Goal: Task Accomplishment & Management: Manage account settings

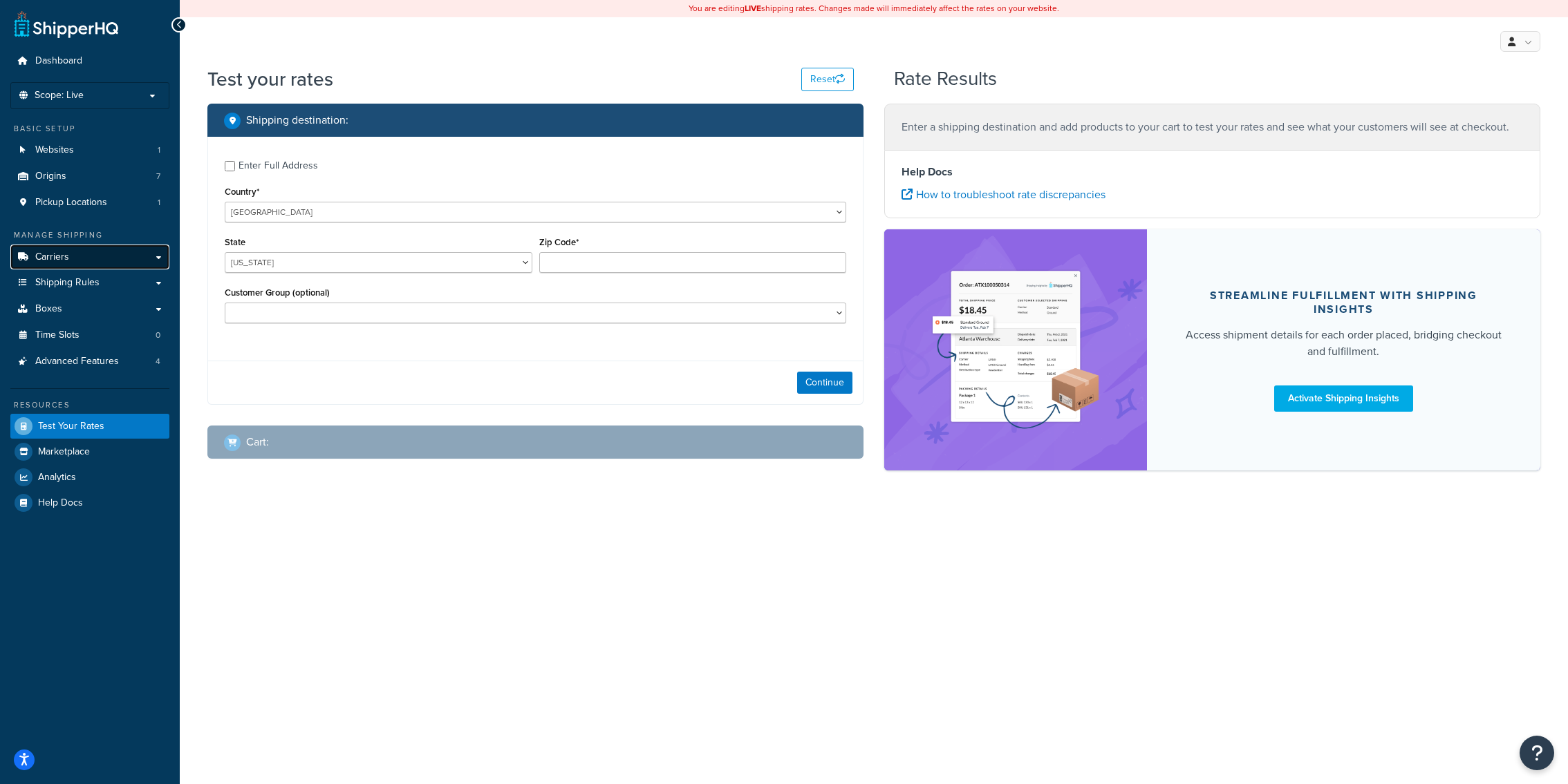
click at [100, 263] on link "Carriers" at bounding box center [89, 258] width 159 height 26
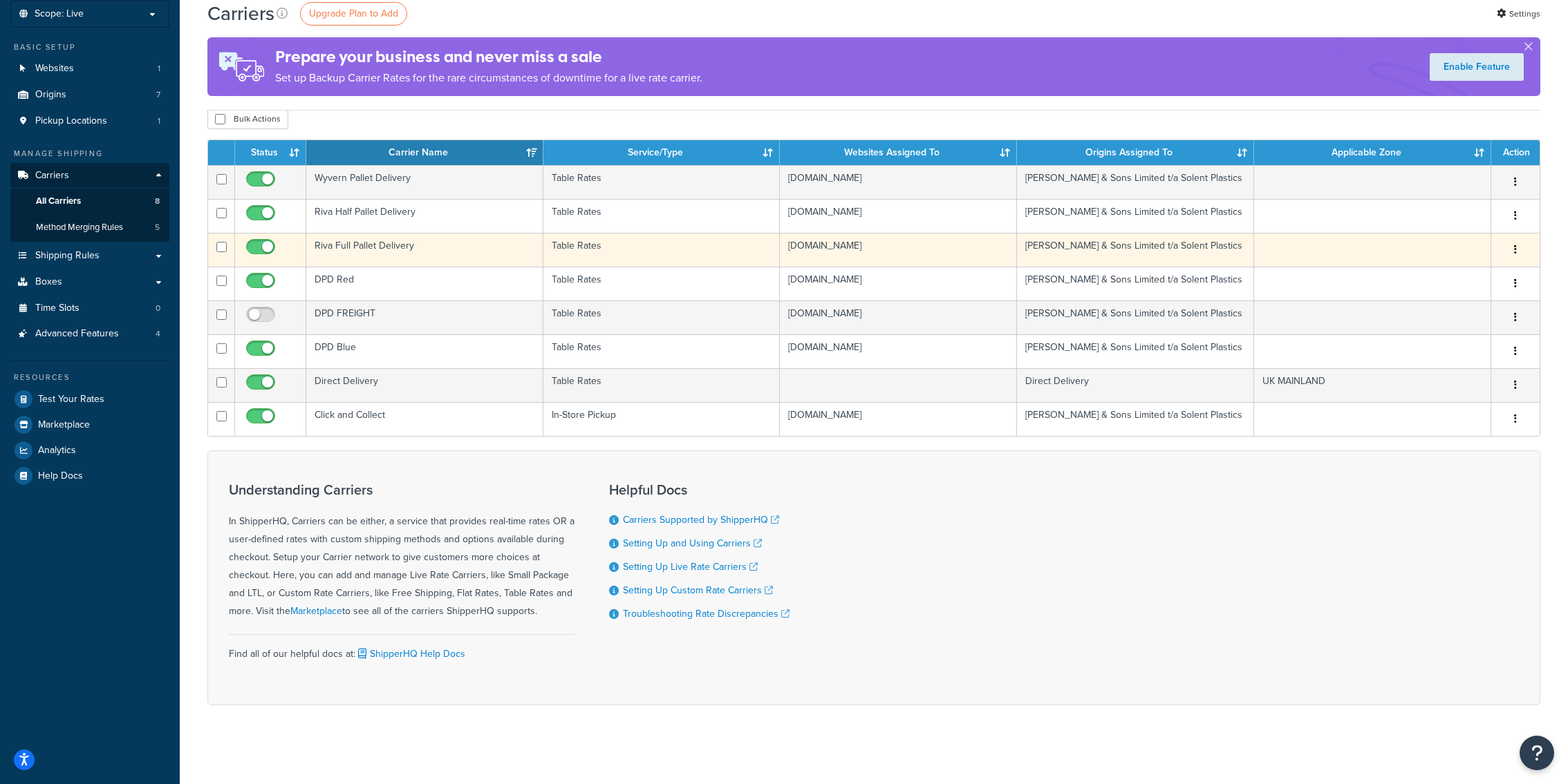
scroll to position [84, 0]
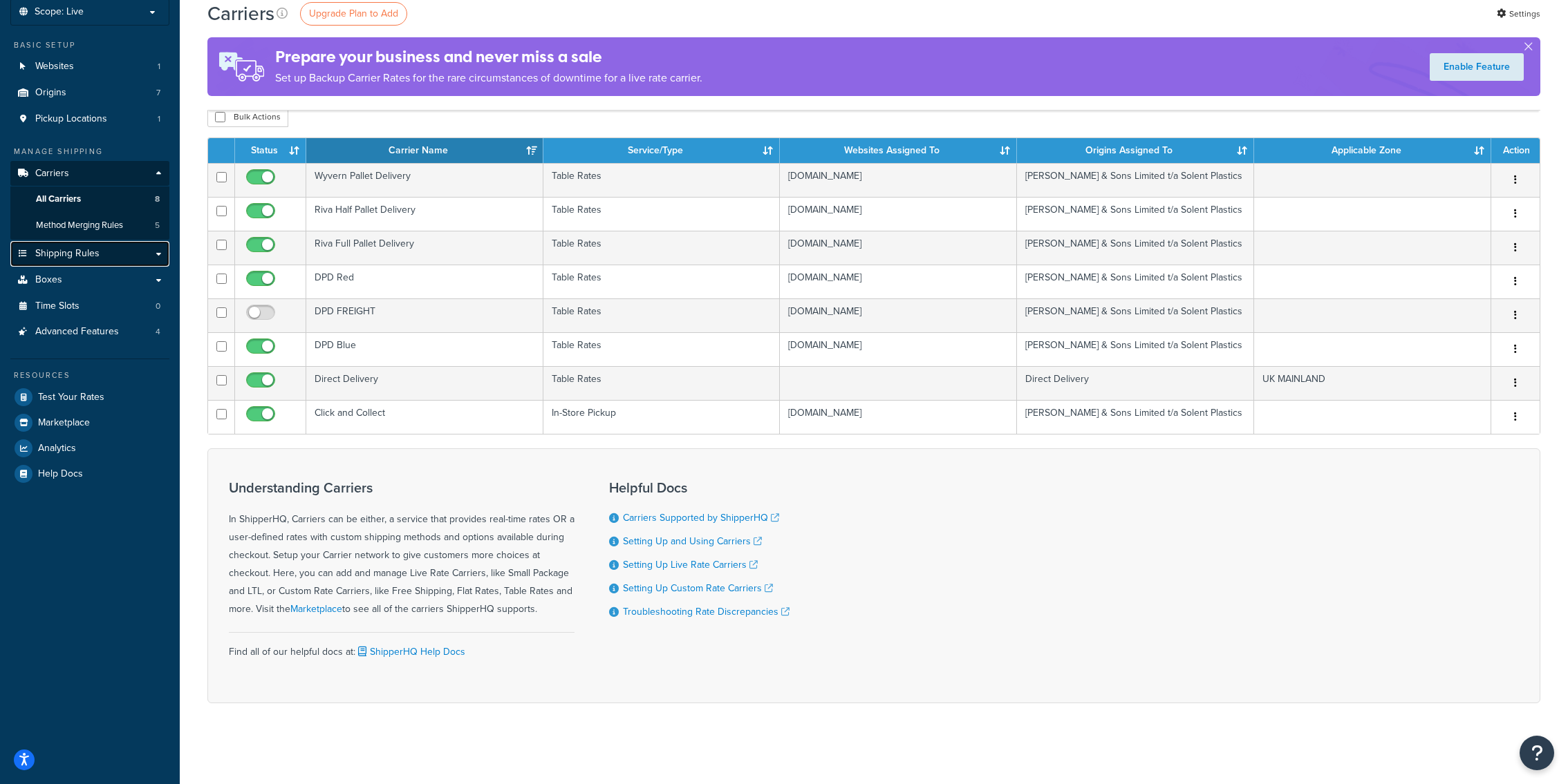
click at [127, 259] on link "Shipping Rules" at bounding box center [89, 254] width 159 height 26
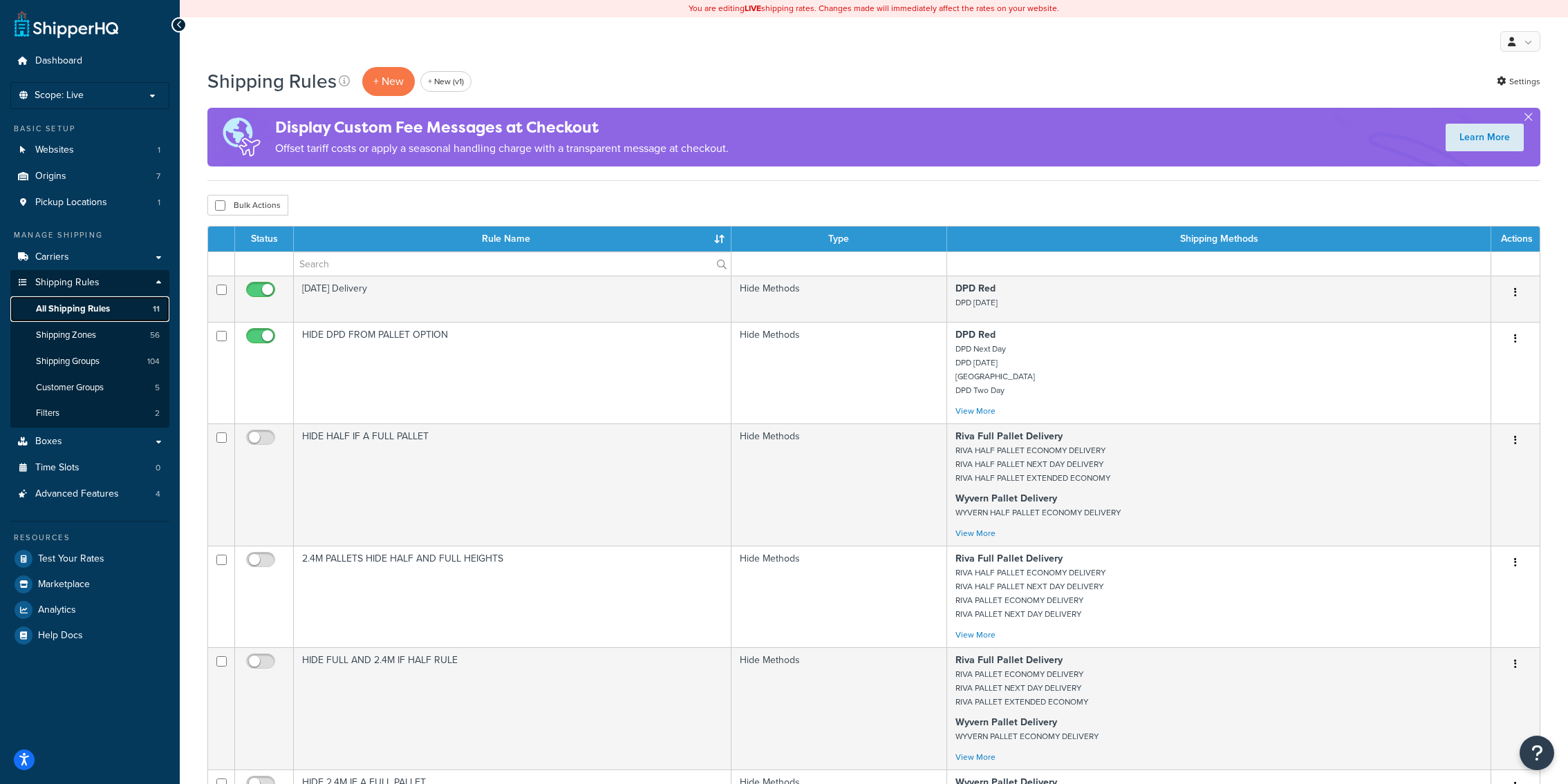
click at [106, 311] on span "All Shipping Rules" at bounding box center [73, 309] width 74 height 12
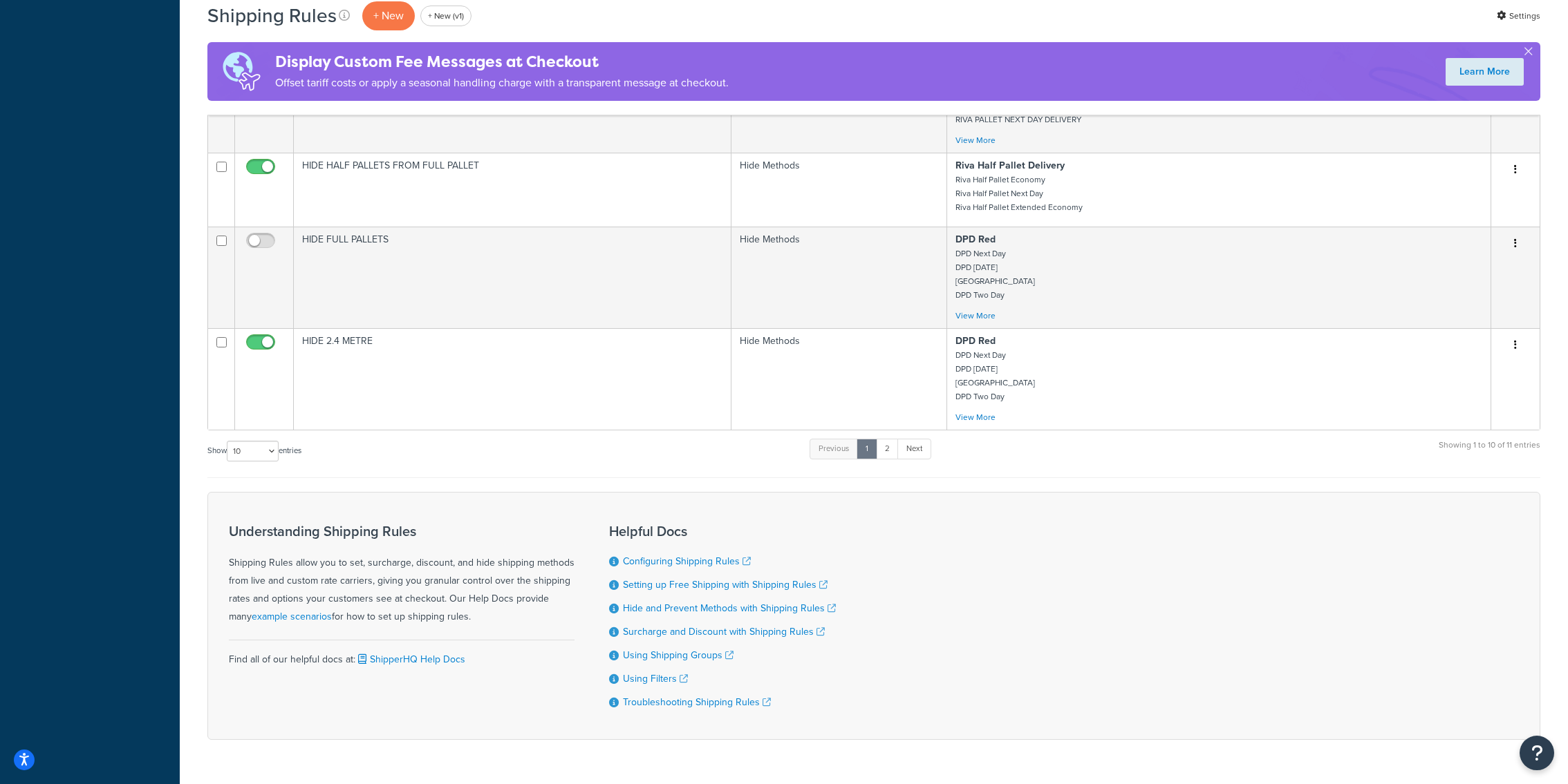
scroll to position [810, 0]
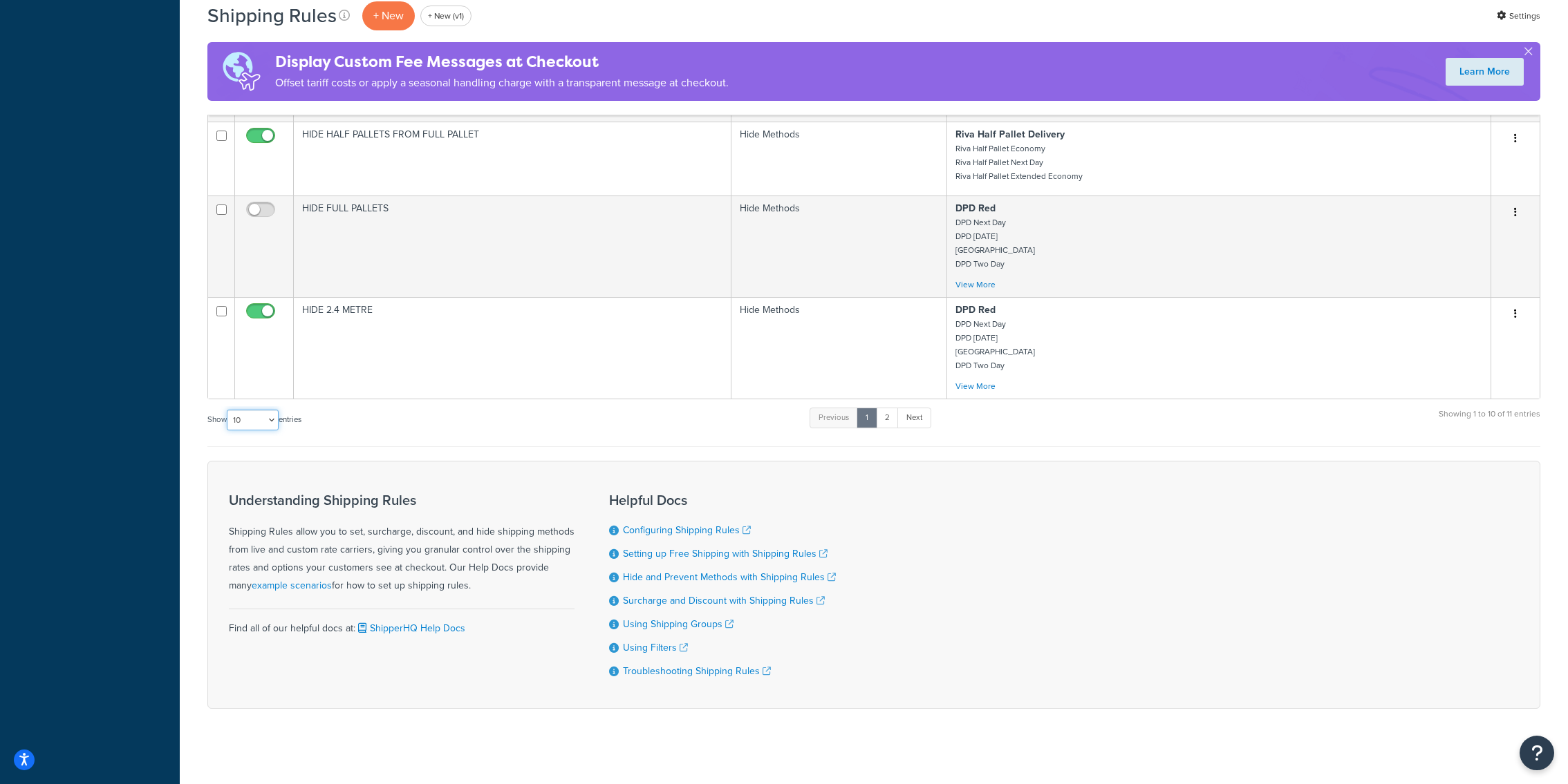
select select "25"
click option "25" at bounding box center [0, 0] width 0 height 0
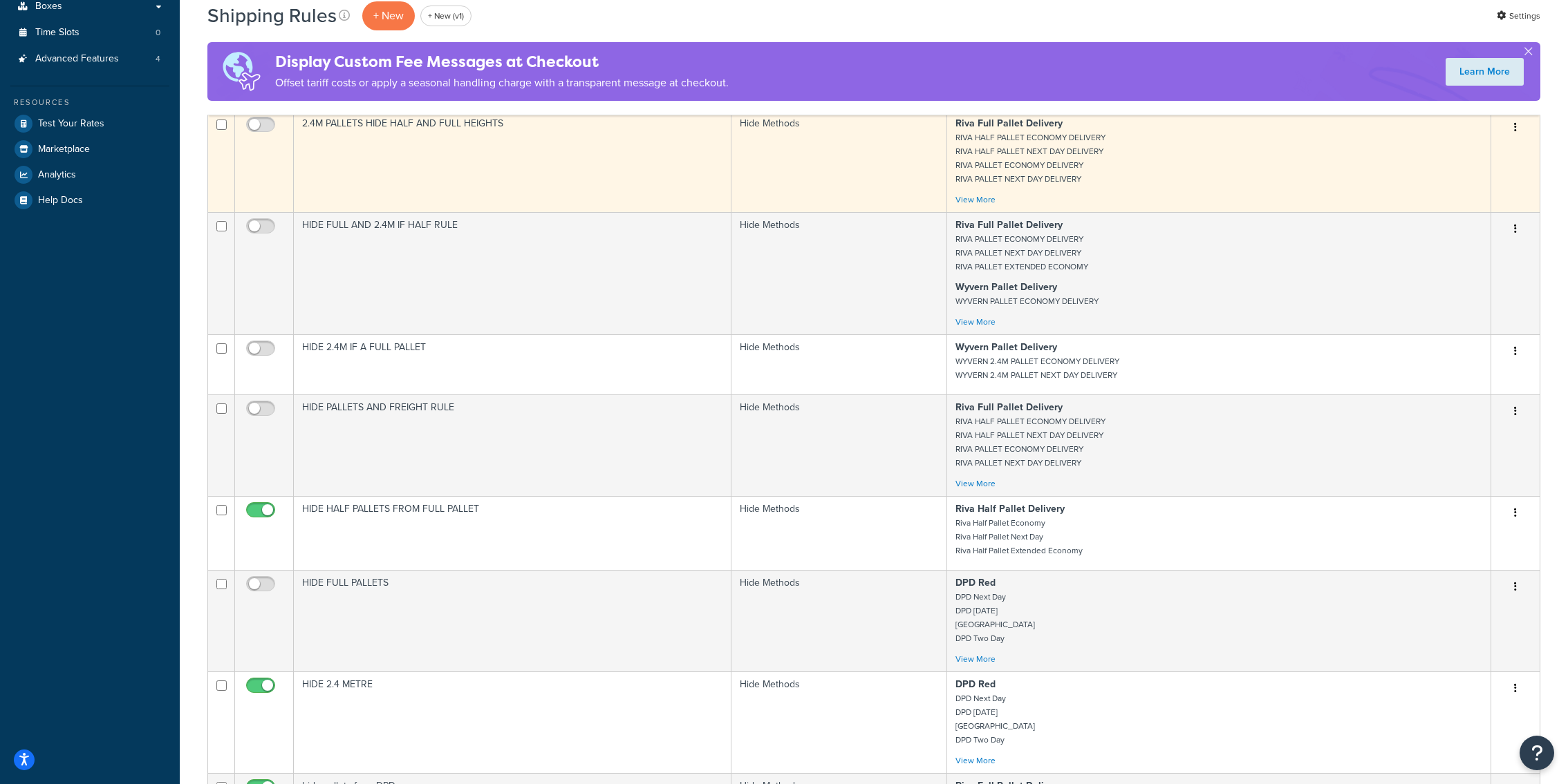
scroll to position [442, 0]
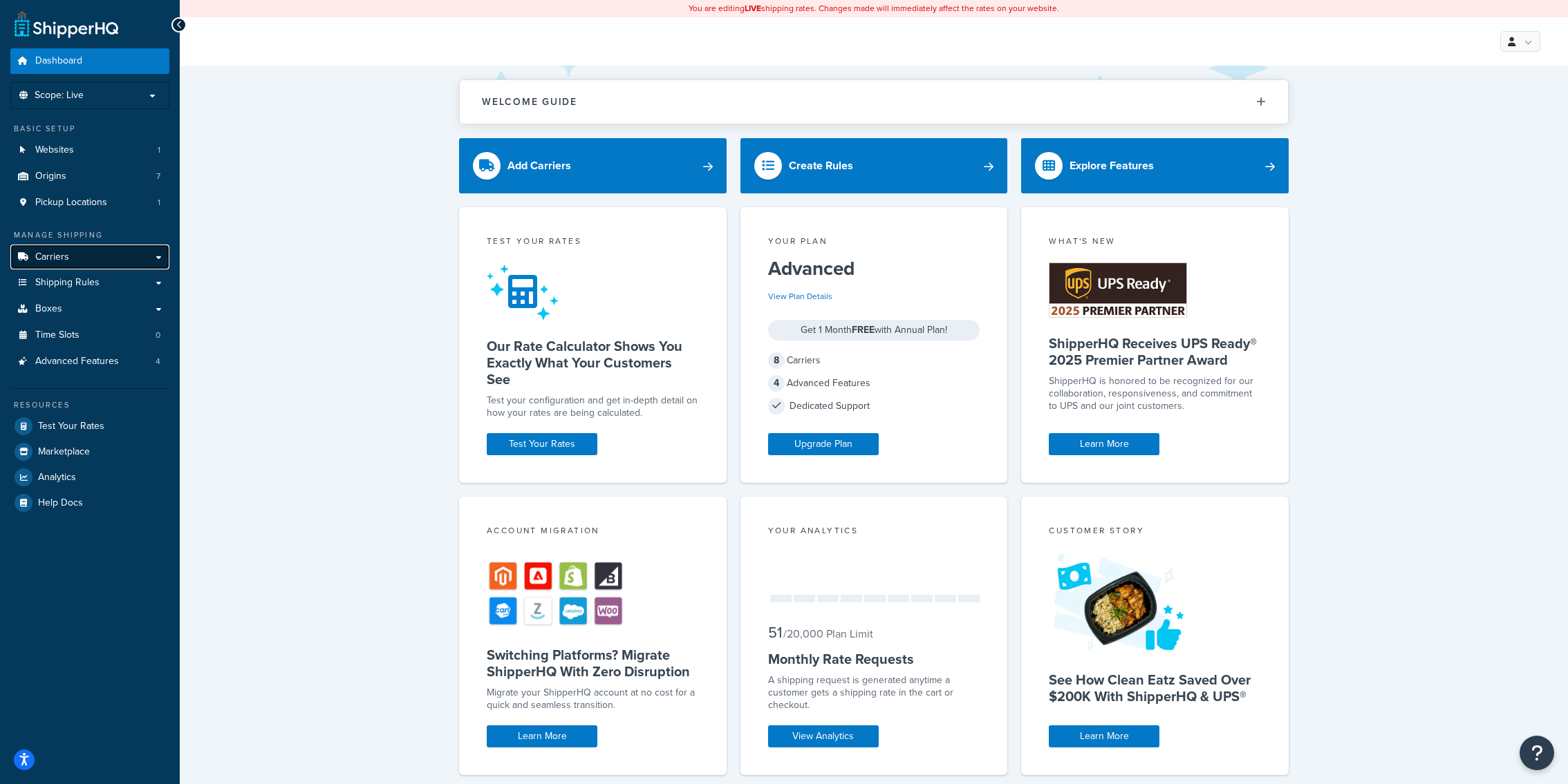
click at [144, 256] on link "Carriers" at bounding box center [89, 258] width 159 height 26
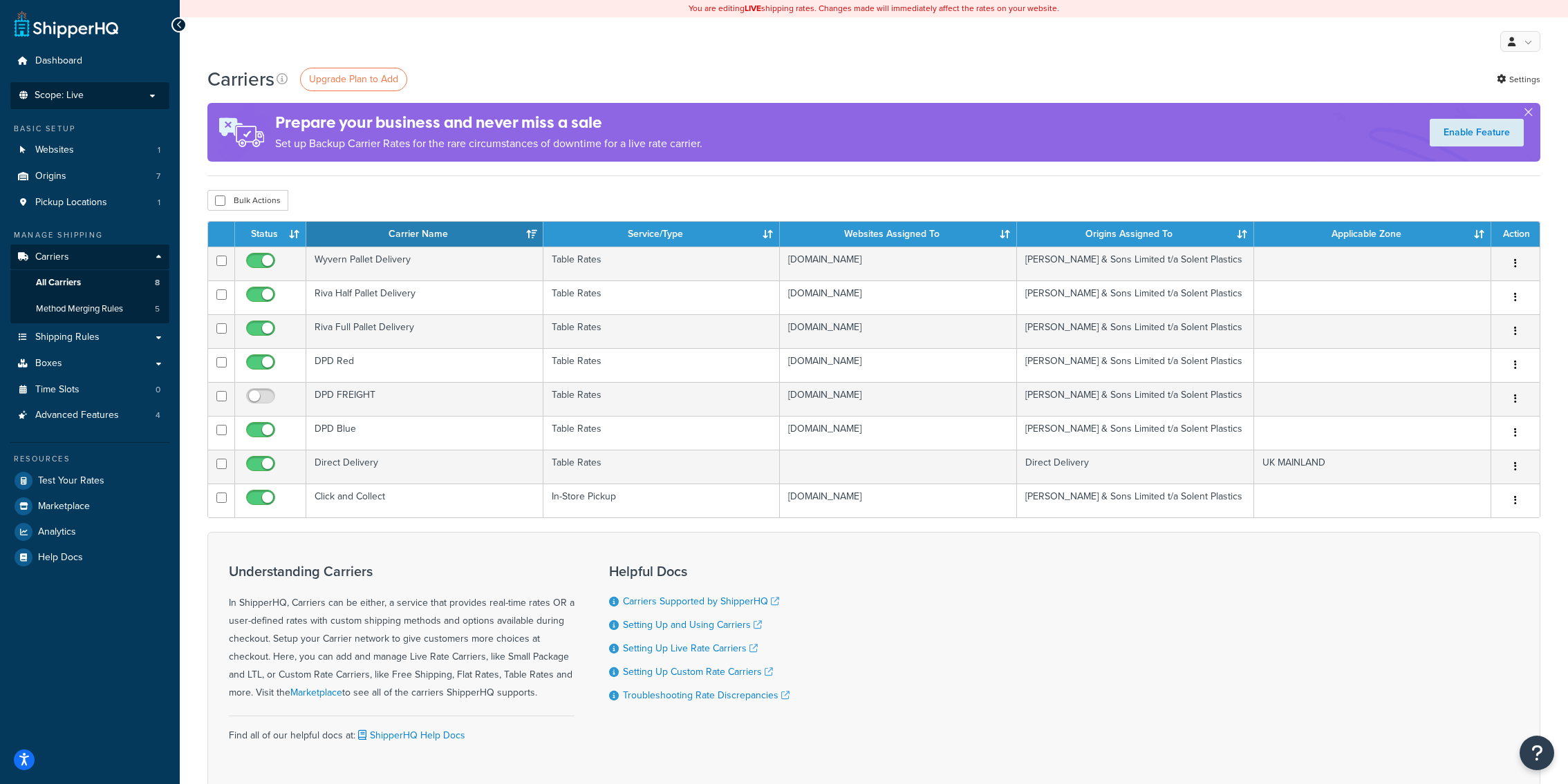
click at [105, 93] on p "Scope: Live" at bounding box center [90, 95] width 147 height 12
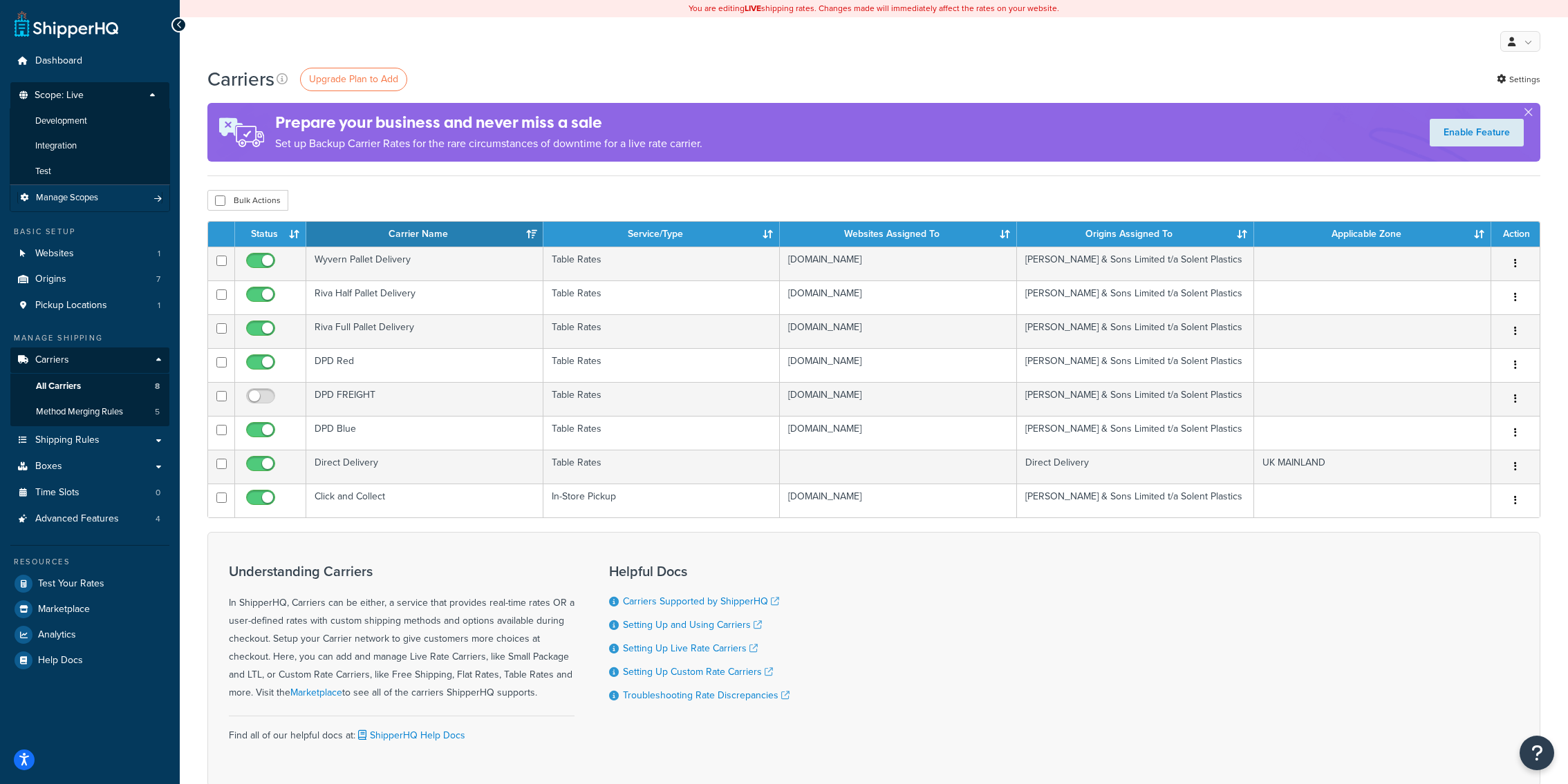
click at [103, 191] on li "Manage Scopes" at bounding box center [89, 197] width 160 height 27
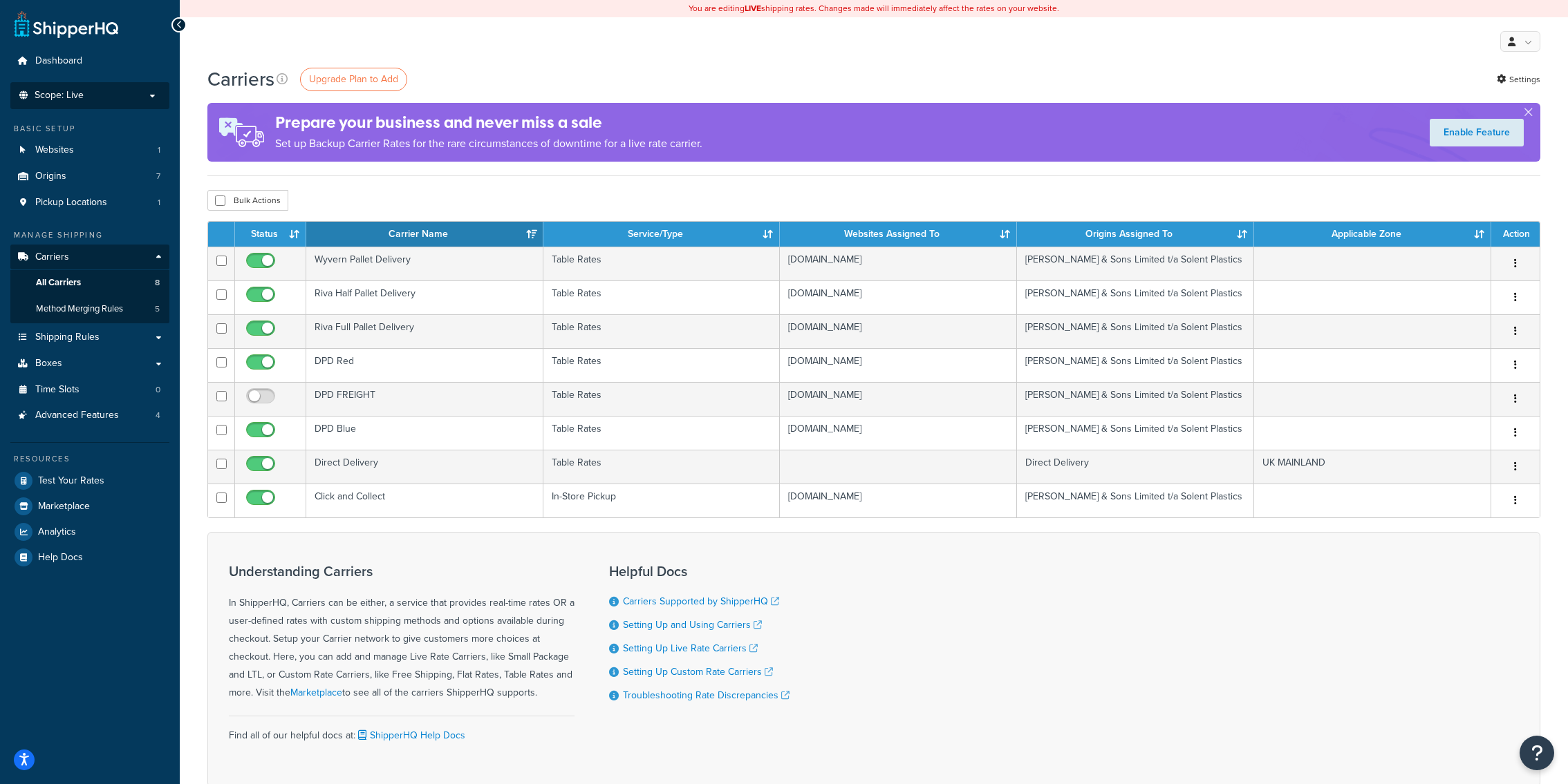
click at [123, 99] on p "Scope: Live" at bounding box center [90, 95] width 147 height 12
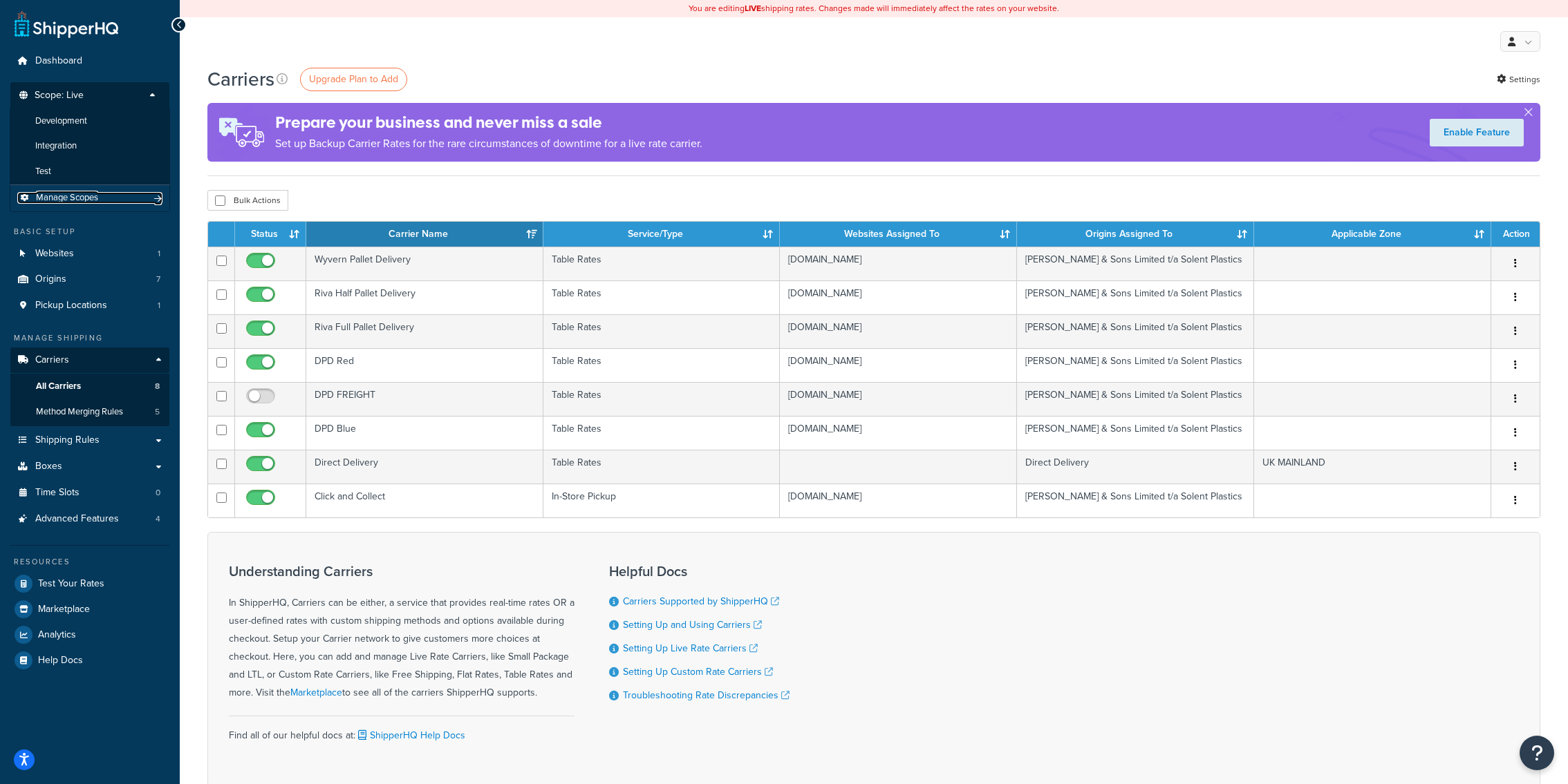
click at [106, 193] on link "Manage Scopes" at bounding box center [89, 197] width 145 height 12
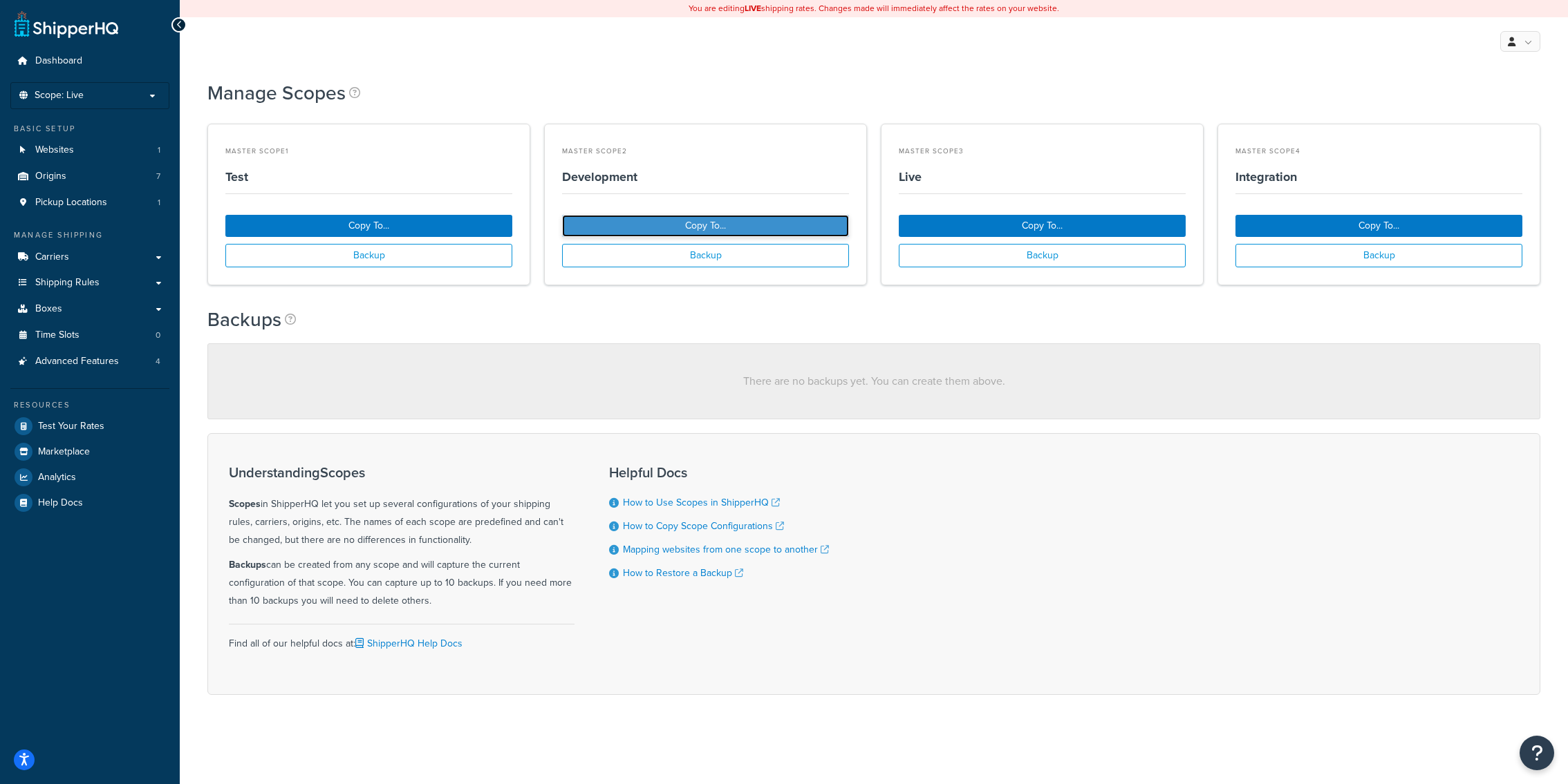
click at [721, 228] on button "Copy To..." at bounding box center [705, 226] width 287 height 22
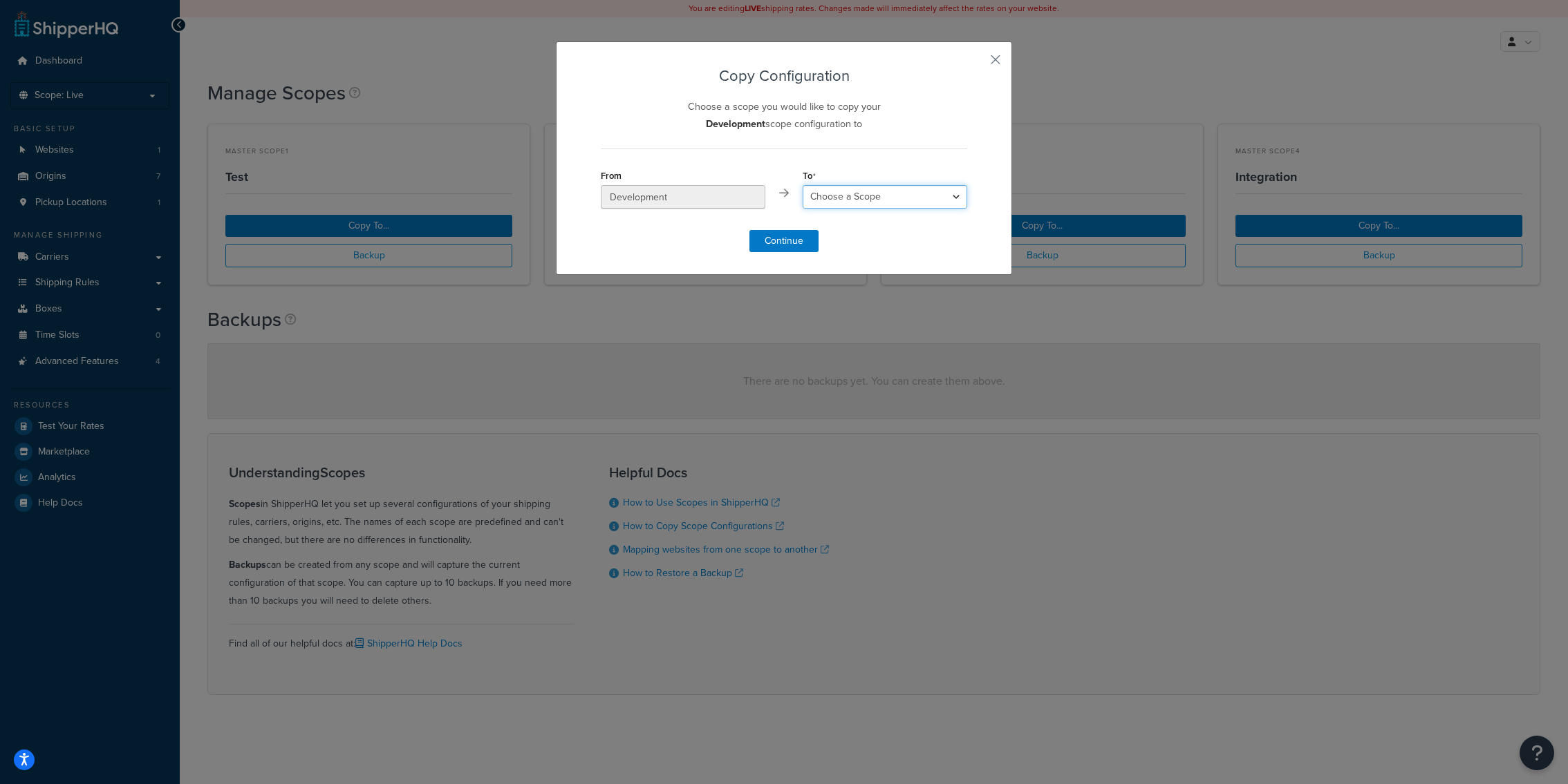
select select "205755"
click option "Live" at bounding box center [0, 0] width 0 height 0
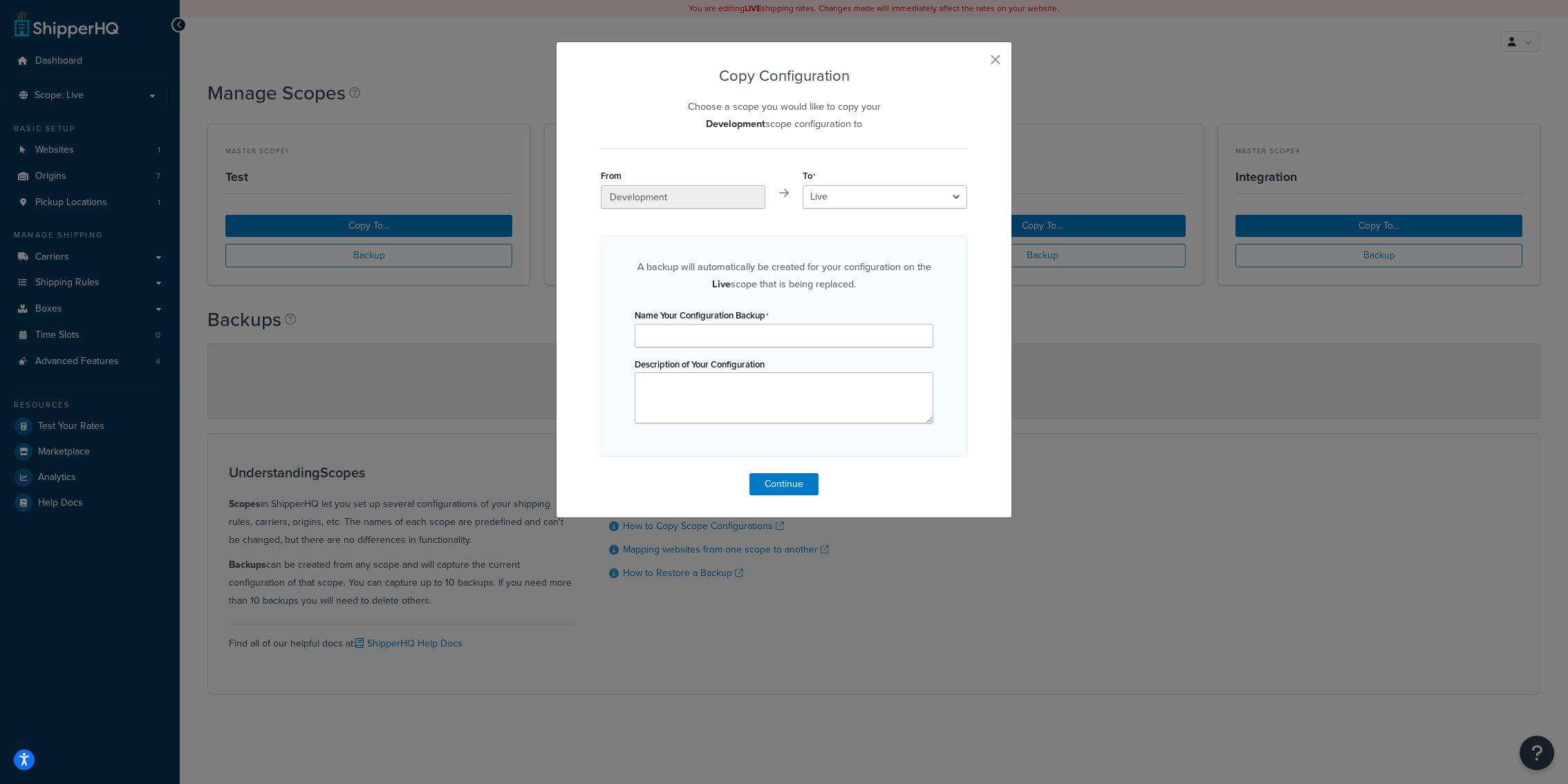
click at [718, 157] on div "Copy Configuration Choose a scope you would like to copy your Development scope…" at bounding box center [784, 281] width 366 height 428
click at [764, 345] on input "Name Your Configuration Backup" at bounding box center [784, 335] width 298 height 23
type input "Development to Live"
click at [810, 488] on button "Continue" at bounding box center [784, 483] width 69 height 22
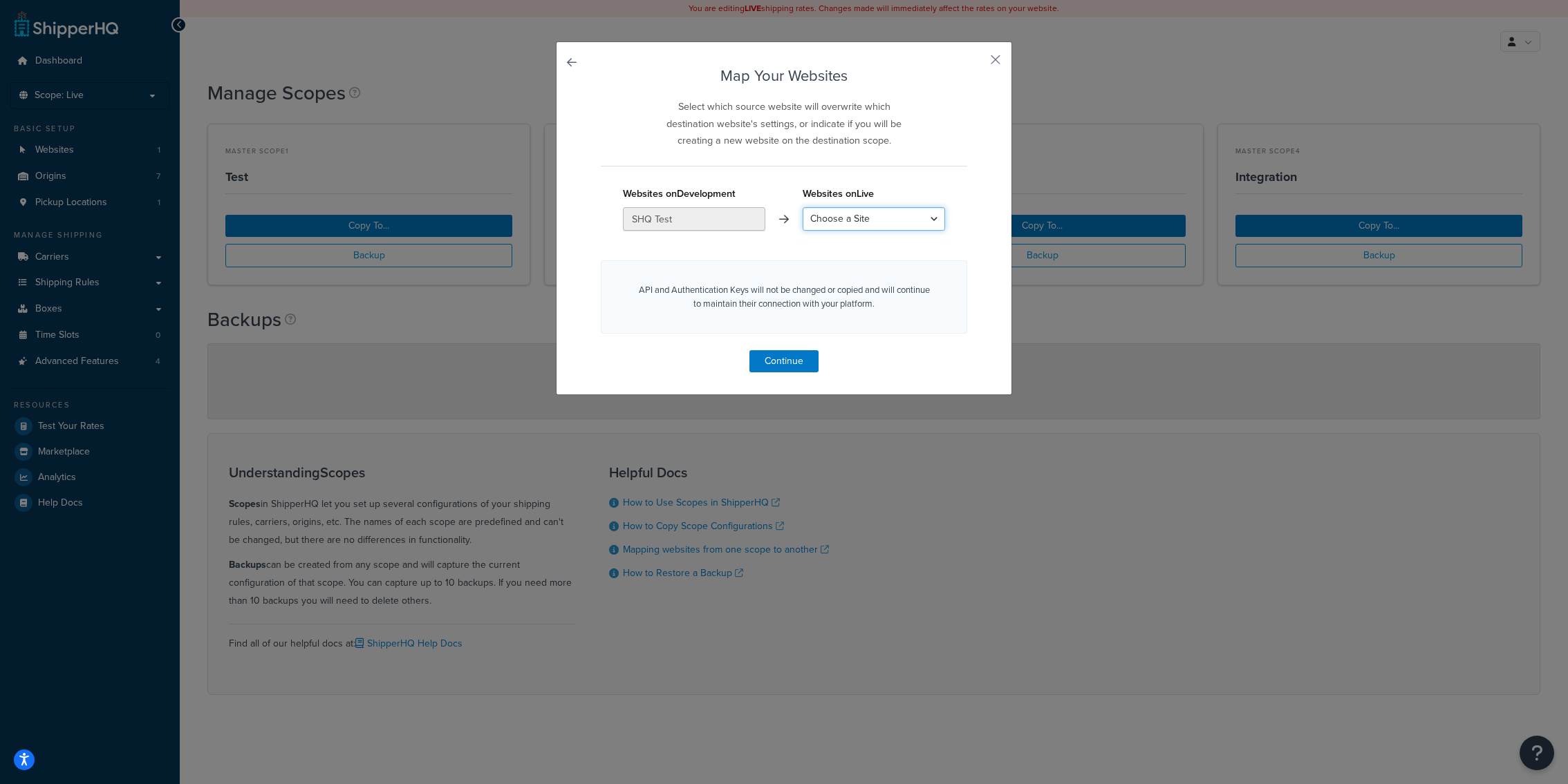
select select "create_new"
click option "Create a New Site" at bounding box center [0, 0] width 0 height 0
drag, startPoint x: 772, startPoint y: 364, endPoint x: 779, endPoint y: 360, distance: 8.1
click at [779, 360] on button "Continue" at bounding box center [784, 361] width 69 height 22
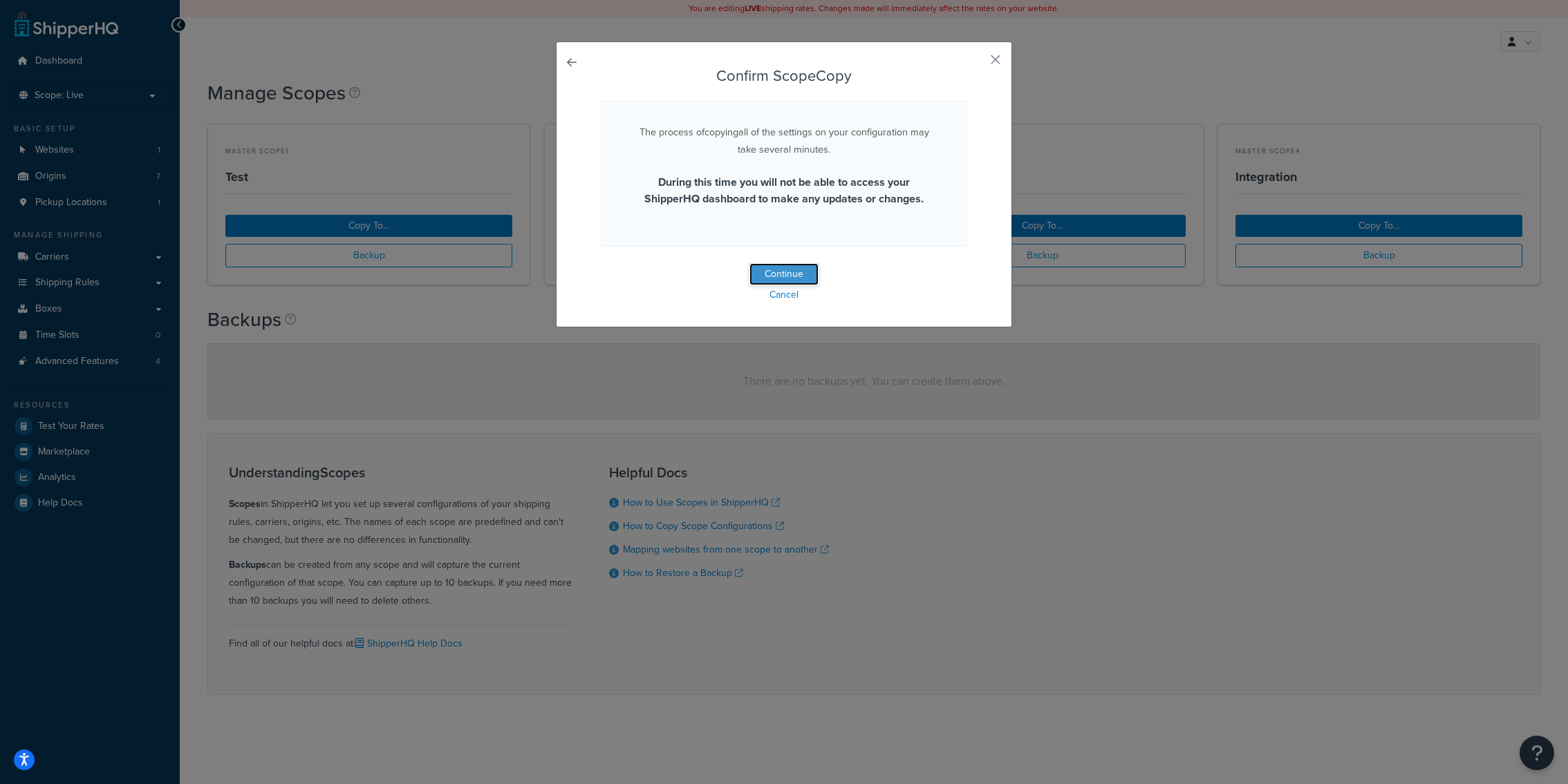
click at [779, 274] on button "Continue" at bounding box center [784, 274] width 69 height 22
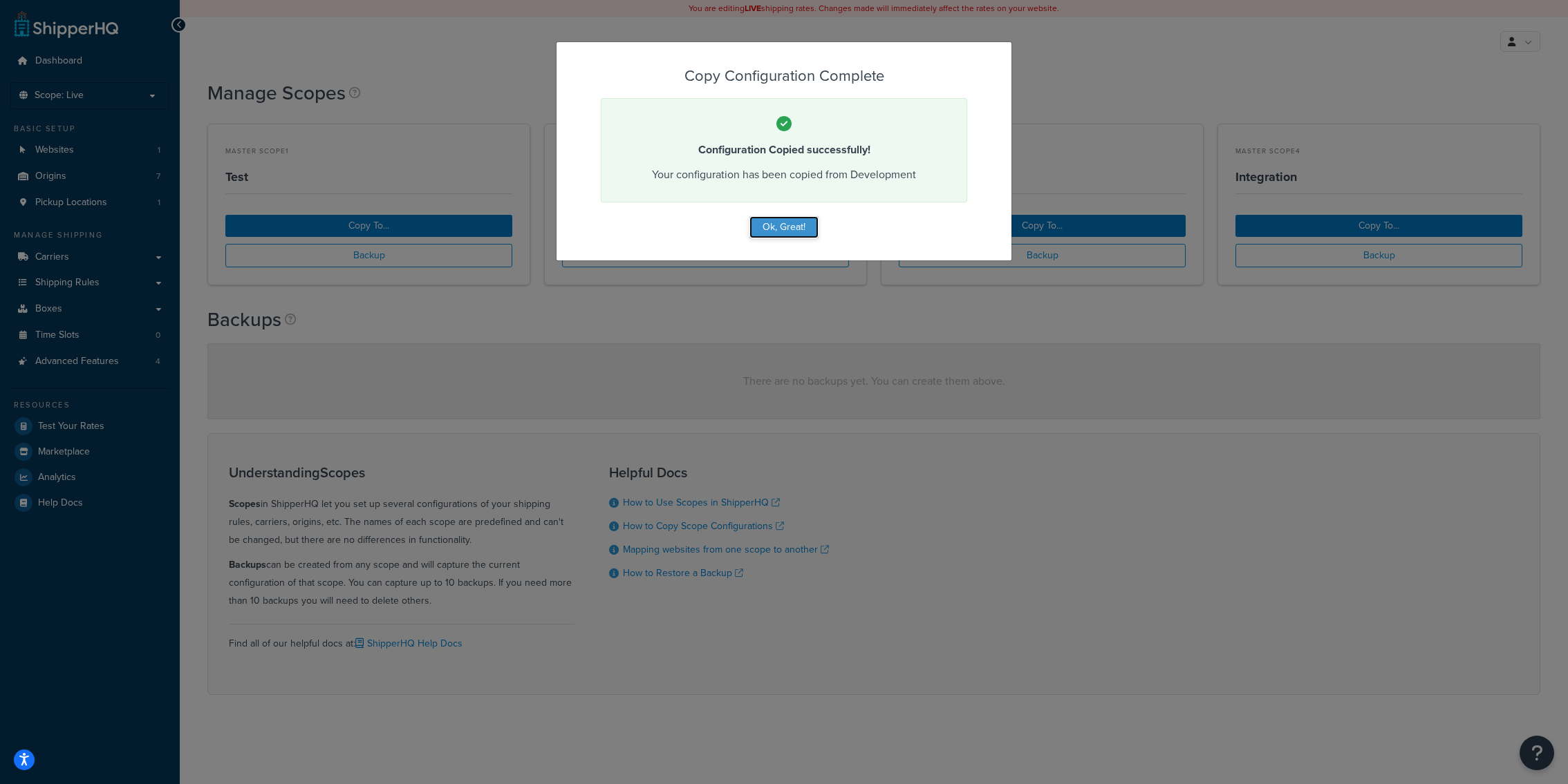
click at [776, 221] on button "Ok, Great!" at bounding box center [784, 226] width 69 height 22
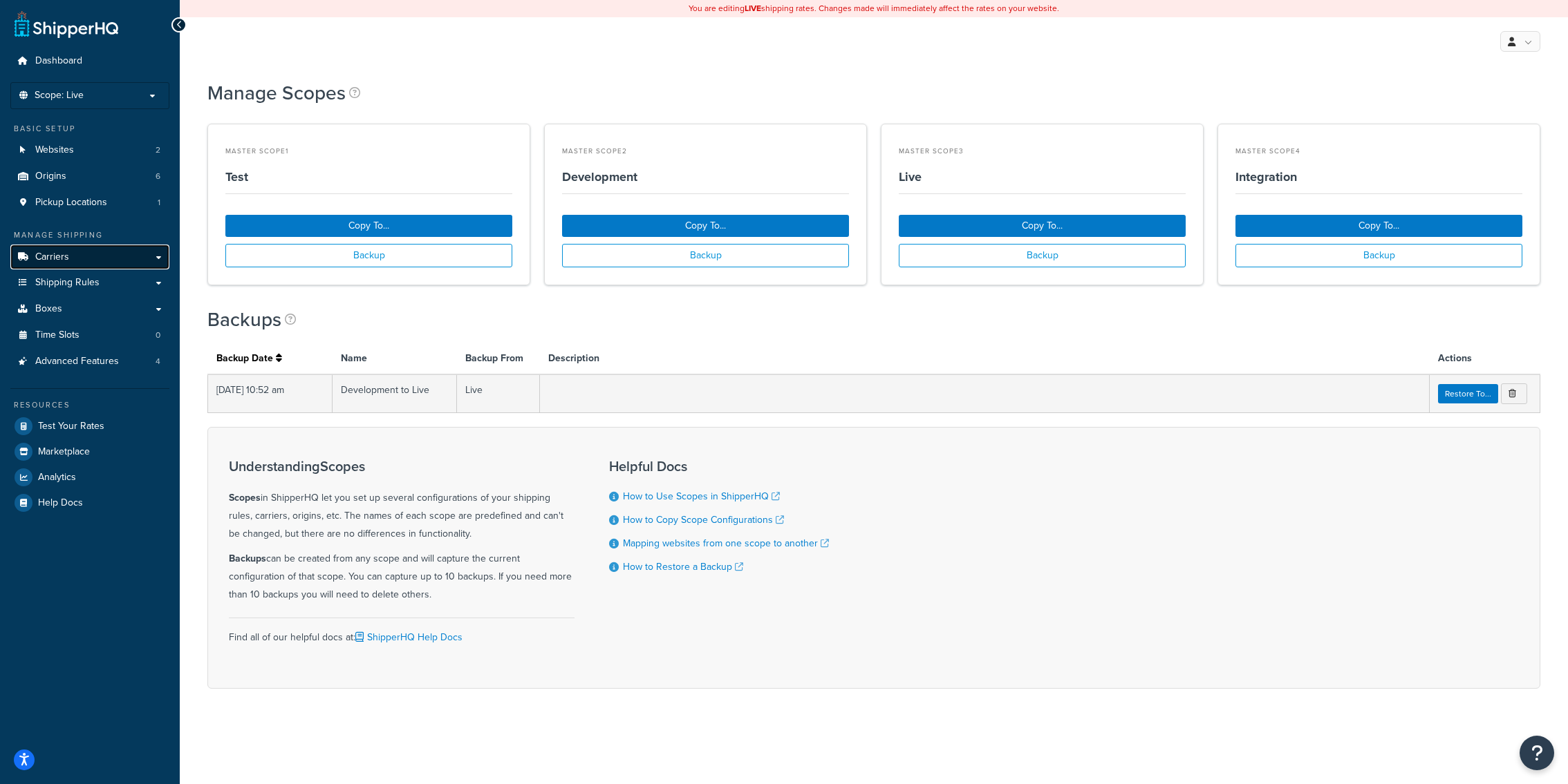
click at [121, 268] on link "Carriers" at bounding box center [89, 258] width 159 height 26
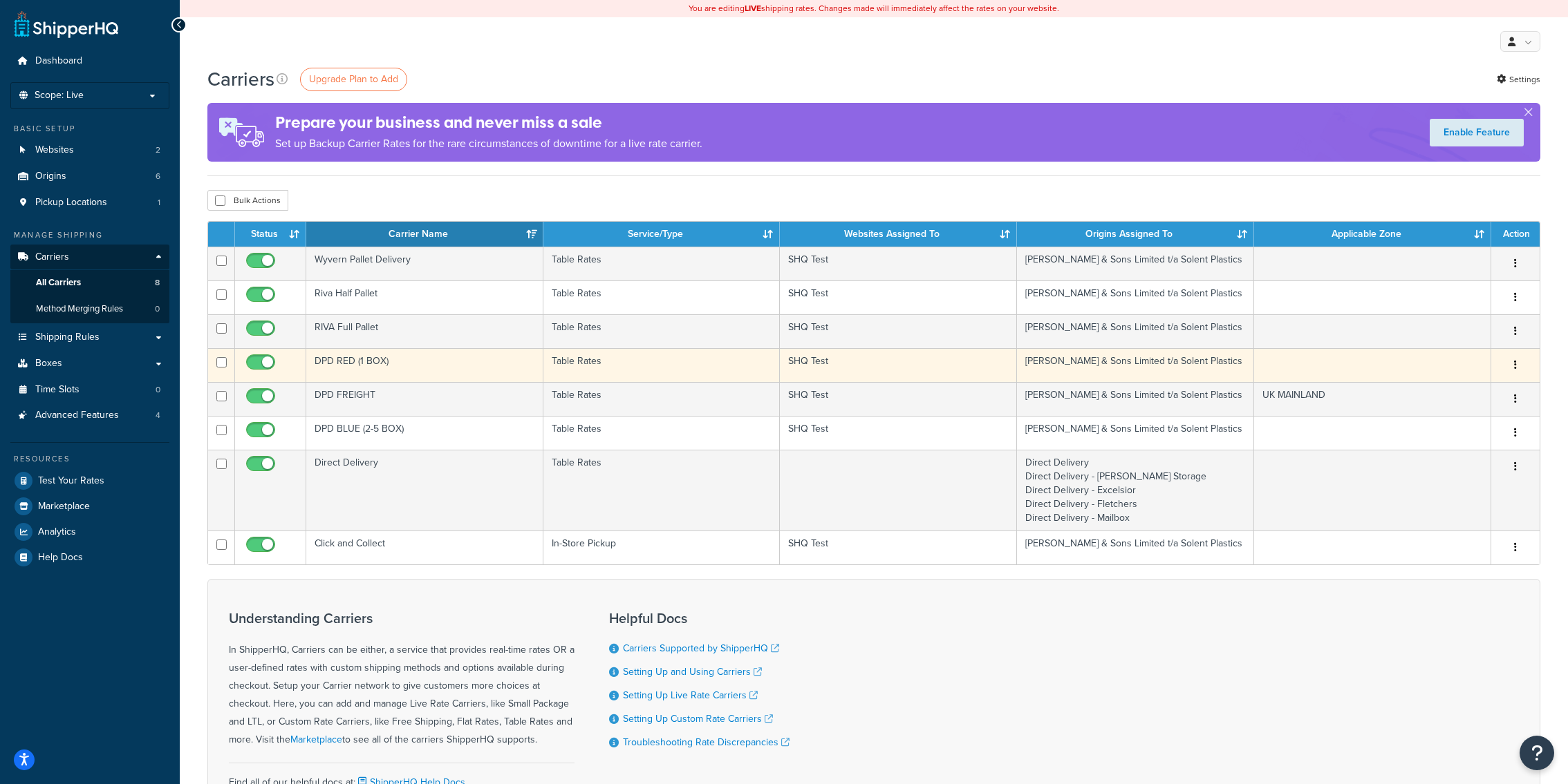
click at [414, 364] on td "DPD RED (1 BOX)" at bounding box center [425, 365] width 237 height 34
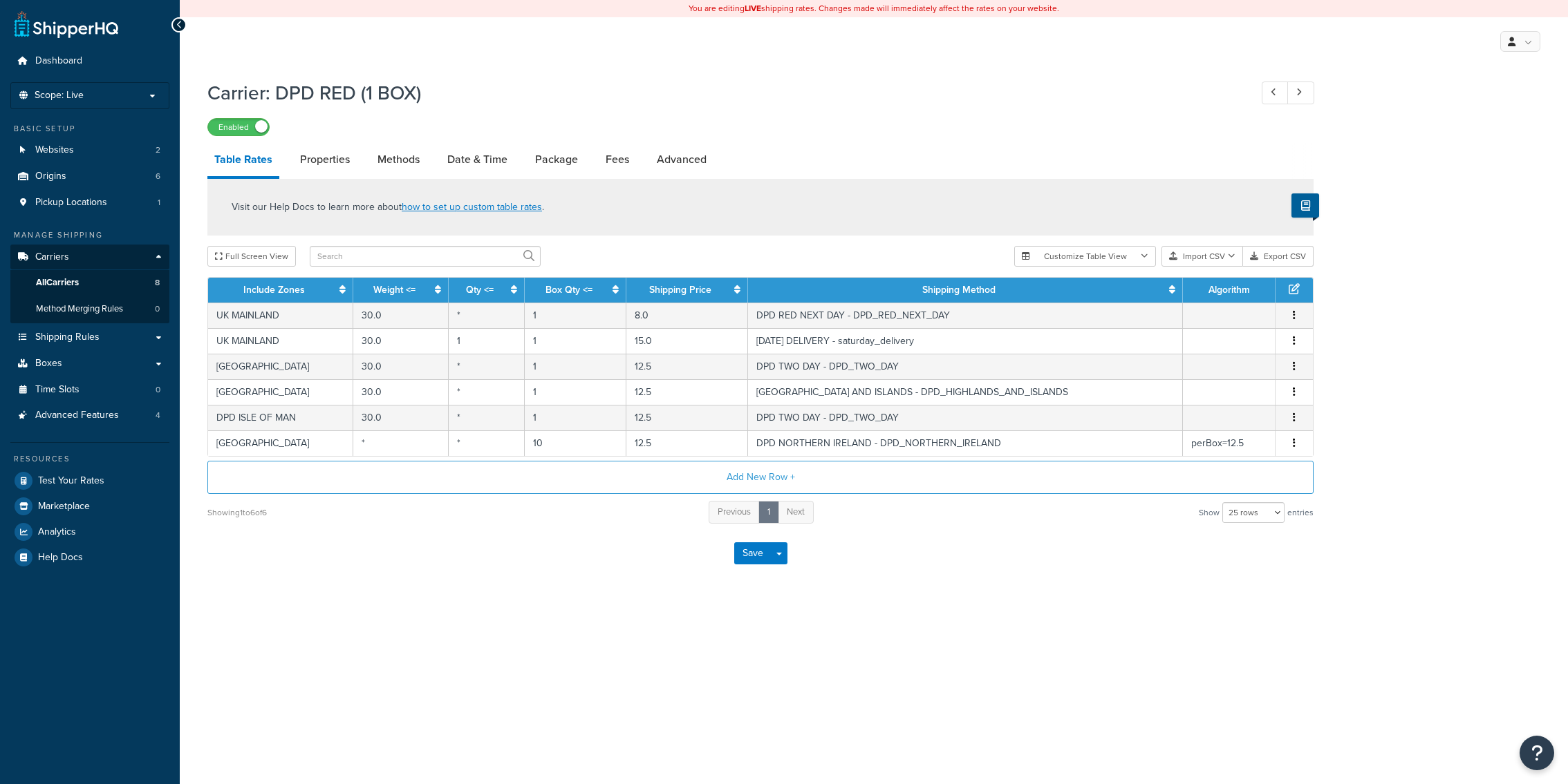
select select "25"
click at [465, 173] on link "Date & Time" at bounding box center [477, 160] width 74 height 33
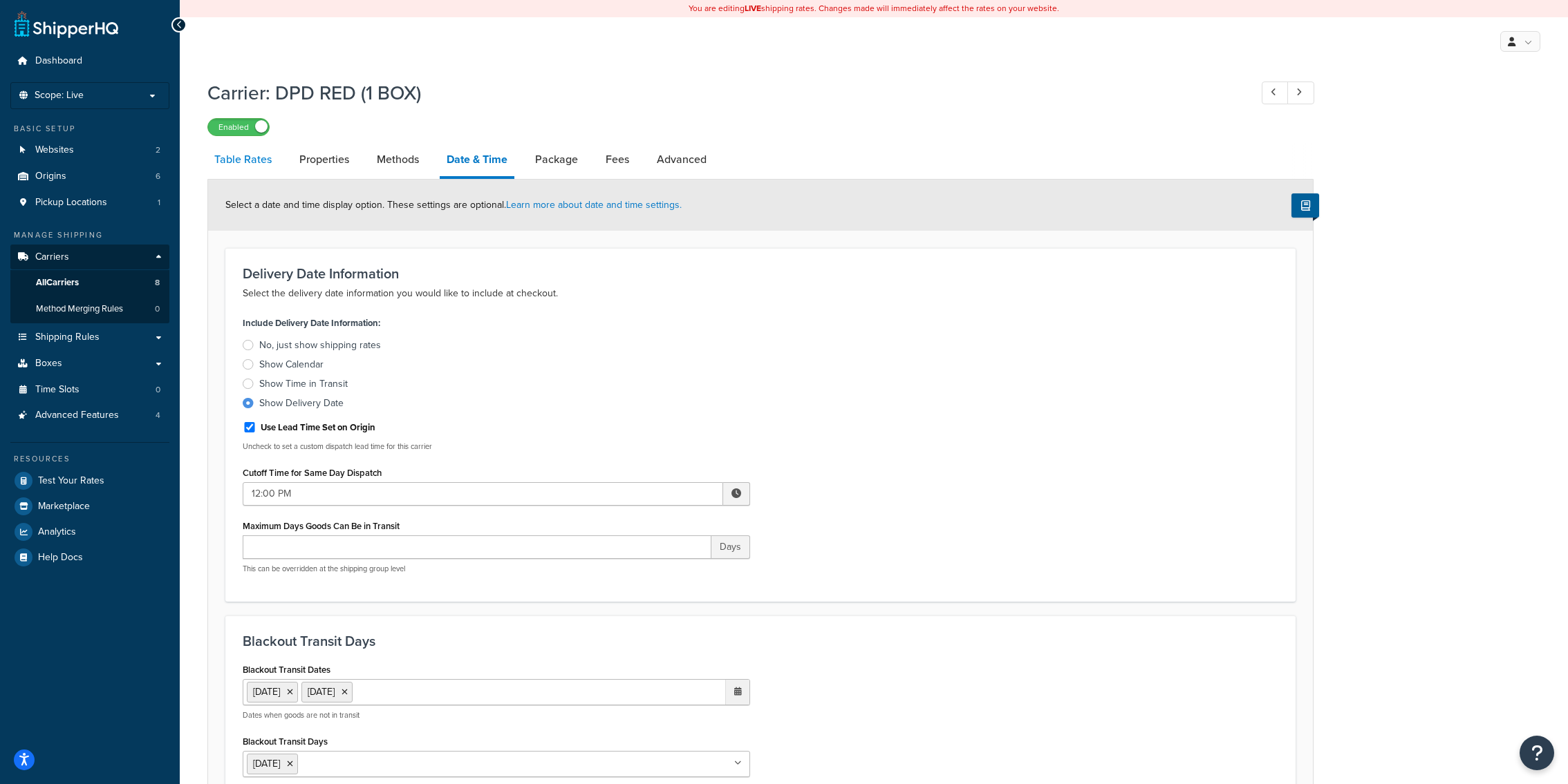
click at [254, 159] on link "Table Rates" at bounding box center [243, 160] width 71 height 33
select select "25"
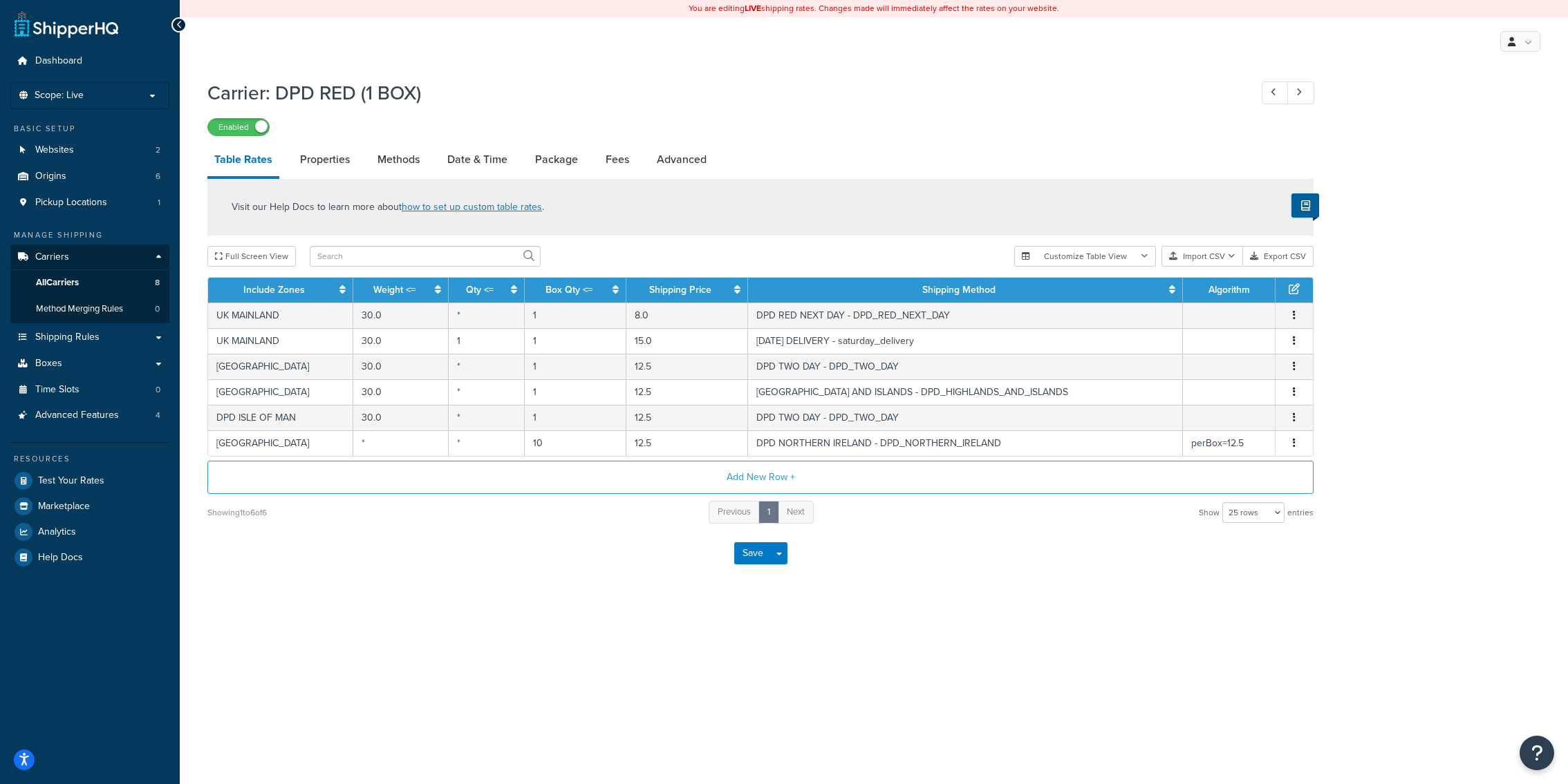
click at [416, 176] on link "Methods" at bounding box center [398, 160] width 56 height 33
select select "25"
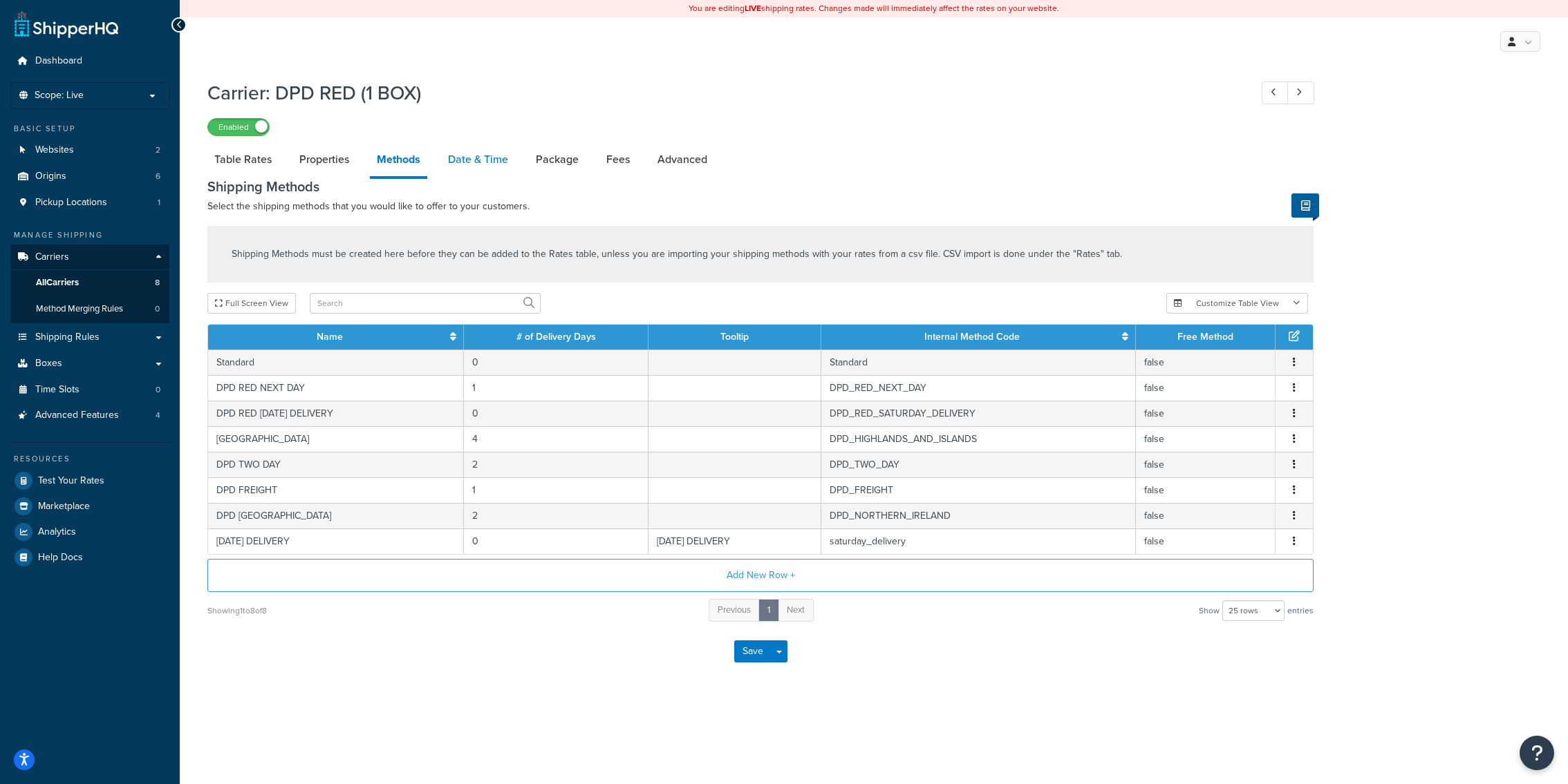
click at [473, 163] on link "Date & Time" at bounding box center [478, 160] width 74 height 33
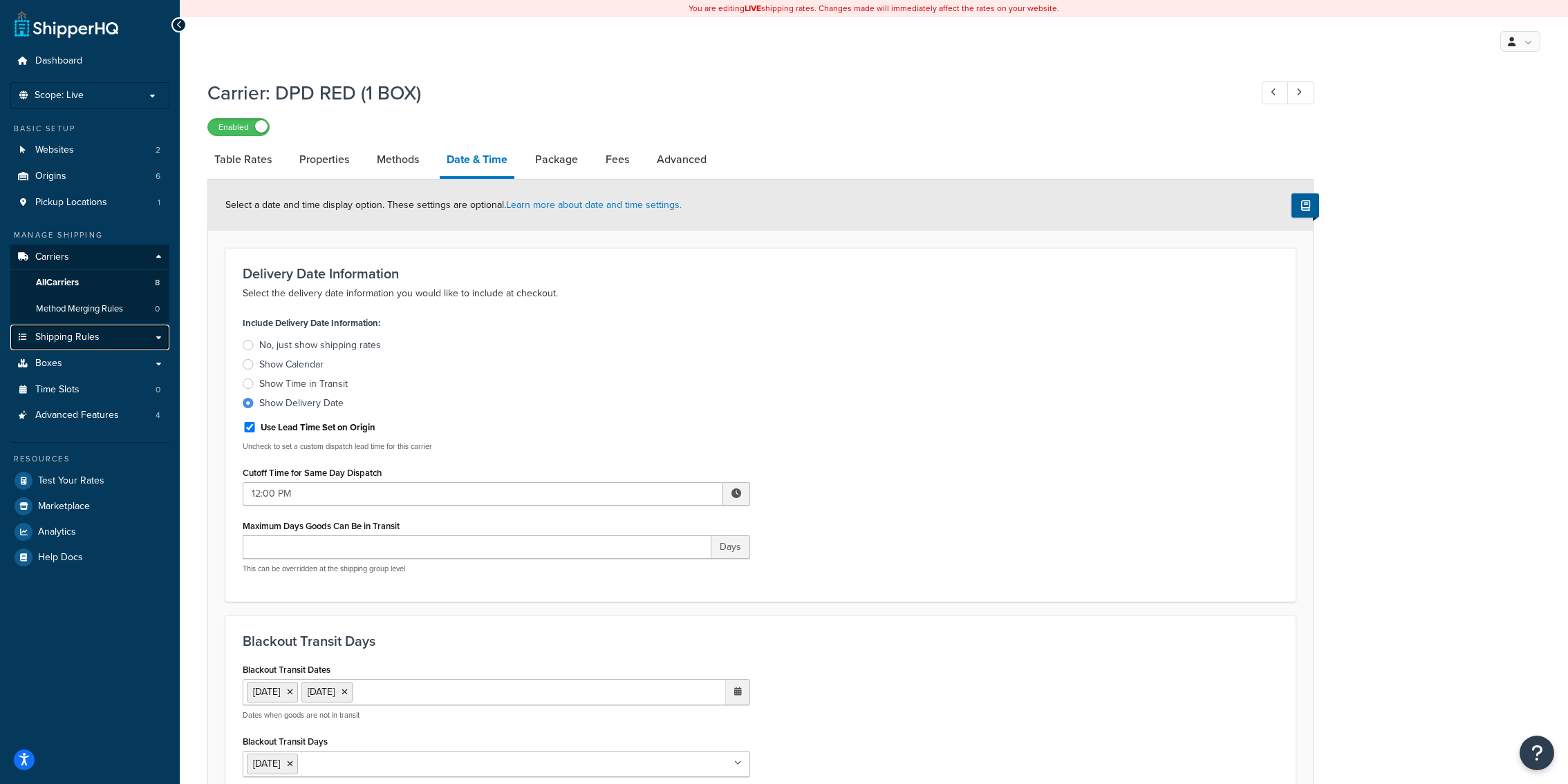
click at [116, 333] on link "Shipping Rules" at bounding box center [89, 338] width 159 height 26
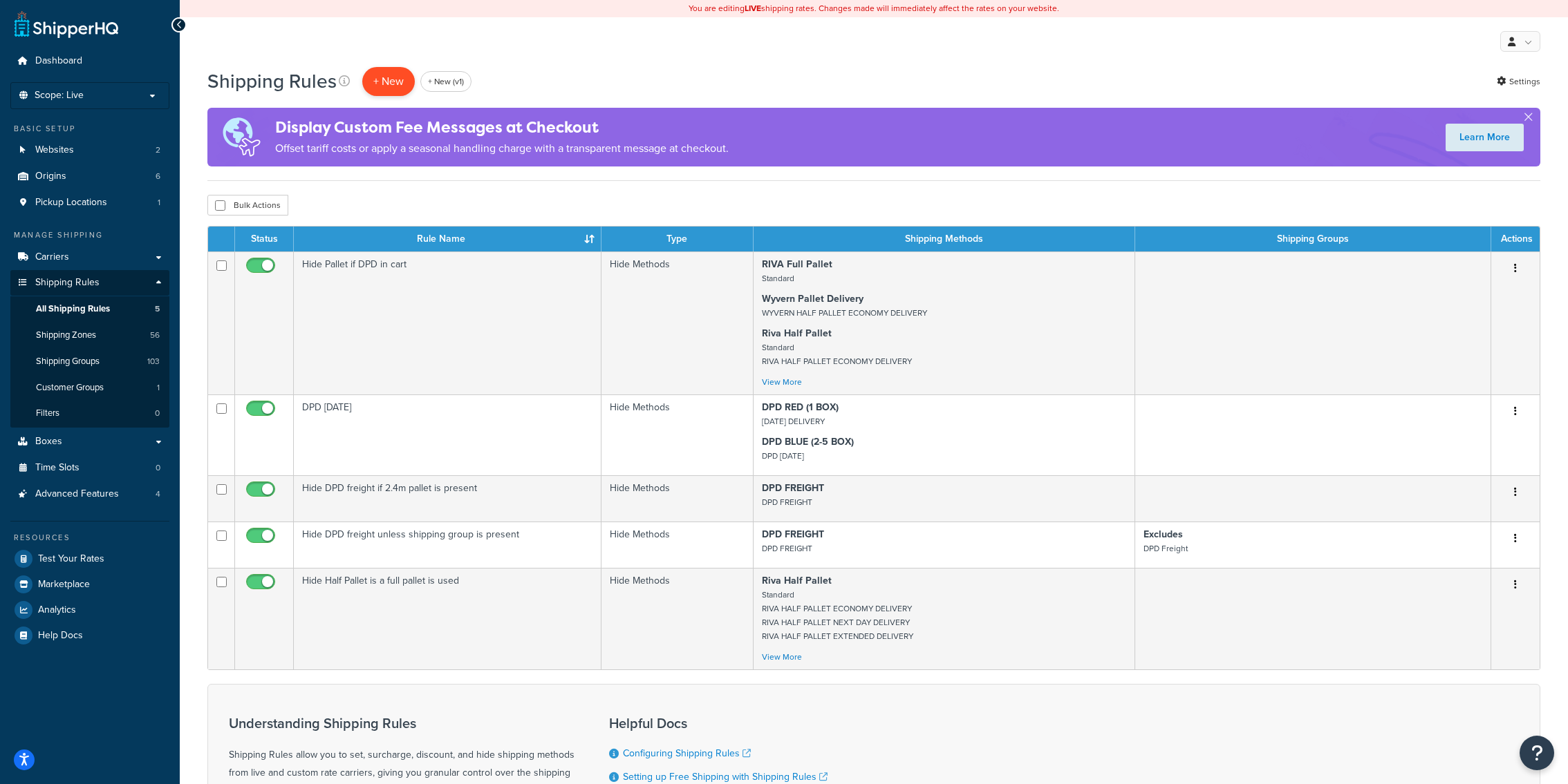
click at [371, 75] on p "+ New" at bounding box center [388, 81] width 52 height 28
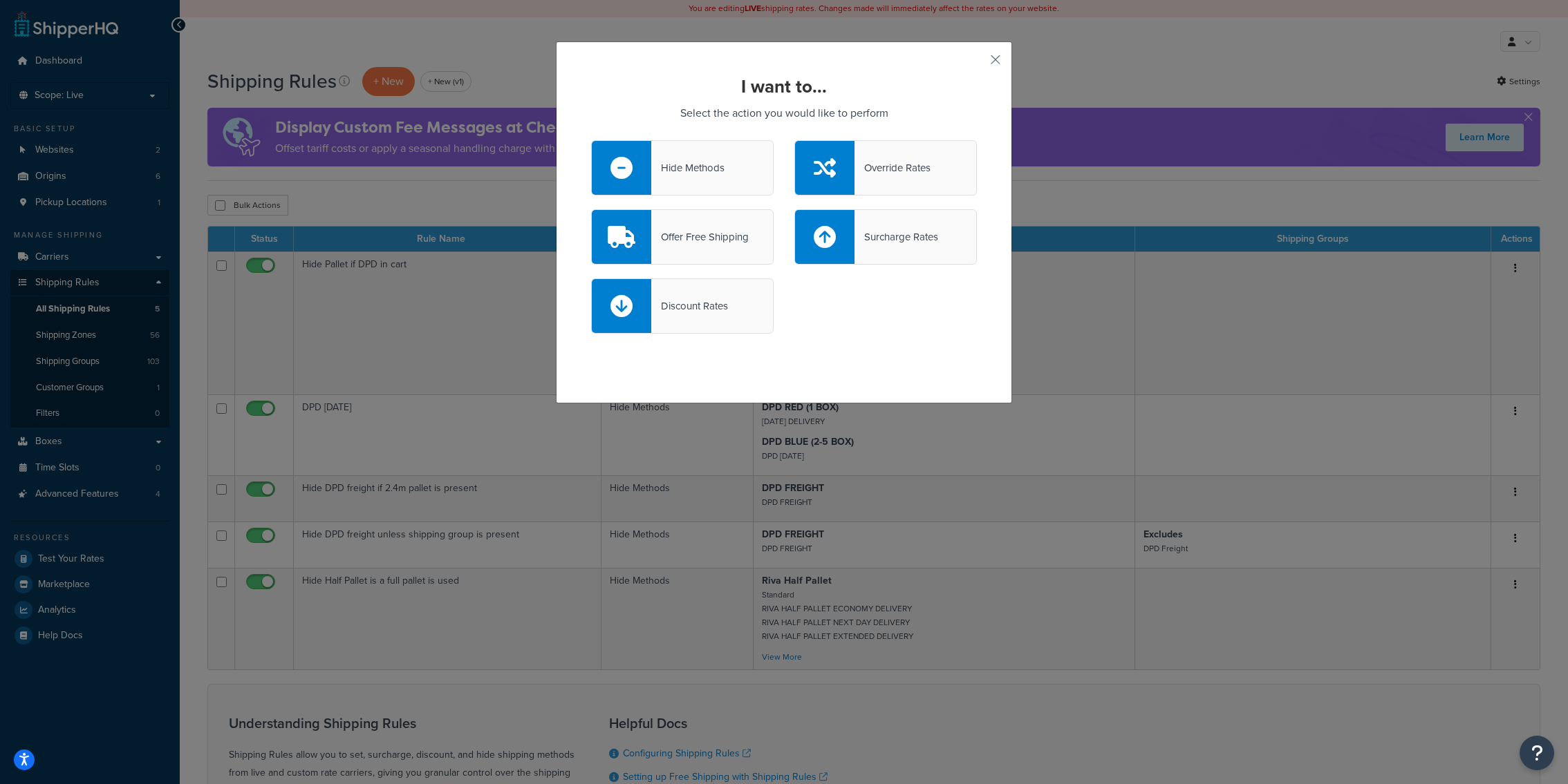
click at [709, 175] on div "Hide Methods" at bounding box center [688, 168] width 73 height 19
click at [0, 0] on input "Hide Methods" at bounding box center [0, 0] width 0 height 0
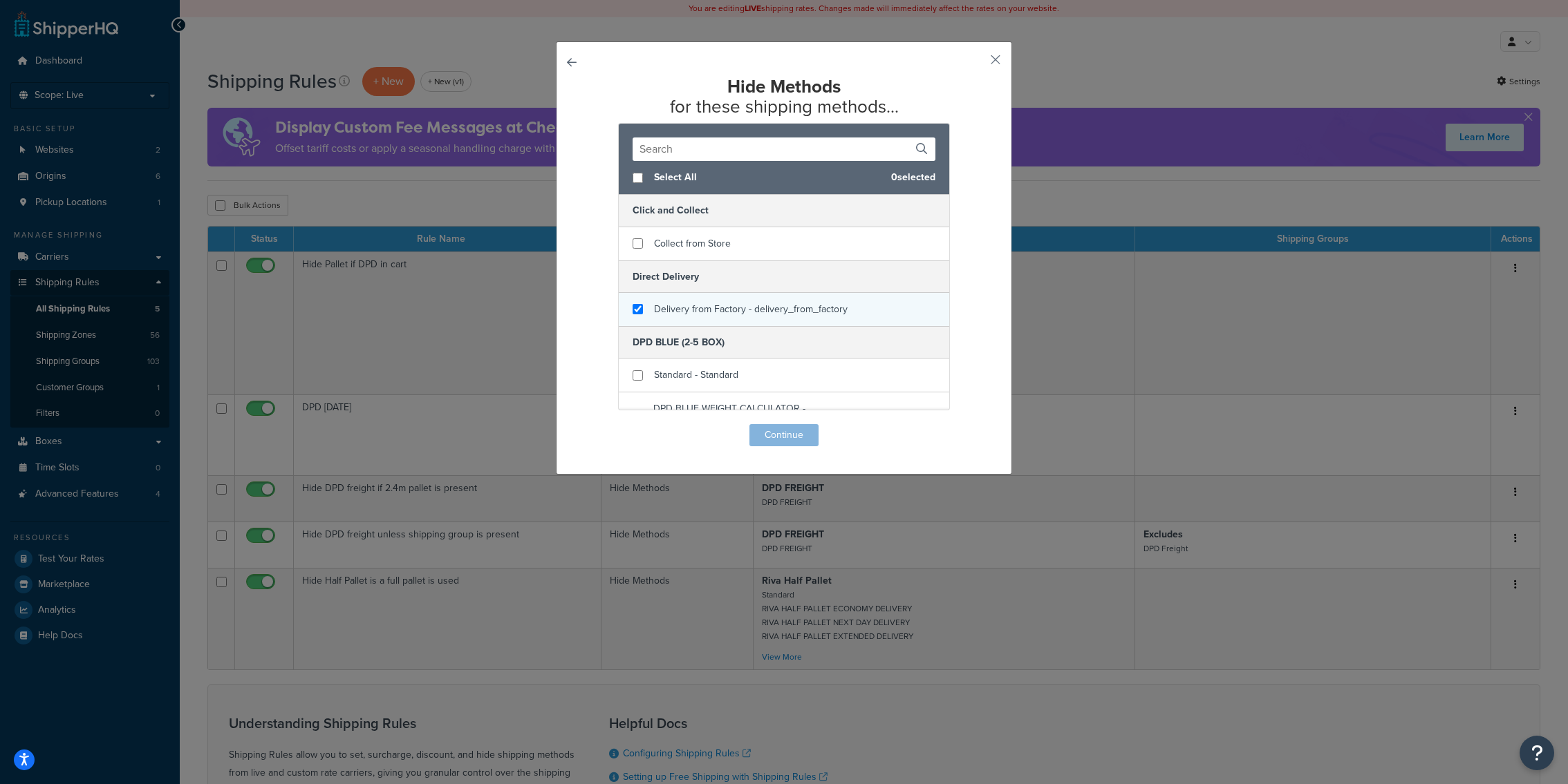
checkbox input "true"
click at [769, 313] on span "Delivery from Factory - delivery_from_factory" at bounding box center [751, 309] width 193 height 15
click at [773, 437] on button "Continue" at bounding box center [784, 435] width 69 height 22
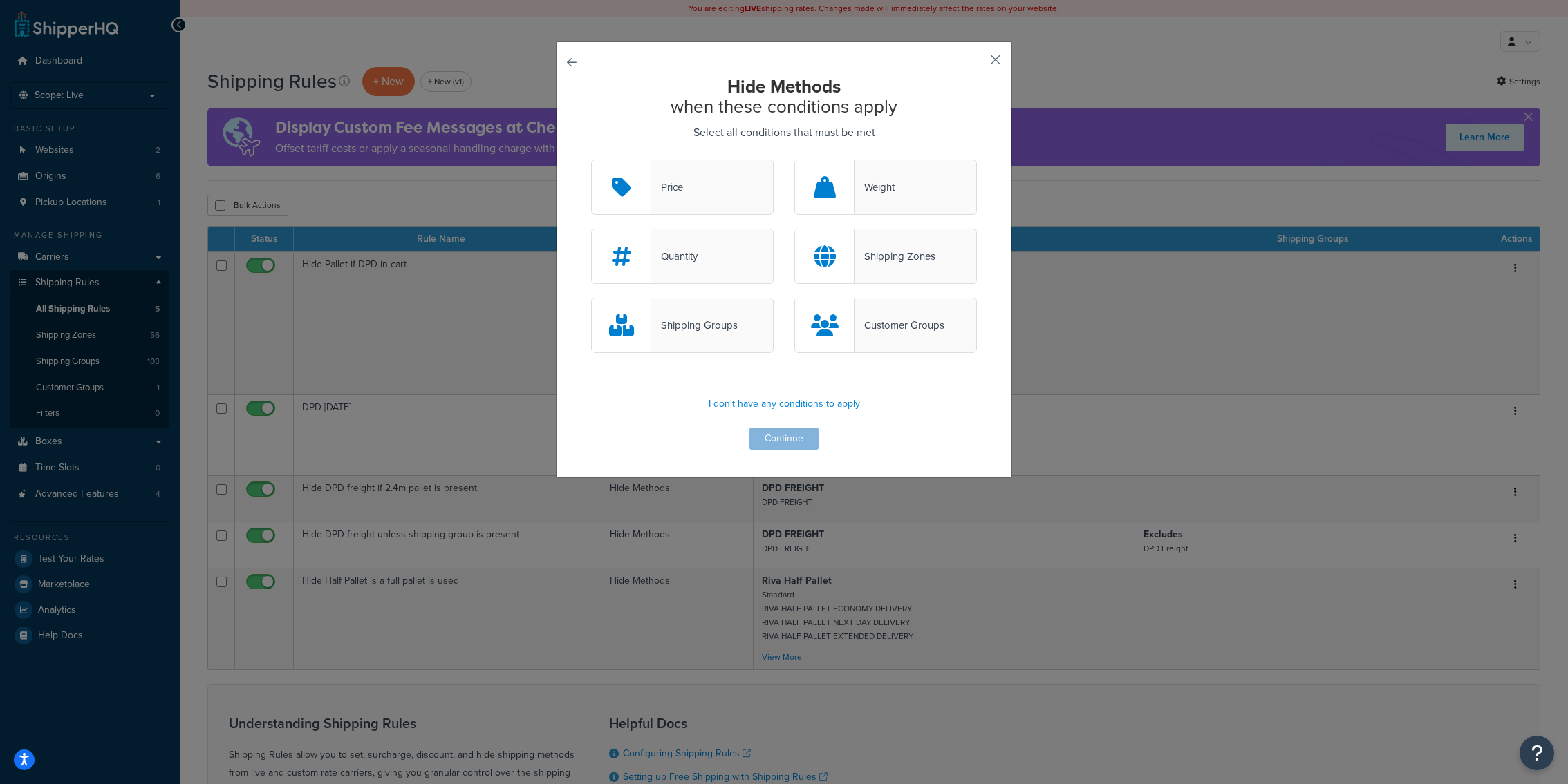
click at [977, 63] on button "button" at bounding box center [975, 64] width 3 height 3
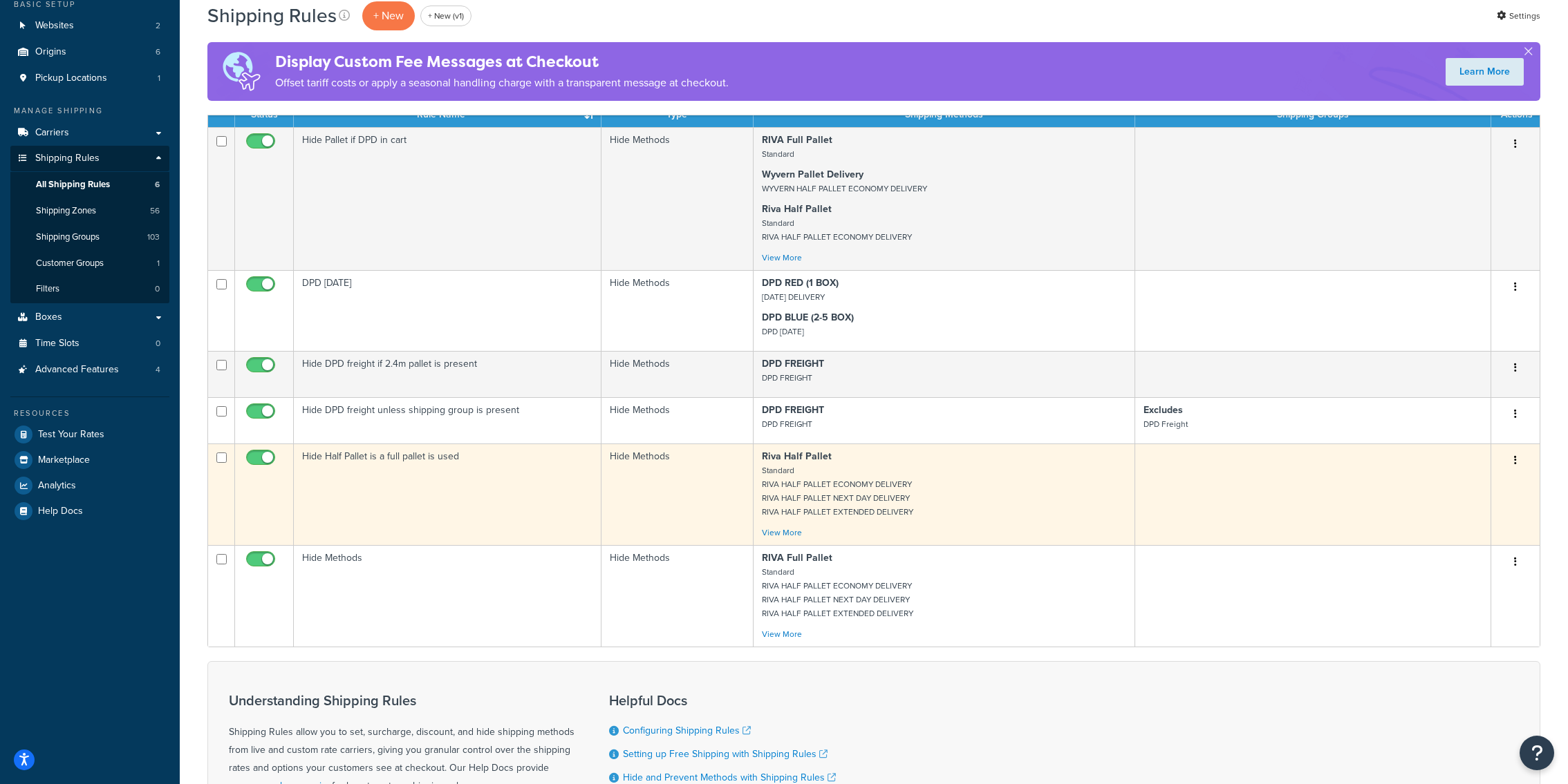
scroll to position [145, 0]
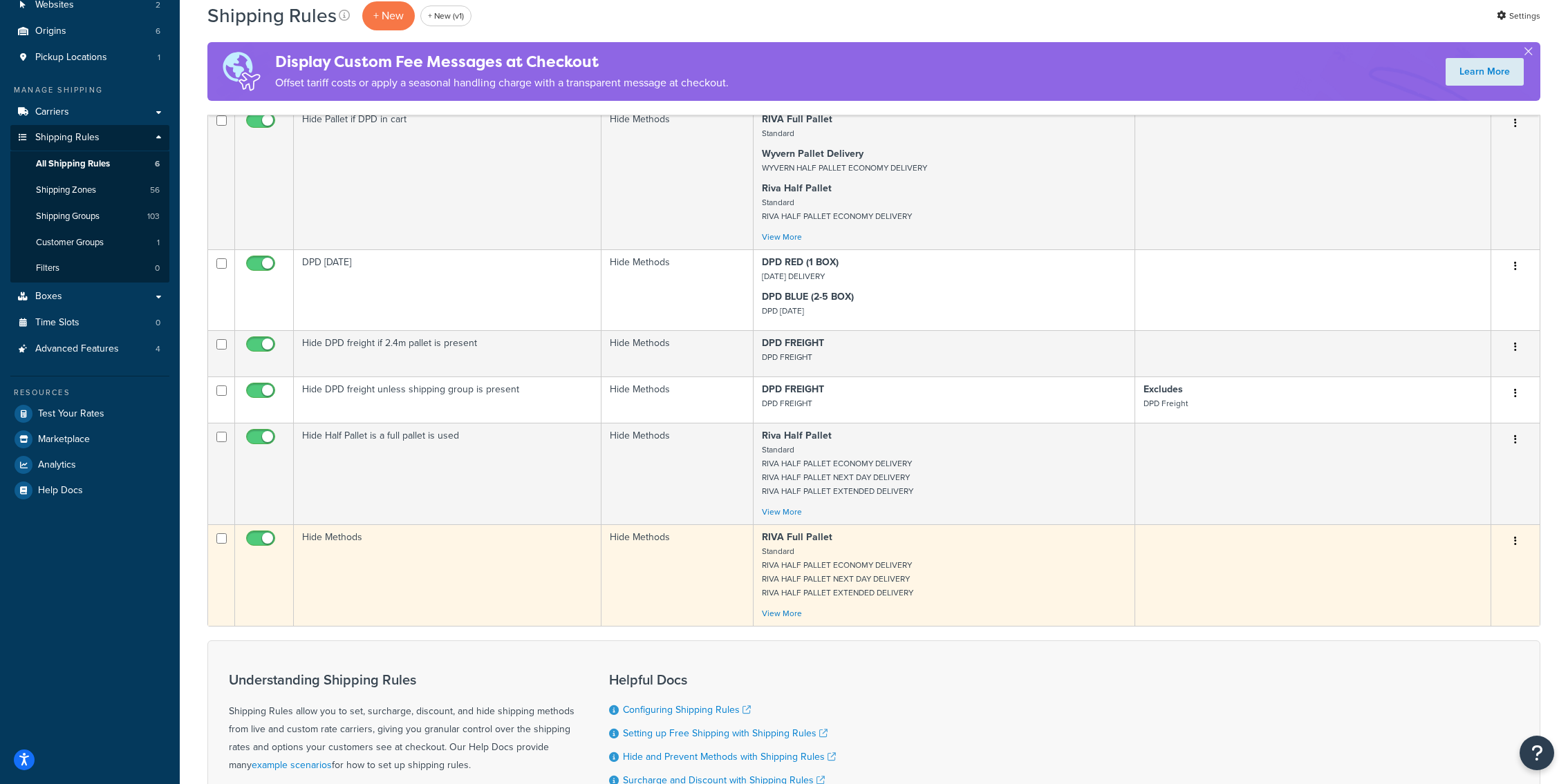
click at [514, 549] on td "Hide Methods" at bounding box center [447, 575] width 308 height 102
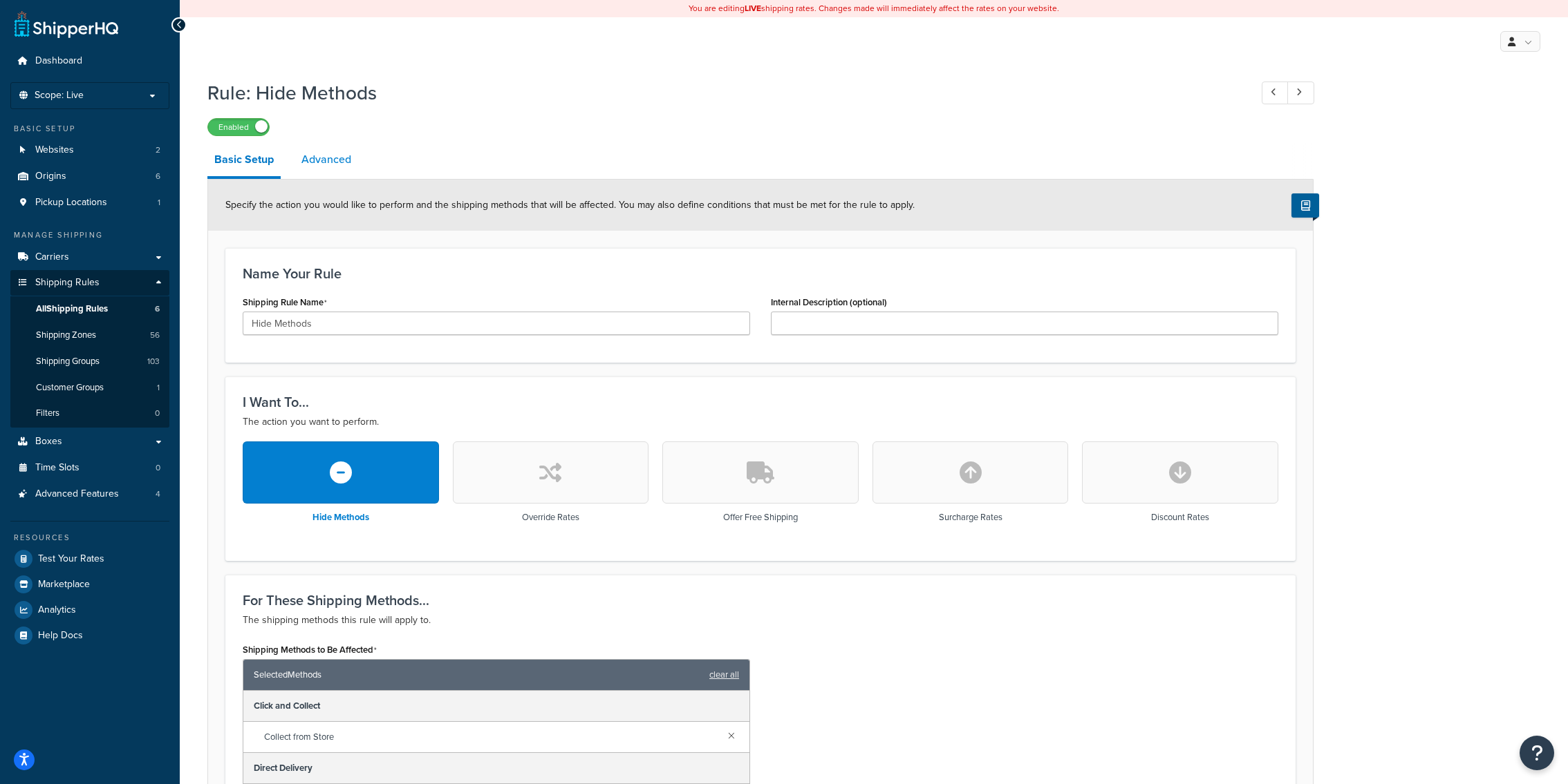
click at [325, 165] on link "Advanced" at bounding box center [326, 160] width 64 height 33
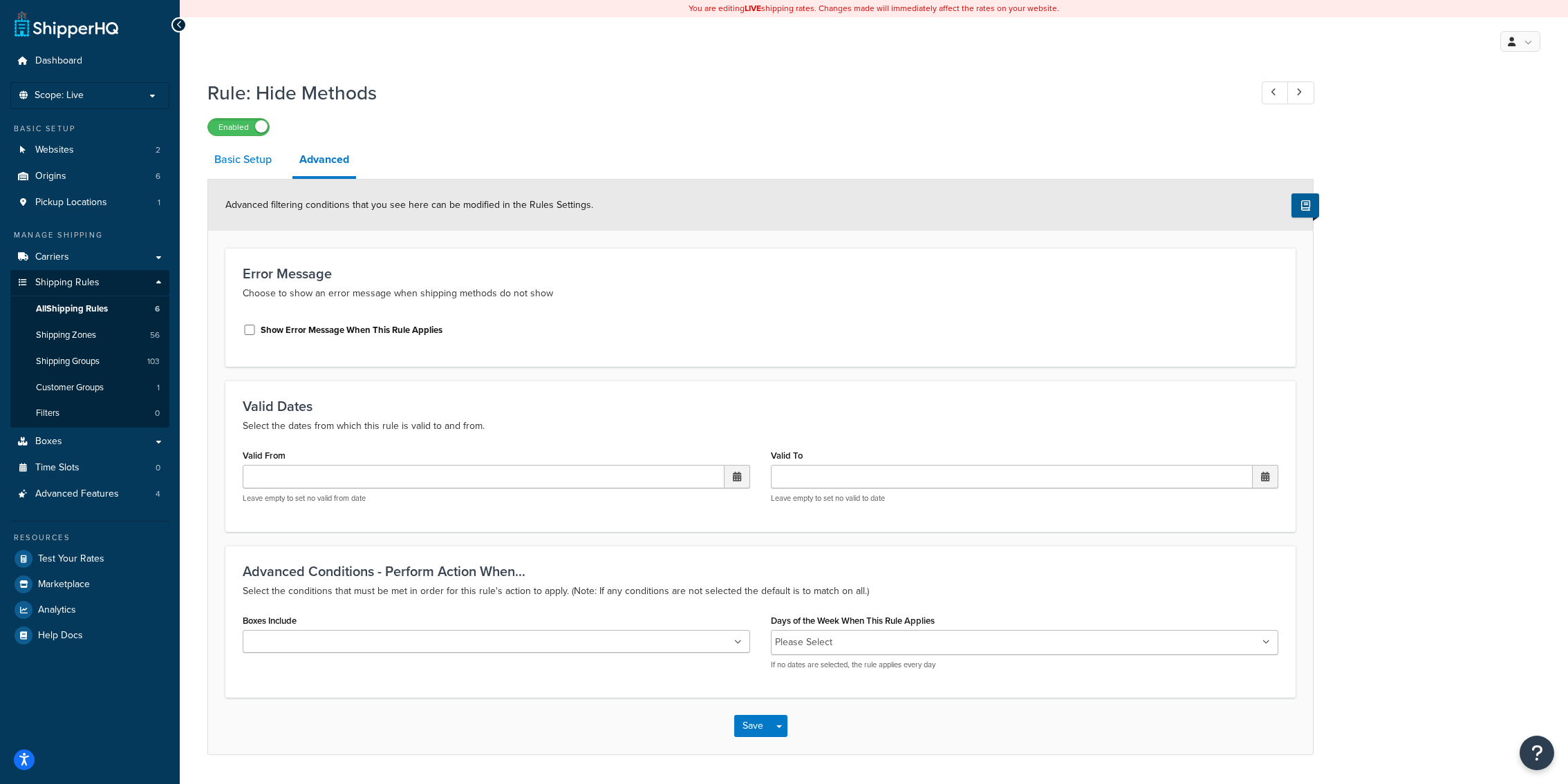
click at [263, 172] on link "Basic Setup" at bounding box center [243, 160] width 71 height 33
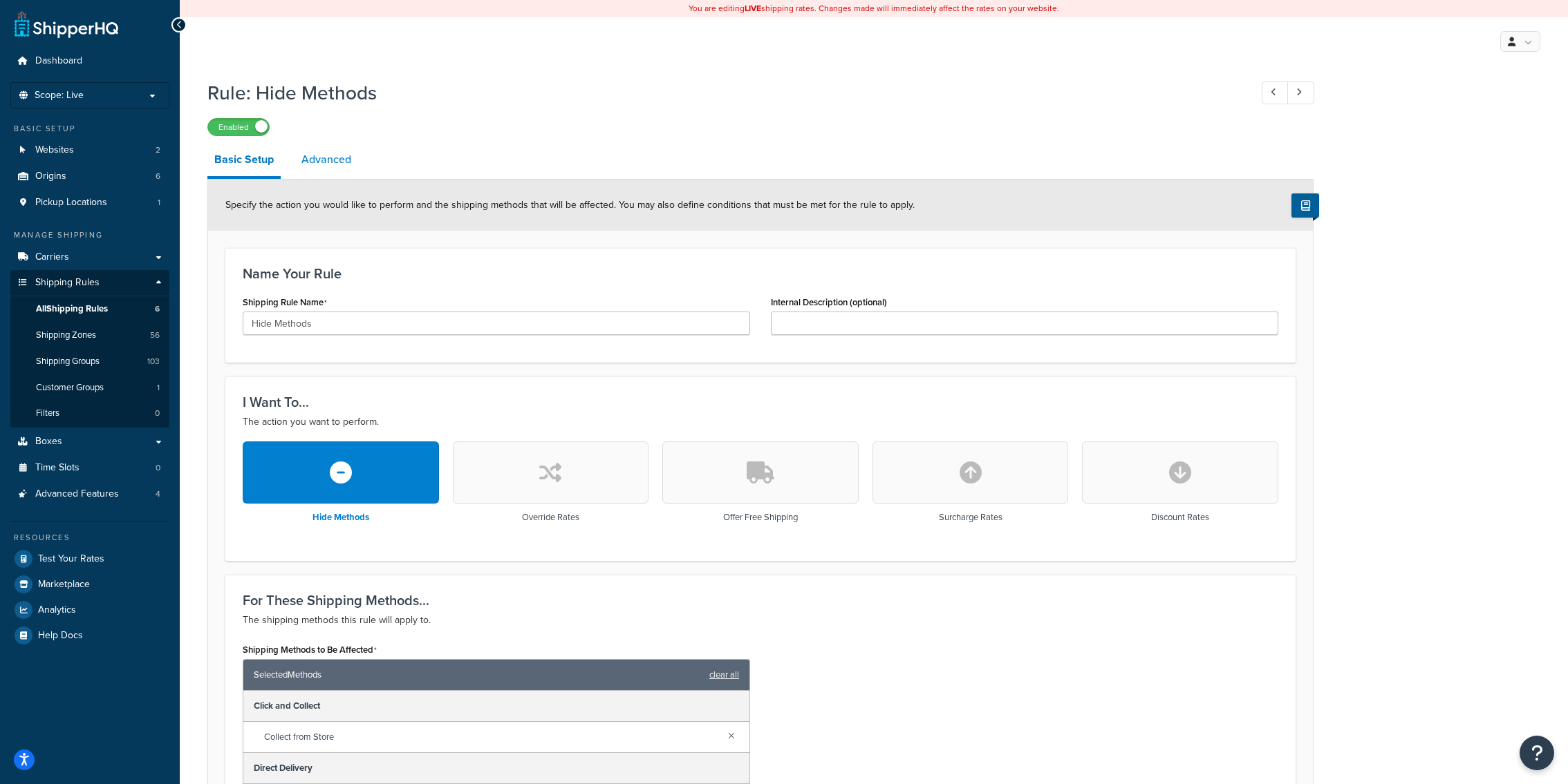
click at [327, 164] on link "Advanced" at bounding box center [326, 160] width 64 height 33
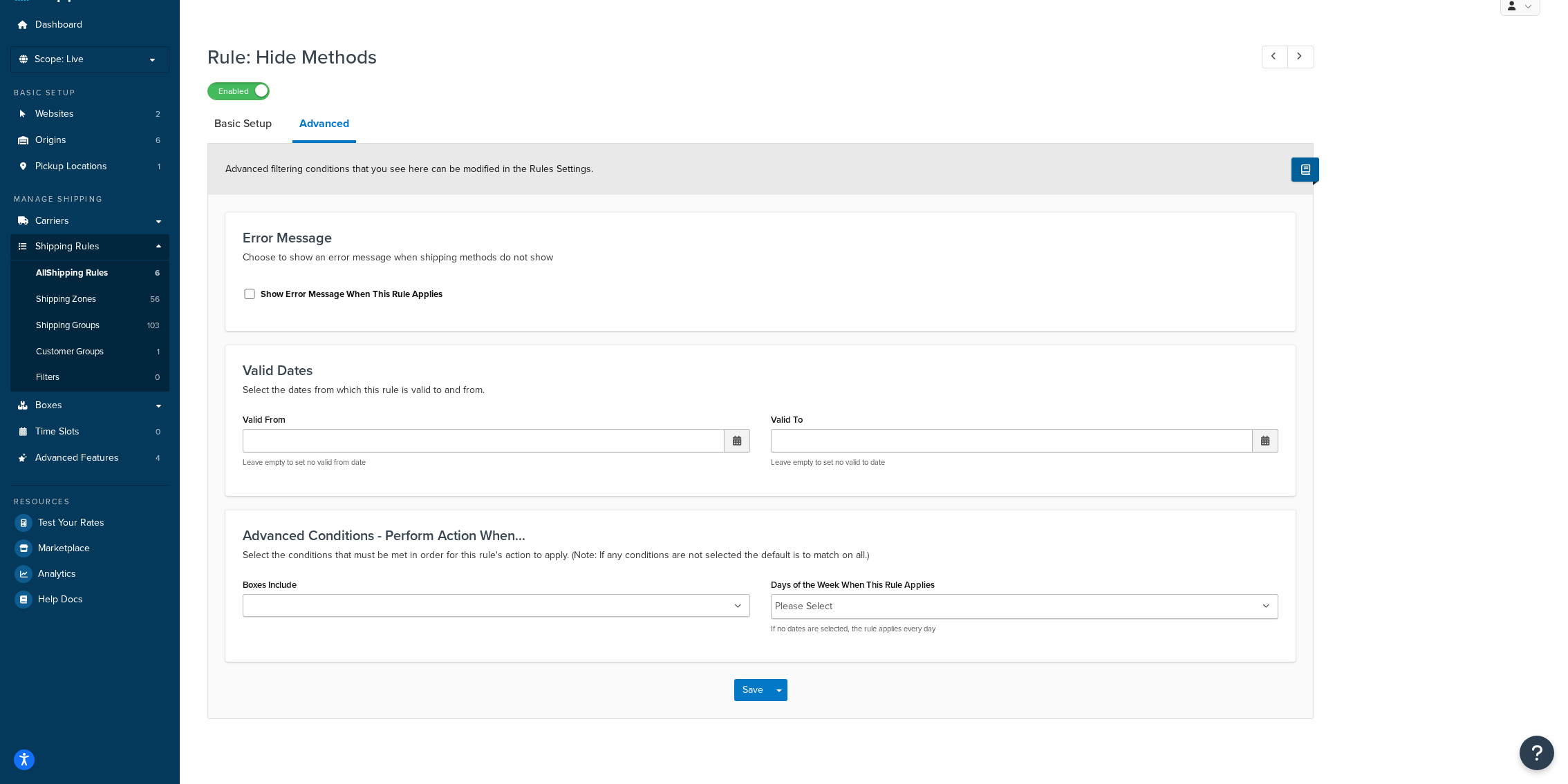
scroll to position [38, 0]
click at [866, 599] on input "Days of the Week When This Rule Applies" at bounding box center [898, 604] width 123 height 15
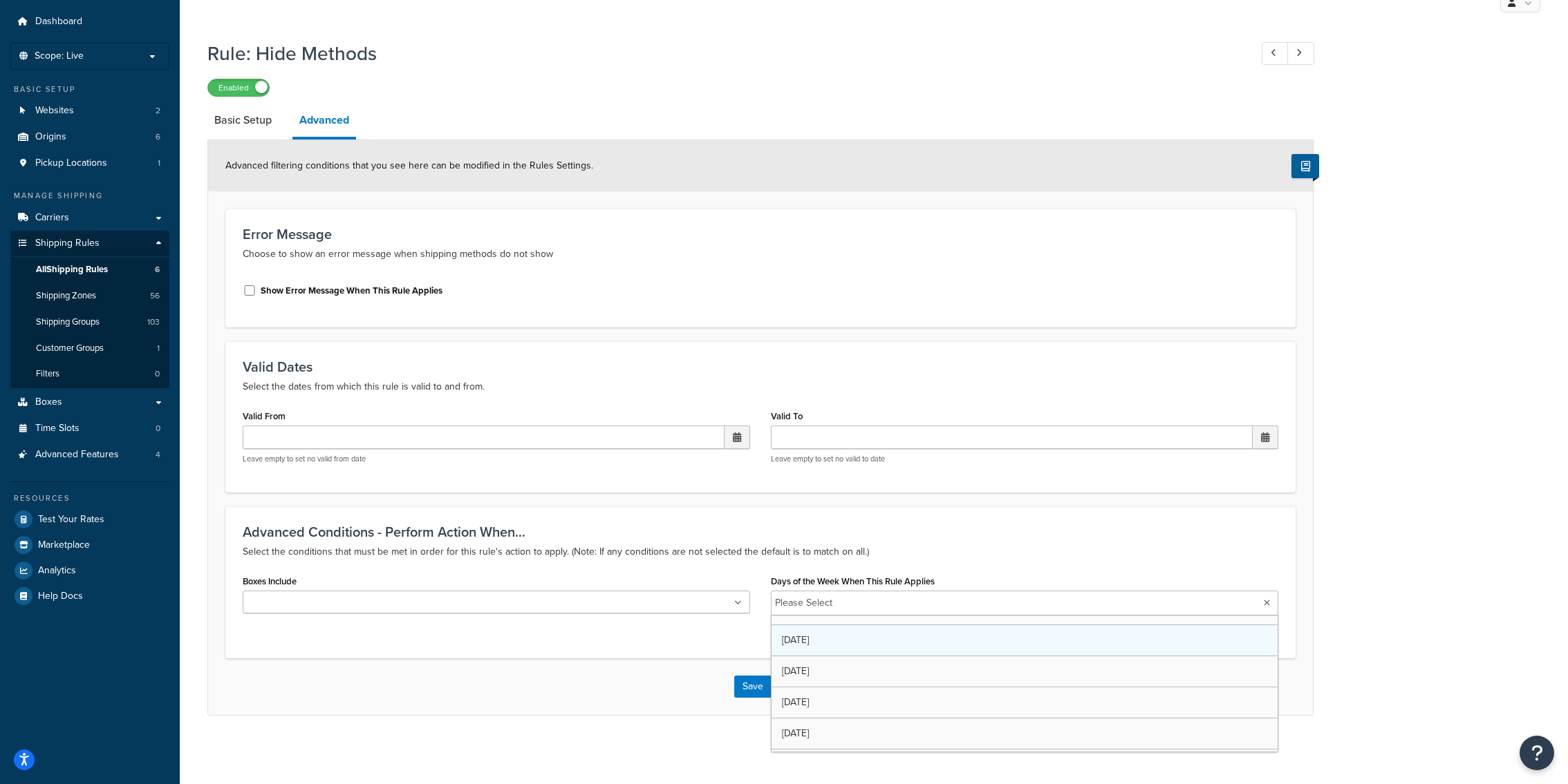
scroll to position [79, 0]
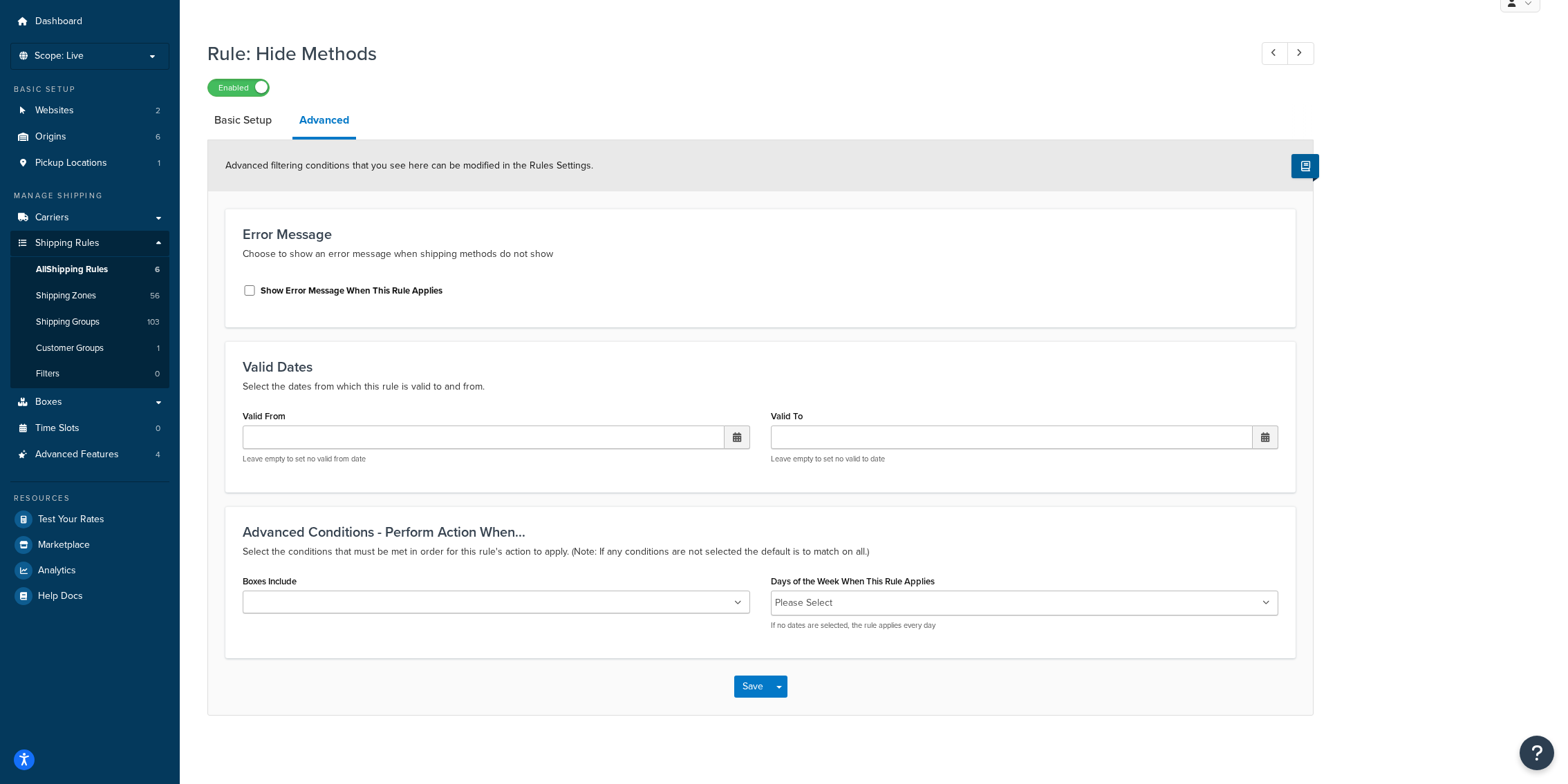
click at [869, 536] on h3 "Advanced Conditions - Perform Action When..." at bounding box center [760, 532] width 1036 height 15
click at [99, 211] on link "Carriers" at bounding box center [89, 218] width 159 height 26
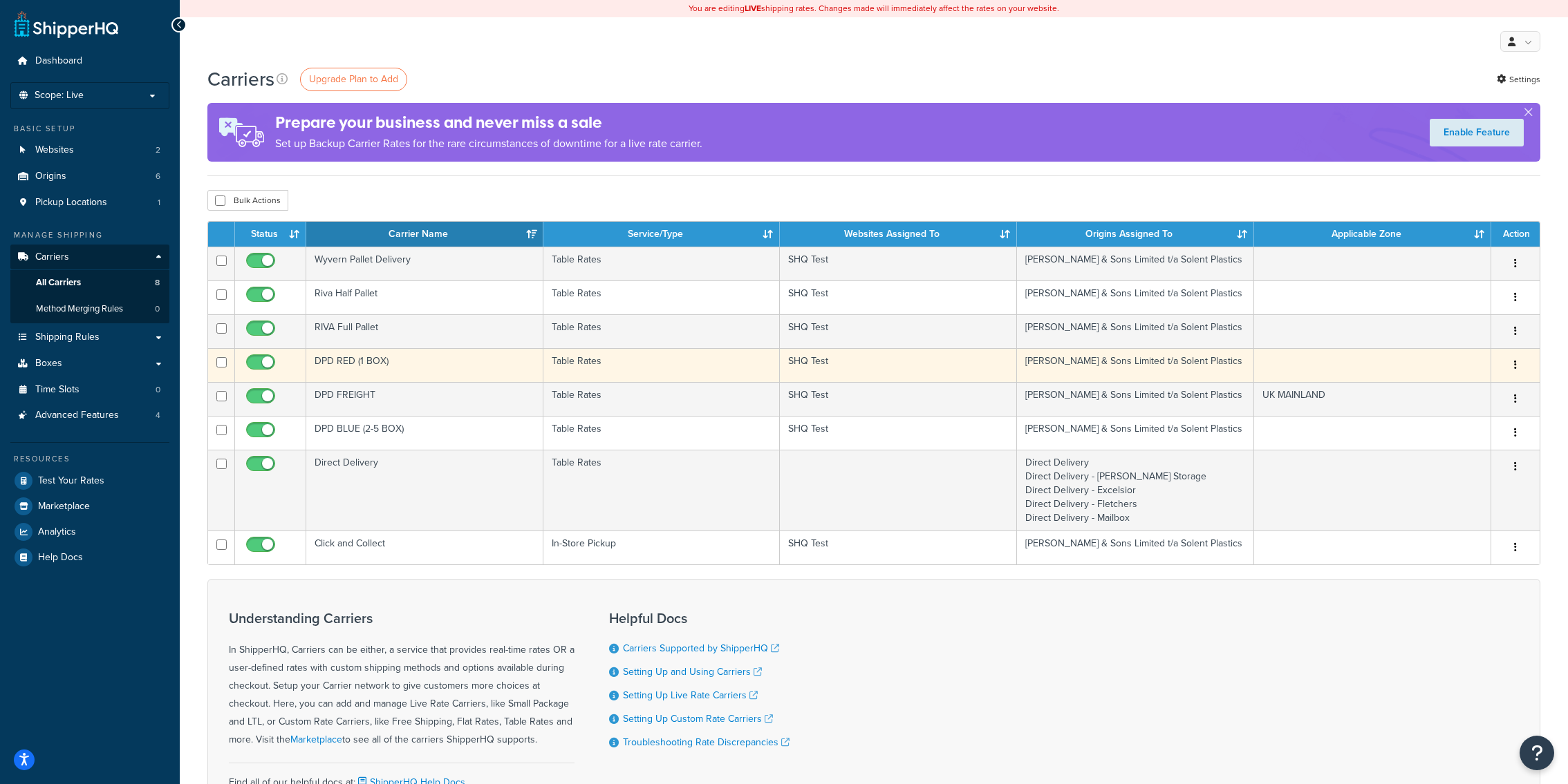
click at [428, 366] on td "DPD RED (1 BOX)" at bounding box center [425, 365] width 237 height 34
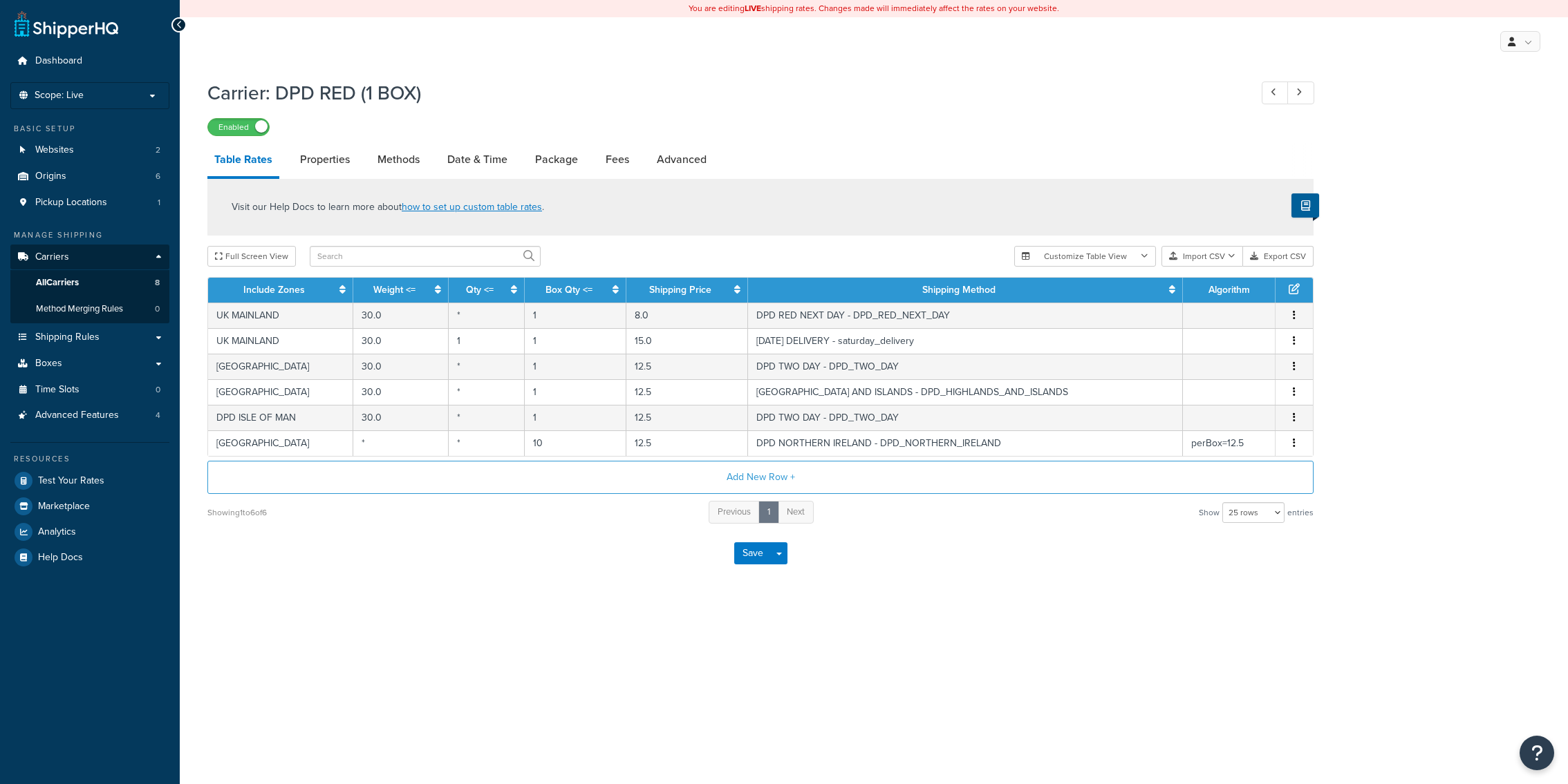
select select "25"
click at [476, 163] on link "Date & Time" at bounding box center [477, 160] width 74 height 33
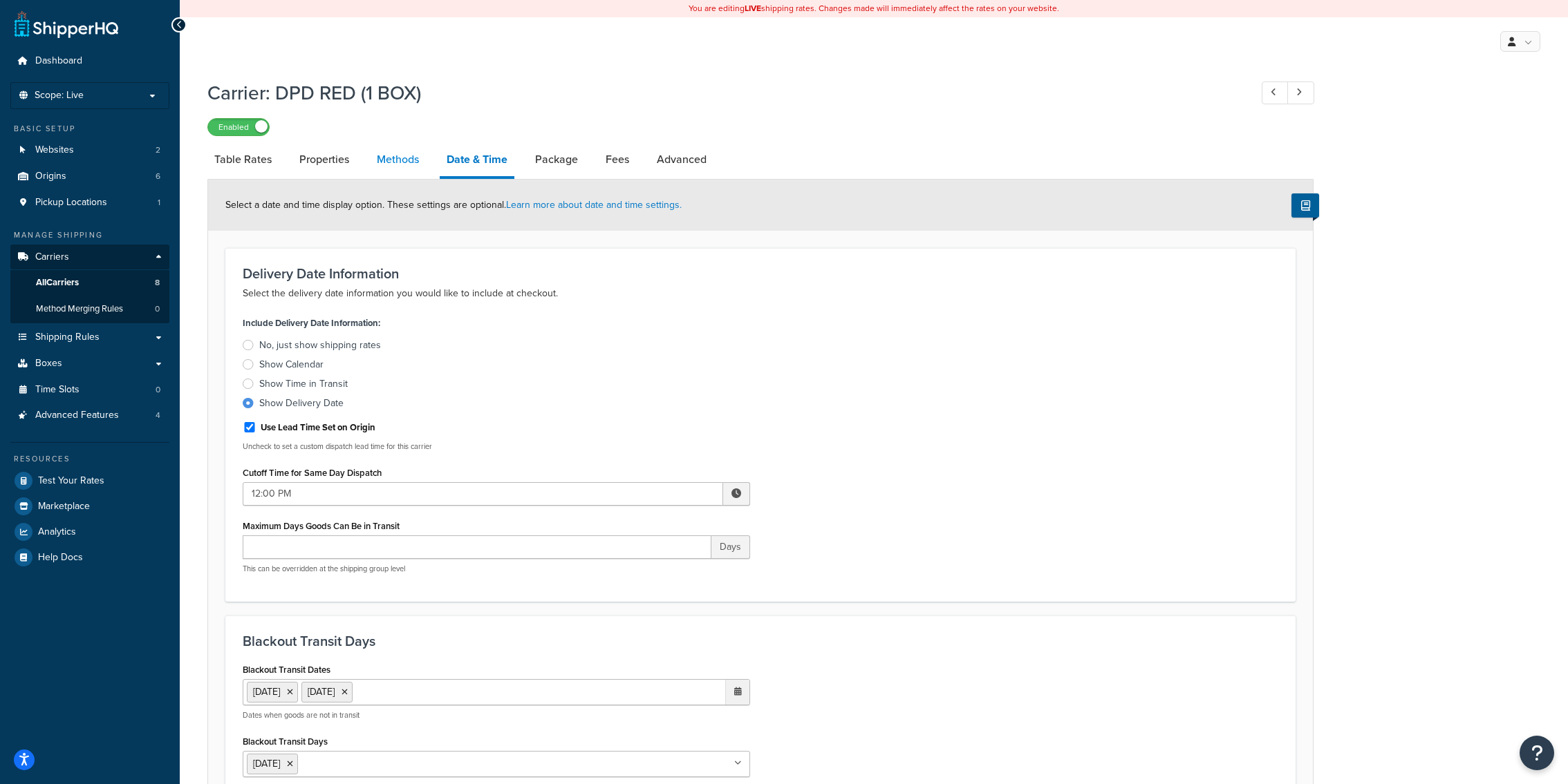
click at [394, 172] on link "Methods" at bounding box center [397, 160] width 56 height 33
select select "25"
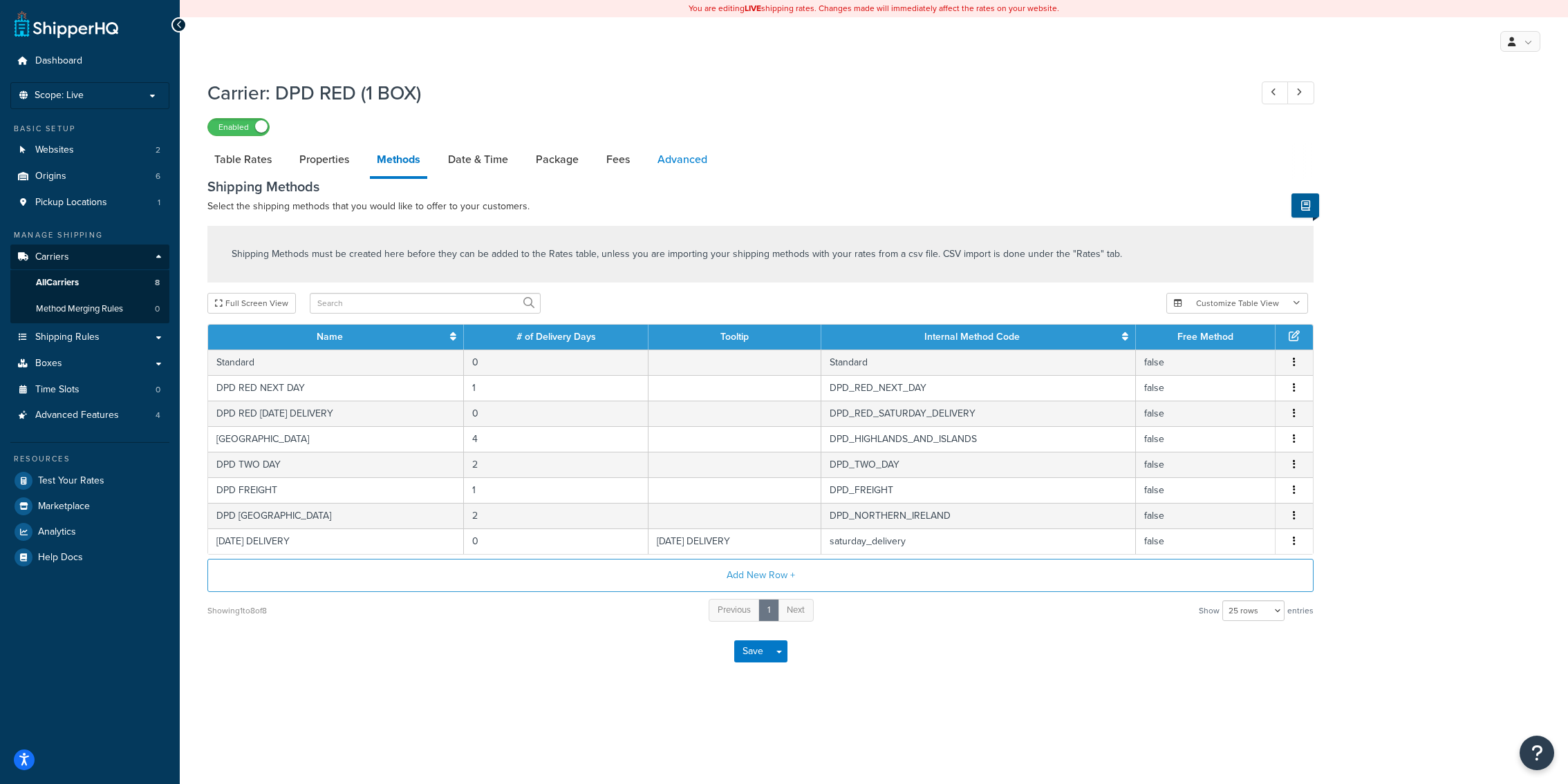
click at [678, 149] on link "Advanced" at bounding box center [682, 160] width 64 height 33
select select "false"
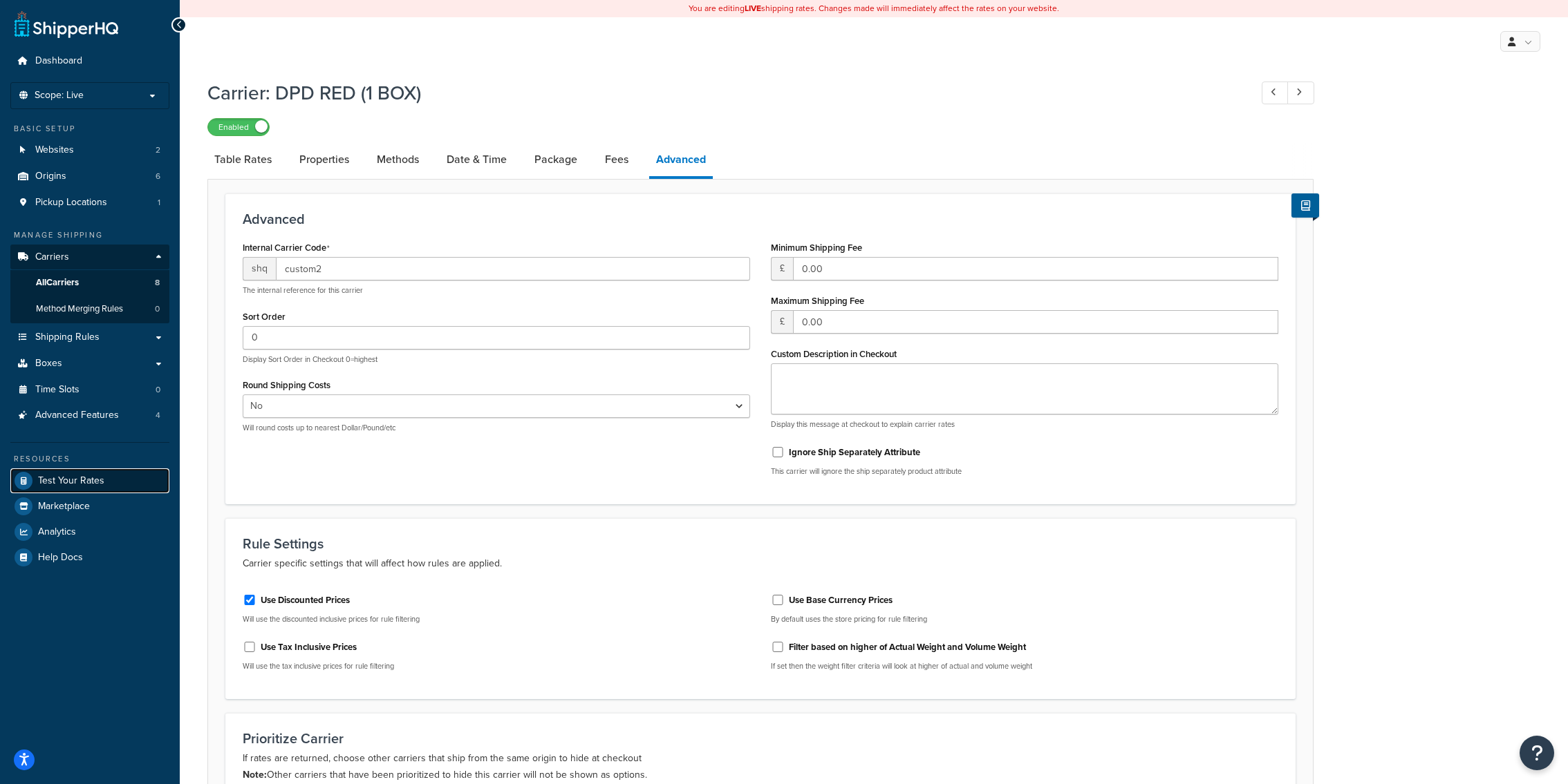
click at [134, 487] on link "Test Your Rates" at bounding box center [89, 480] width 159 height 25
click at [118, 290] on link "All Carriers 8" at bounding box center [89, 283] width 159 height 26
click at [260, 183] on div "Advanced Internal Carrier Code shq custom2 The internal reference for this carr…" at bounding box center [760, 626] width 1106 height 894
click at [260, 175] on link "Table Rates" at bounding box center [243, 160] width 71 height 33
select select "25"
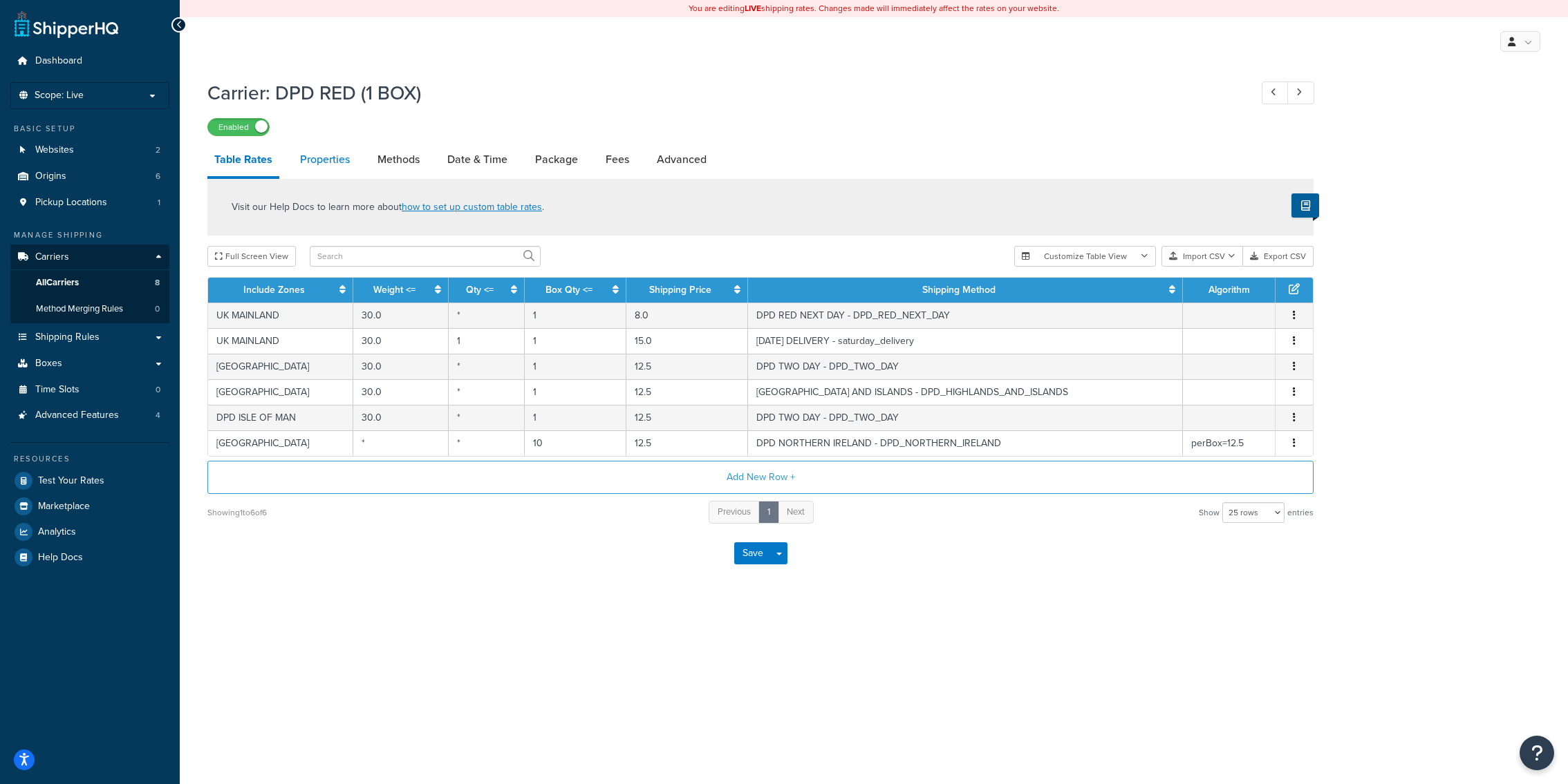
click at [342, 165] on link "Properties" at bounding box center [325, 160] width 64 height 33
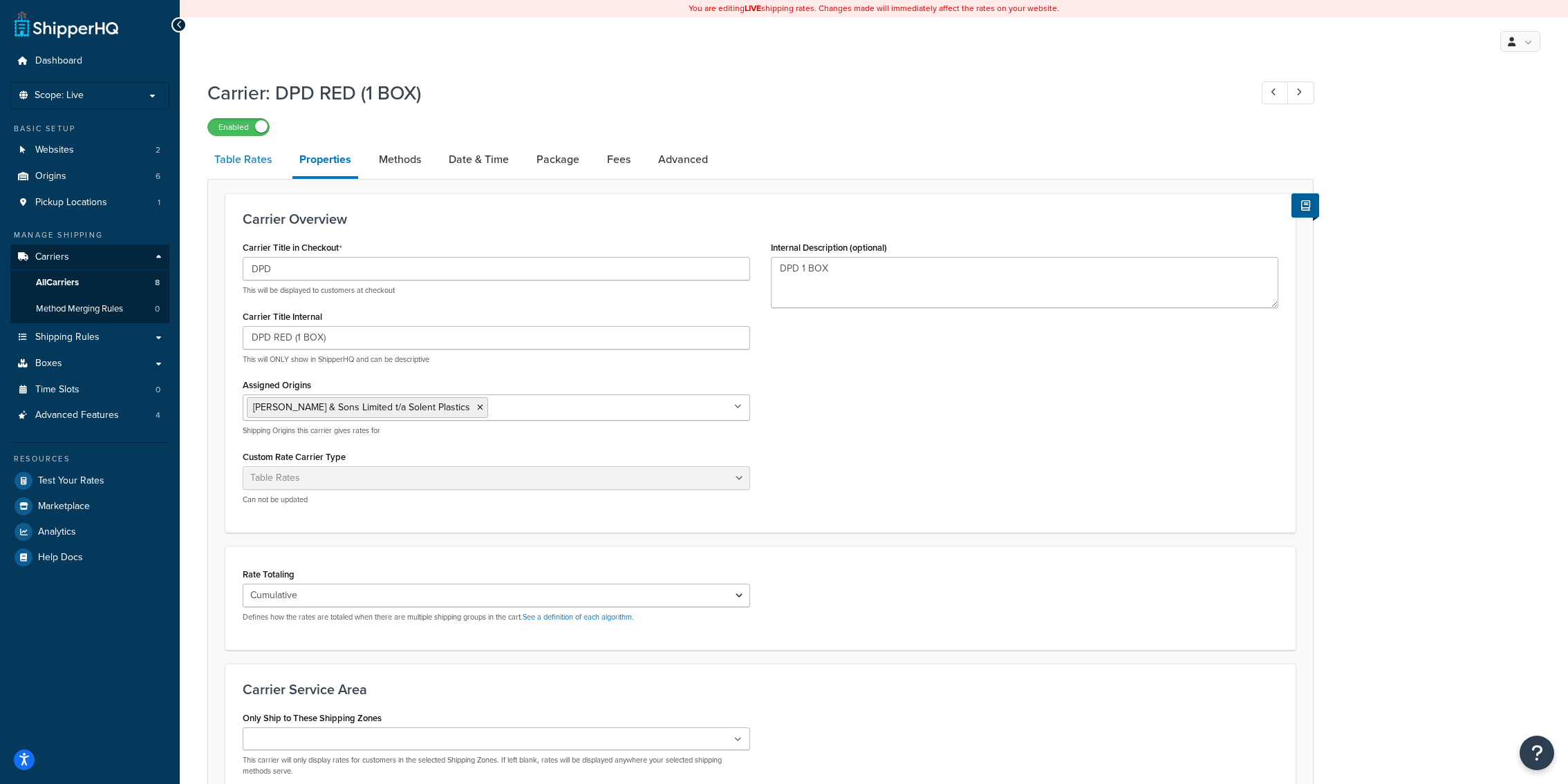
click at [240, 158] on link "Table Rates" at bounding box center [243, 160] width 71 height 33
select select "25"
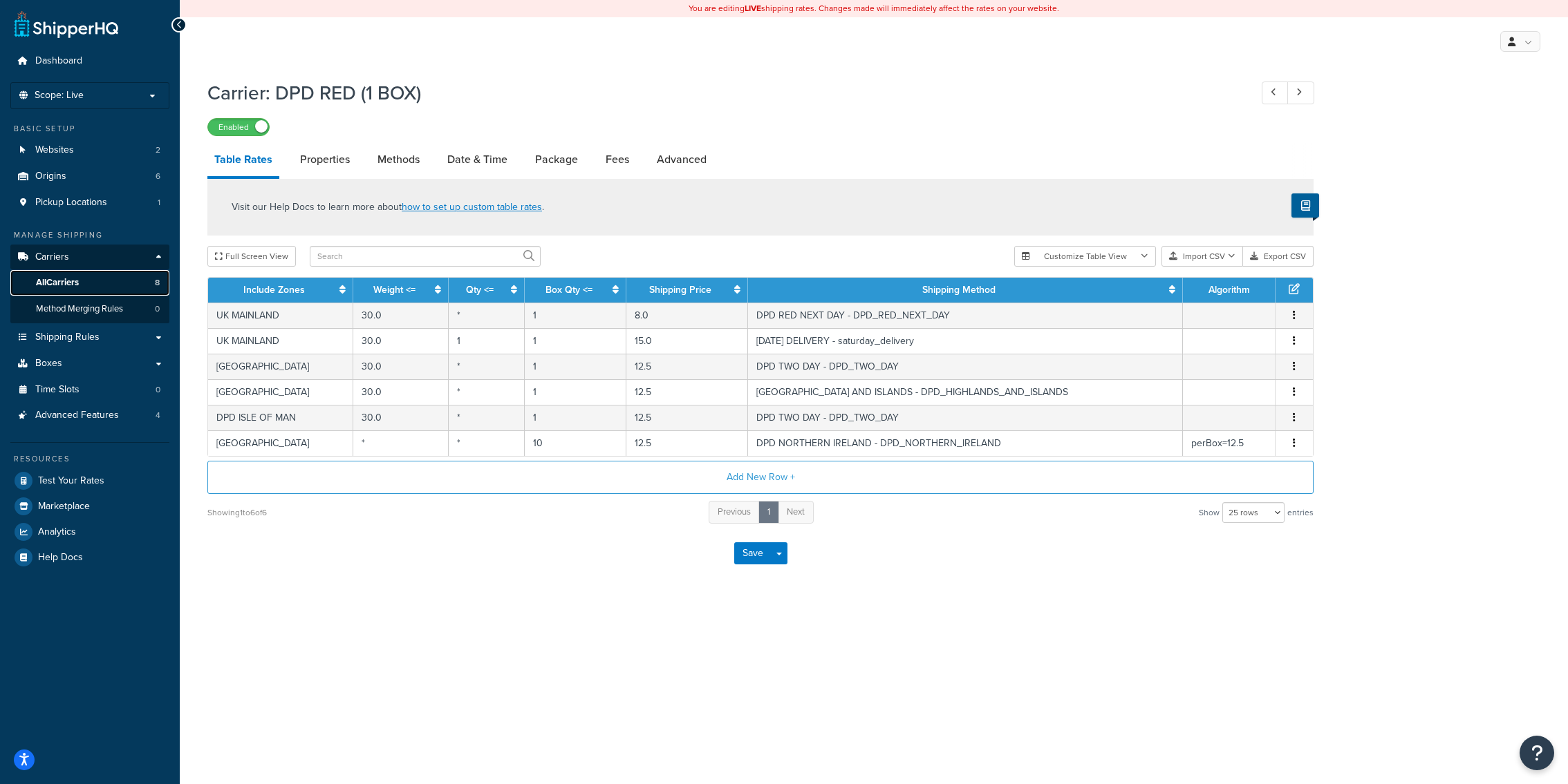
click at [114, 295] on link "All Carriers 8" at bounding box center [89, 283] width 159 height 26
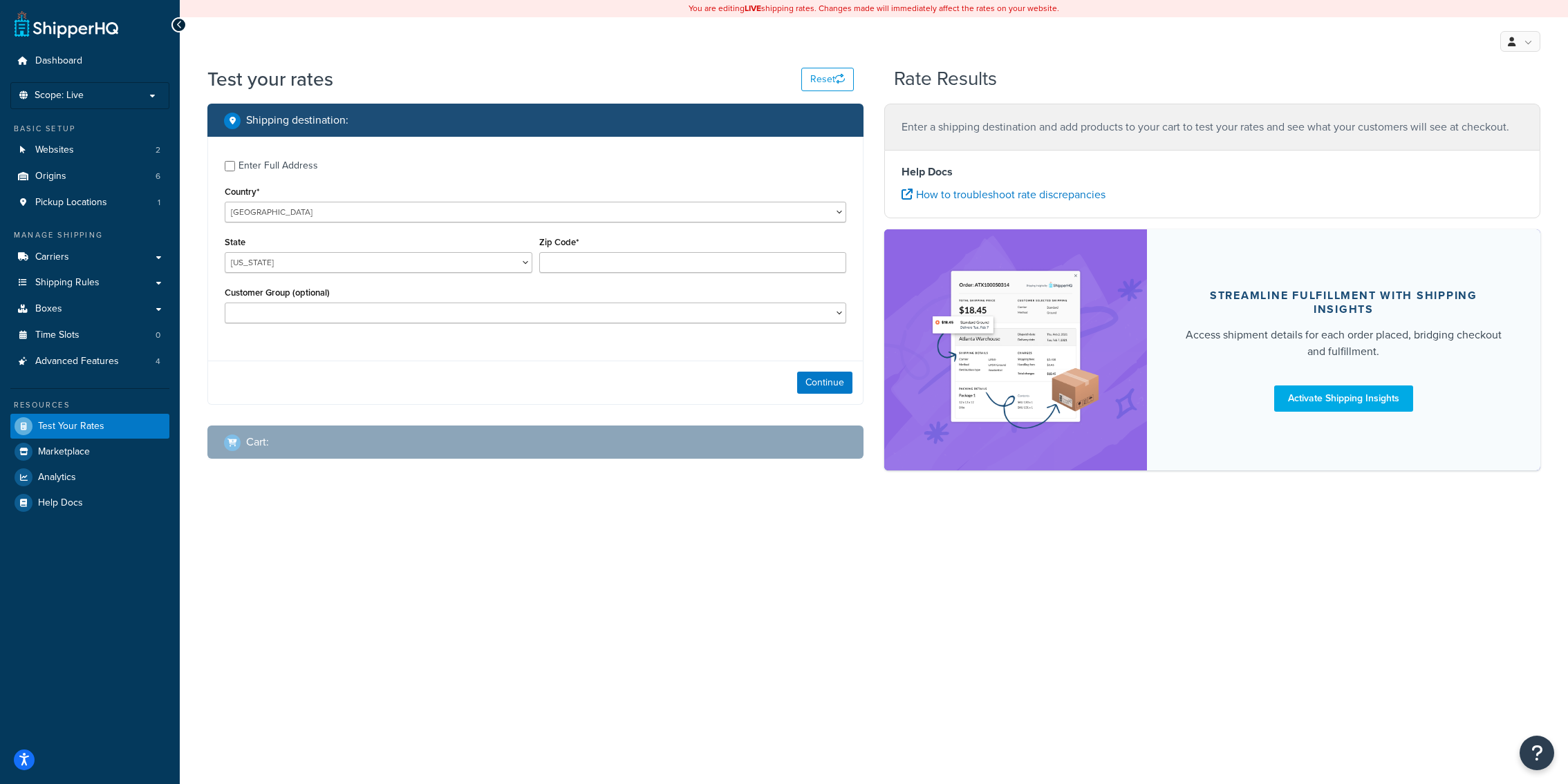
drag, startPoint x: 669, startPoint y: 226, endPoint x: 490, endPoint y: 221, distance: 179.1
click at [508, 221] on div "Enter Full Address Country* [GEOGRAPHIC_DATA] [GEOGRAPHIC_DATA] [GEOGRAPHIC_DAT…" at bounding box center [535, 243] width 655 height 214
click at [61, 269] on link "Carriers" at bounding box center [89, 258] width 159 height 26
click at [596, 269] on input "Zip Code*" at bounding box center [693, 263] width 308 height 21
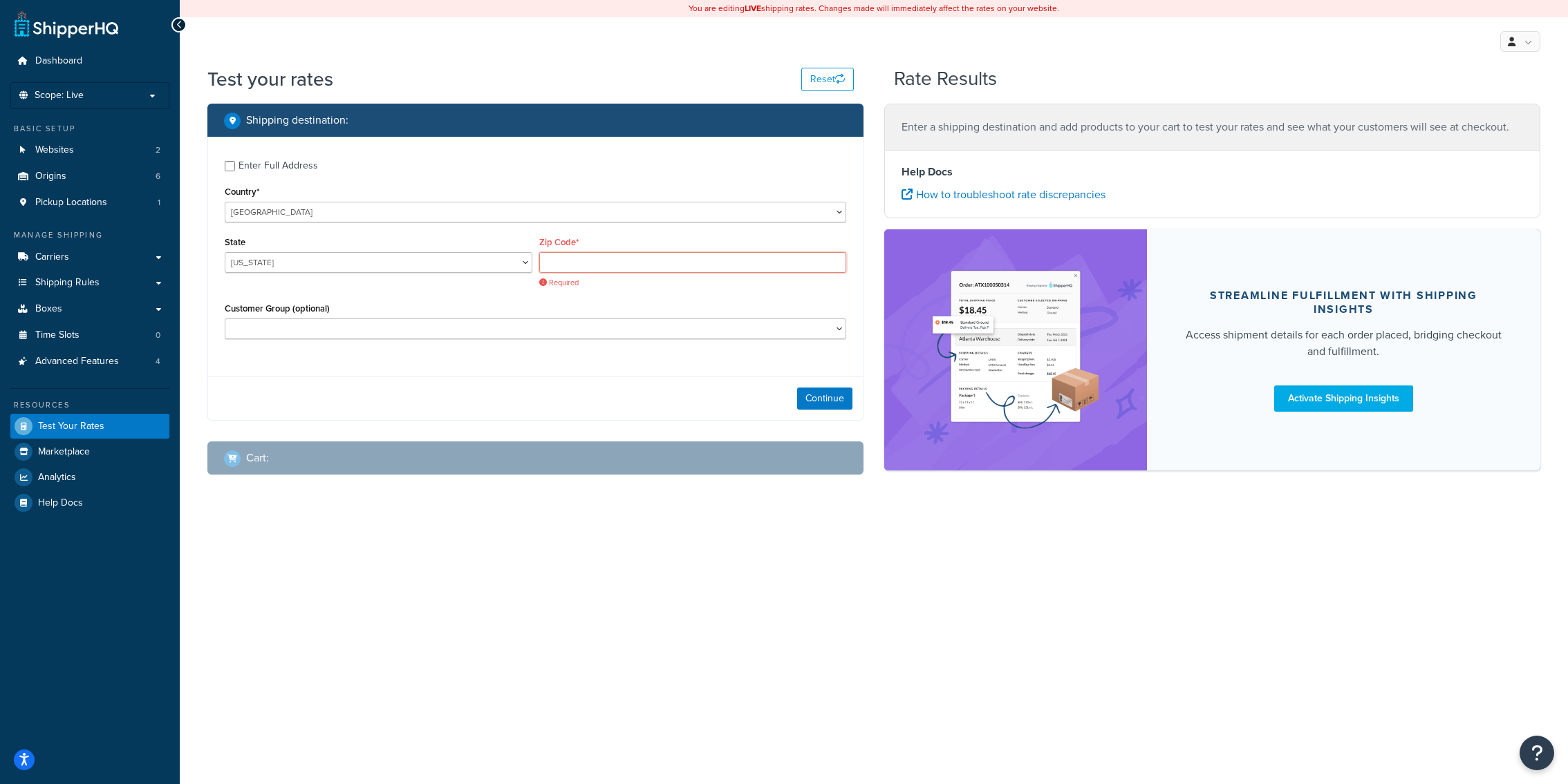
click at [642, 259] on input "Zip Code*" at bounding box center [693, 263] width 308 height 21
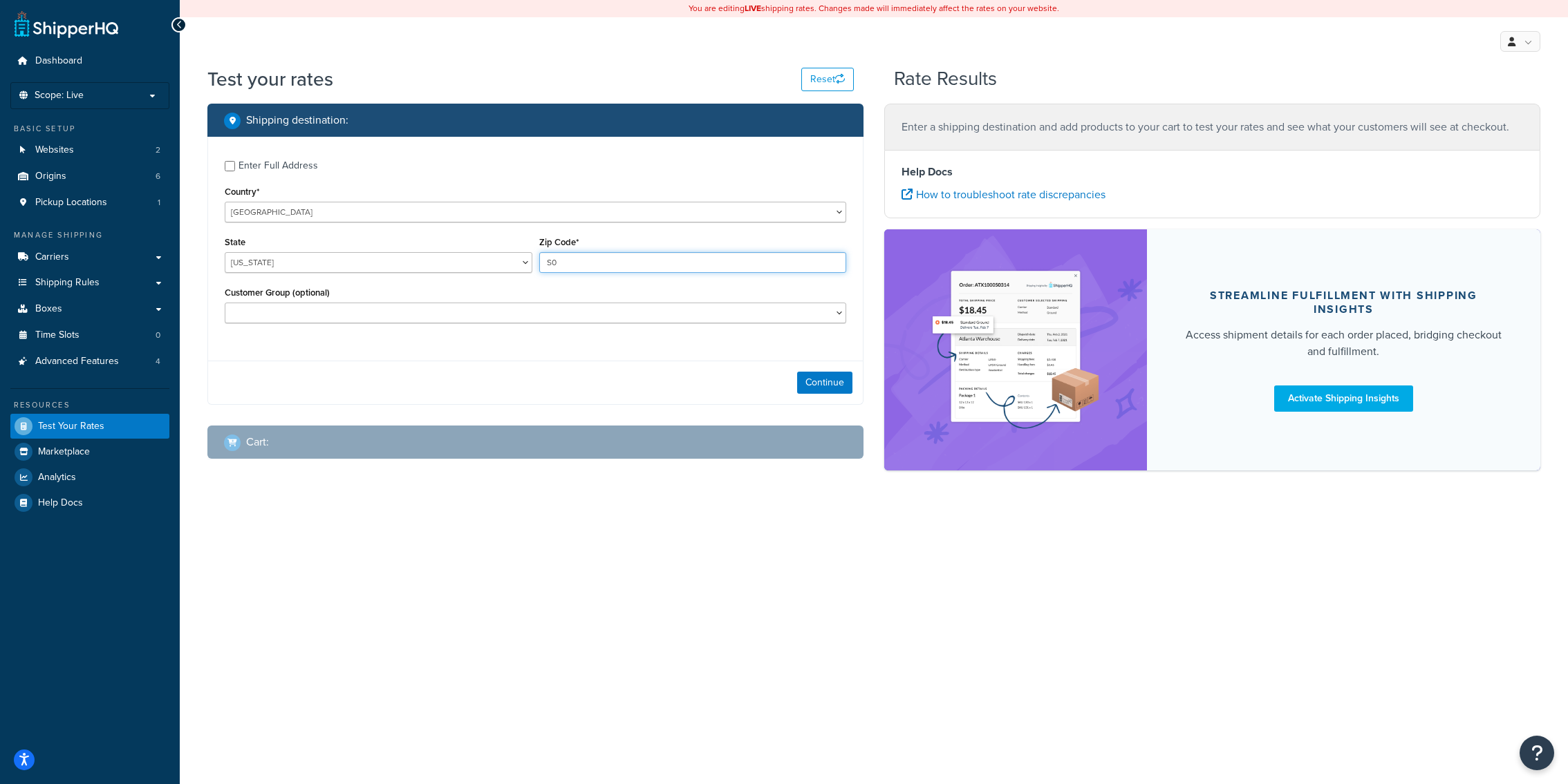
type input "S"
type input "SO15 7HR"
click at [225, 201] on select "[GEOGRAPHIC_DATA] [GEOGRAPHIC_DATA] [GEOGRAPHIC_DATA] [GEOGRAPHIC_DATA] [GEOGRA…" at bounding box center [535, 212] width 622 height 21
select select "GB"
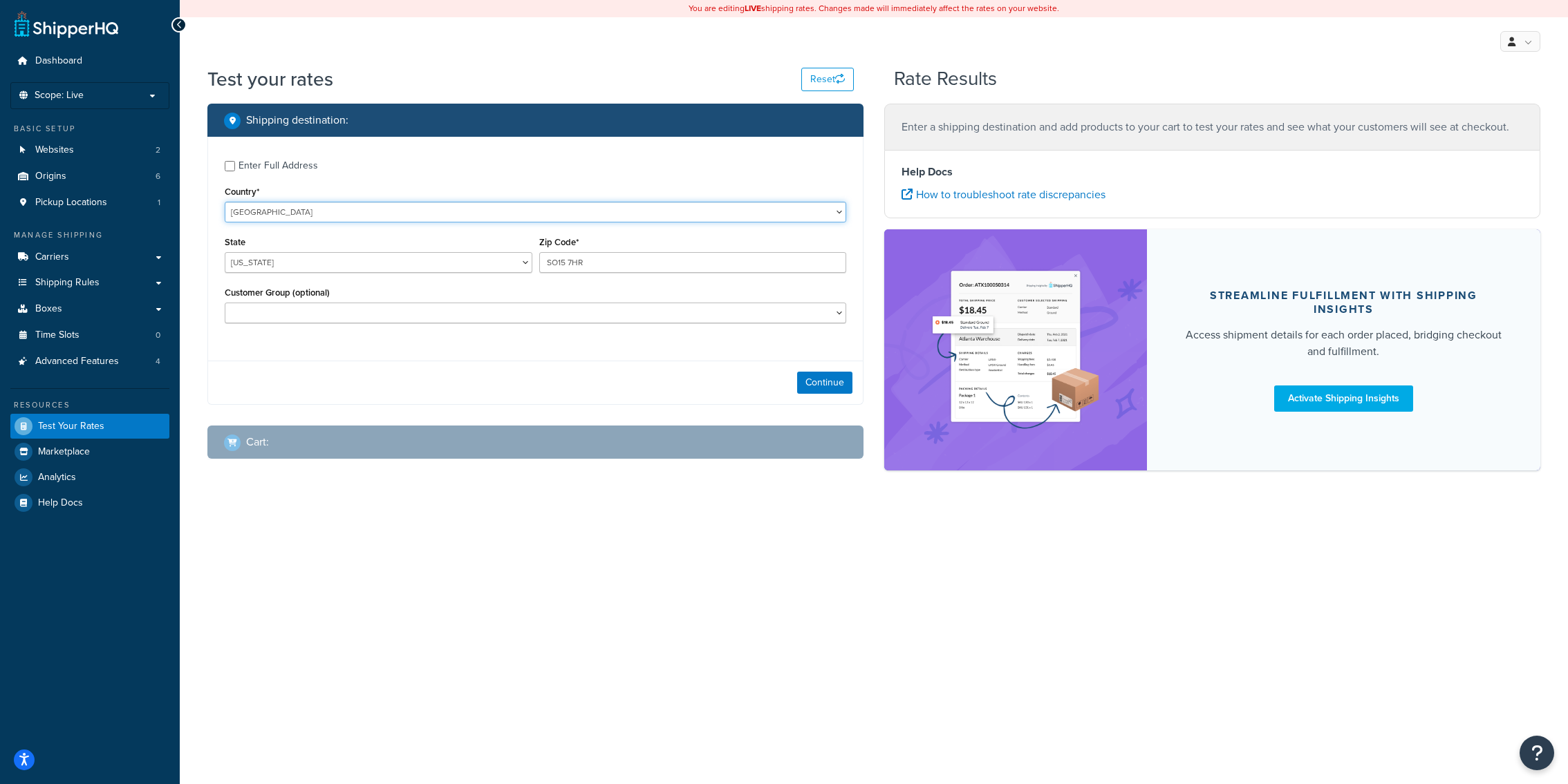
click option "United Kingdom" at bounding box center [0, 0] width 0 height 0
click at [277, 173] on div "Enter Full Address" at bounding box center [278, 166] width 80 height 19
click at [235, 172] on input "Enter Full Address" at bounding box center [230, 166] width 10 height 10
checkbox input "true"
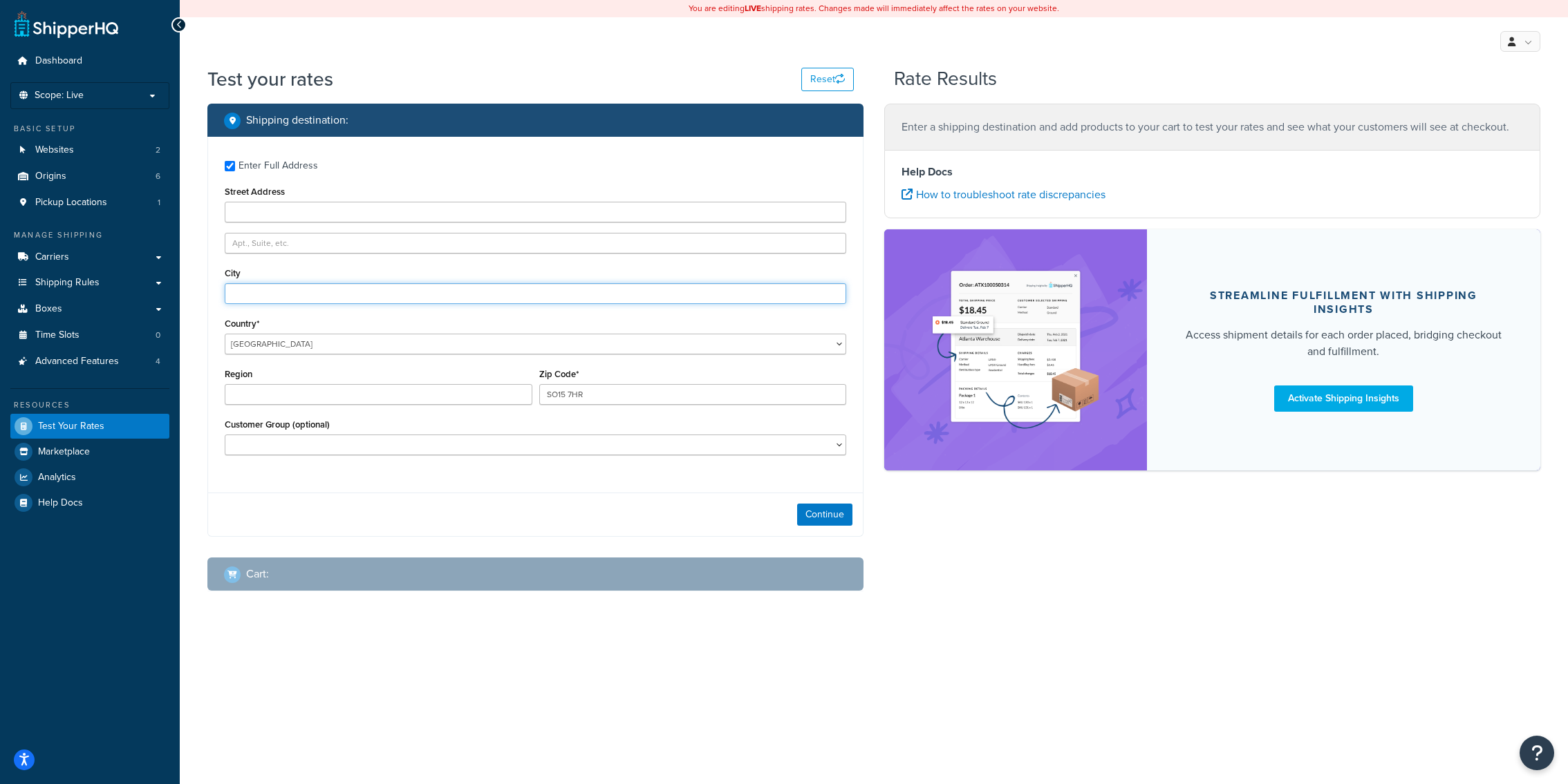
click at [408, 284] on input "City" at bounding box center [535, 294] width 622 height 21
type input "L"
type input "S"
click at [814, 520] on button "Continue" at bounding box center [825, 514] width 56 height 22
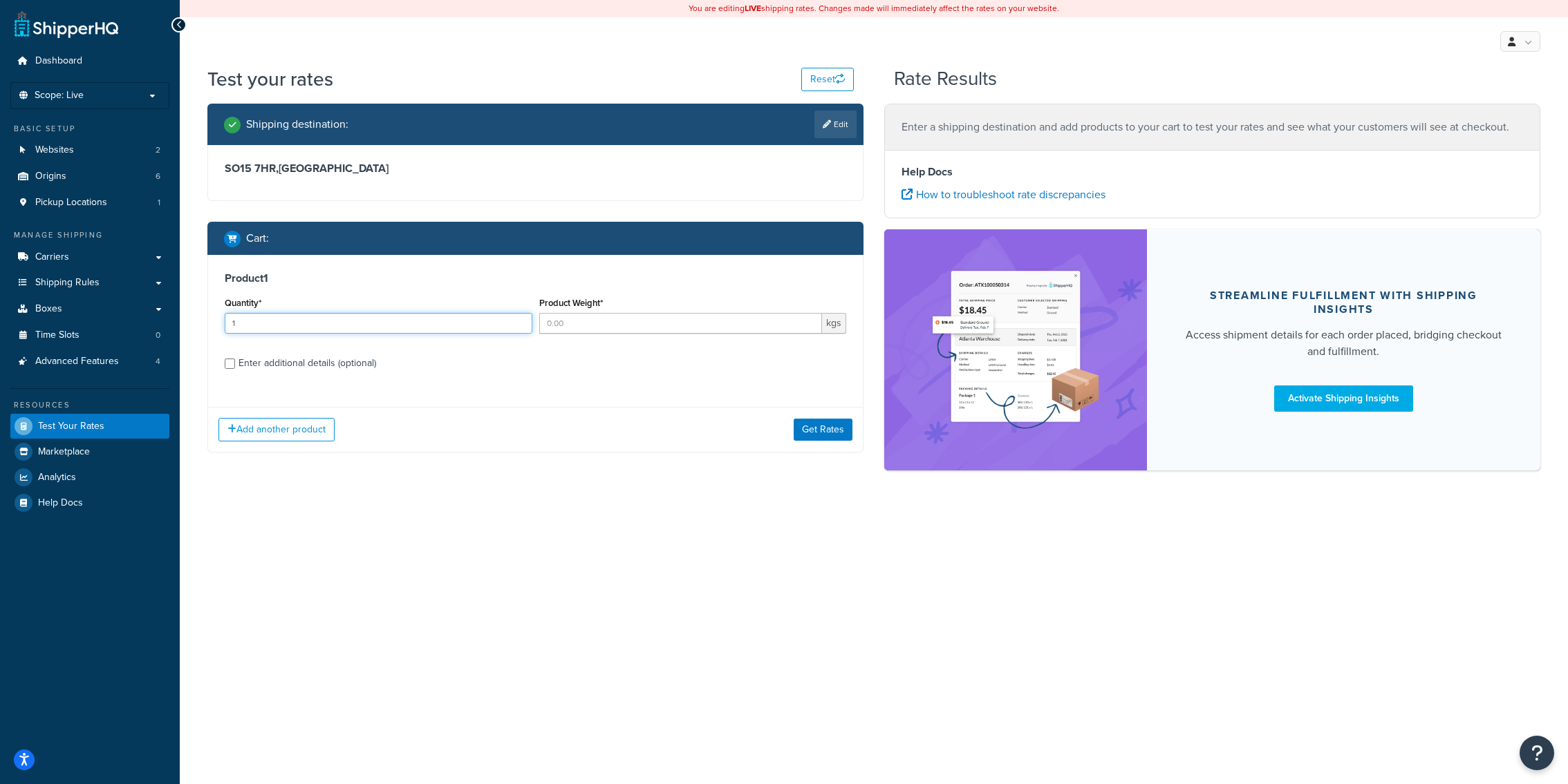
click at [370, 331] on input "1" at bounding box center [379, 323] width 308 height 21
type input "1"
type input "5"
click at [817, 427] on button "Get Rates" at bounding box center [822, 429] width 59 height 22
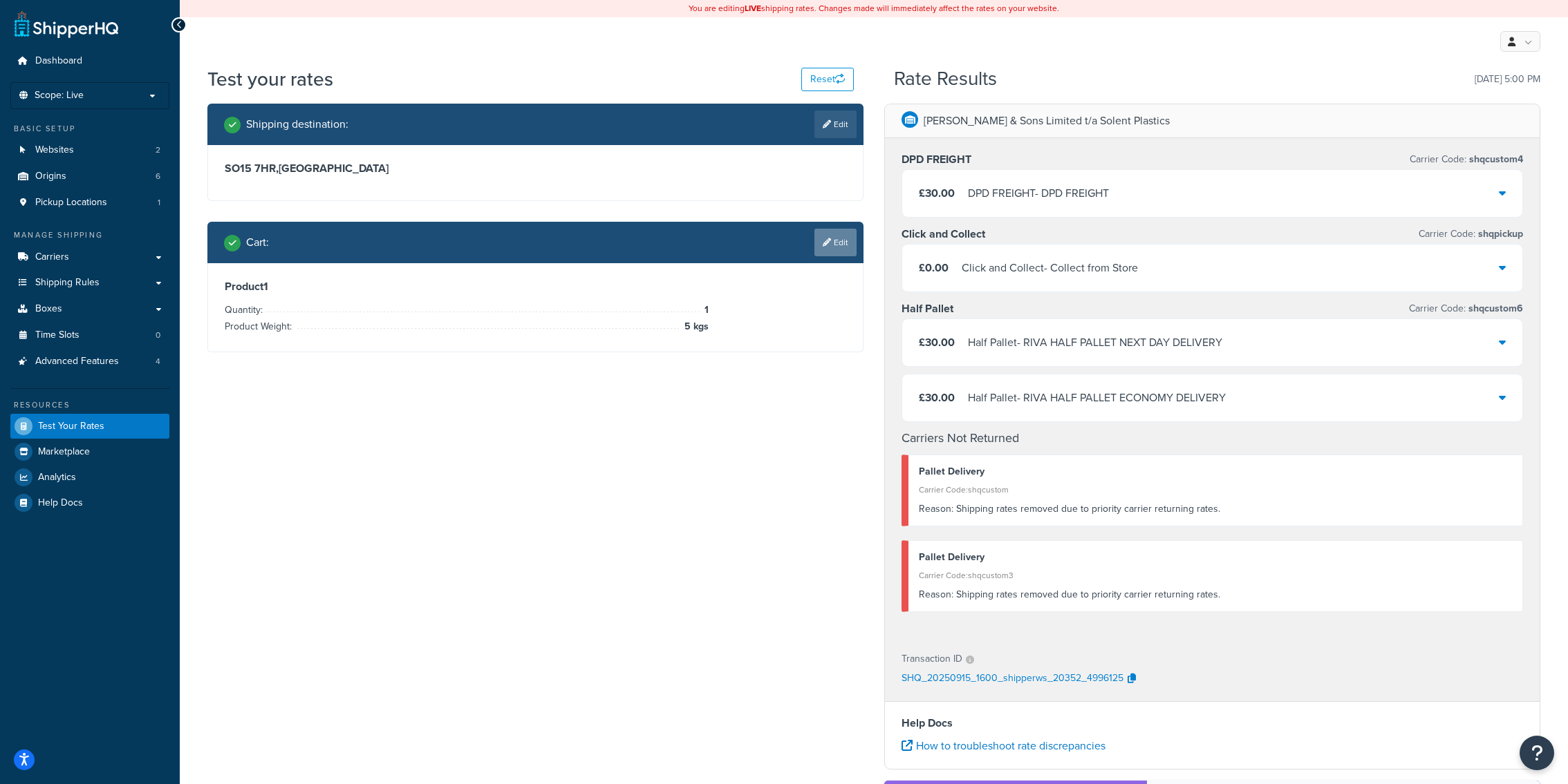
click at [847, 251] on link "Edit" at bounding box center [835, 243] width 42 height 27
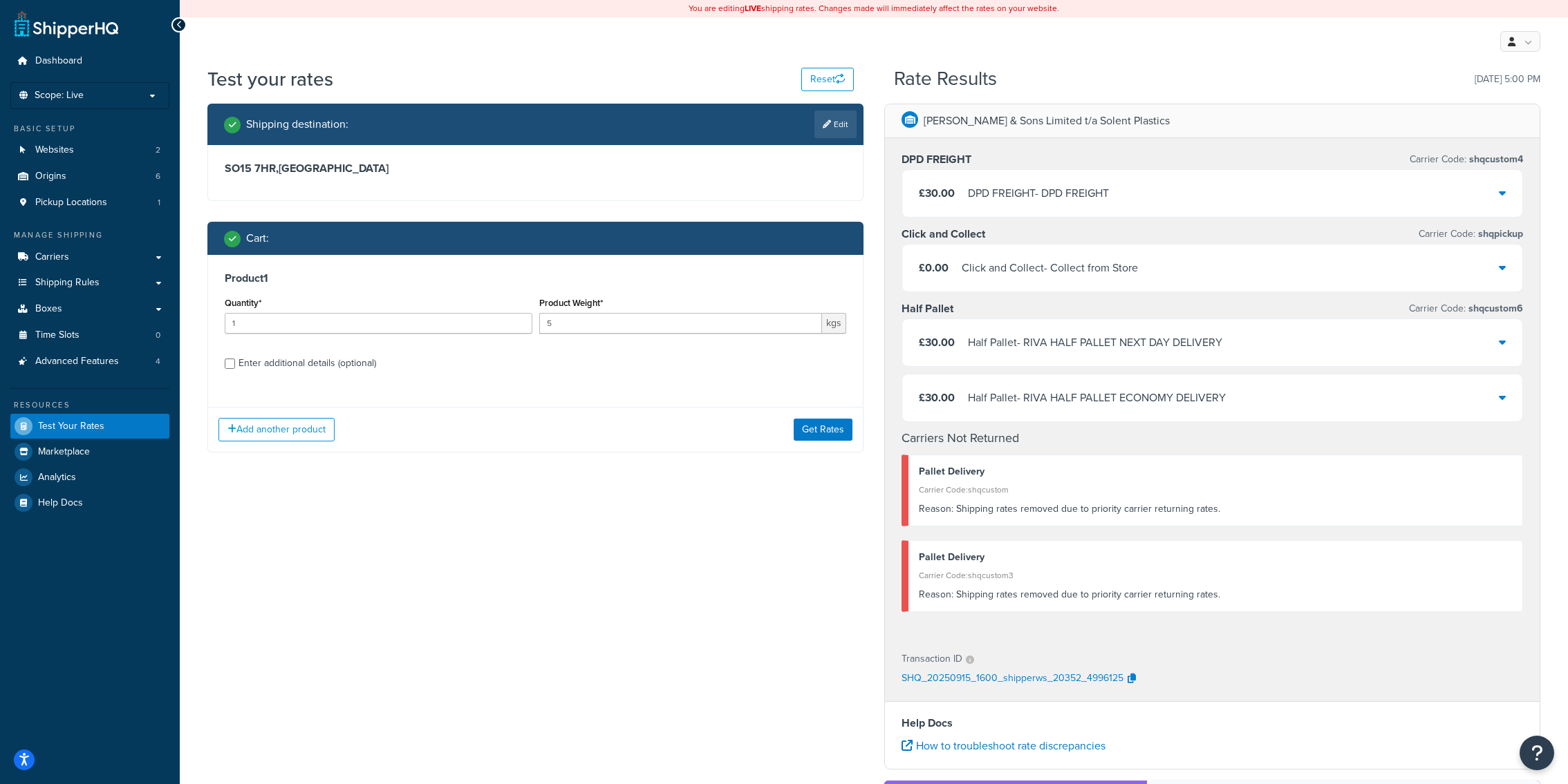
click at [322, 366] on div "Enter additional details (optional)" at bounding box center [307, 363] width 138 height 19
click at [235, 366] on input "Enter additional details (optional)" at bounding box center [230, 363] width 10 height 10
checkbox input "true"
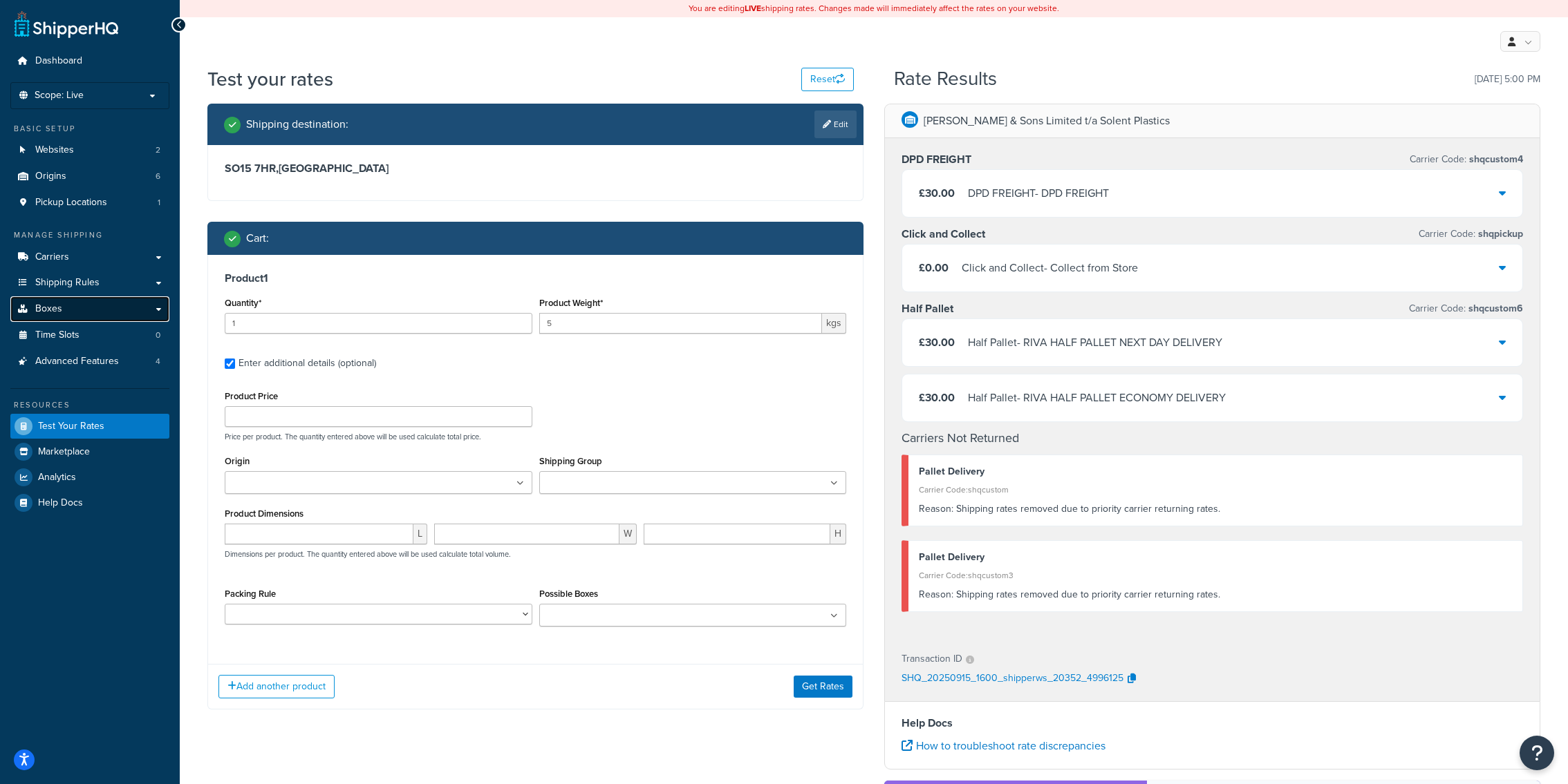
click at [119, 314] on link "Boxes" at bounding box center [89, 309] width 159 height 26
click at [1089, 359] on div "£30.00 Half Pallet - RIVA HALF PALLET NEXT DAY DELIVERY" at bounding box center [1212, 342] width 620 height 47
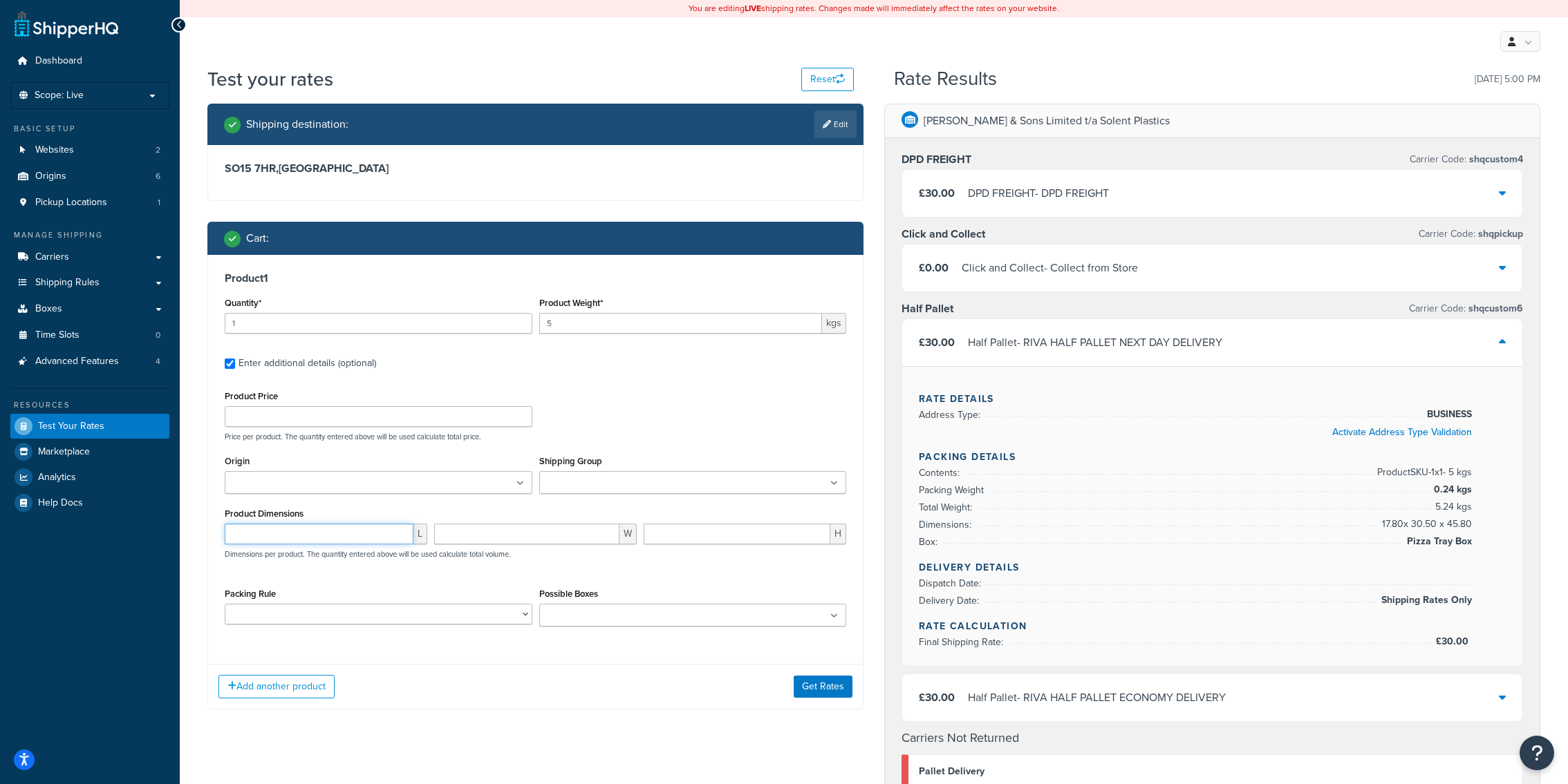
click at [331, 541] on input "number" at bounding box center [319, 534] width 189 height 21
type input "1"
click at [837, 685] on button "Get Rates" at bounding box center [822, 687] width 59 height 22
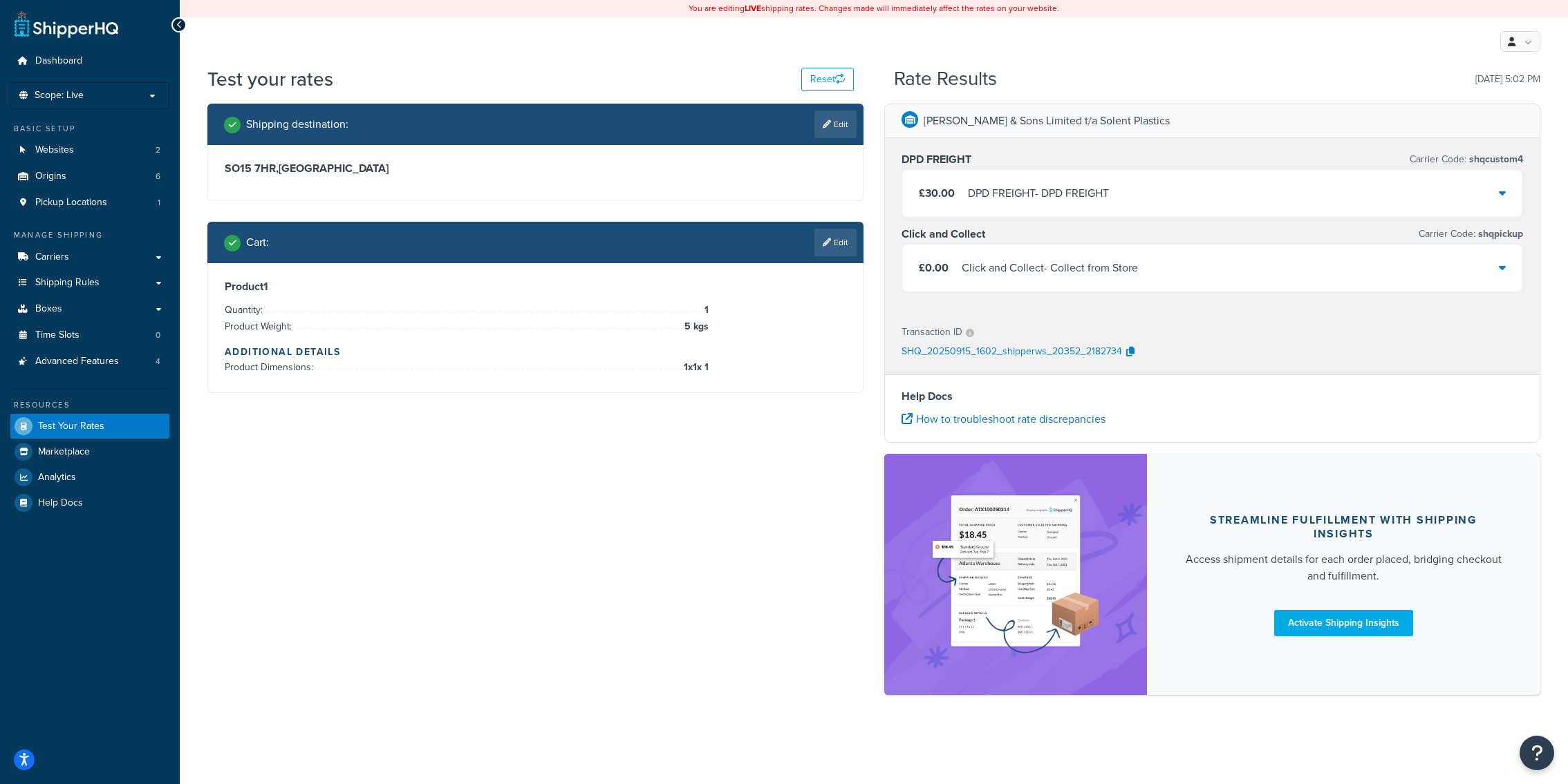
click at [1051, 205] on div "£30.00 DPD FREIGHT - DPD FREIGHT" at bounding box center [1212, 193] width 620 height 47
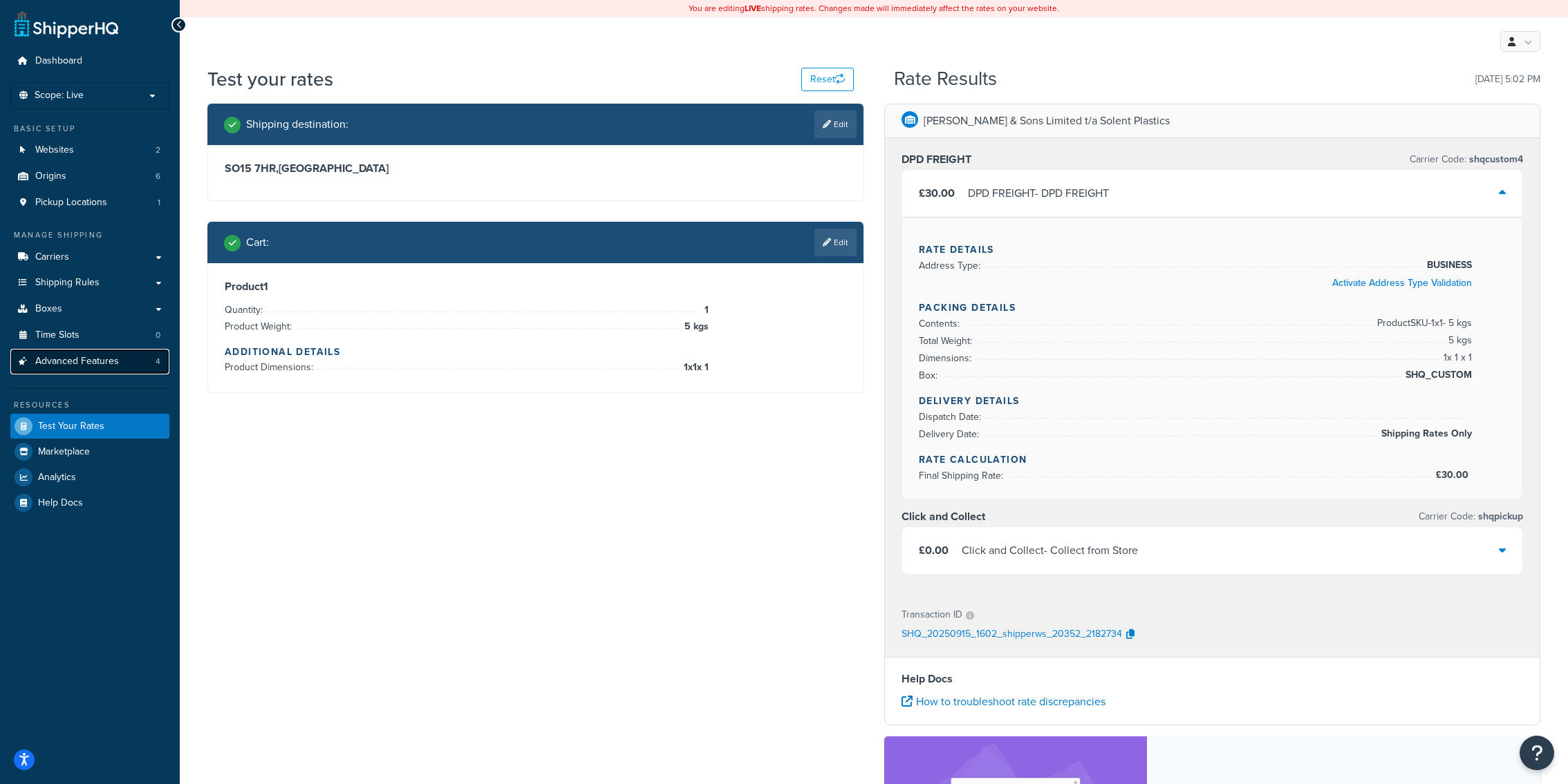
click at [114, 369] on link "Advanced Features 4" at bounding box center [89, 362] width 159 height 26
click at [847, 250] on link "Edit" at bounding box center [835, 243] width 42 height 27
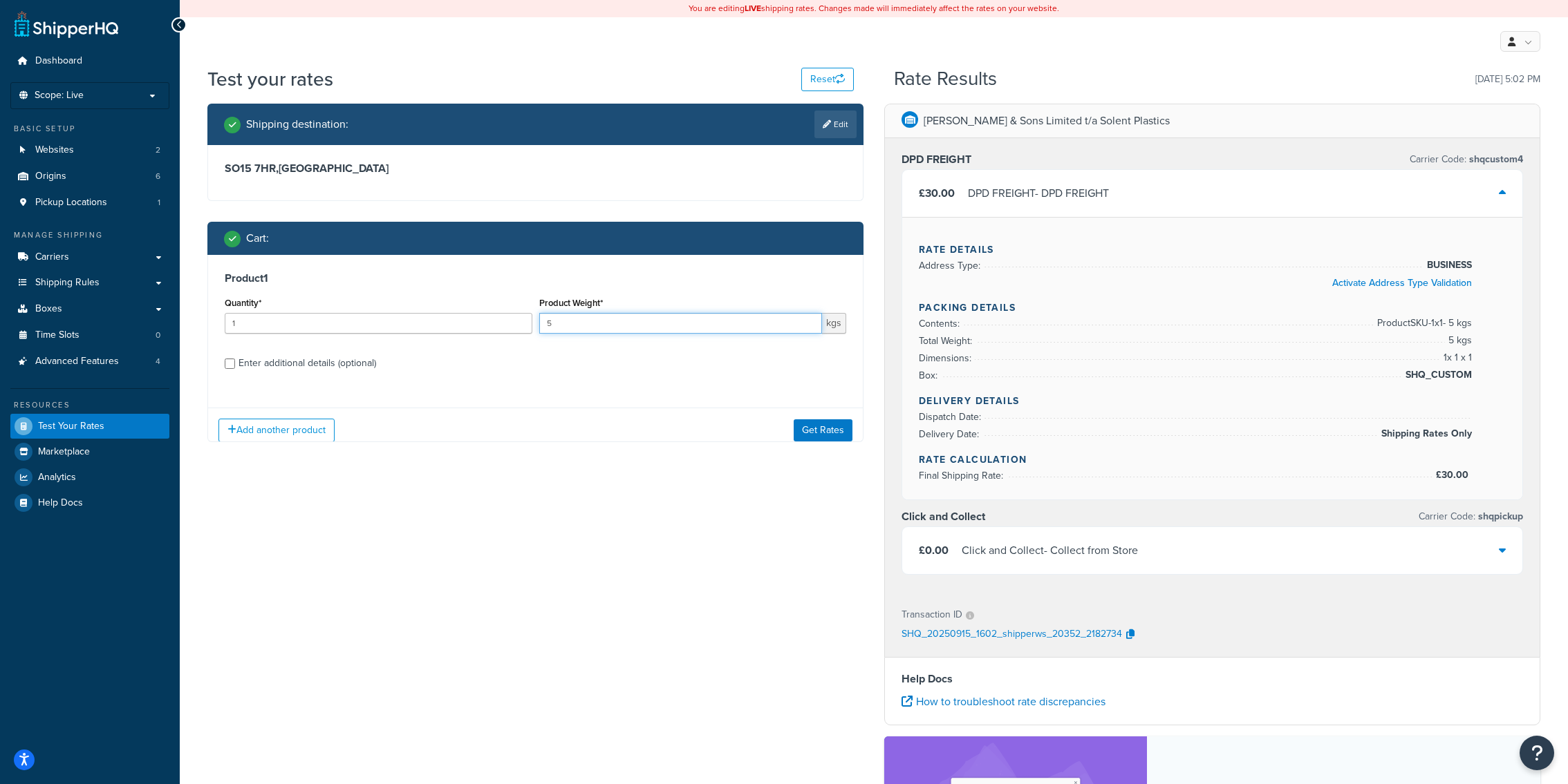
click at [623, 332] on input "5" at bounding box center [681, 323] width 284 height 21
type input "5.2"
click at [817, 439] on button "Get Rates" at bounding box center [822, 429] width 59 height 22
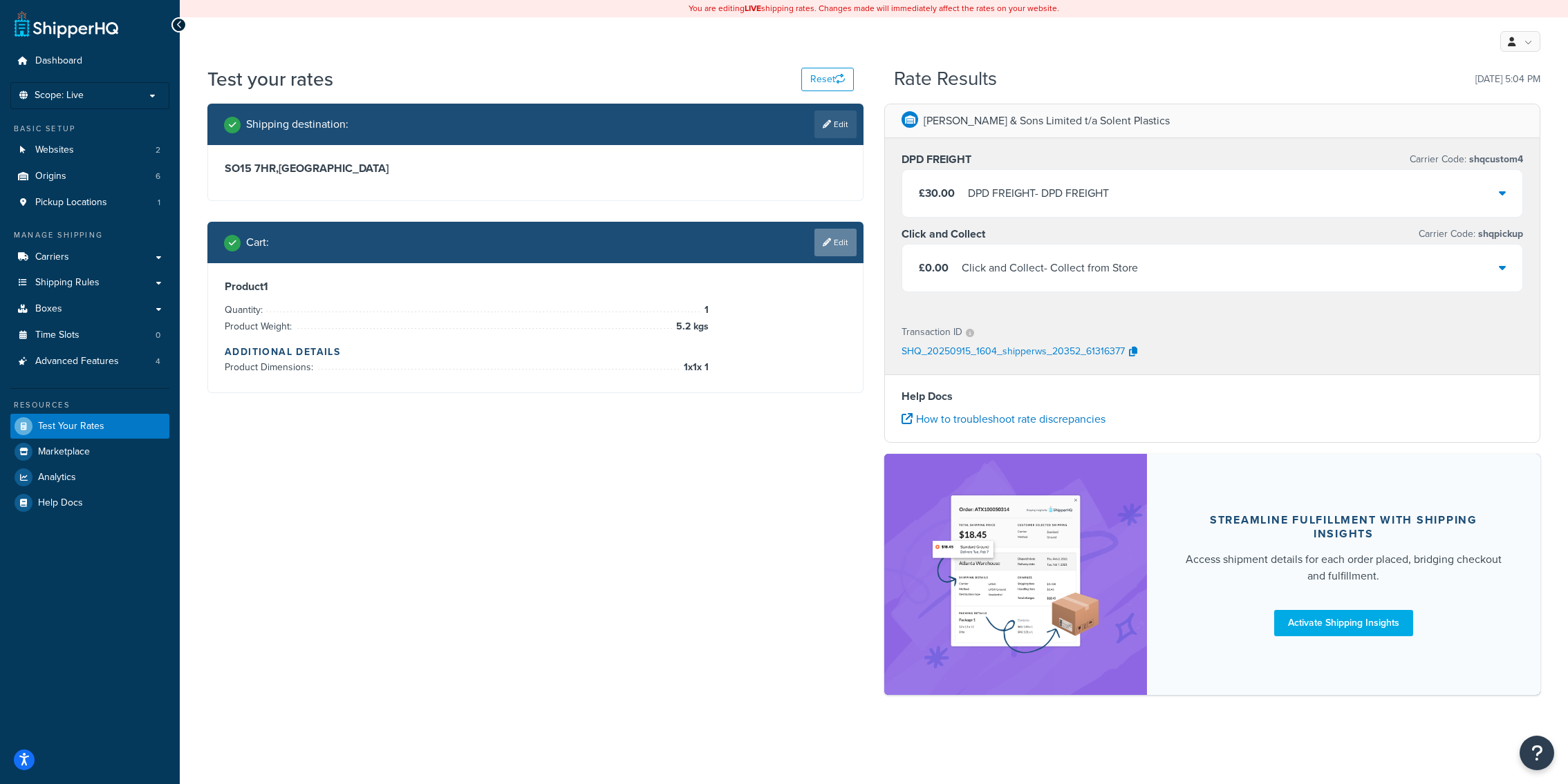
click at [825, 248] on link "Edit" at bounding box center [835, 243] width 42 height 27
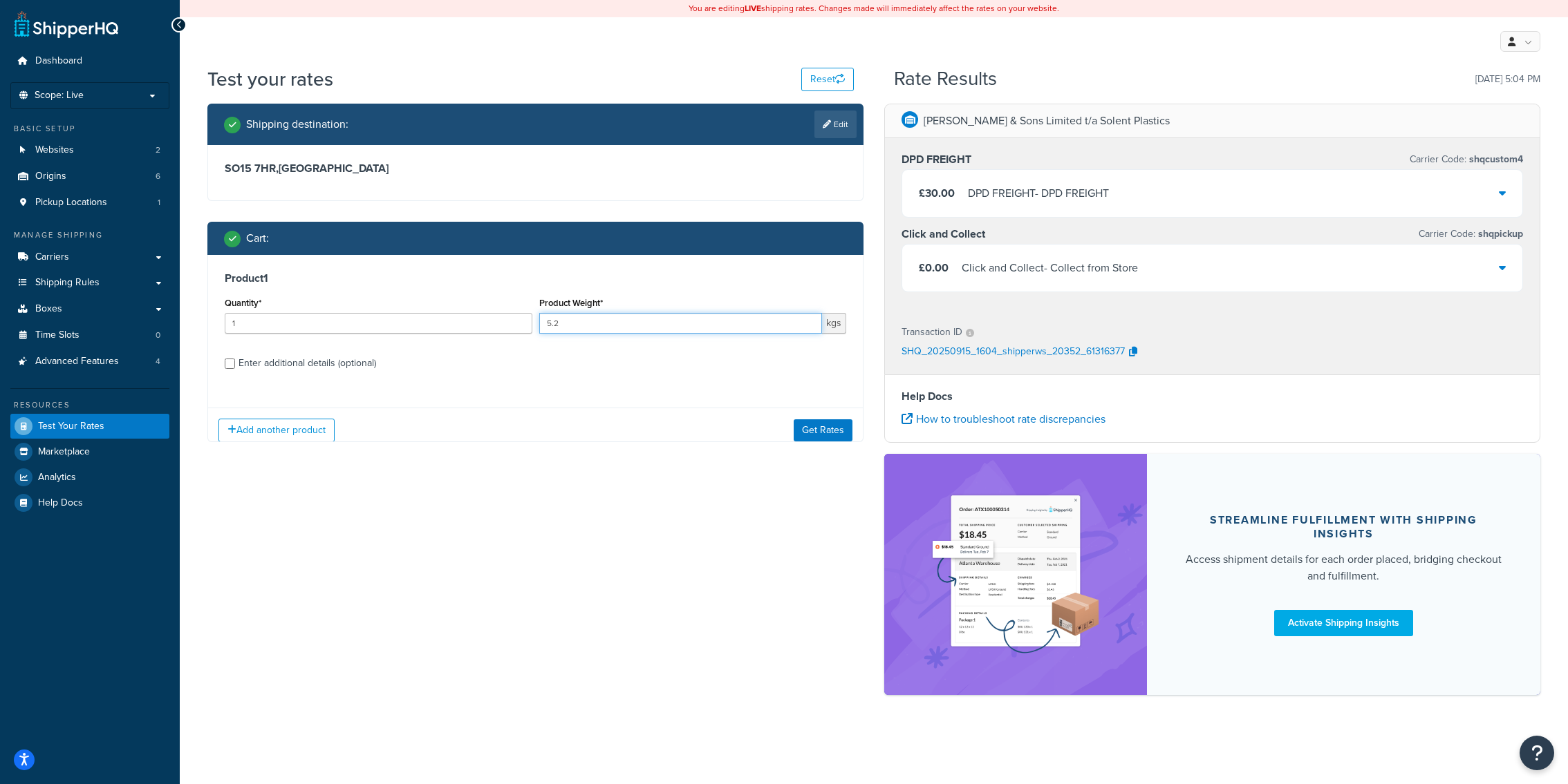
click at [653, 331] on input "5.2" at bounding box center [681, 323] width 284 height 21
type input "5"
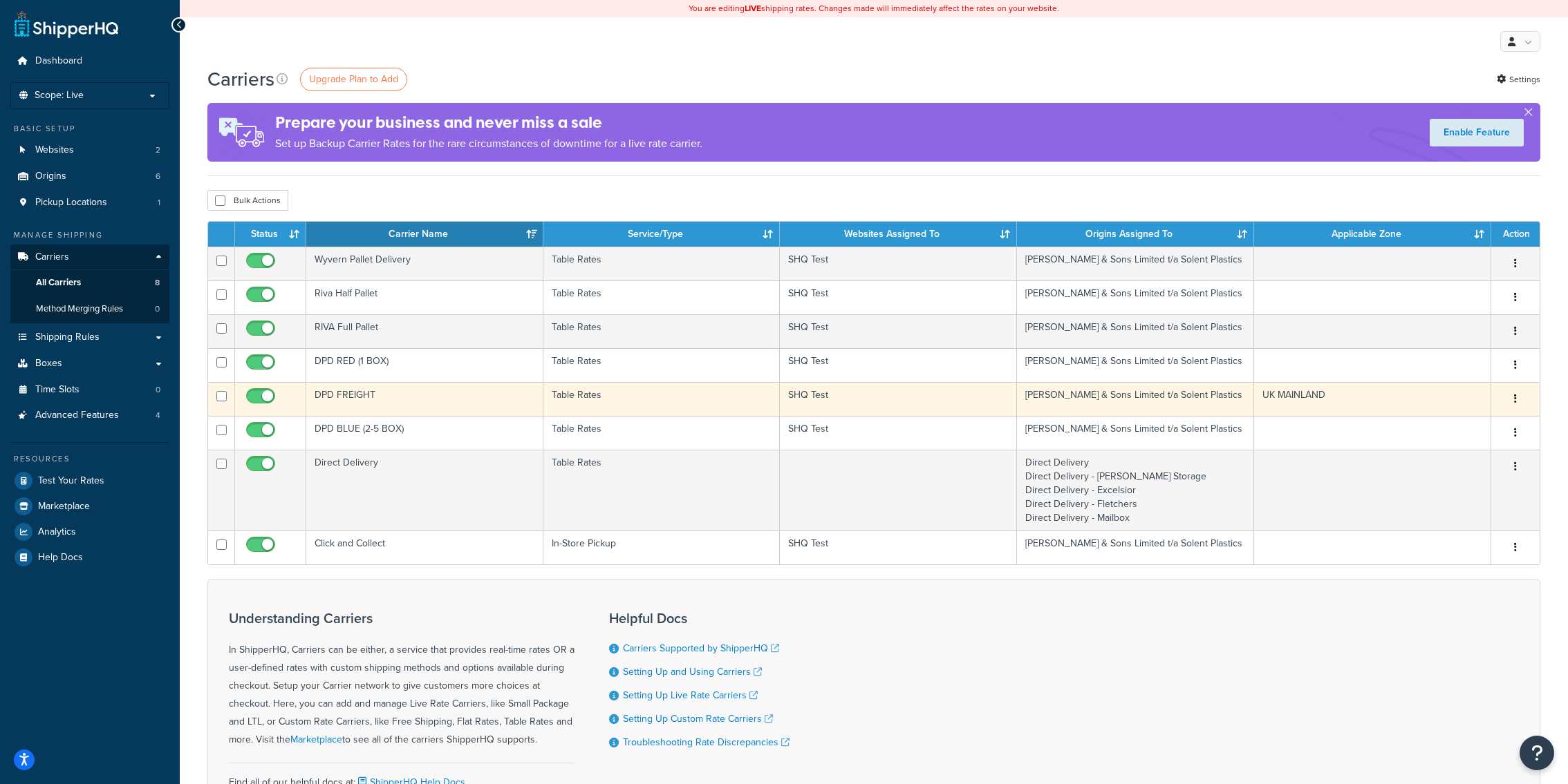
click at [443, 404] on td "DPD FREIGHT" at bounding box center [425, 399] width 237 height 34
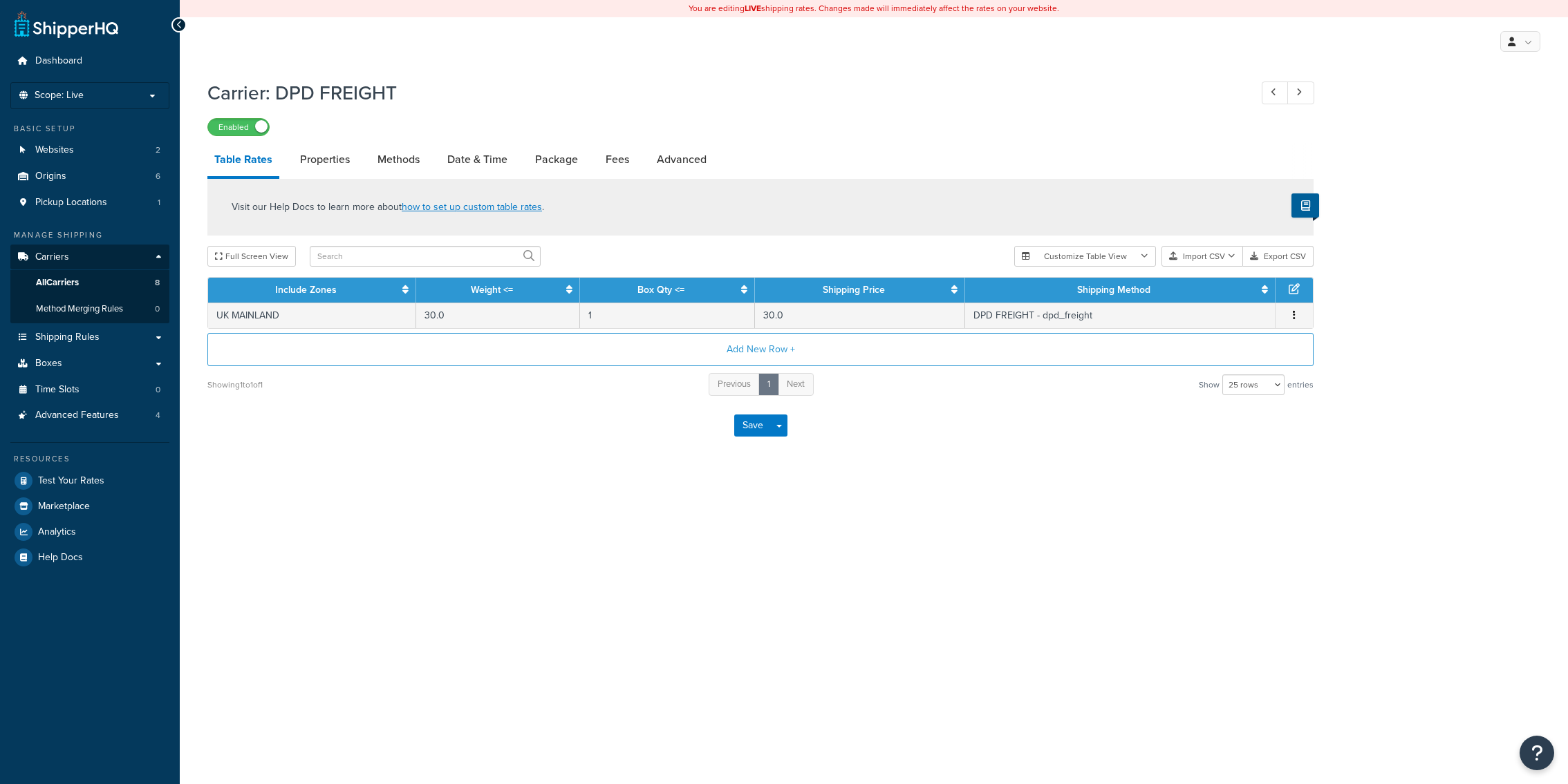
select select "25"
click at [659, 172] on link "Advanced" at bounding box center [681, 160] width 64 height 33
select select "false"
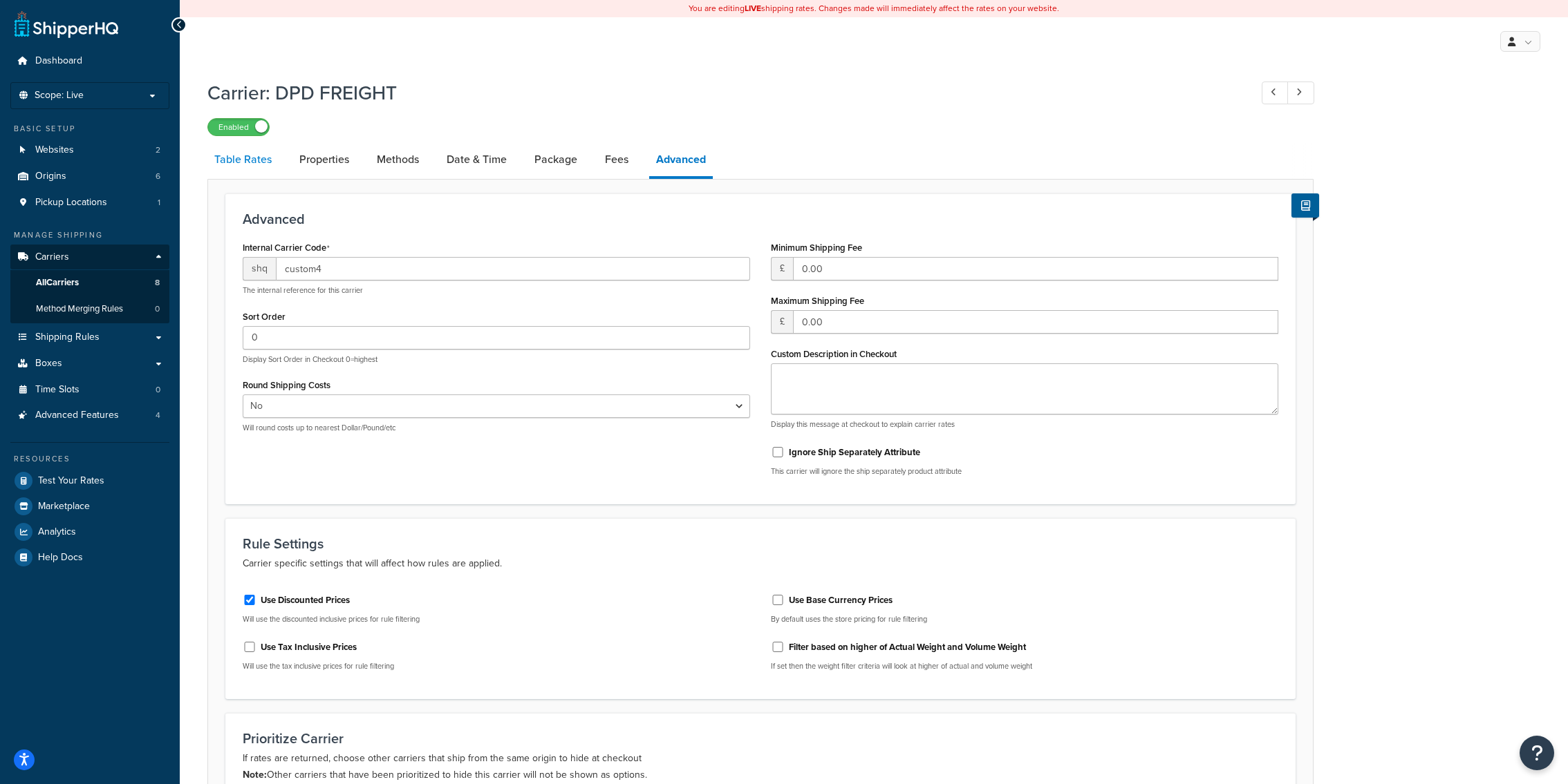
click at [241, 167] on link "Table Rates" at bounding box center [243, 160] width 71 height 33
select select "25"
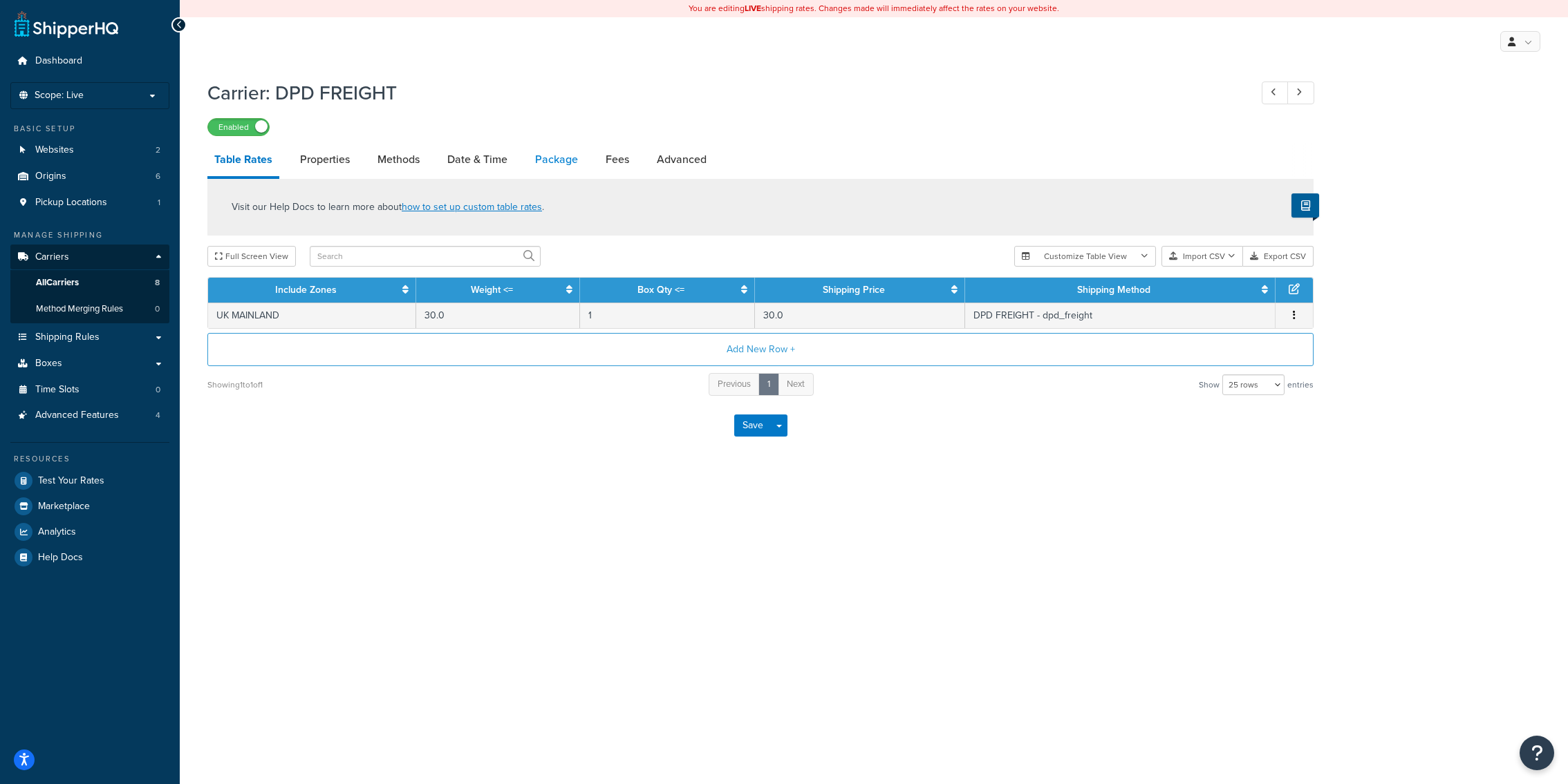
click at [550, 161] on link "Package" at bounding box center [556, 160] width 56 height 33
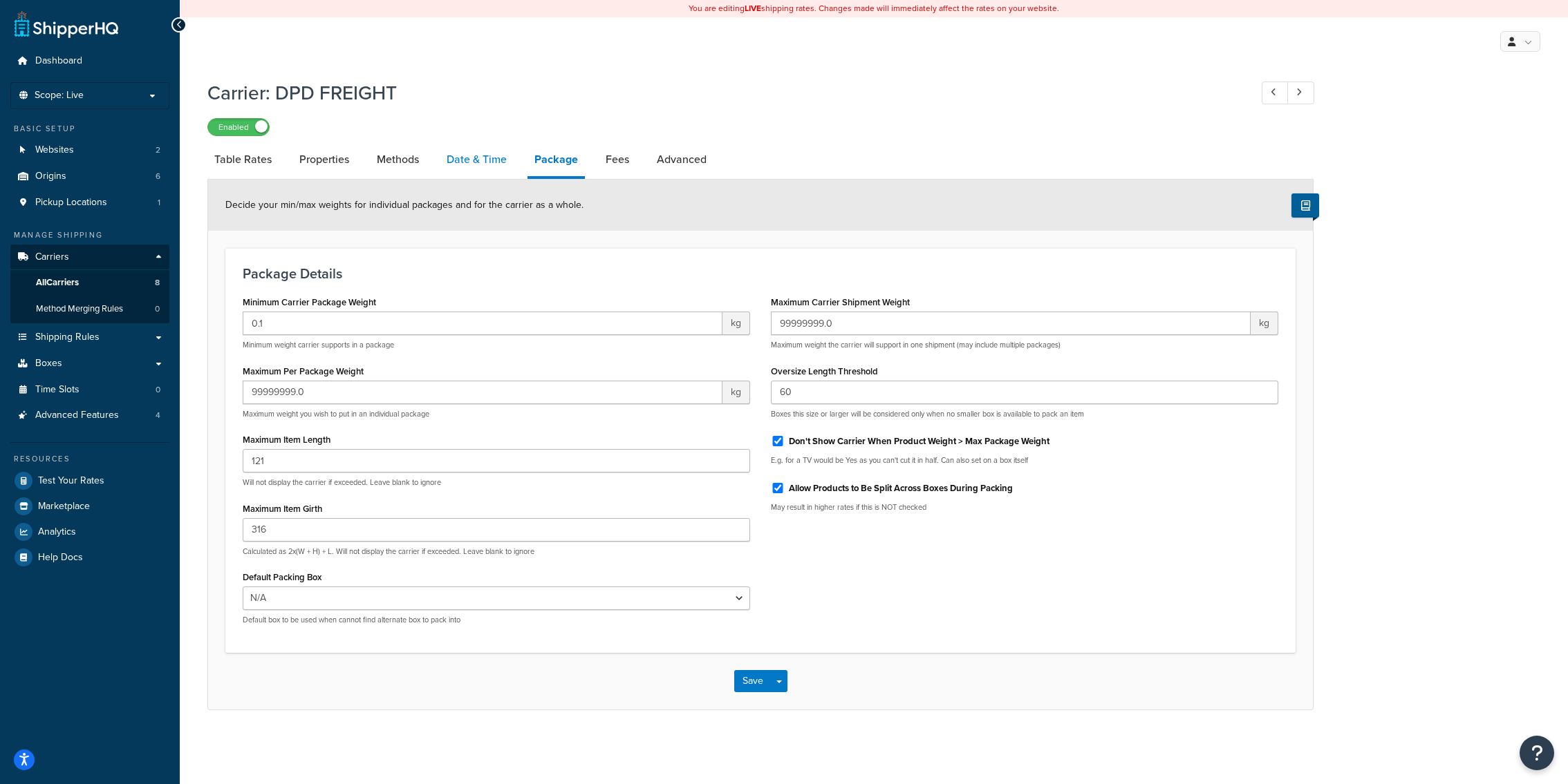
click at [453, 168] on link "Date & Time" at bounding box center [476, 160] width 74 height 33
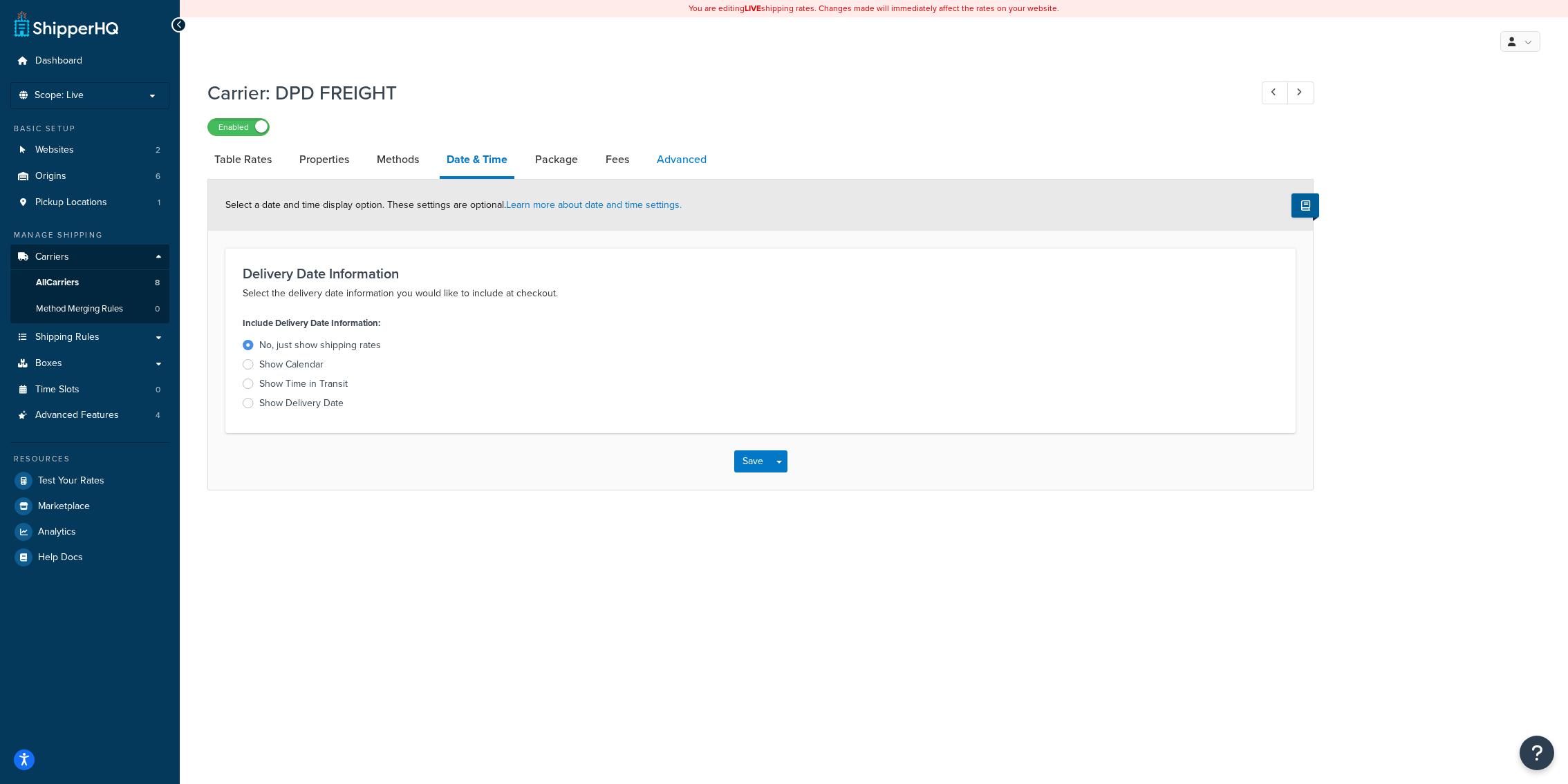
click at [662, 163] on link "Advanced" at bounding box center [681, 160] width 64 height 33
select select "false"
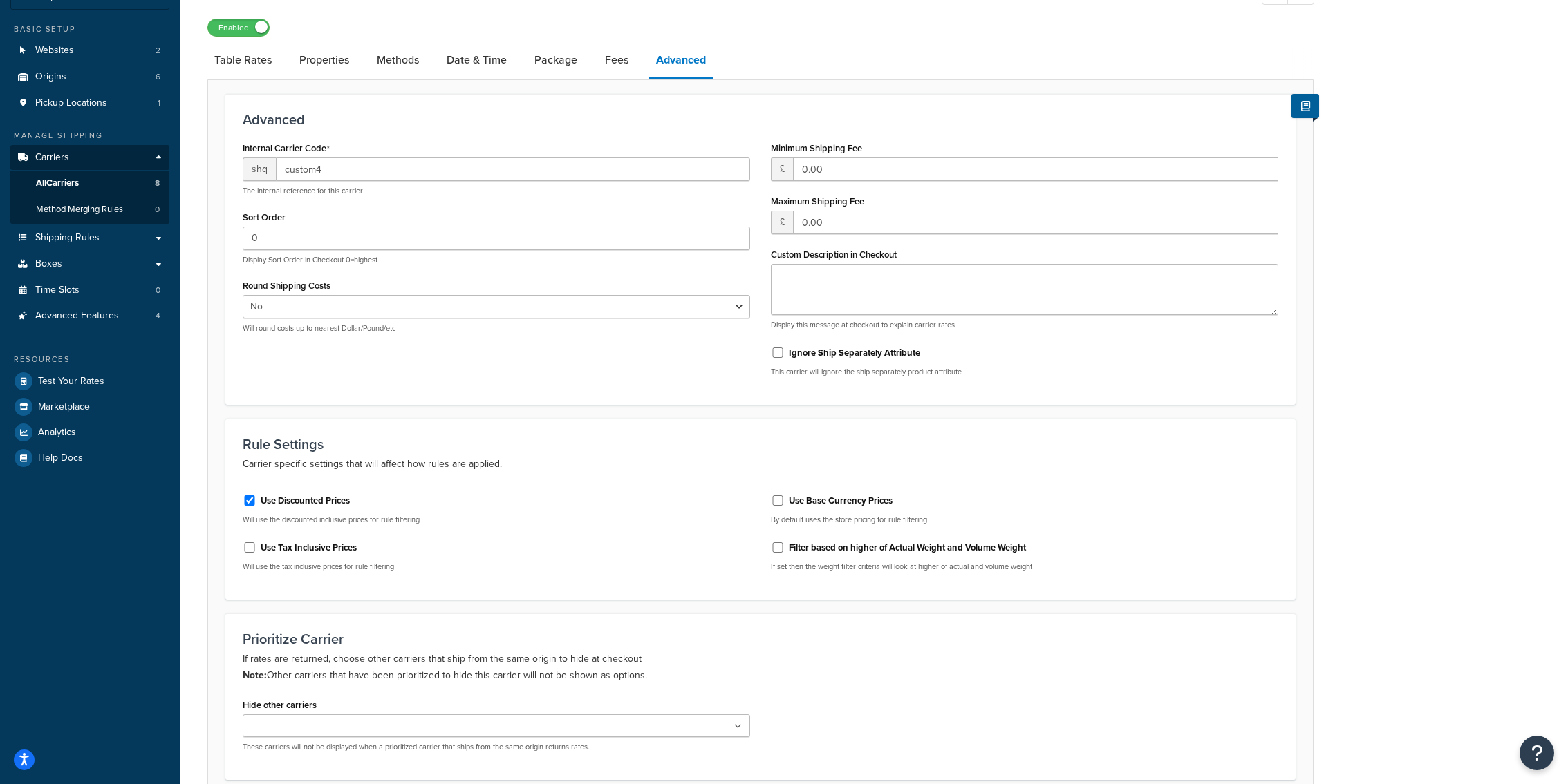
scroll to position [355, 0]
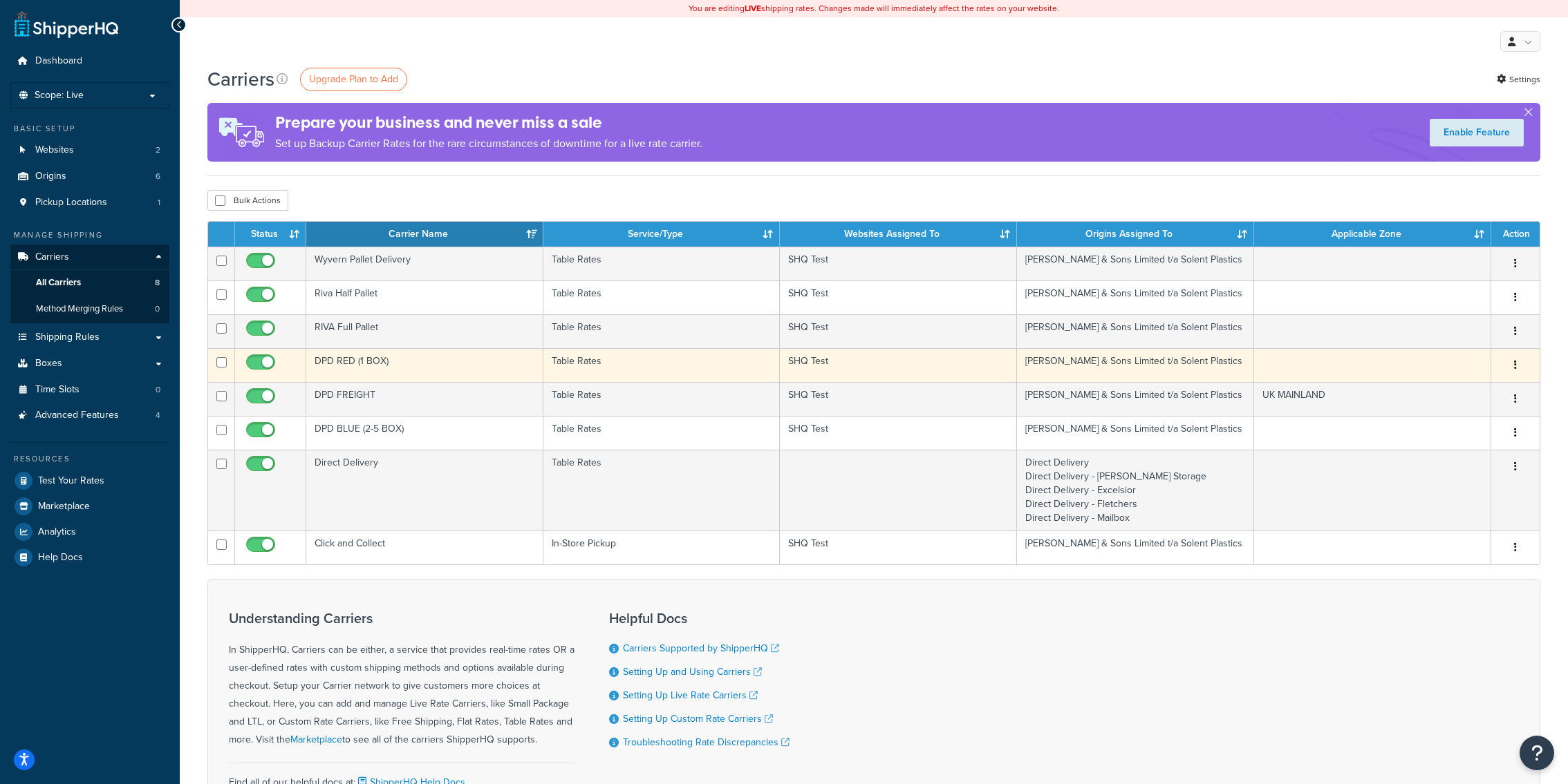
click at [458, 375] on td "DPD RED (1 BOX)" at bounding box center [425, 365] width 237 height 34
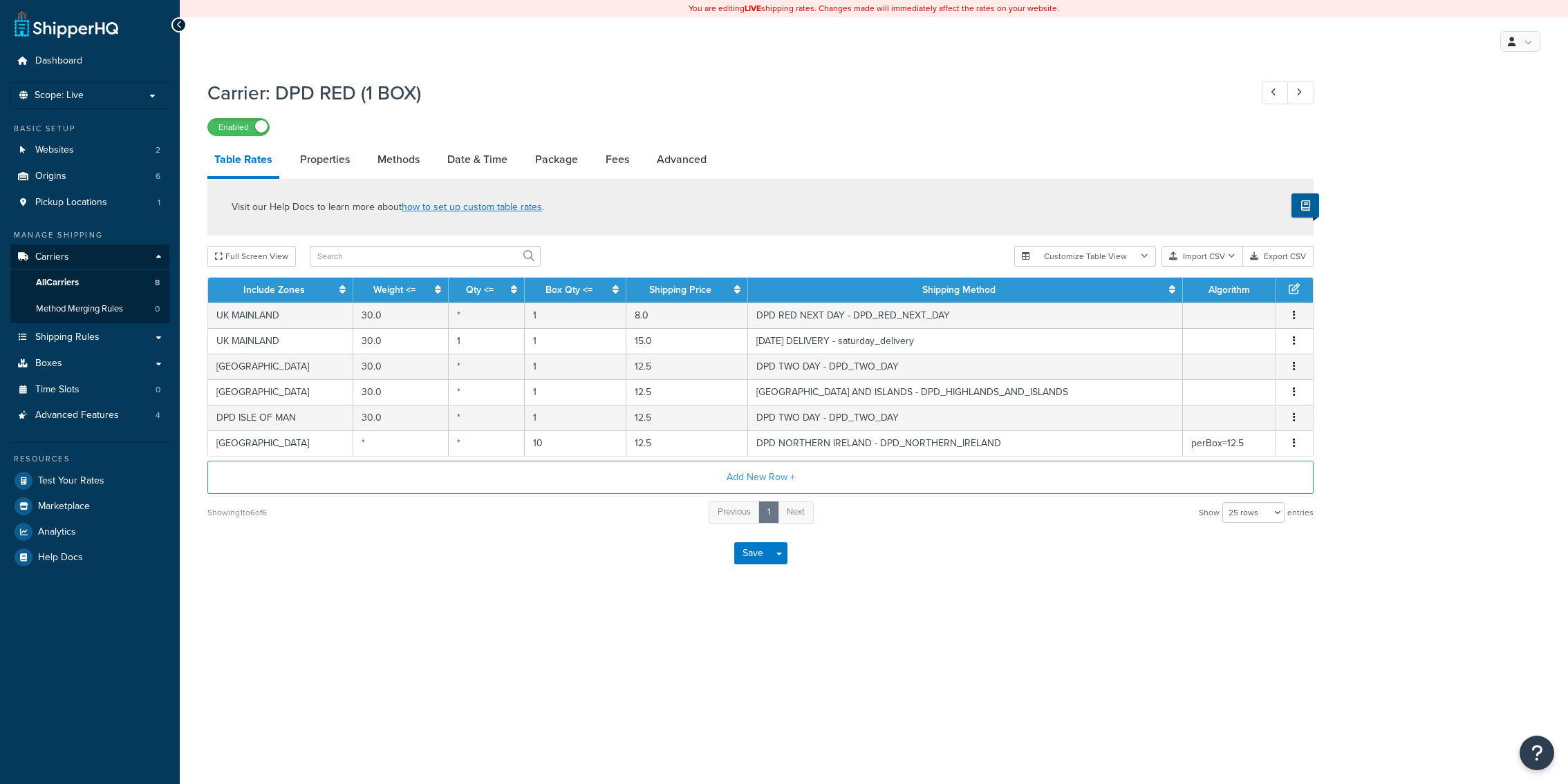
select select "25"
click at [131, 339] on link "Shipping Rules" at bounding box center [89, 338] width 159 height 26
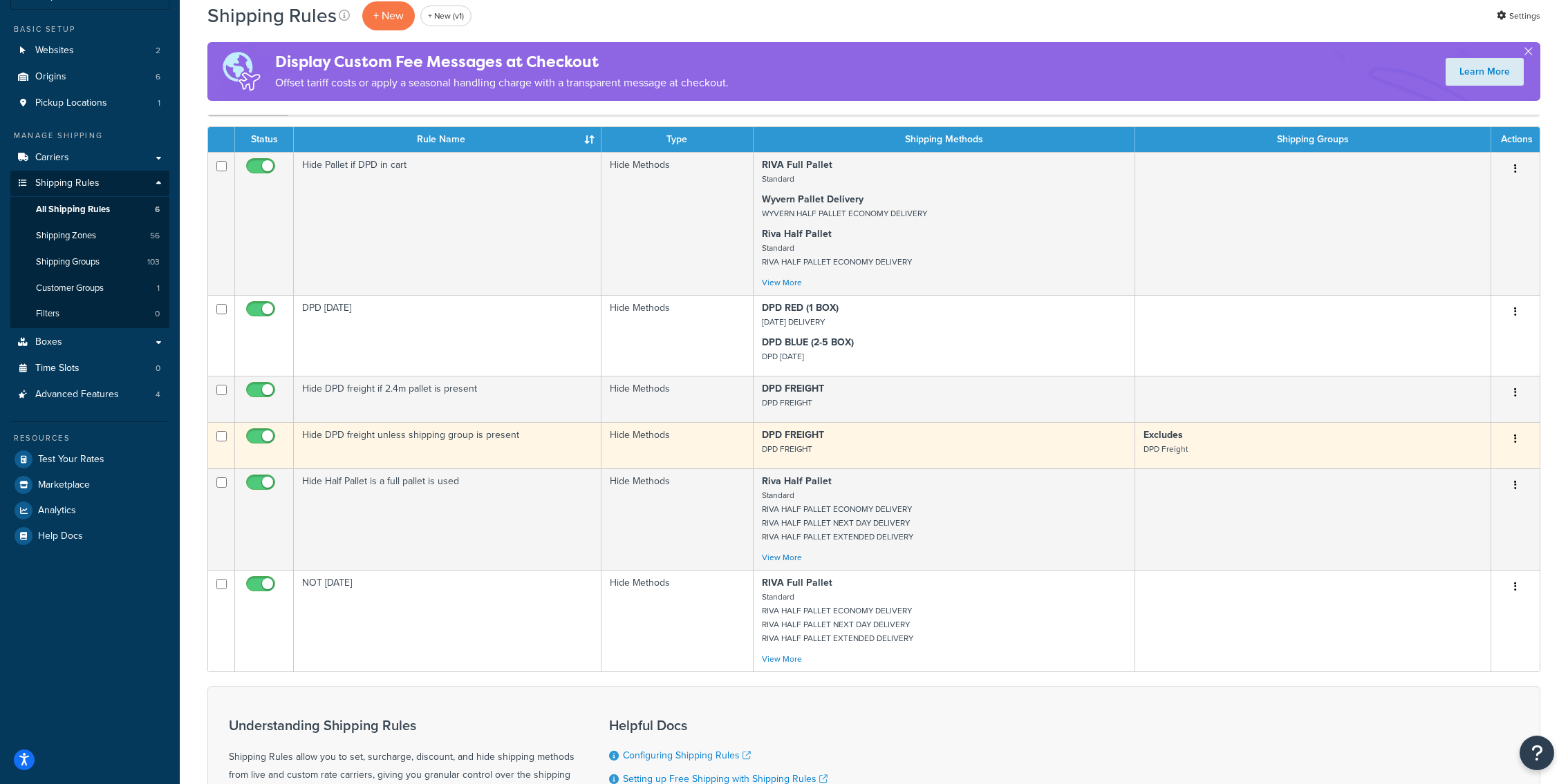
scroll to position [106, 0]
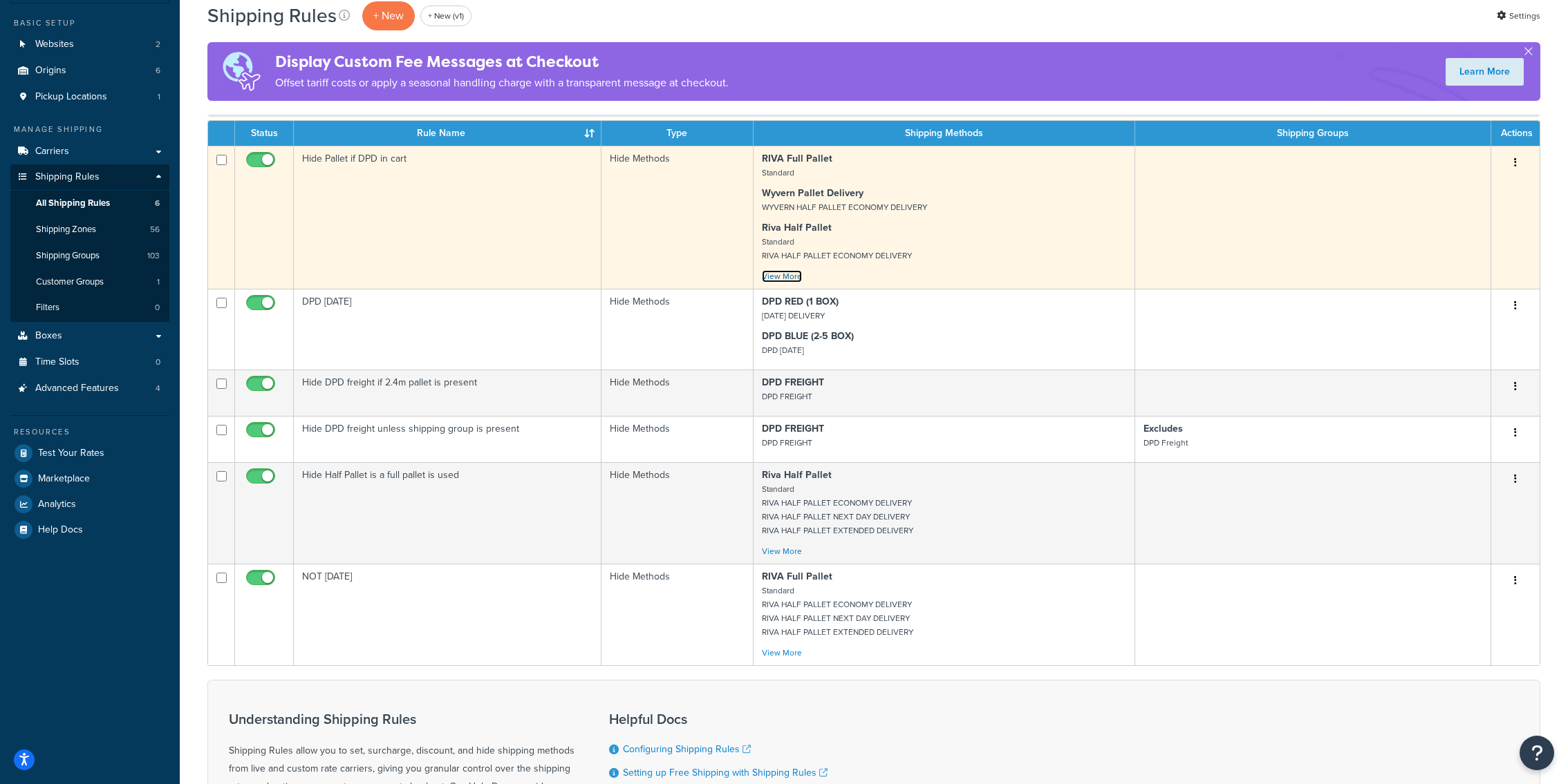
click at [779, 280] on link "View More" at bounding box center [782, 276] width 40 height 12
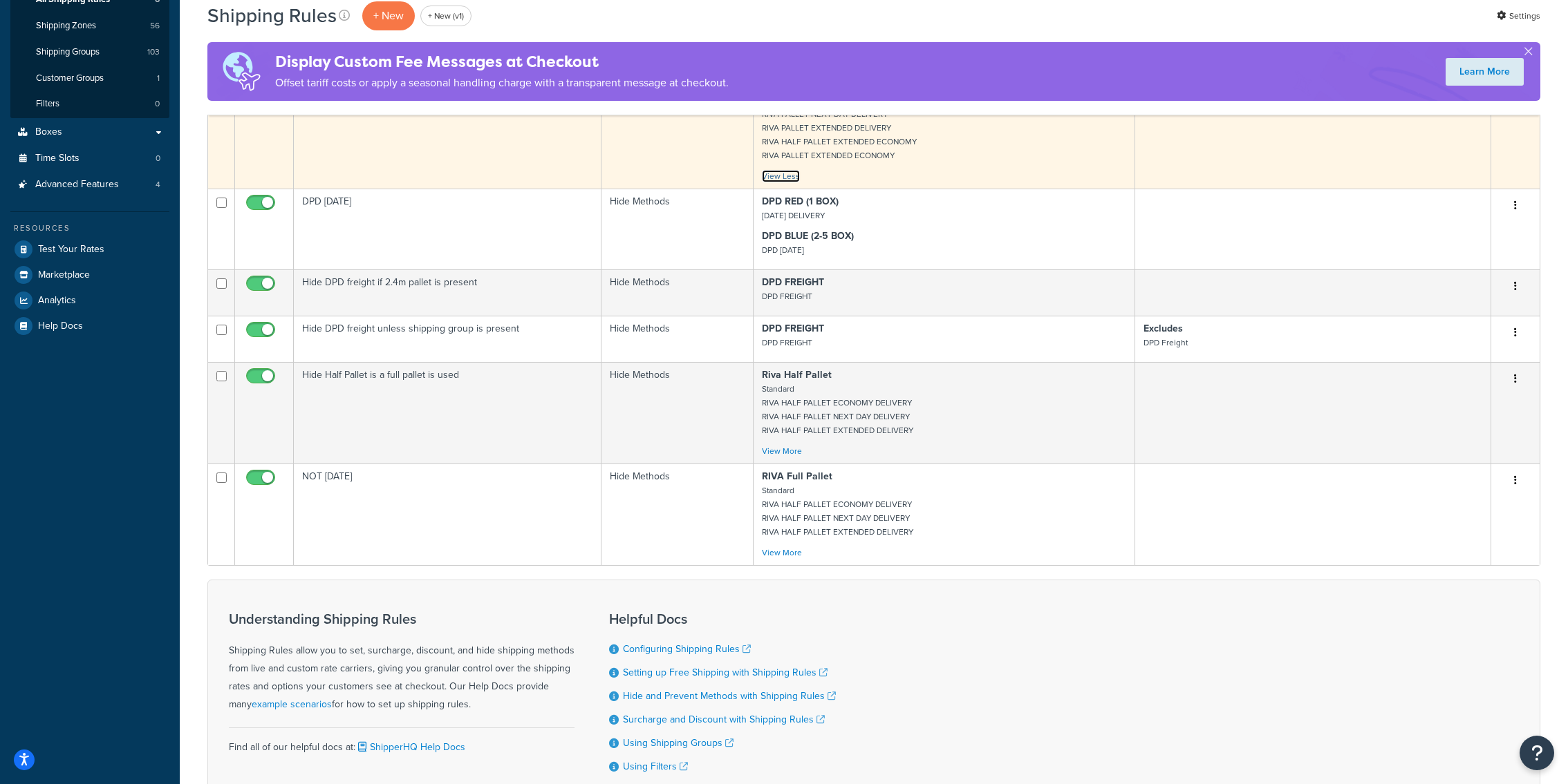
scroll to position [324, 0]
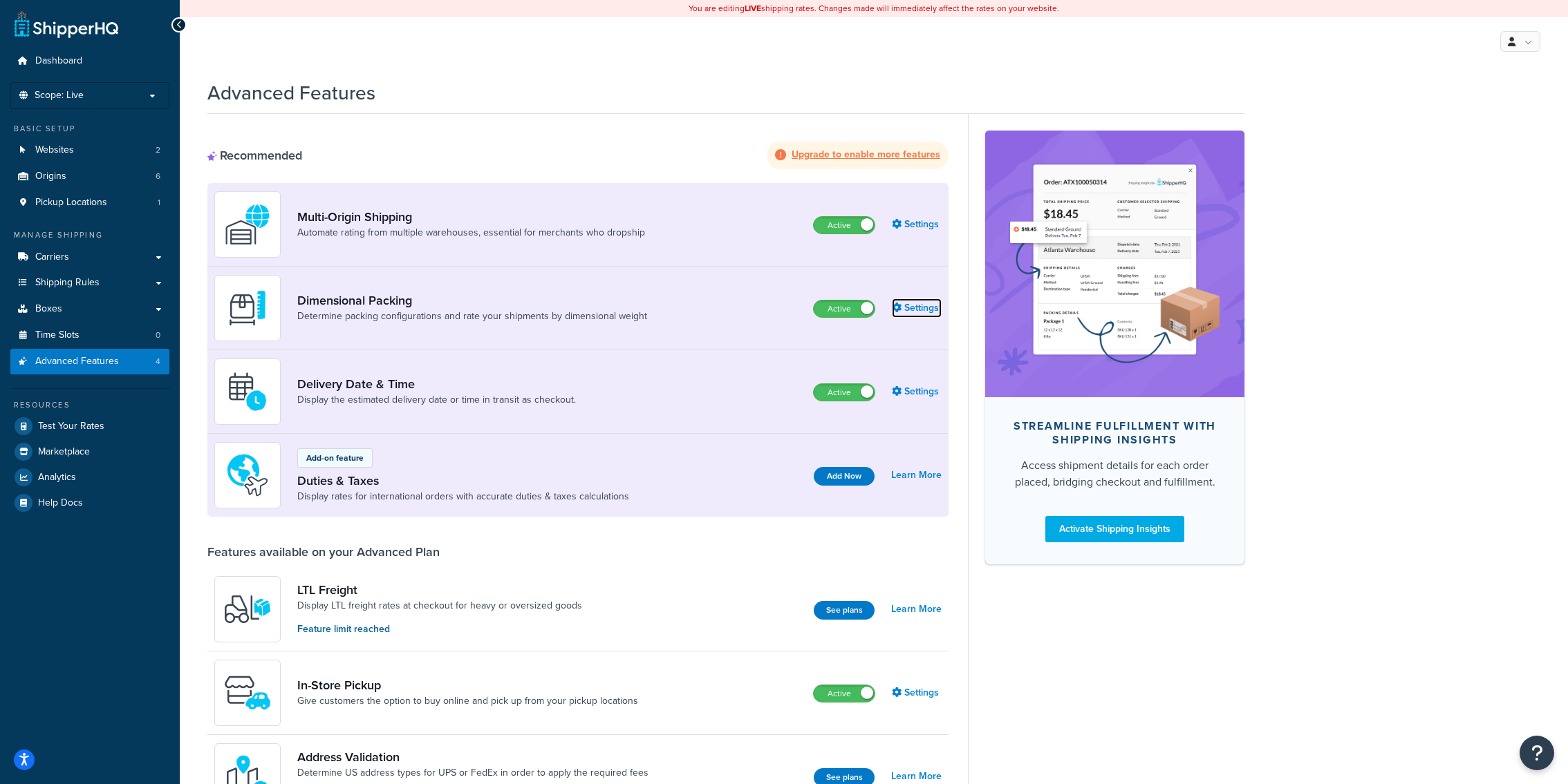
click at [915, 314] on link "Settings" at bounding box center [917, 308] width 50 height 19
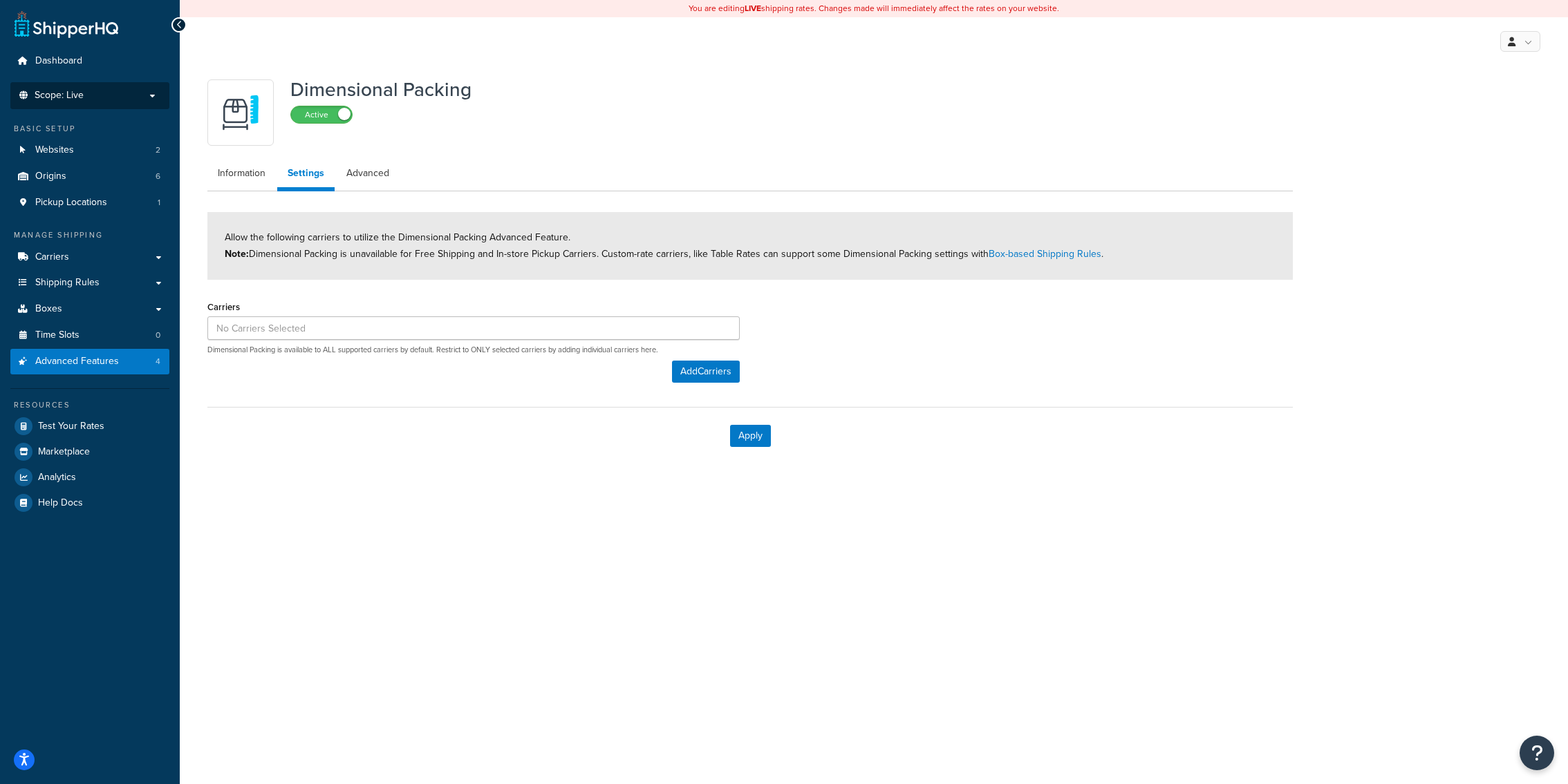
click at [110, 90] on p "Scope: Live" at bounding box center [90, 95] width 147 height 12
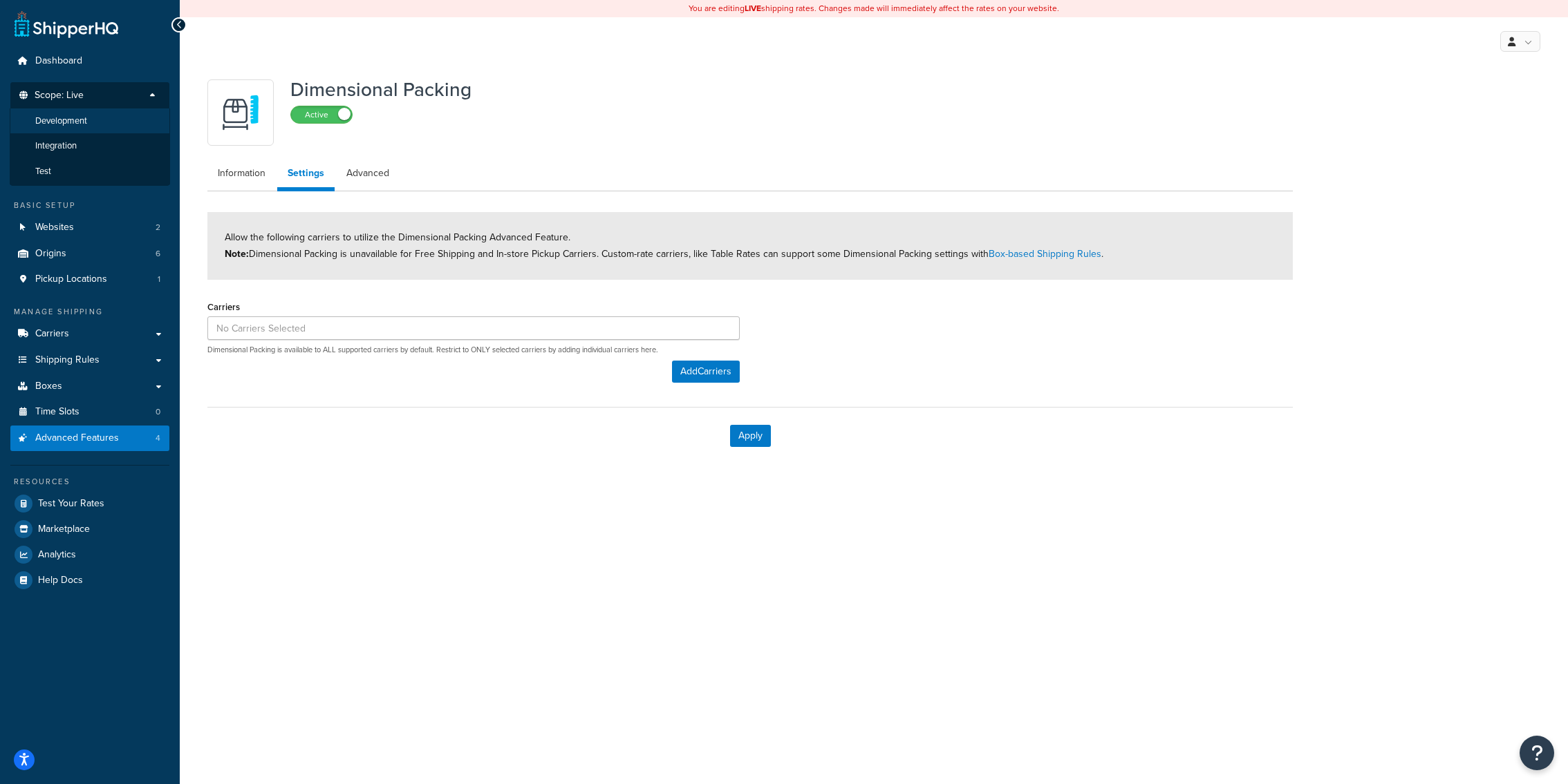
click at [97, 115] on li "Development" at bounding box center [89, 122] width 160 height 26
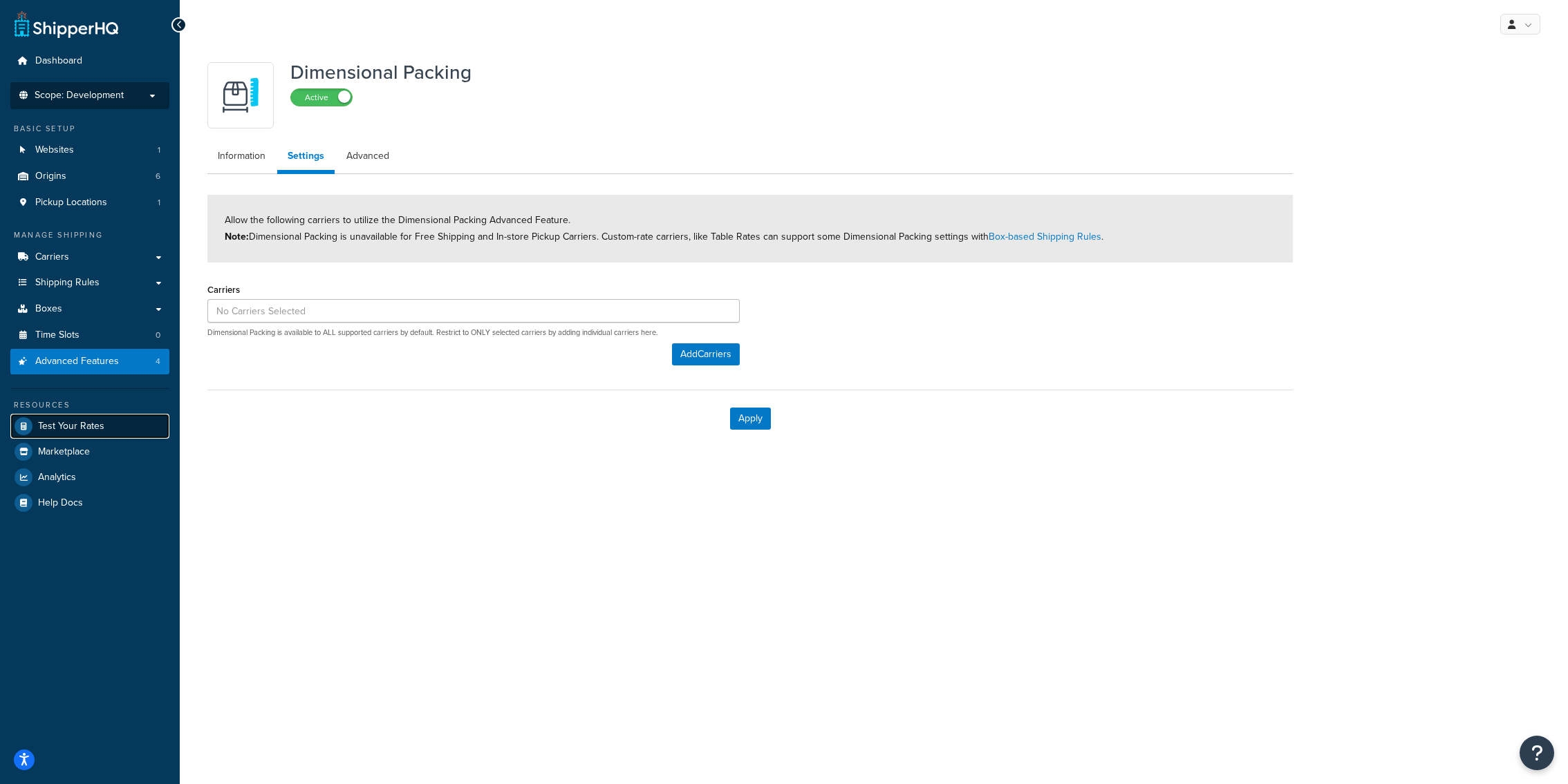
click at [117, 418] on link "Test Your Rates" at bounding box center [89, 426] width 159 height 25
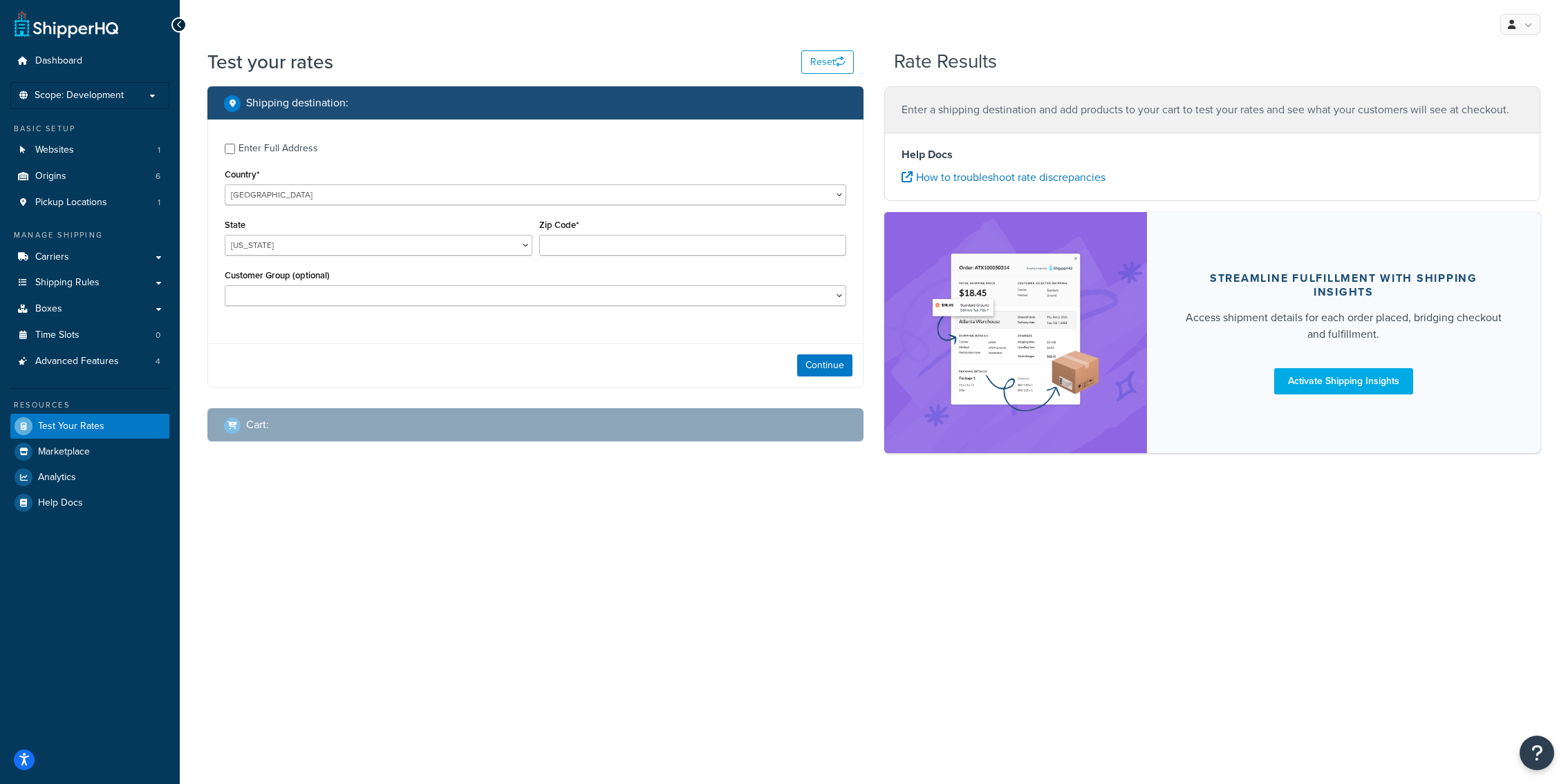
click at [409, 207] on div "Enter Full Address Country* United States United Kingdom Afghanistan Åland Isla…" at bounding box center [535, 226] width 655 height 214
click at [225, 185] on select "United States United Kingdom Afghanistan Åland Islands Albania Algeria American…" at bounding box center [535, 195] width 622 height 21
select select "GB"
click option "United Kingdom" at bounding box center [0, 0] width 0 height 0
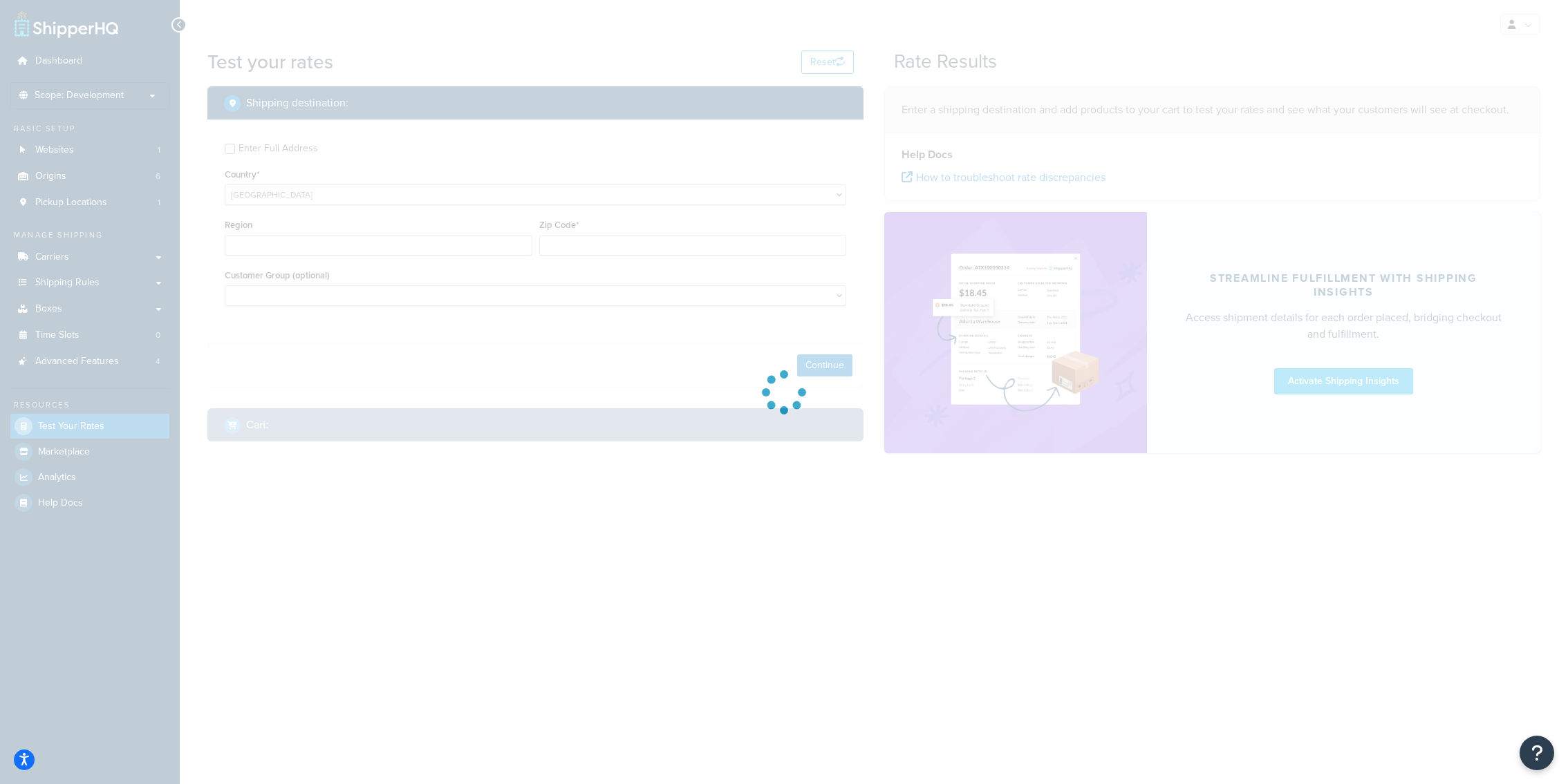
click at [605, 245] on div at bounding box center [784, 392] width 1568 height 784
type input "AL"
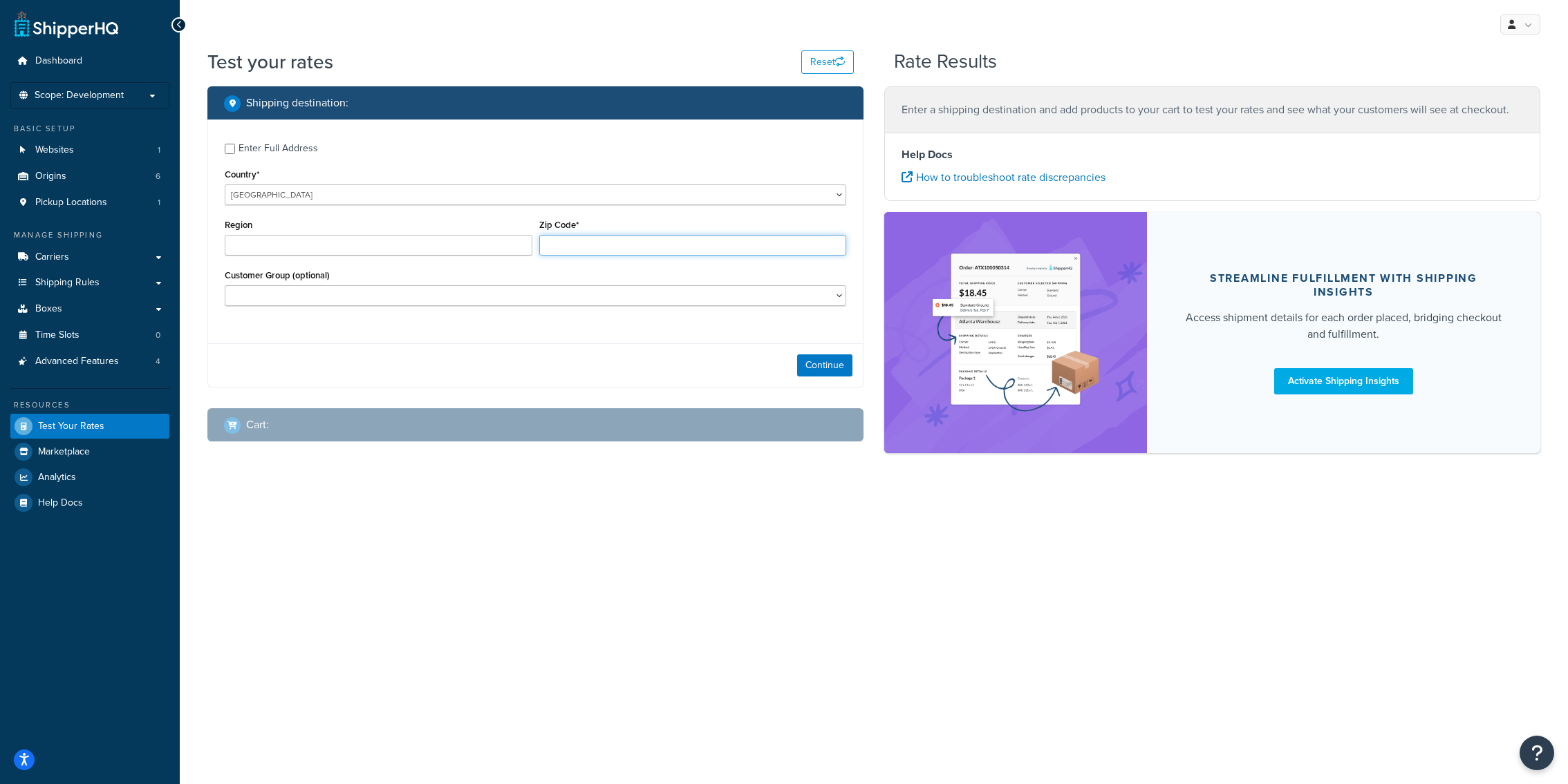
click at [605, 245] on input "Zip Code*" at bounding box center [693, 246] width 308 height 21
type input "S015 HEN"
click at [823, 375] on button "Continue" at bounding box center [825, 365] width 56 height 22
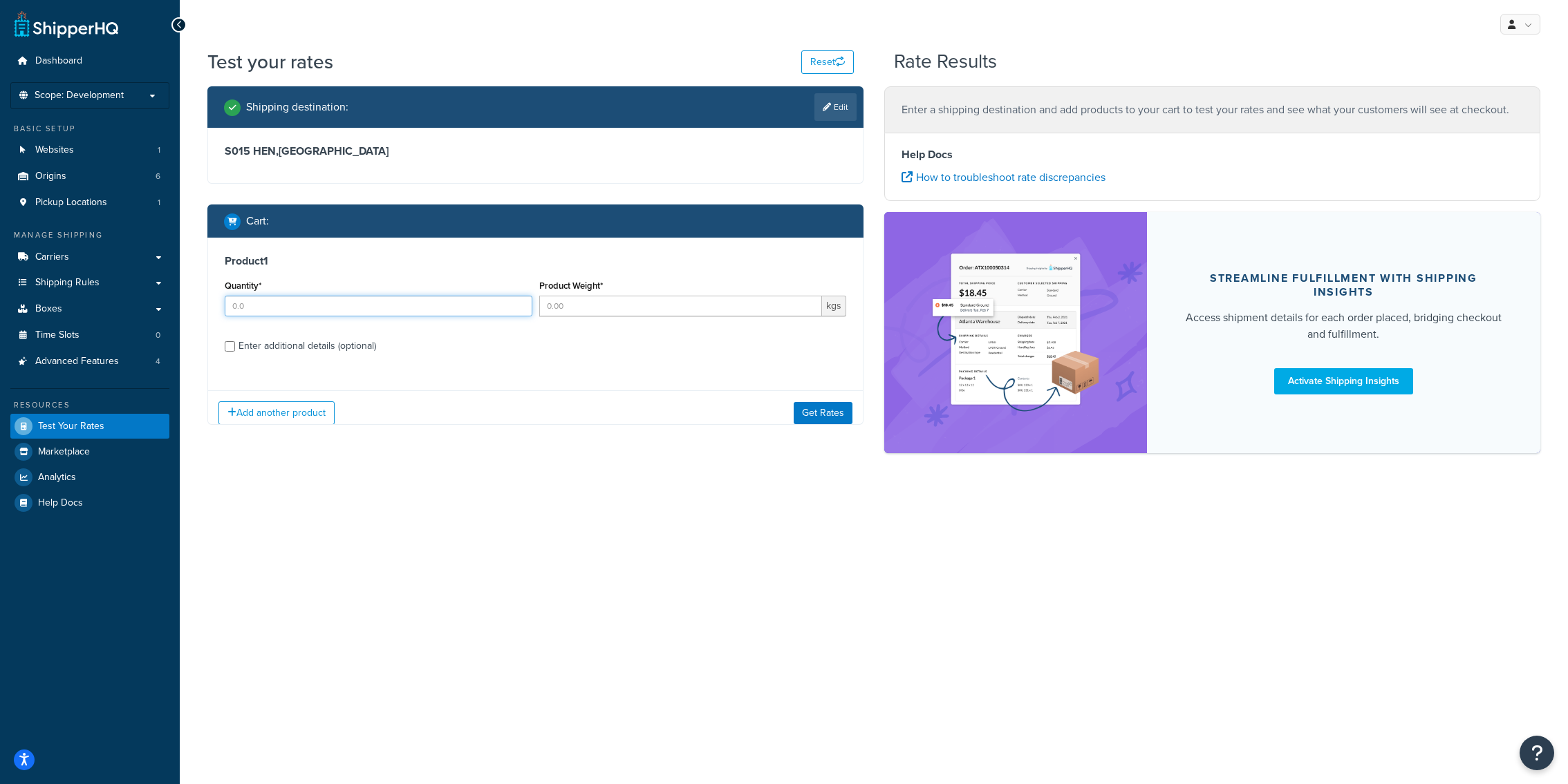
click at [422, 313] on input "Quantity*" at bounding box center [379, 306] width 308 height 21
type input "1"
type input "5"
click at [326, 363] on div "Product 1 Quantity* 1 Product Weight* 5 kgs Enter additional details (optional)" at bounding box center [535, 309] width 655 height 142
click at [326, 358] on div "Product 1 Quantity* 1 Product Weight* 5 kgs Enter additional details (optional)" at bounding box center [535, 309] width 655 height 142
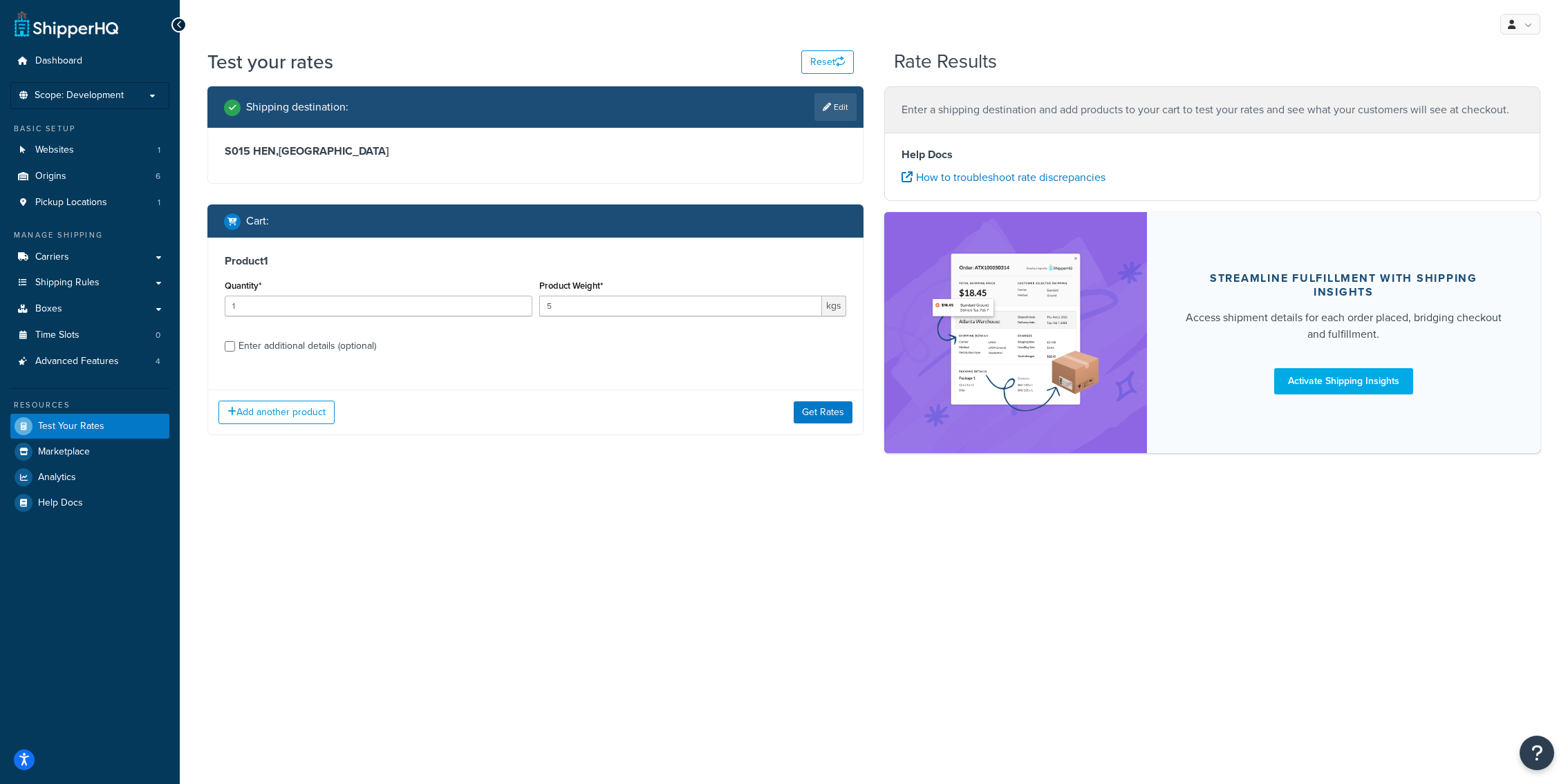
click at [327, 347] on div "Enter additional details (optional)" at bounding box center [307, 346] width 138 height 19
click at [235, 347] on input "Enter additional details (optional)" at bounding box center [230, 346] width 10 height 10
checkbox input "true"
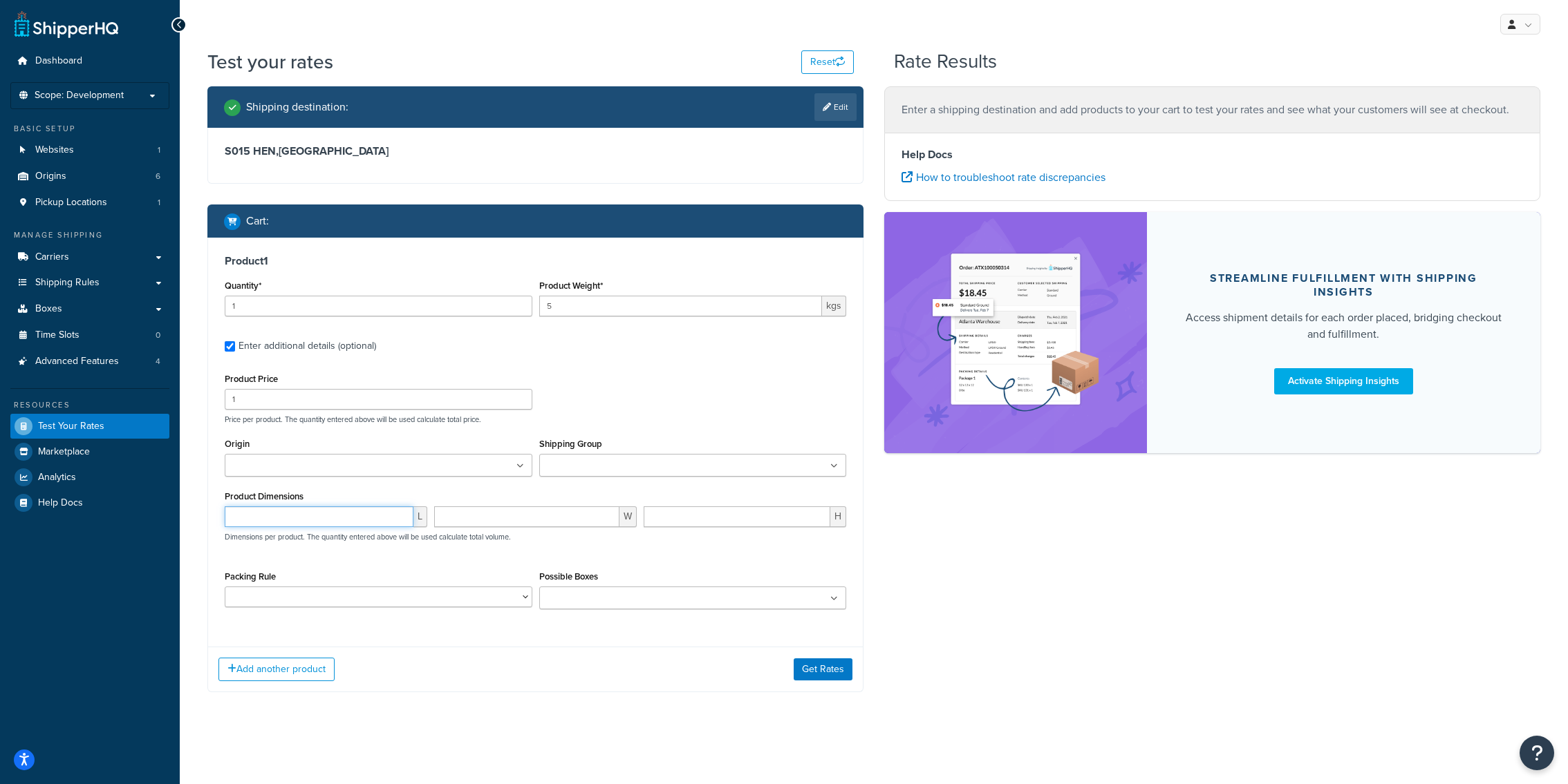
click at [342, 512] on input "number" at bounding box center [319, 517] width 189 height 21
type input "1"
click at [599, 470] on input "Shipping Group" at bounding box center [605, 466] width 123 height 15
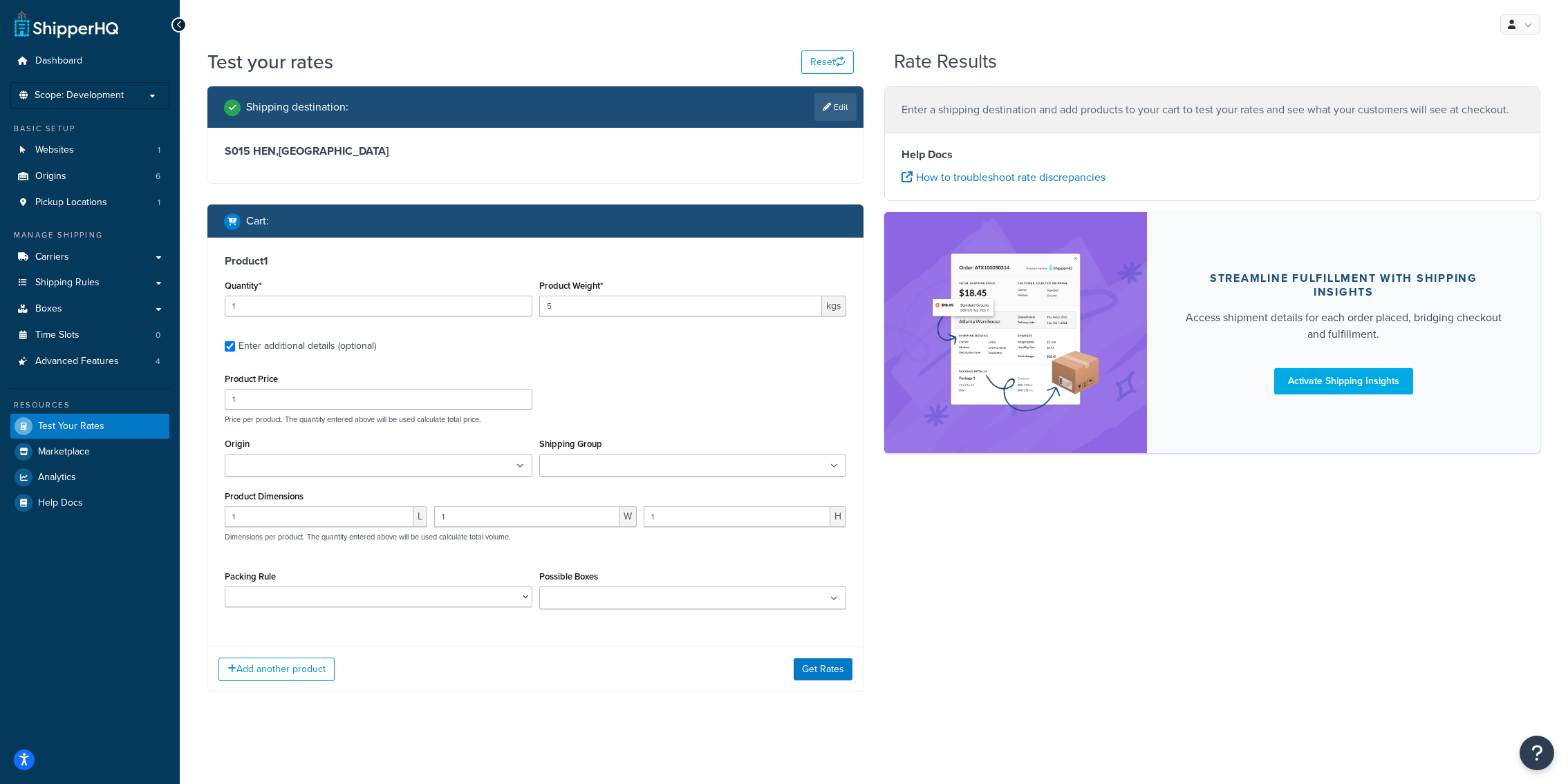
click at [618, 409] on div "Product Price 1 Price per product. The quantity entered above will be used calc…" at bounding box center [534, 397] width 628 height 55
click at [822, 658] on div "Add another product Get Rates" at bounding box center [535, 670] width 655 height 45
click at [822, 666] on button "Get Rates" at bounding box center [822, 669] width 59 height 22
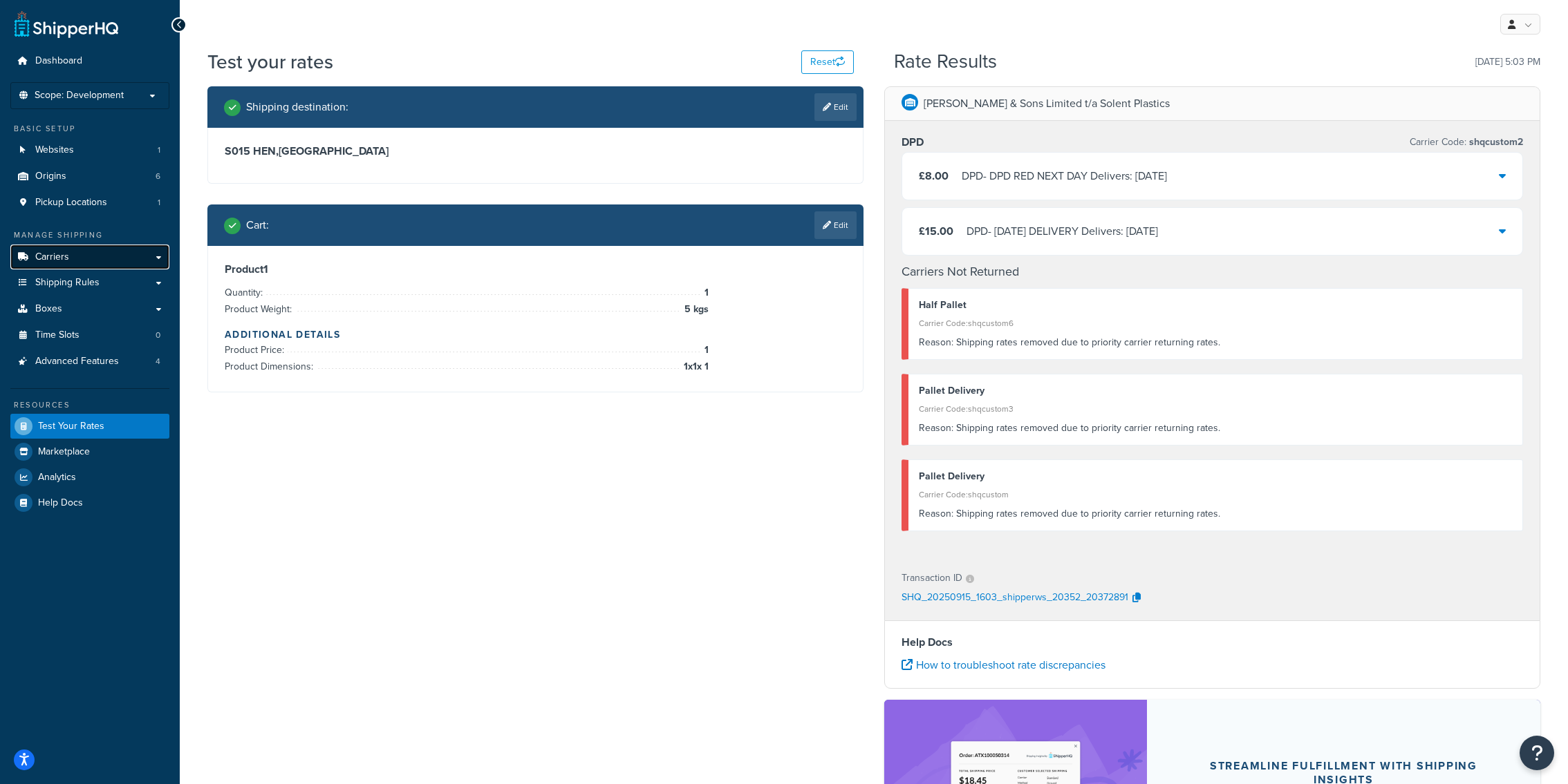
click at [133, 256] on link "Carriers" at bounding box center [89, 258] width 159 height 26
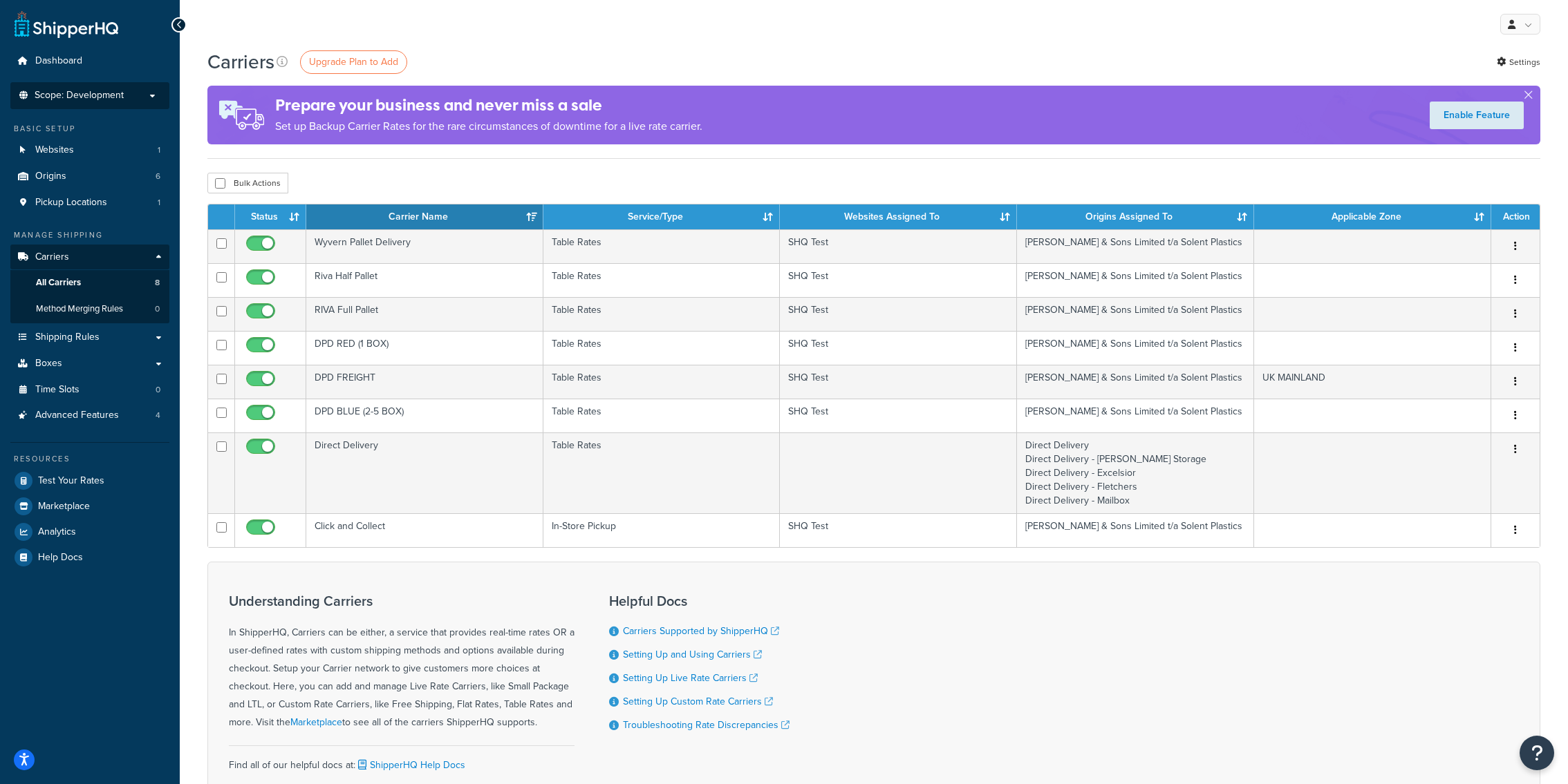
click at [121, 97] on span "Scope: Development" at bounding box center [79, 95] width 89 height 12
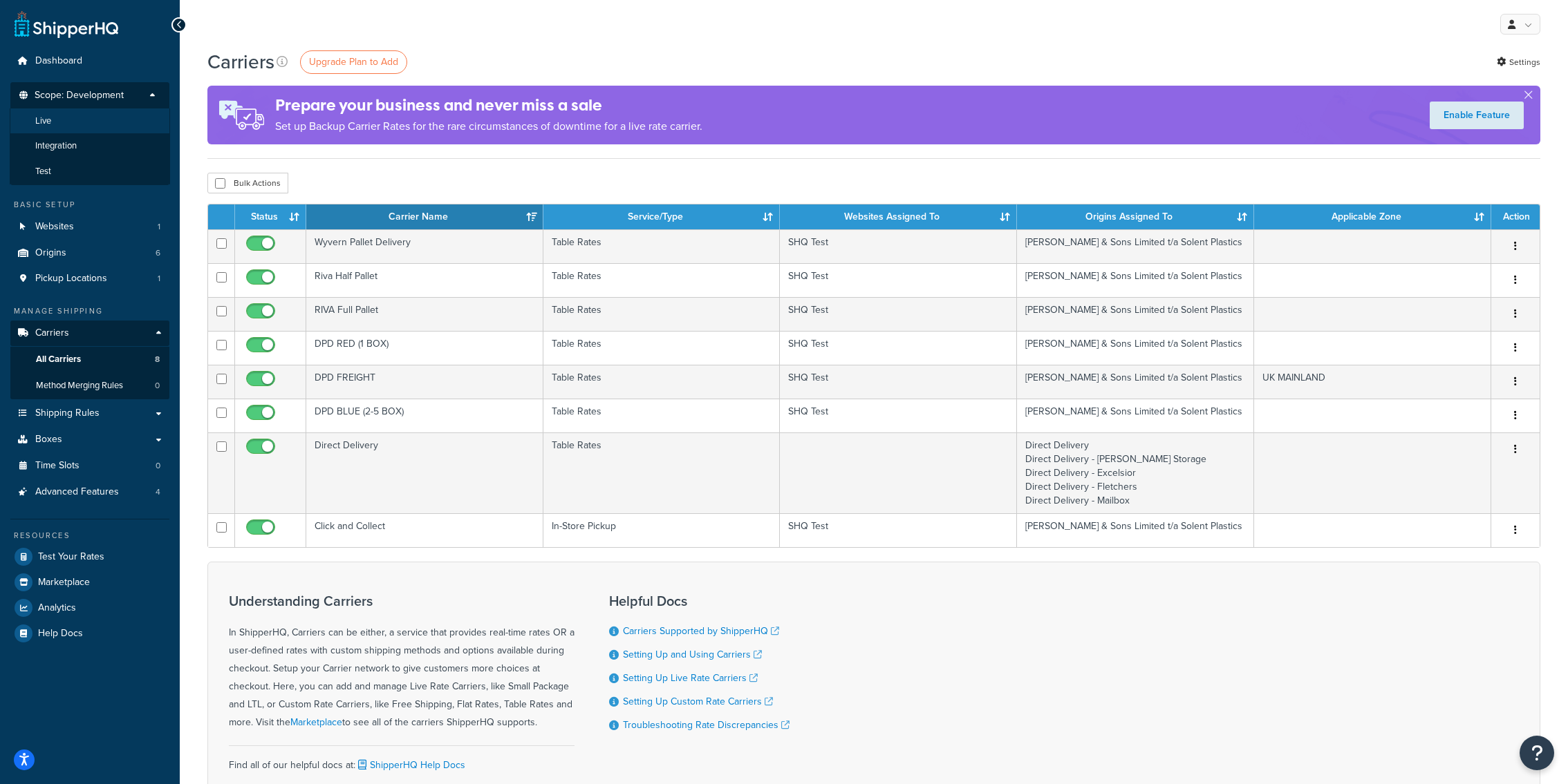
click at [74, 126] on li "Live" at bounding box center [89, 122] width 160 height 26
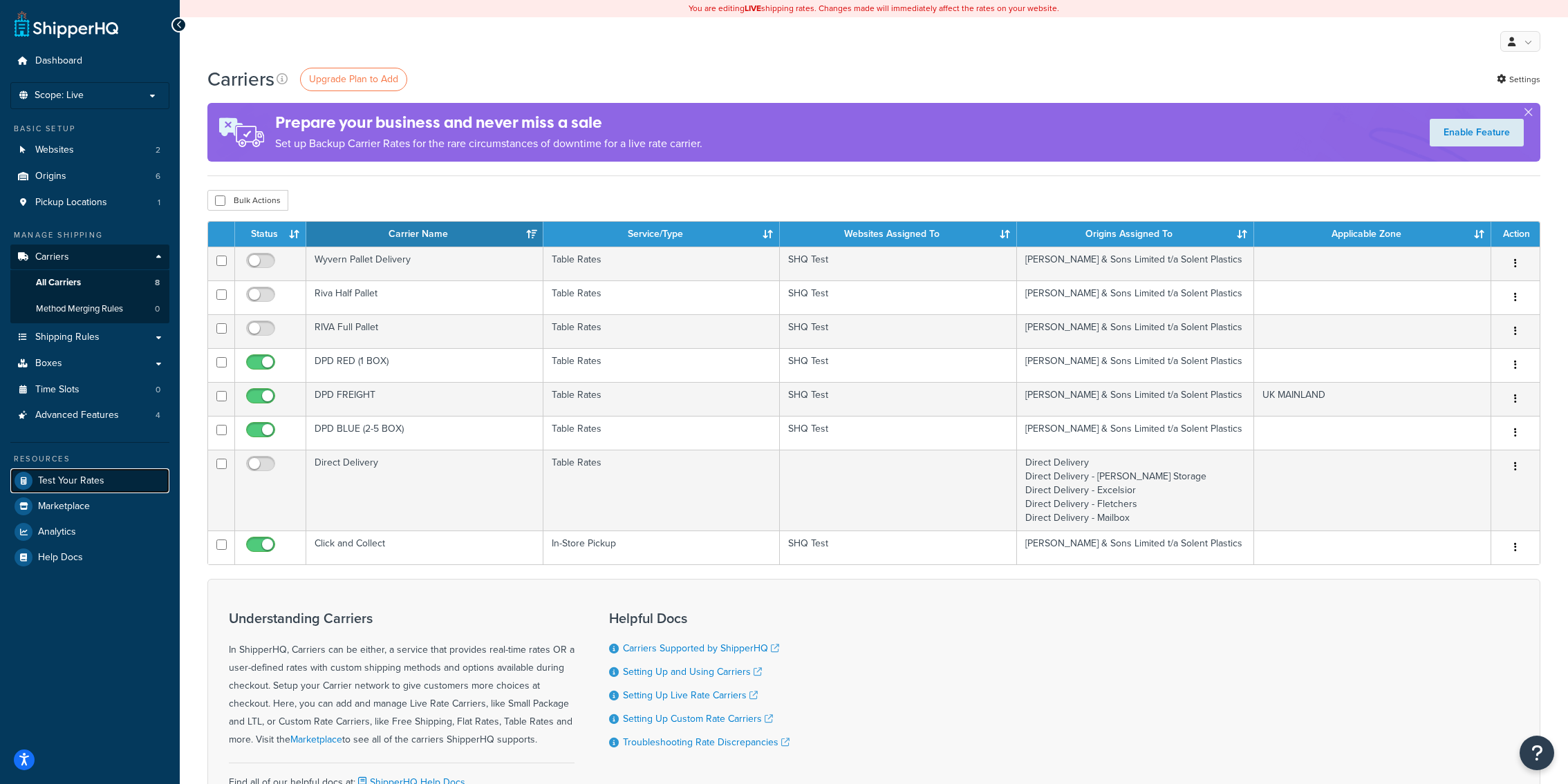
click at [124, 478] on link "Test Your Rates" at bounding box center [89, 480] width 159 height 25
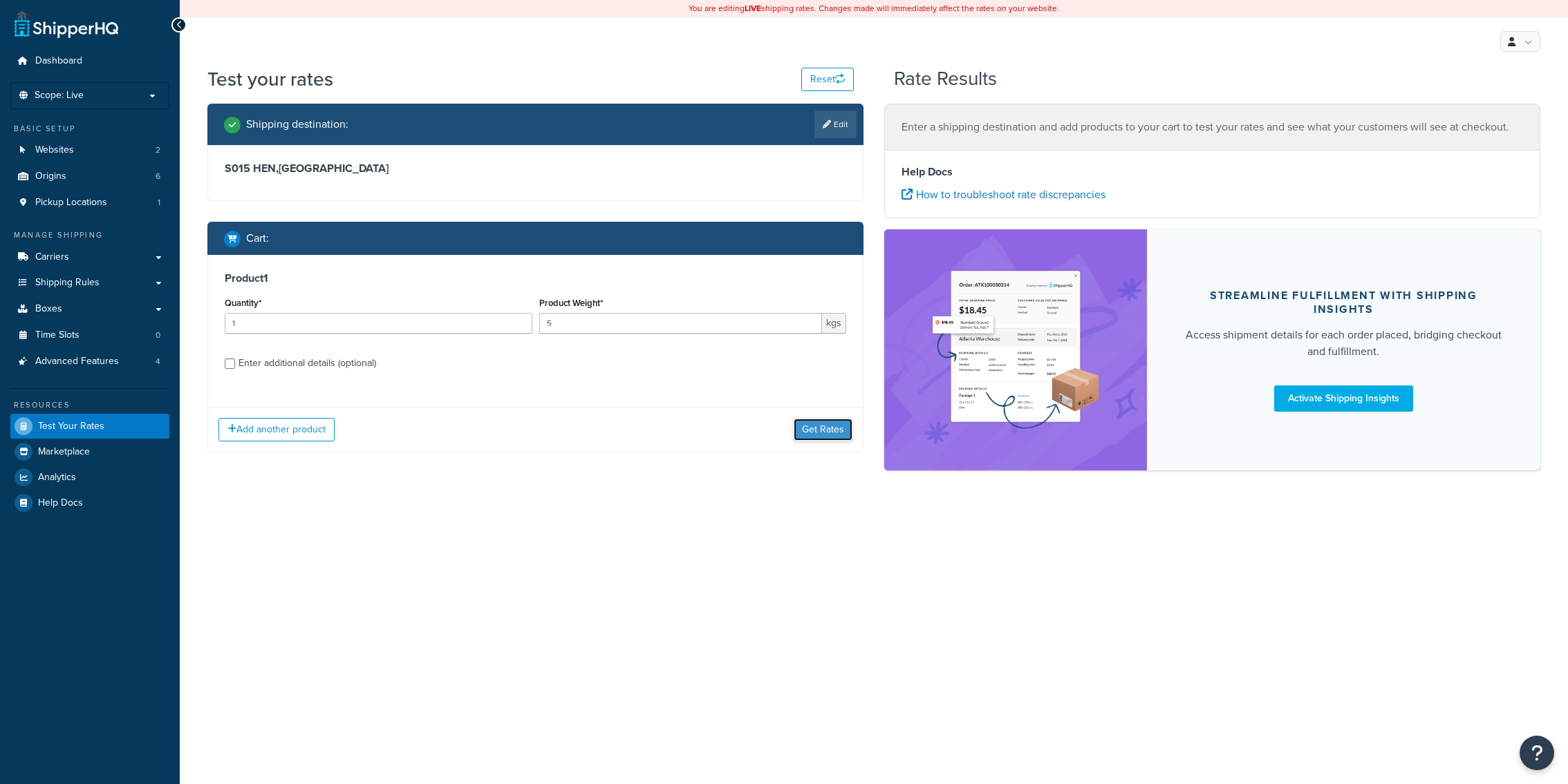
click at [810, 419] on button "Get Rates" at bounding box center [822, 429] width 59 height 22
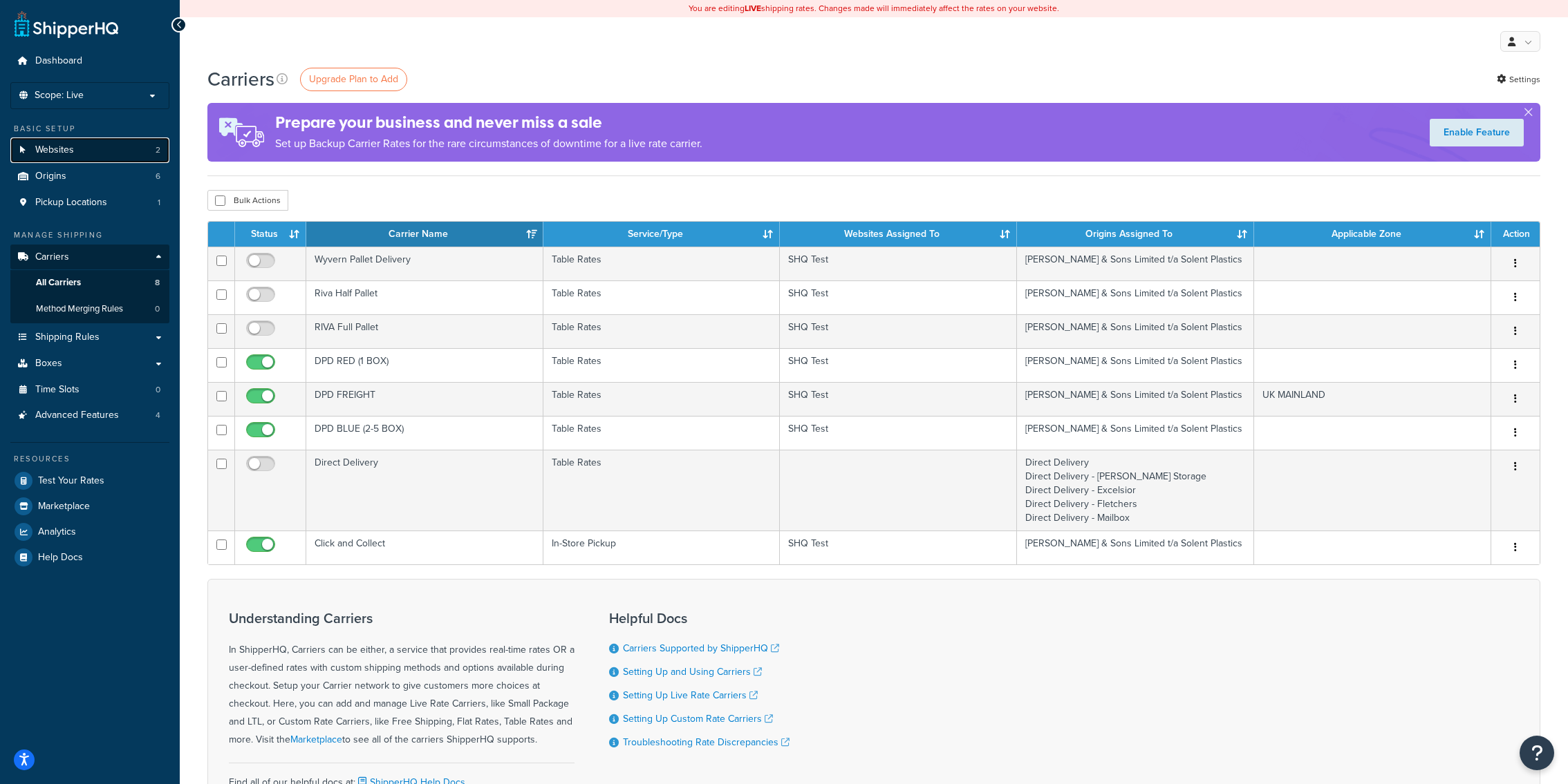
click at [111, 149] on link "Websites 2" at bounding box center [89, 151] width 159 height 26
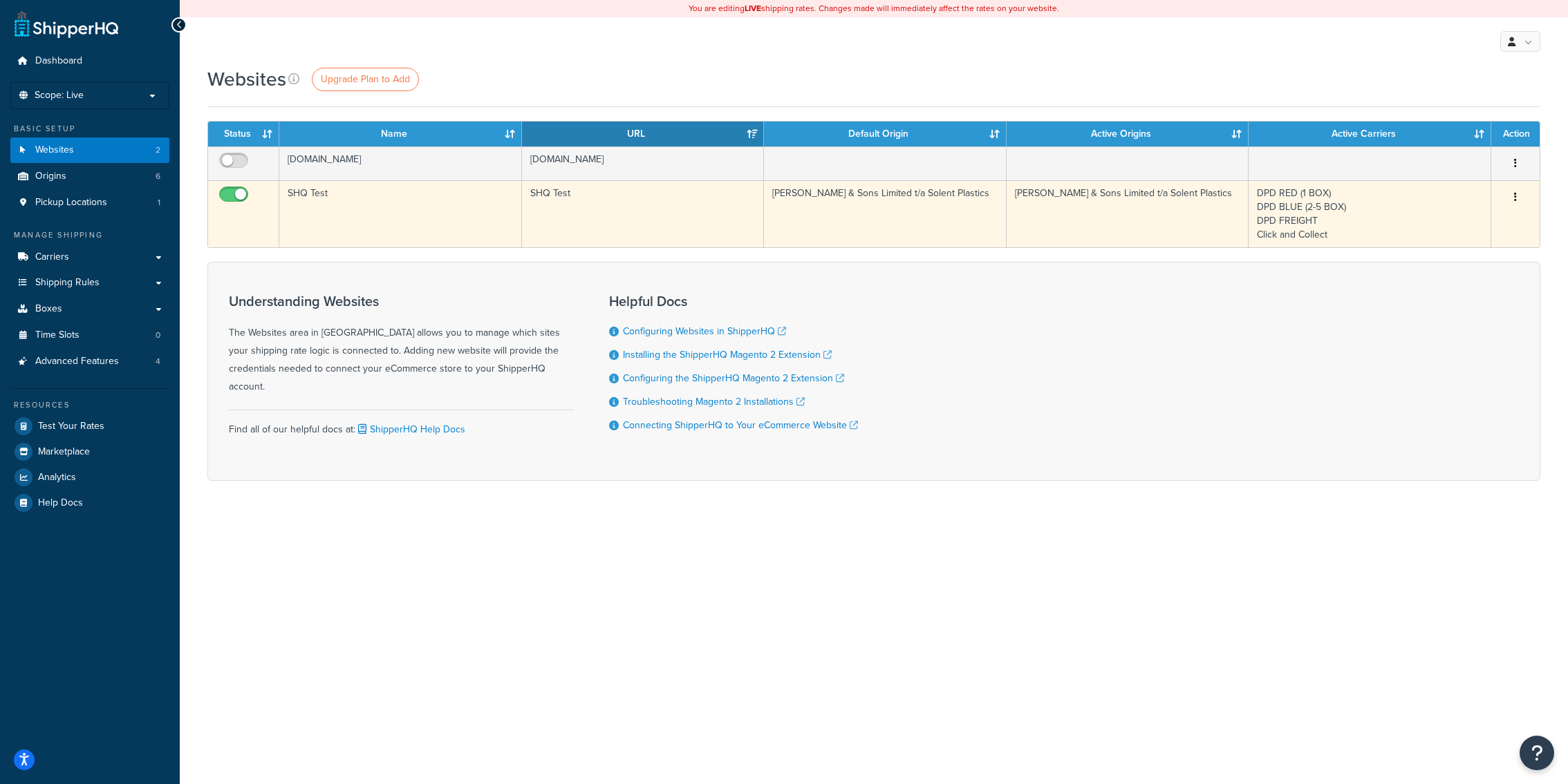
click at [401, 211] on td "SHQ Test" at bounding box center [400, 214] width 243 height 67
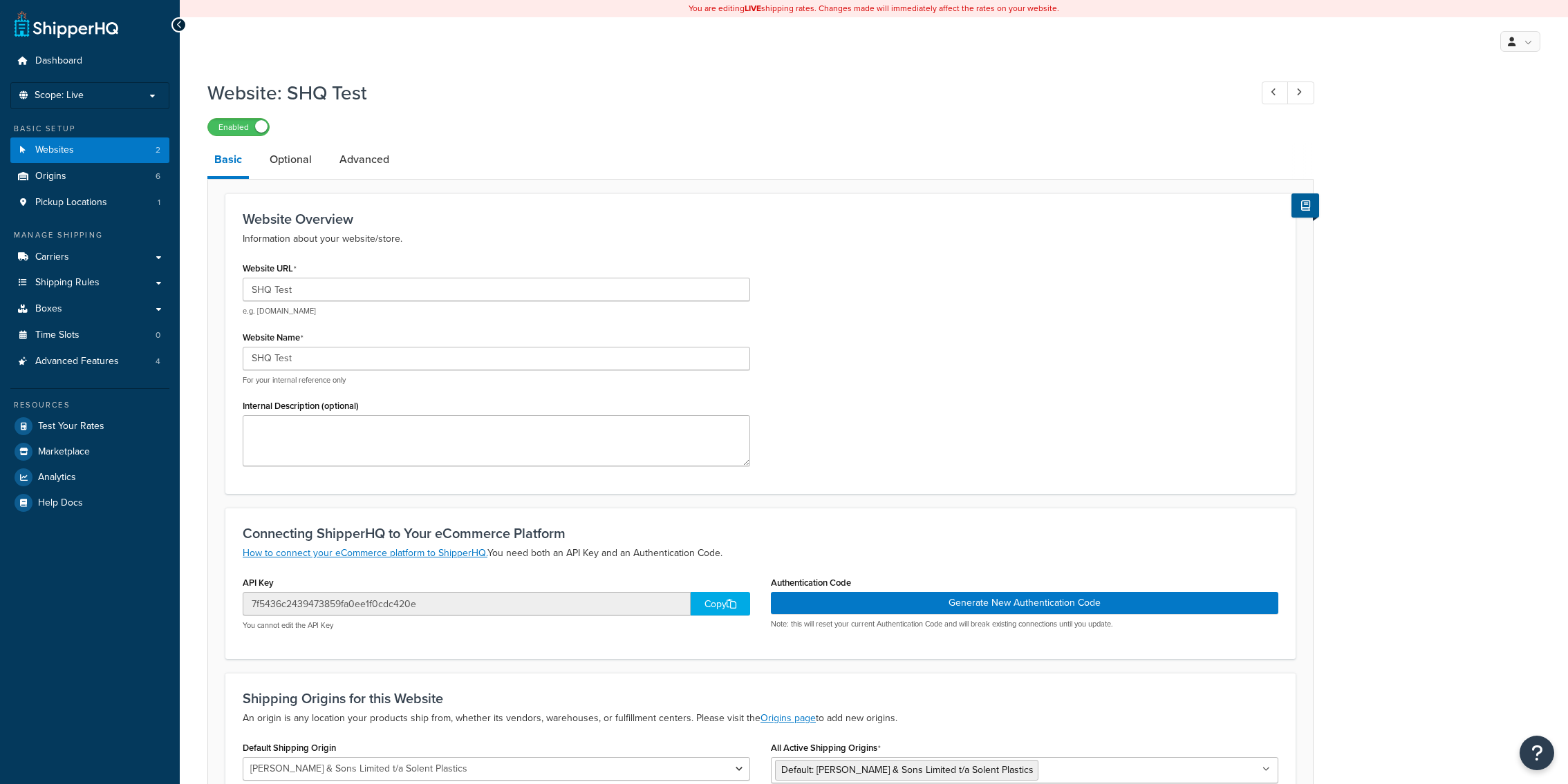
scroll to position [168, 0]
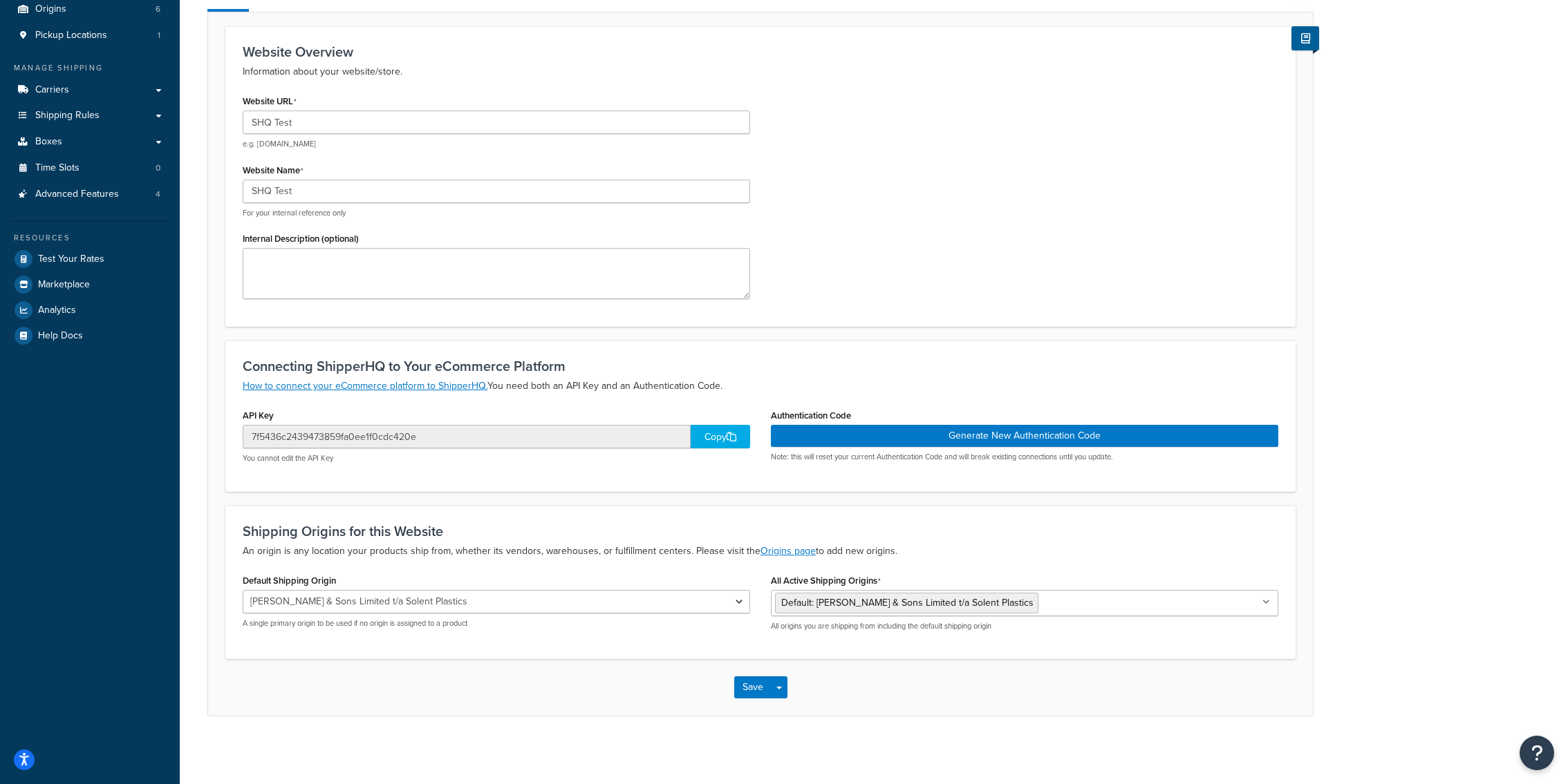
click at [1104, 608] on input "All Active Shipping Origins" at bounding box center [1103, 602] width 123 height 15
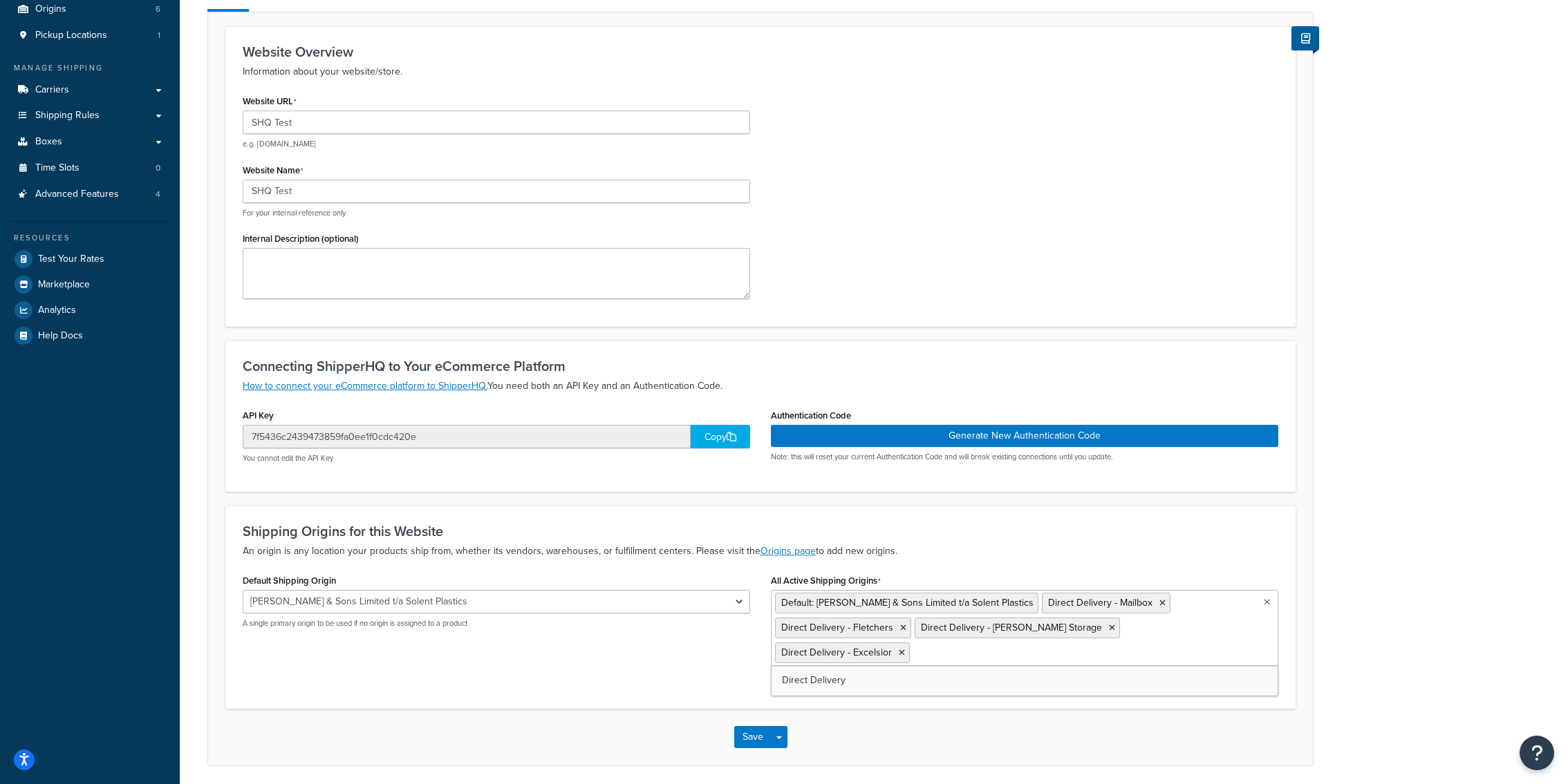
click at [1030, 644] on ul "Default: [PERSON_NAME] & Sons Limited t/a Solent Plastics Direct Delivery - Mai…" at bounding box center [1024, 628] width 507 height 76
click at [760, 744] on button "Save" at bounding box center [753, 736] width 37 height 22
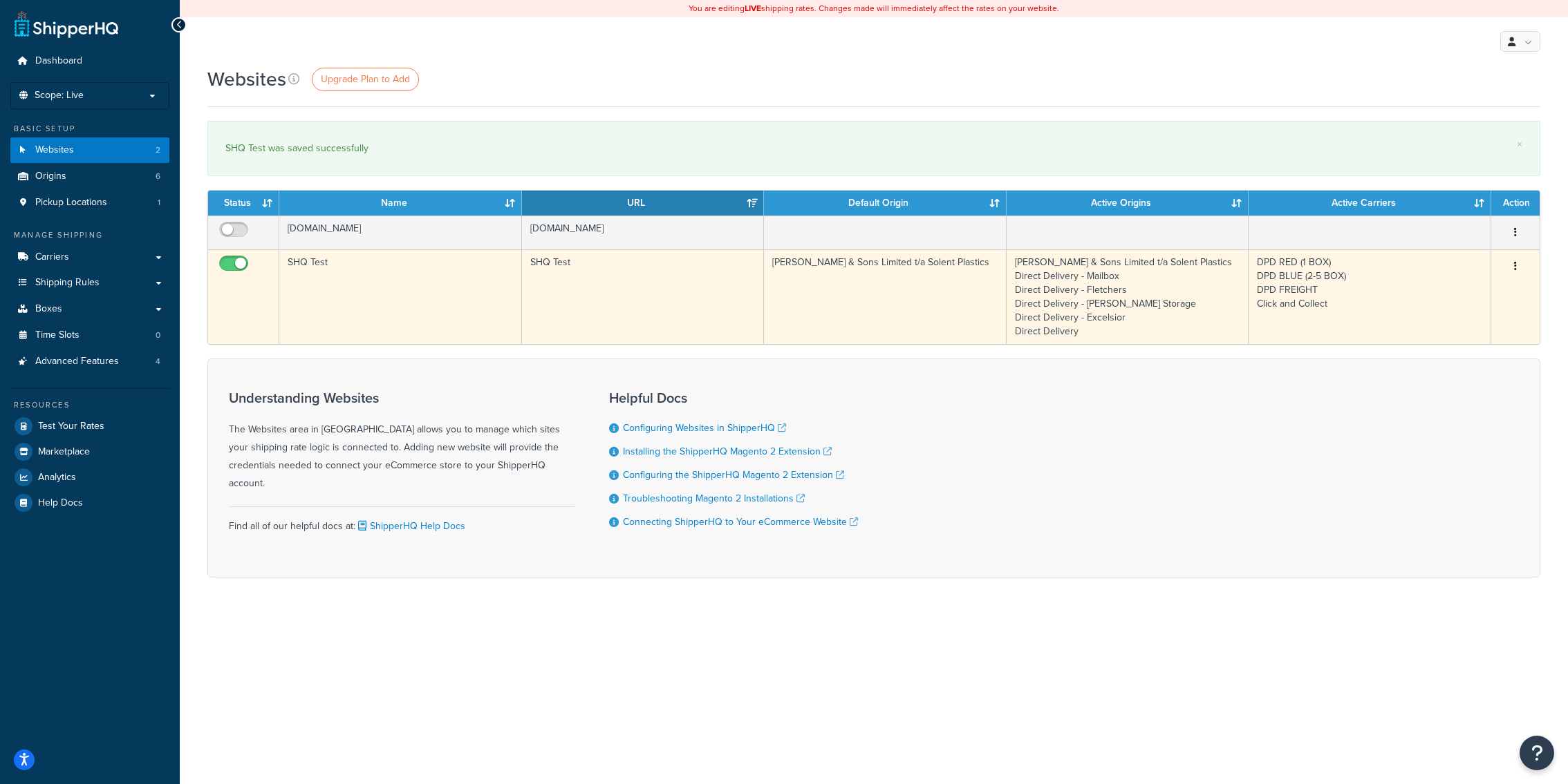
click at [472, 314] on td "SHQ Test" at bounding box center [400, 297] width 243 height 94
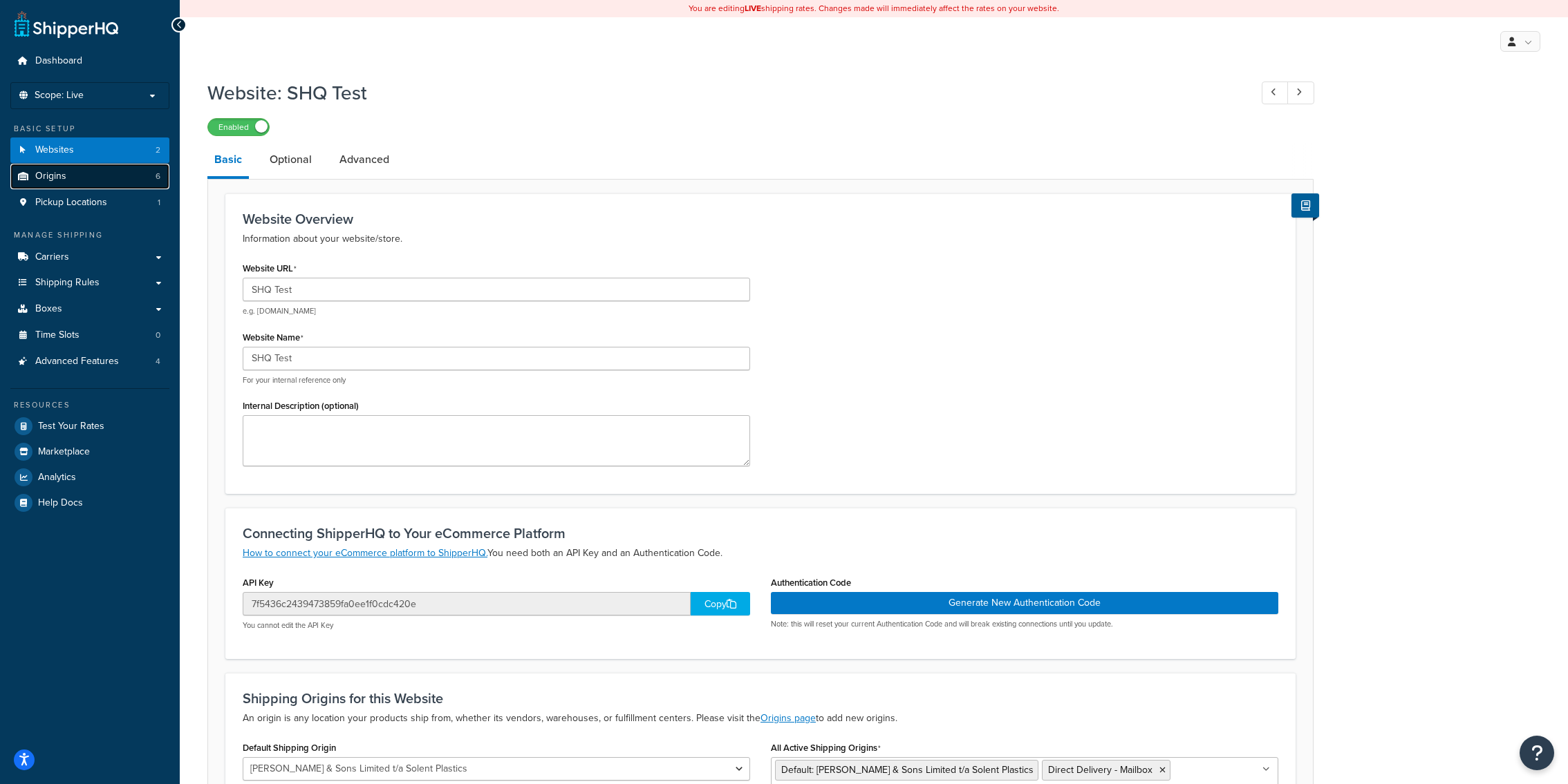
click at [106, 177] on link "Origins 6" at bounding box center [89, 176] width 159 height 26
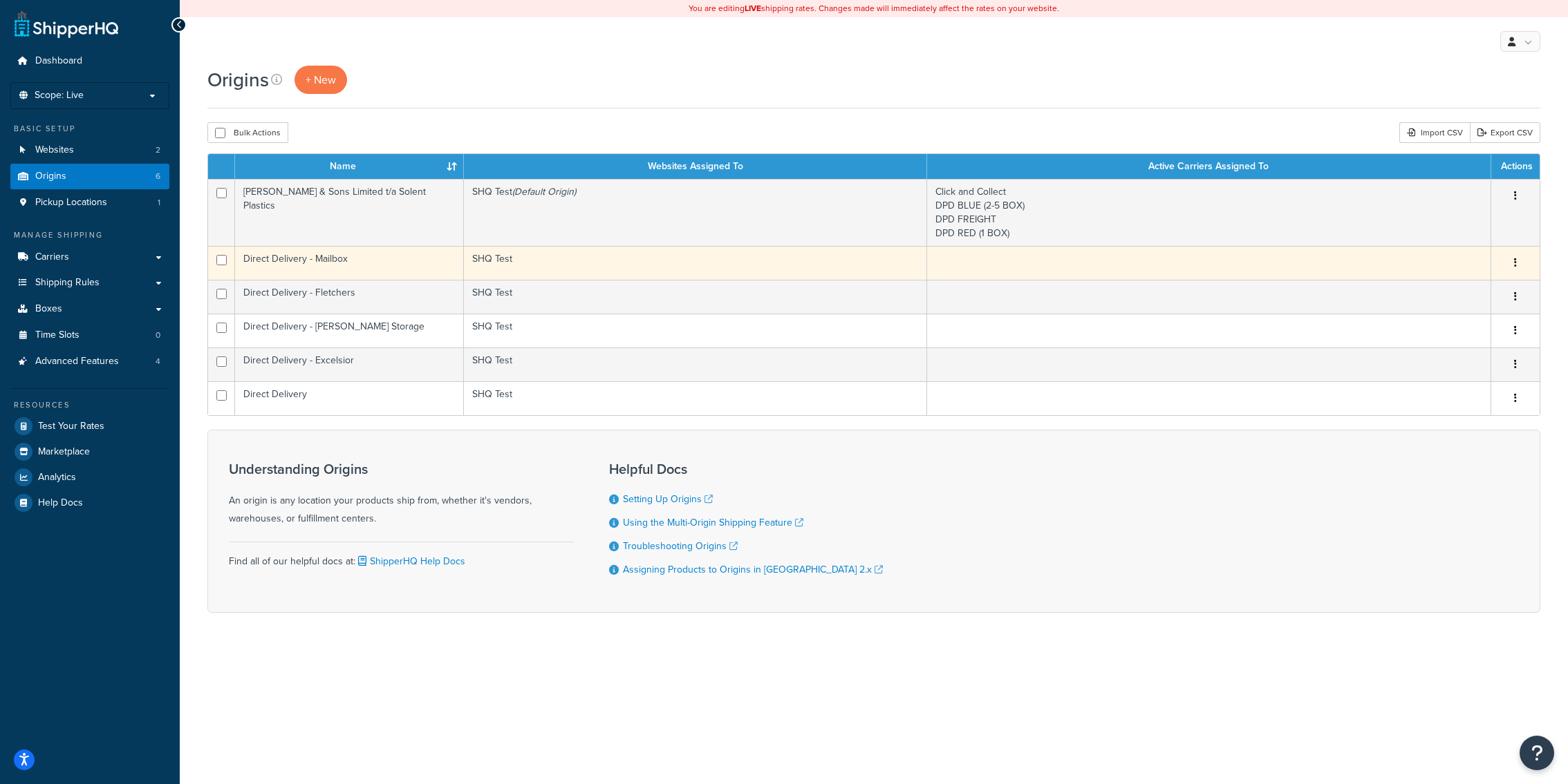
click at [700, 250] on td "SHQ Test" at bounding box center [695, 263] width 464 height 34
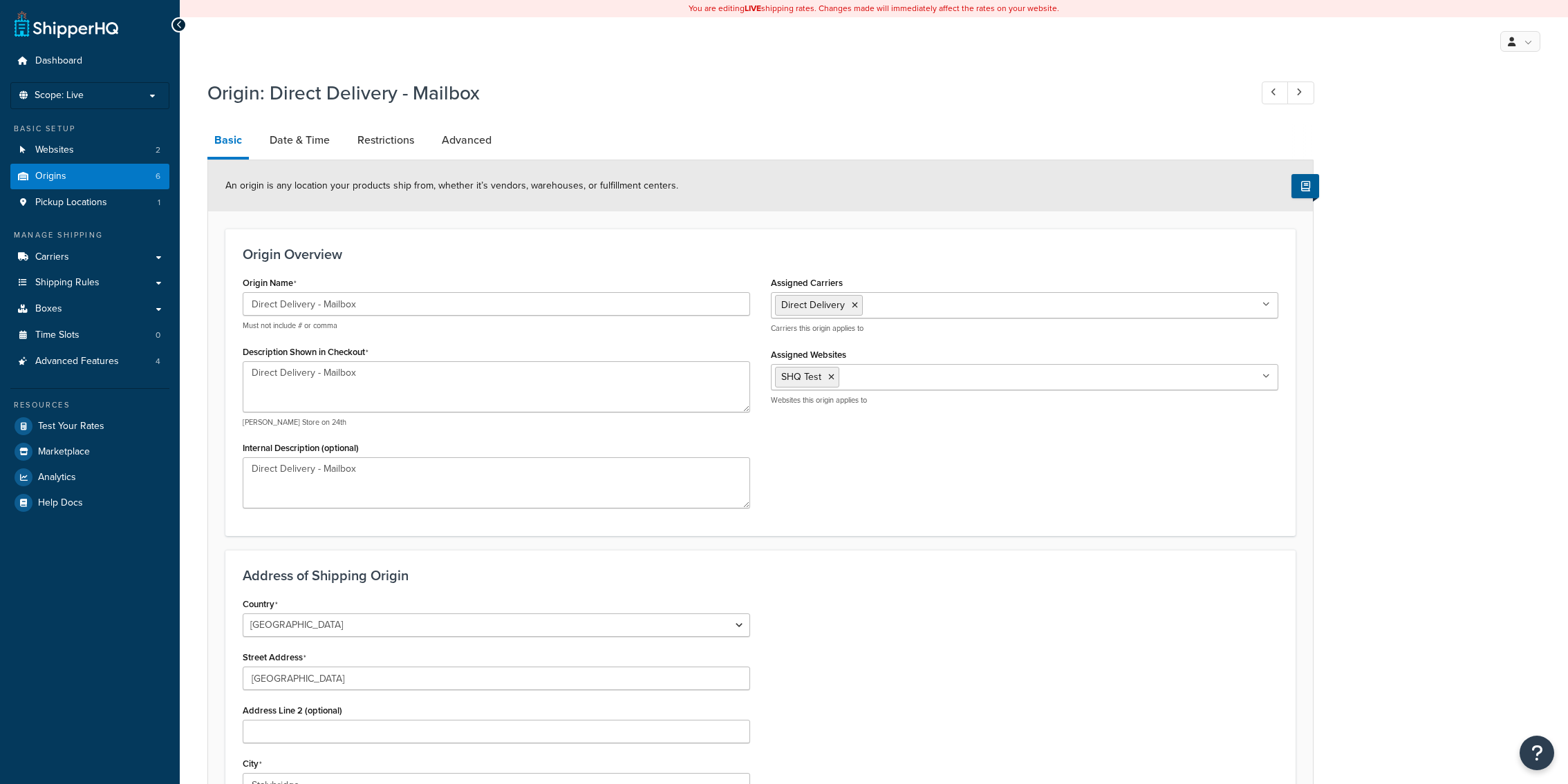
select select "1226"
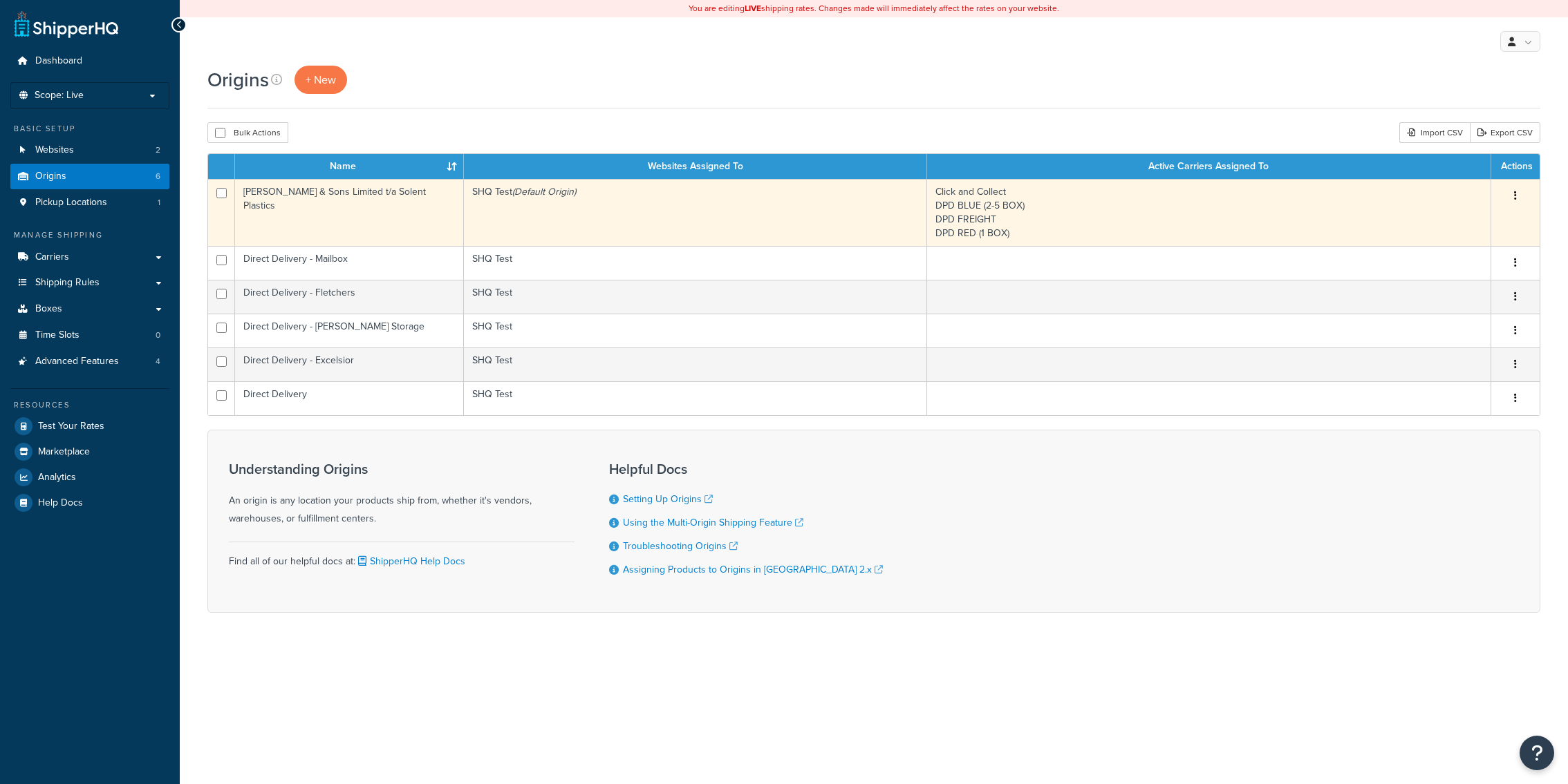
click at [705, 215] on td "SHQ Test (Default Origin)" at bounding box center [695, 212] width 464 height 67
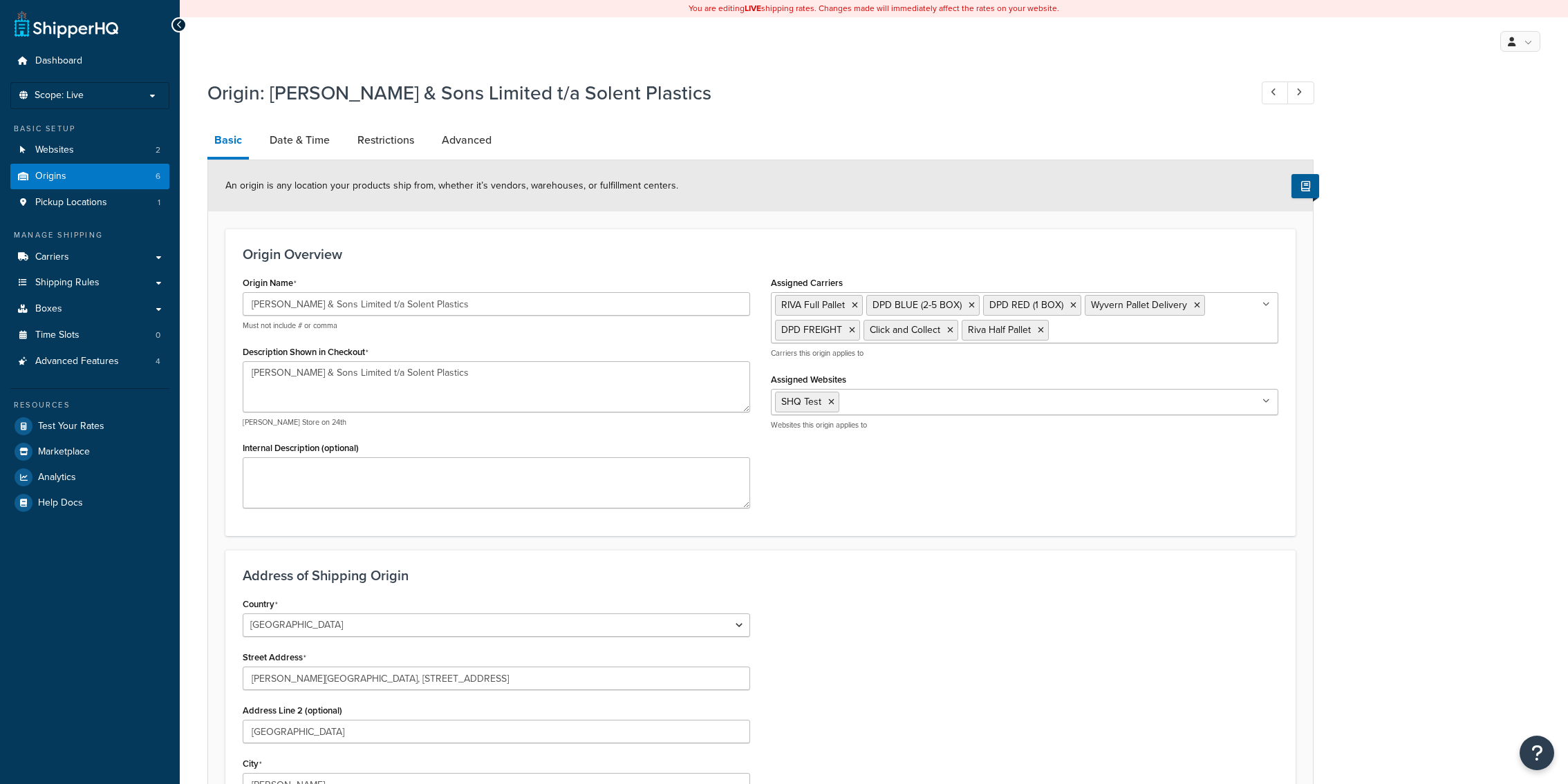
select select "1226"
click at [1043, 410] on ul "SHQ Test" at bounding box center [1024, 402] width 507 height 27
click at [1003, 545] on form "An origin is any location your products ship from, whether it’s vendors, wareho…" at bounding box center [760, 589] width 1104 height 858
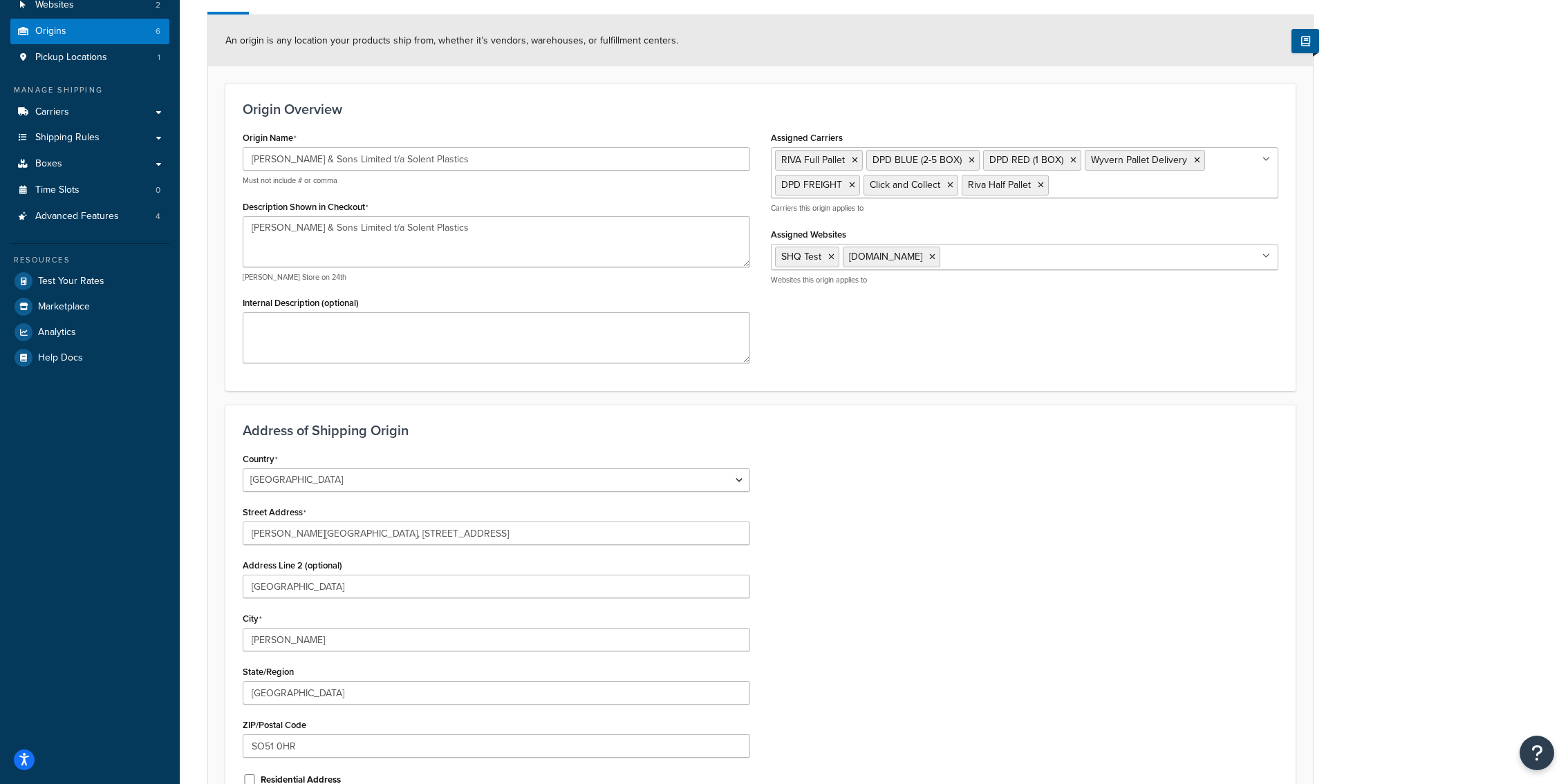
scroll to position [303, 0]
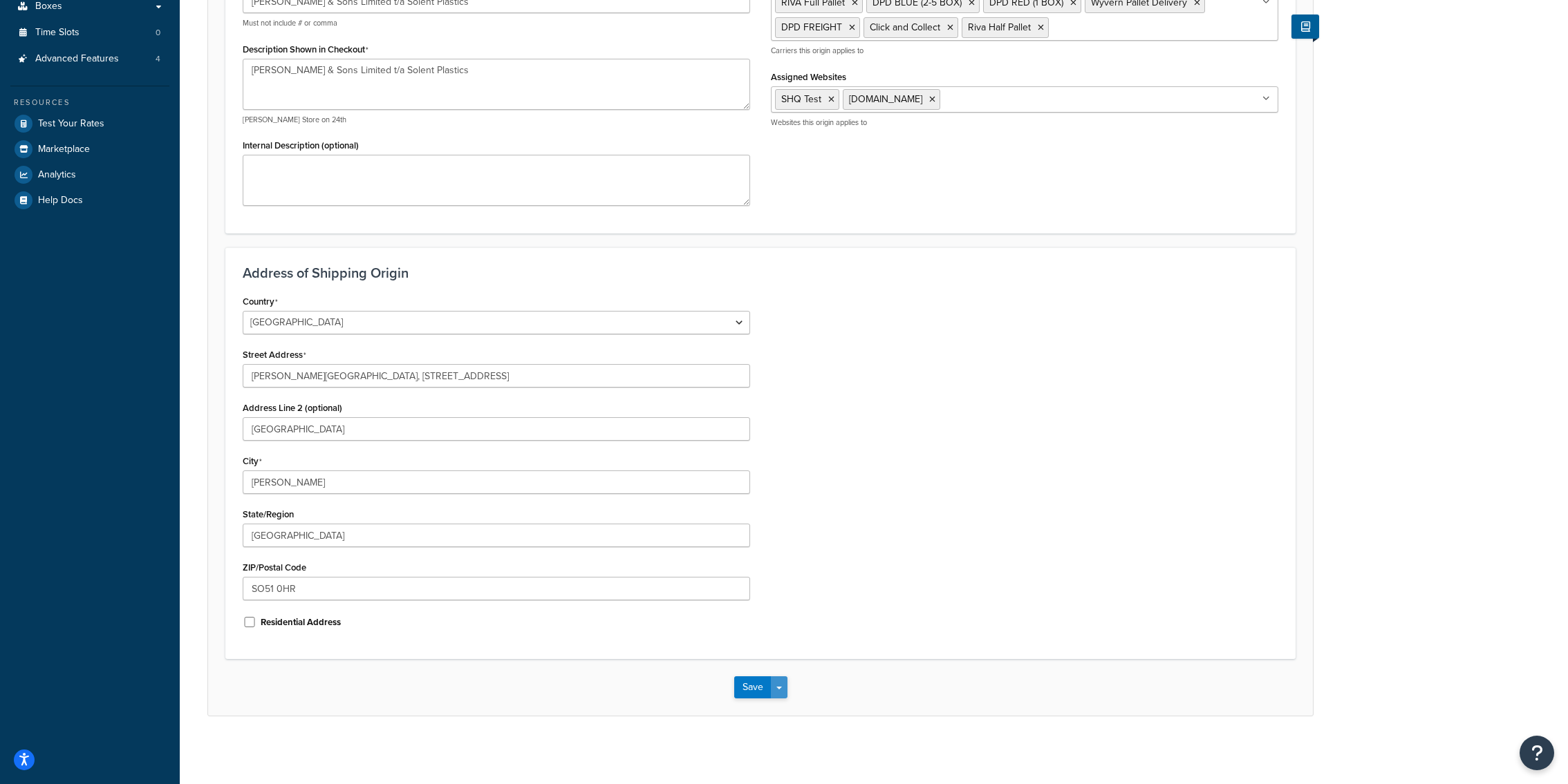
click at [785, 691] on button "Save Dropdown" at bounding box center [779, 687] width 17 height 22
click at [785, 707] on button "Save and Edit" at bounding box center [801, 713] width 134 height 29
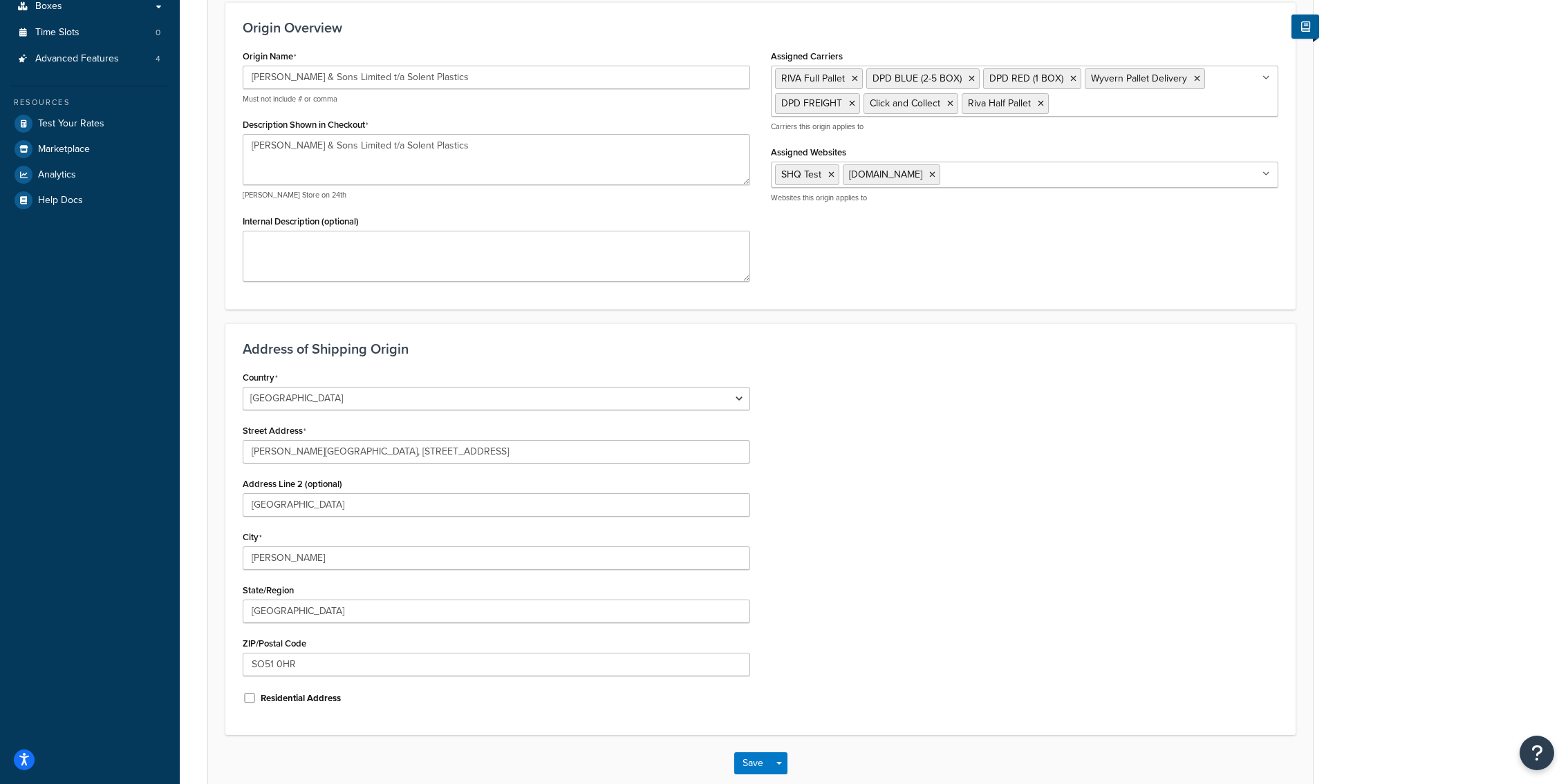
scroll to position [0, 0]
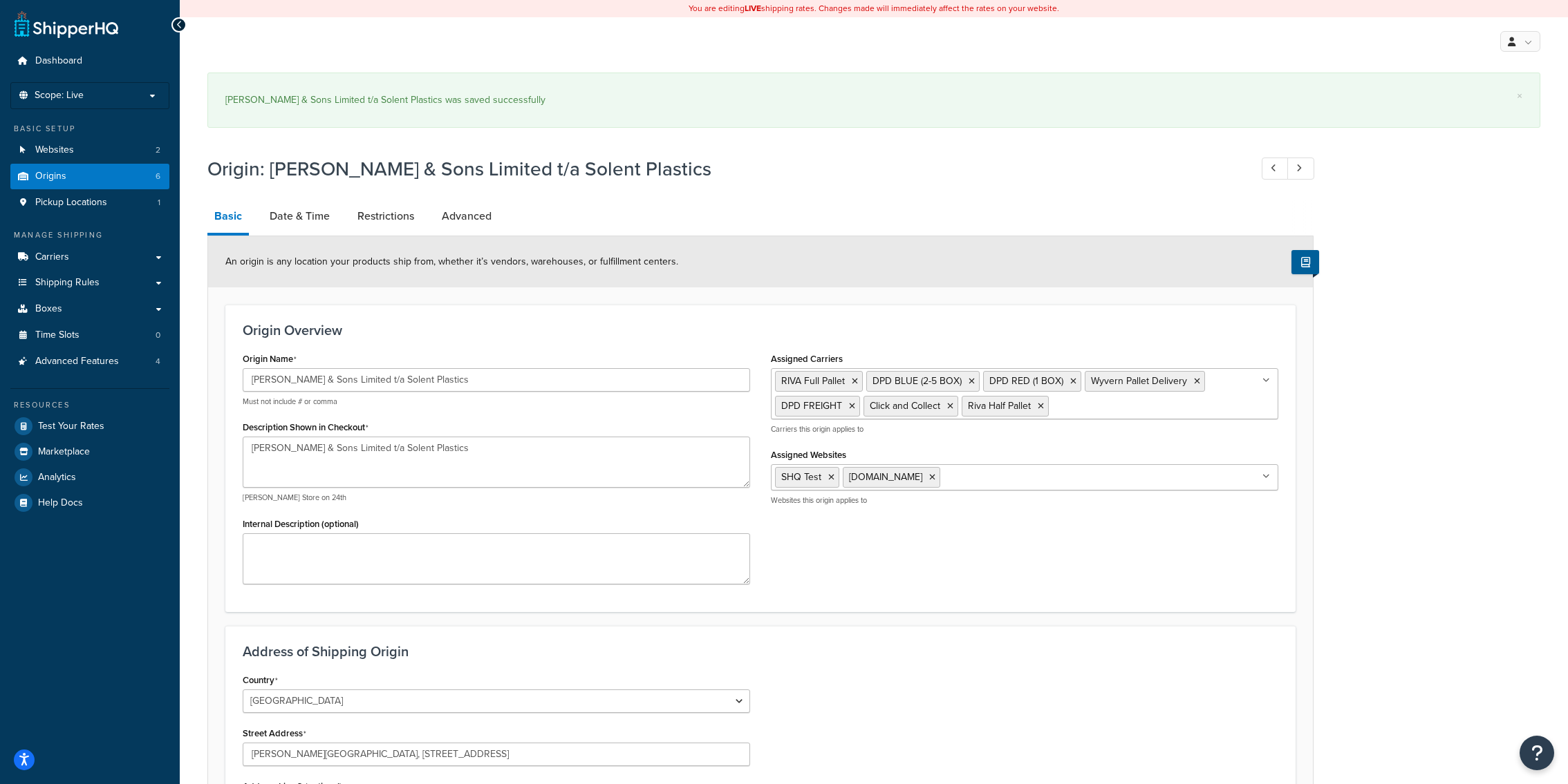
select select "1226"
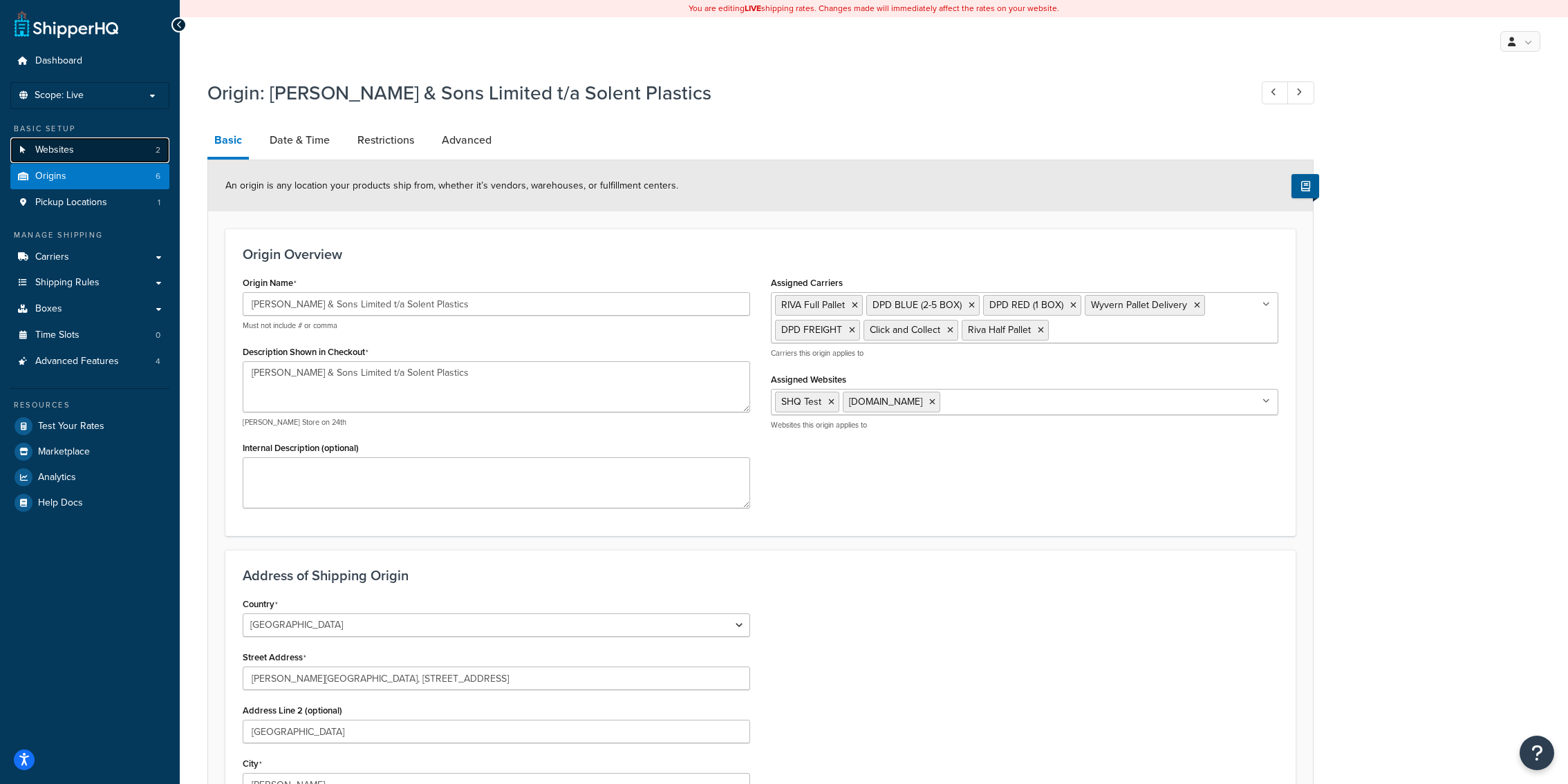
click at [66, 144] on span "Websites" at bounding box center [55, 150] width 39 height 12
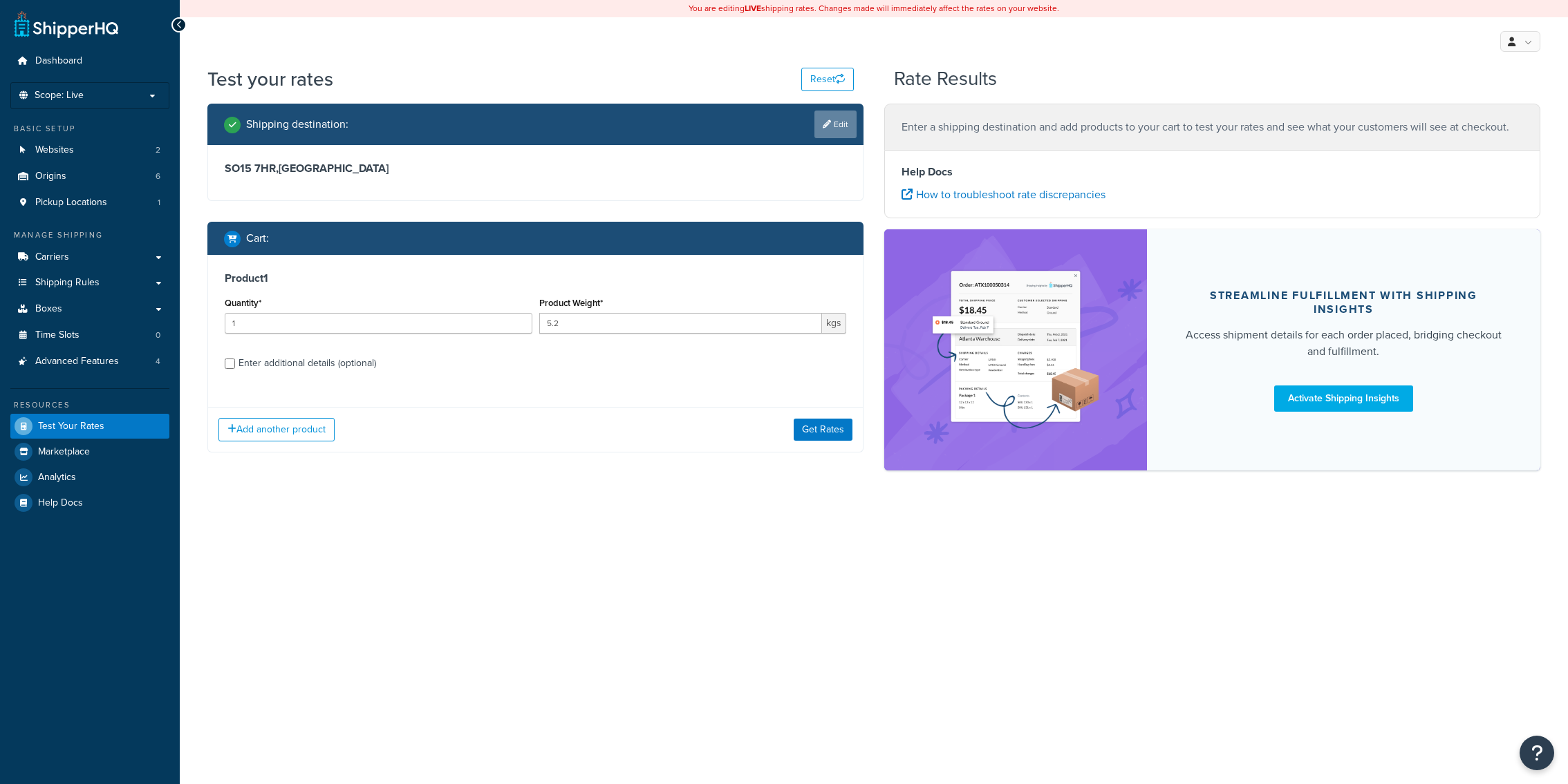
click at [830, 138] on link "Edit" at bounding box center [835, 124] width 42 height 27
select select "GB"
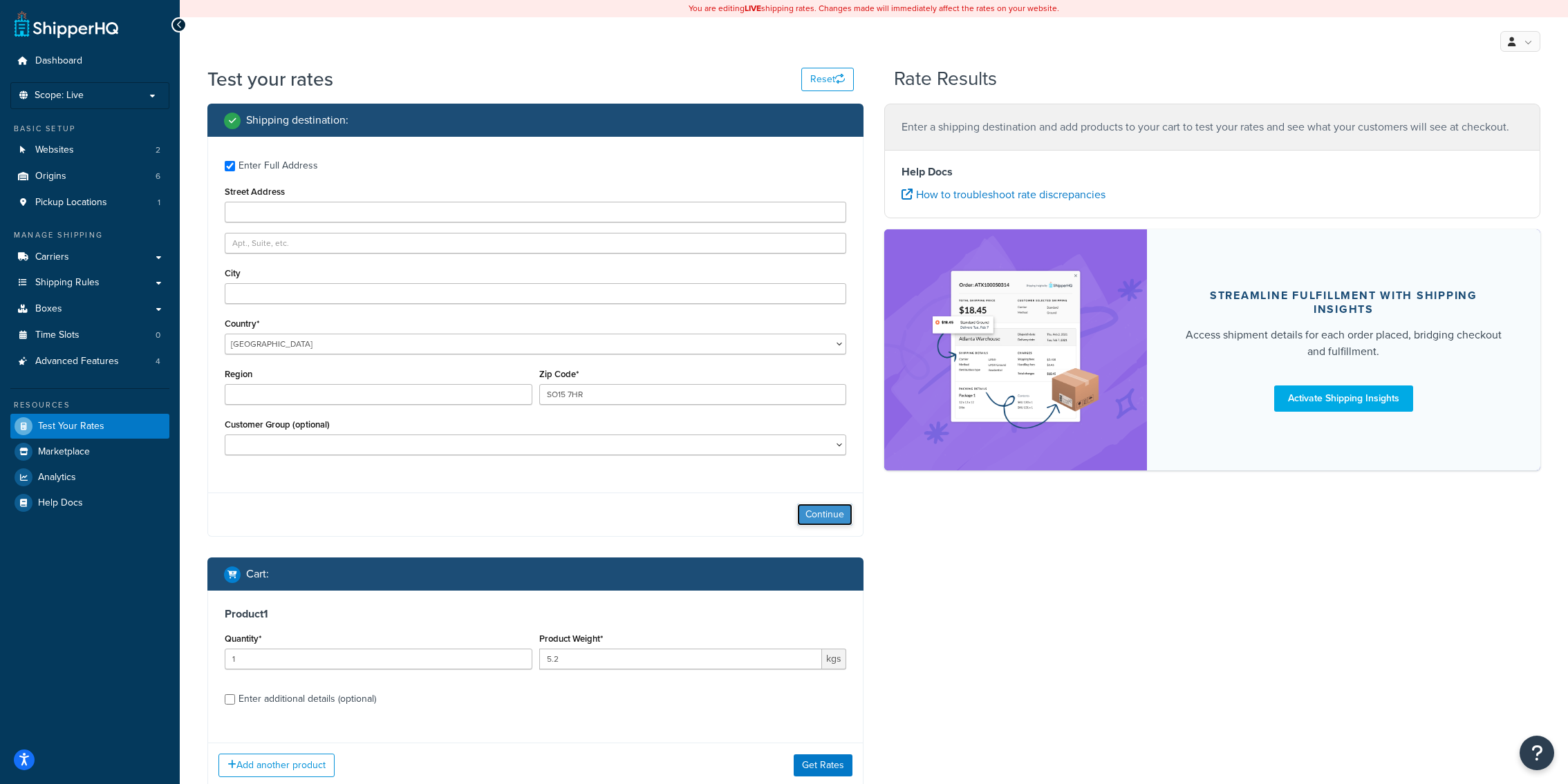
click at [821, 516] on button "Continue" at bounding box center [825, 514] width 56 height 22
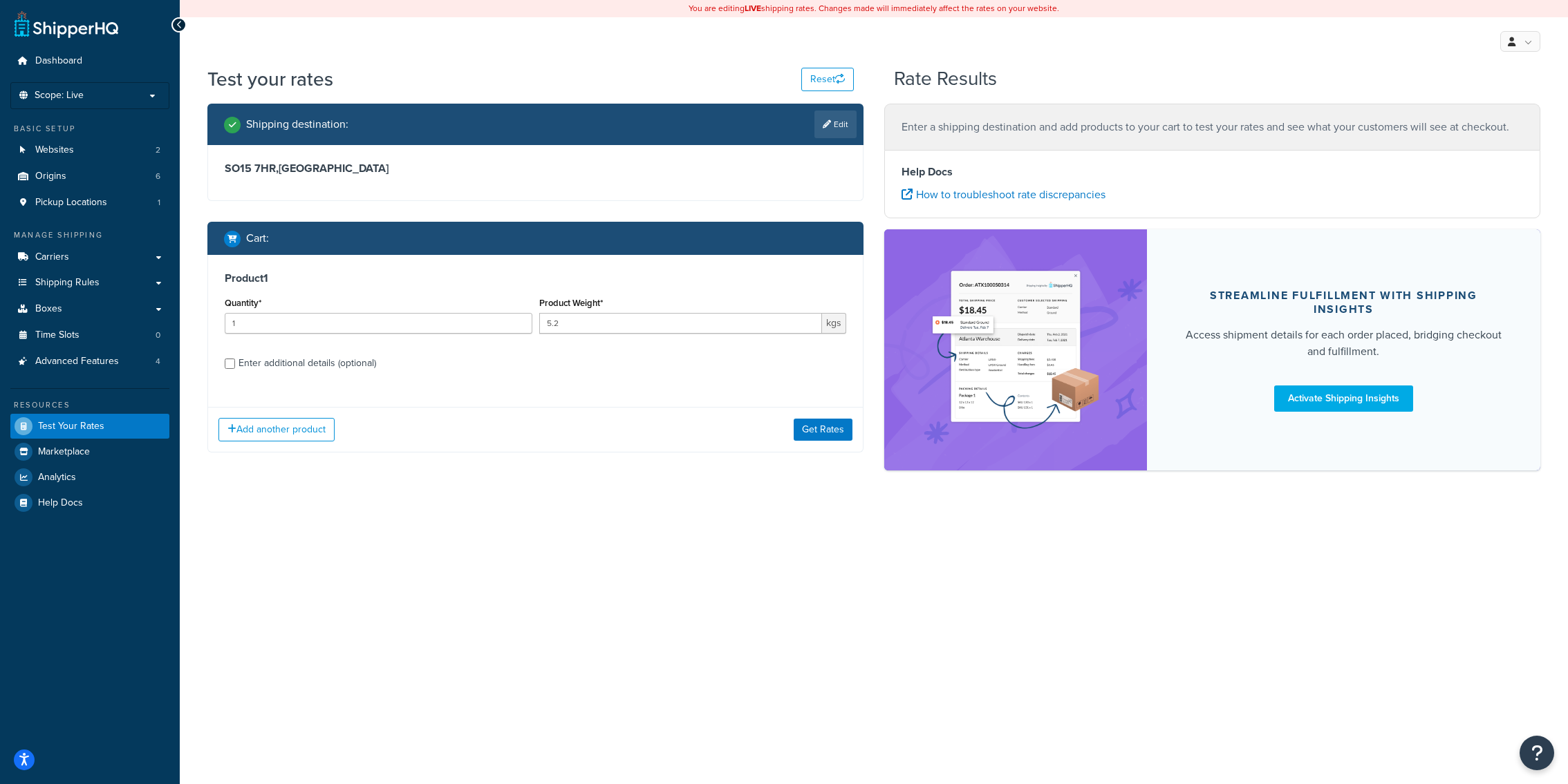
click at [659, 337] on div "Product Weight* 5.2 kgs" at bounding box center [693, 318] width 314 height 51
click at [659, 334] on input "5.2" at bounding box center [681, 323] width 284 height 21
type input "5.9"
click at [816, 432] on button "Get Rates" at bounding box center [822, 429] width 59 height 22
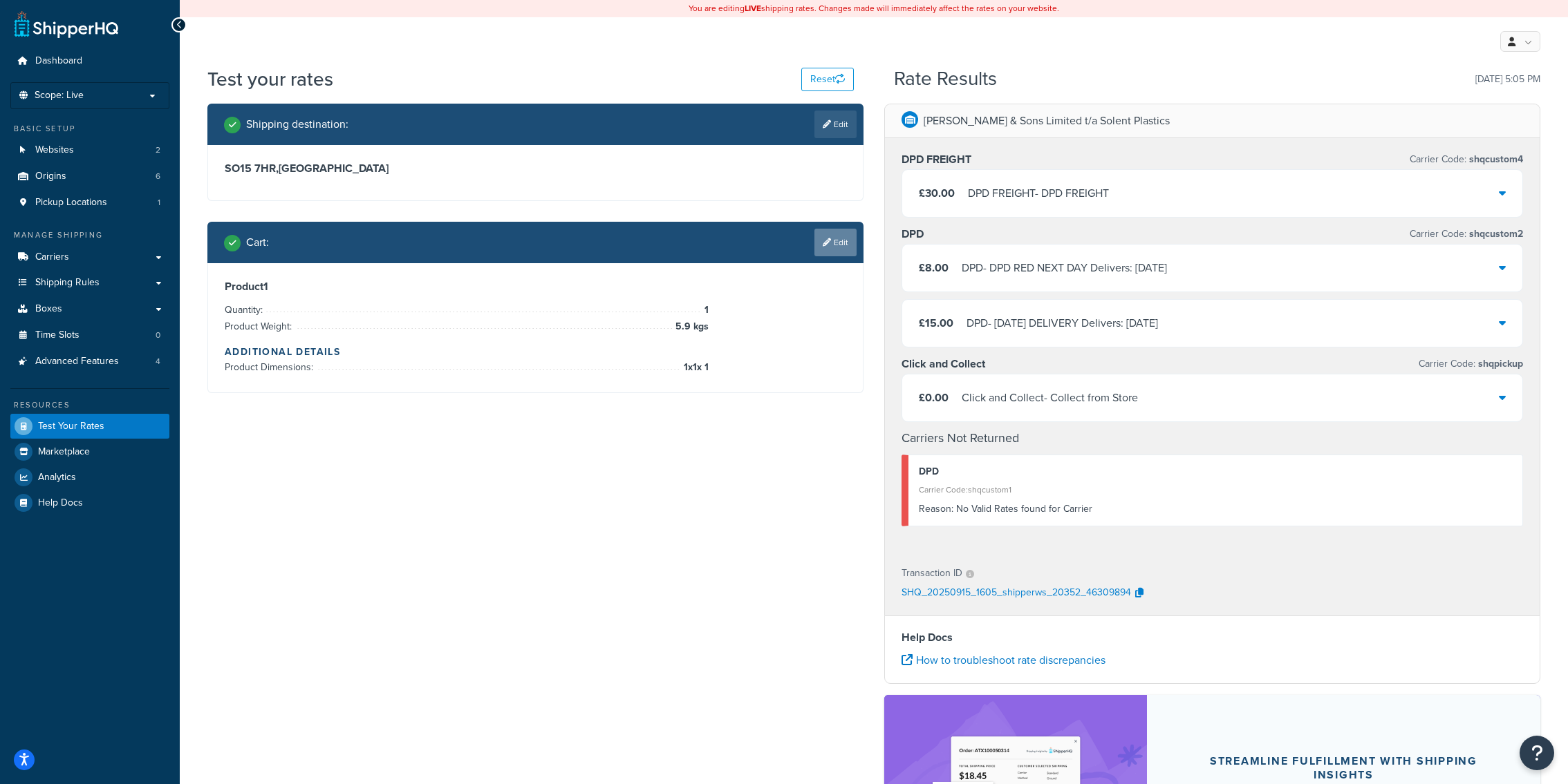
click at [815, 234] on link "Edit" at bounding box center [835, 243] width 42 height 27
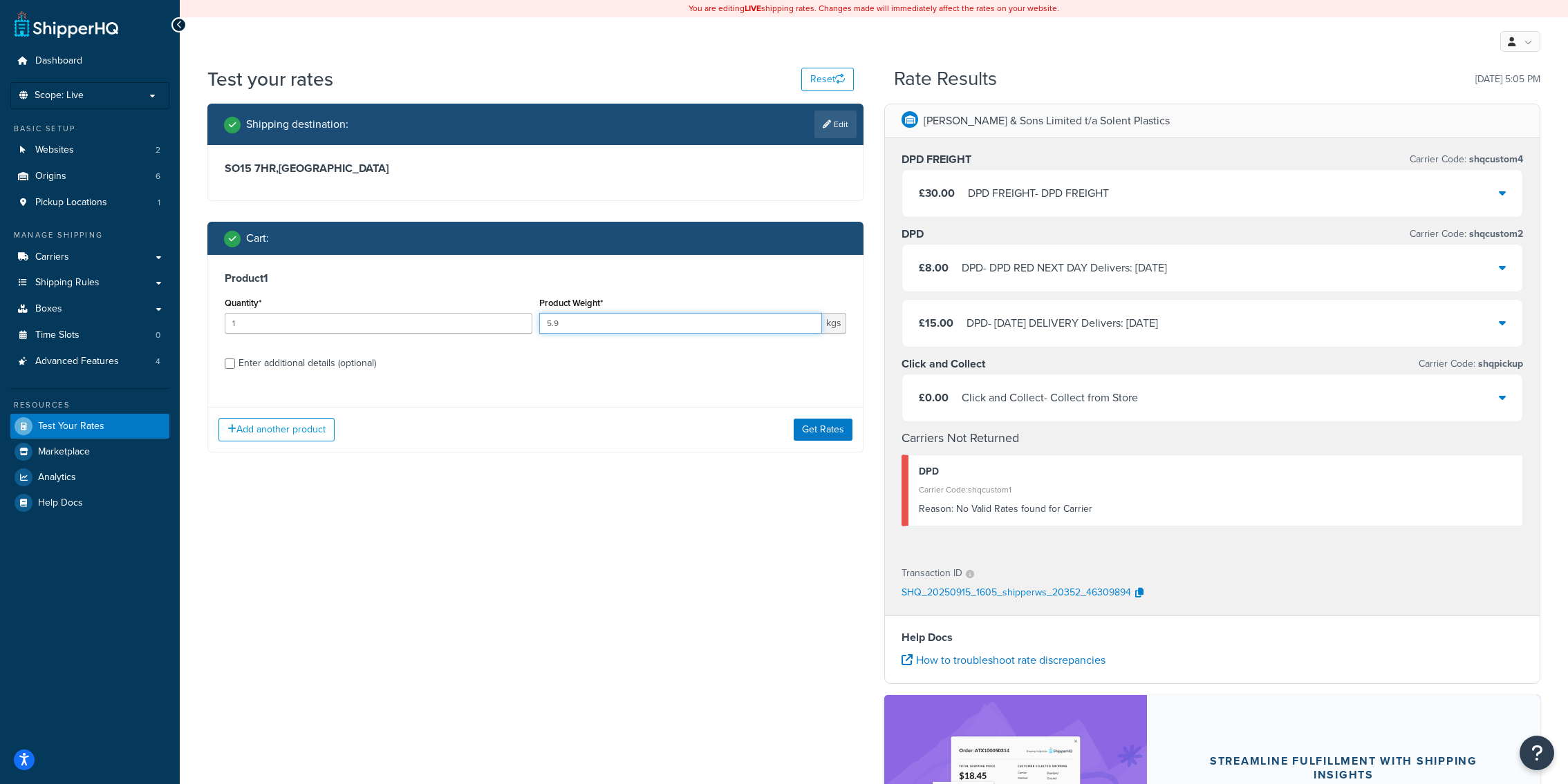
click at [599, 321] on input "5.9" at bounding box center [681, 323] width 284 height 21
type input "5"
type input "6"
click at [821, 433] on button "Get Rates" at bounding box center [822, 429] width 59 height 22
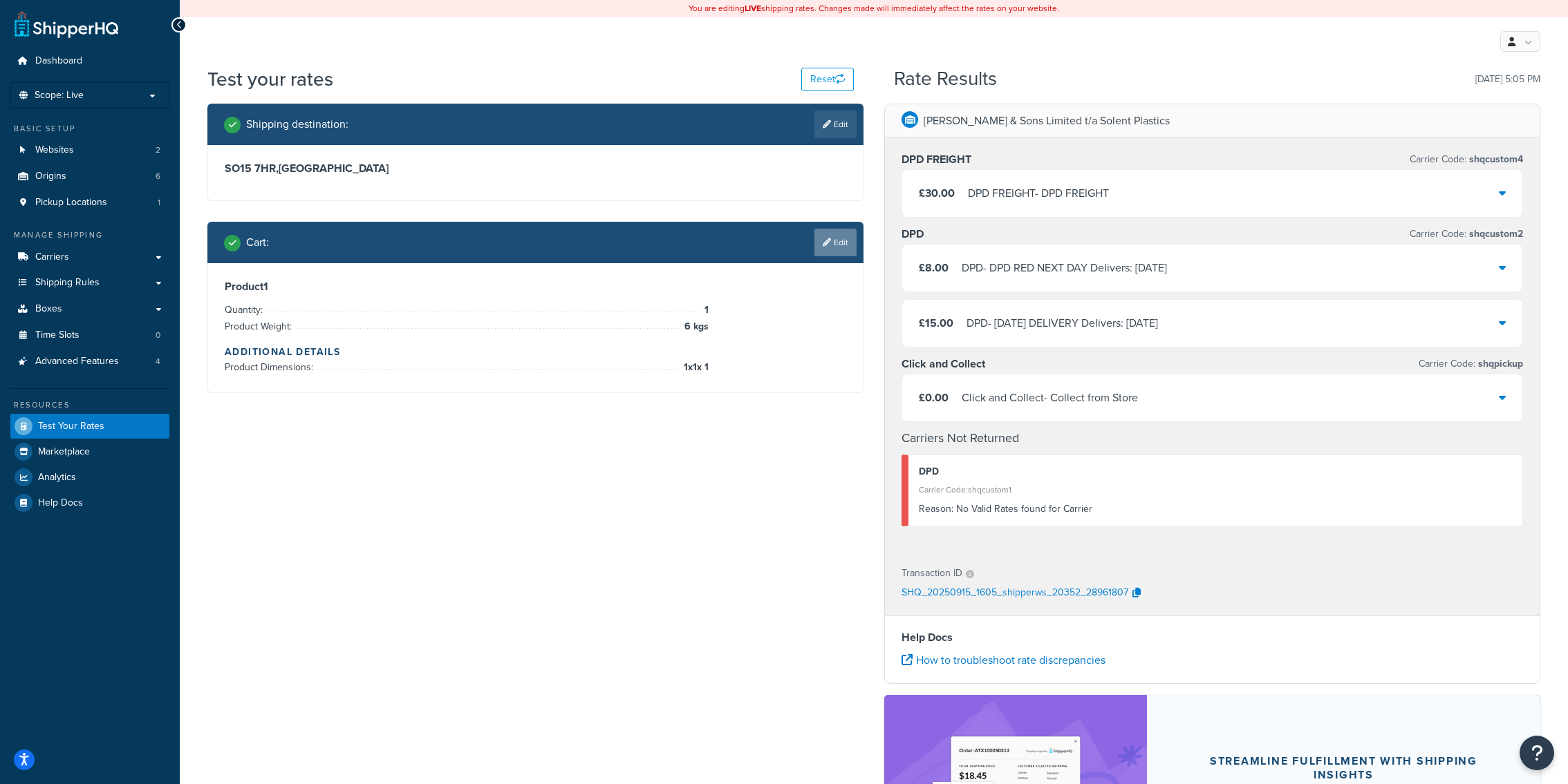
click at [822, 233] on link "Edit" at bounding box center [835, 243] width 42 height 27
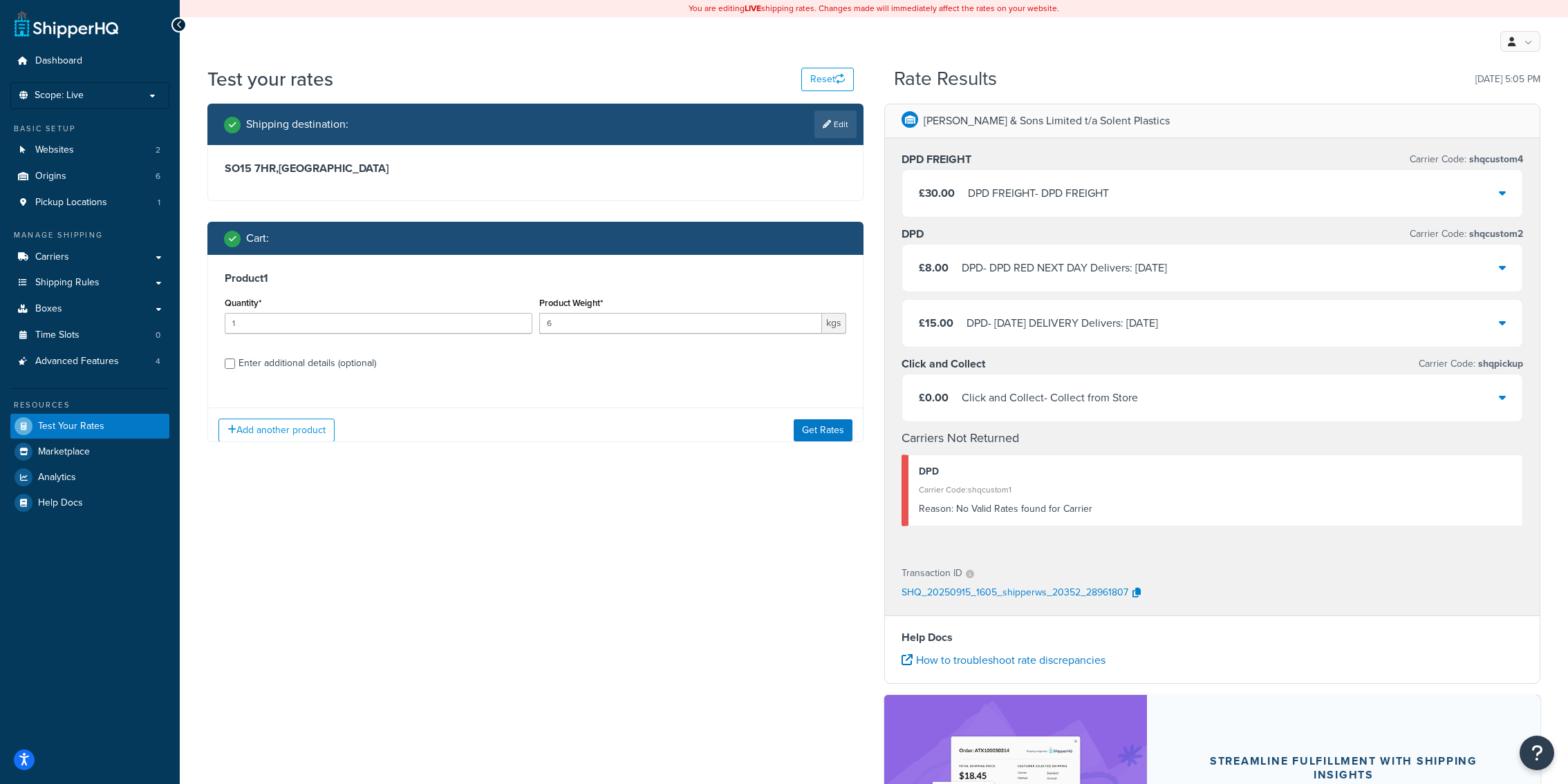
click at [360, 366] on div "Enter additional details (optional)" at bounding box center [307, 363] width 138 height 19
click at [235, 366] on input "Enter additional details (optional)" at bounding box center [230, 363] width 10 height 10
checkbox input "true"
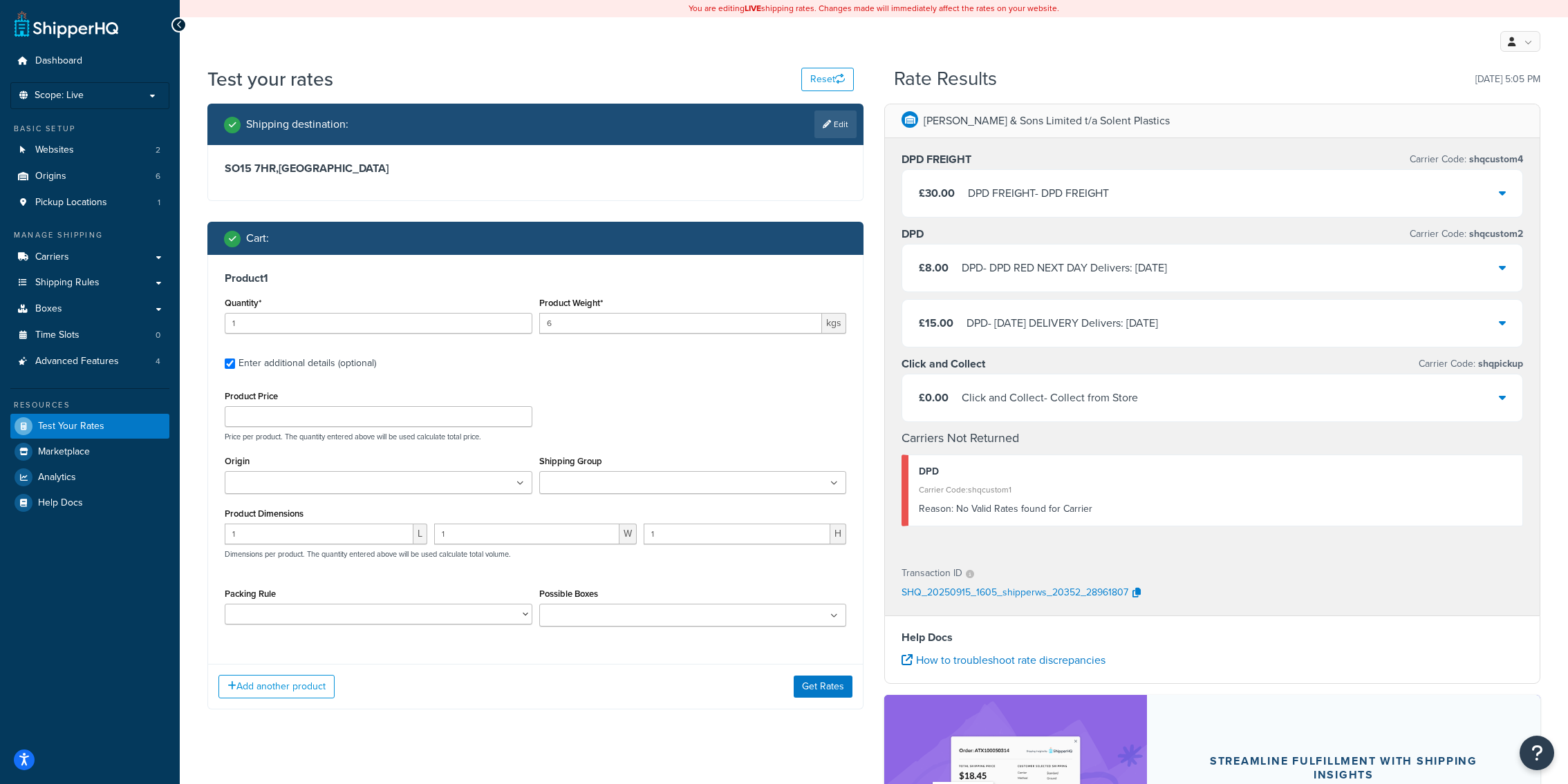
click at [597, 609] on ul at bounding box center [693, 615] width 308 height 23
type input "101"
click at [584, 619] on icon at bounding box center [584, 617] width 6 height 8
click at [584, 619] on input "Possible Boxes" at bounding box center [605, 616] width 123 height 15
type input "11"
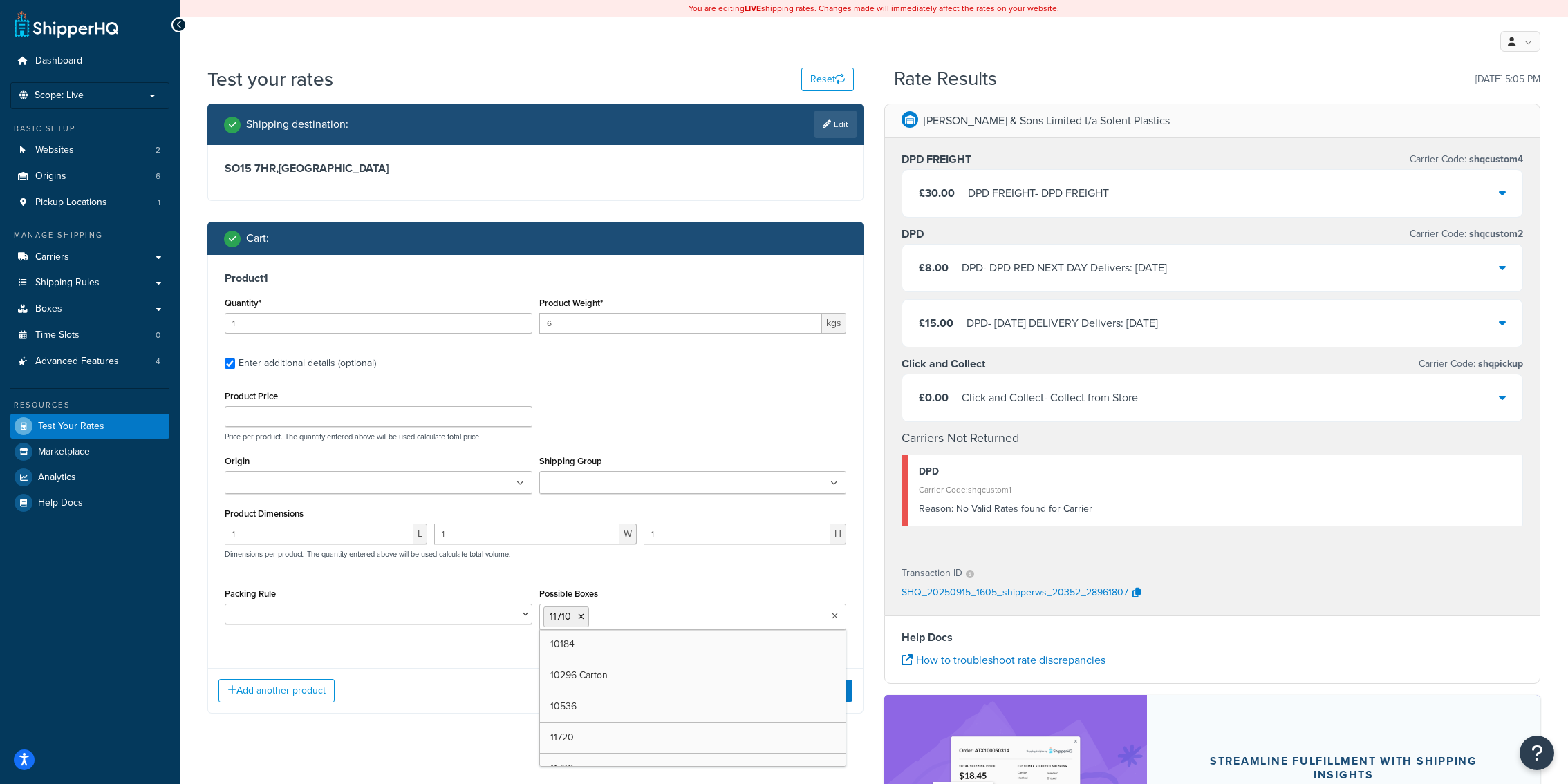
click at [628, 595] on div "Possible Boxes 11710 10184 10296 Carton 10536 11720 11730 11740 11750 12340 123…" at bounding box center [693, 607] width 308 height 46
click at [825, 697] on button "Get Rates" at bounding box center [822, 690] width 59 height 22
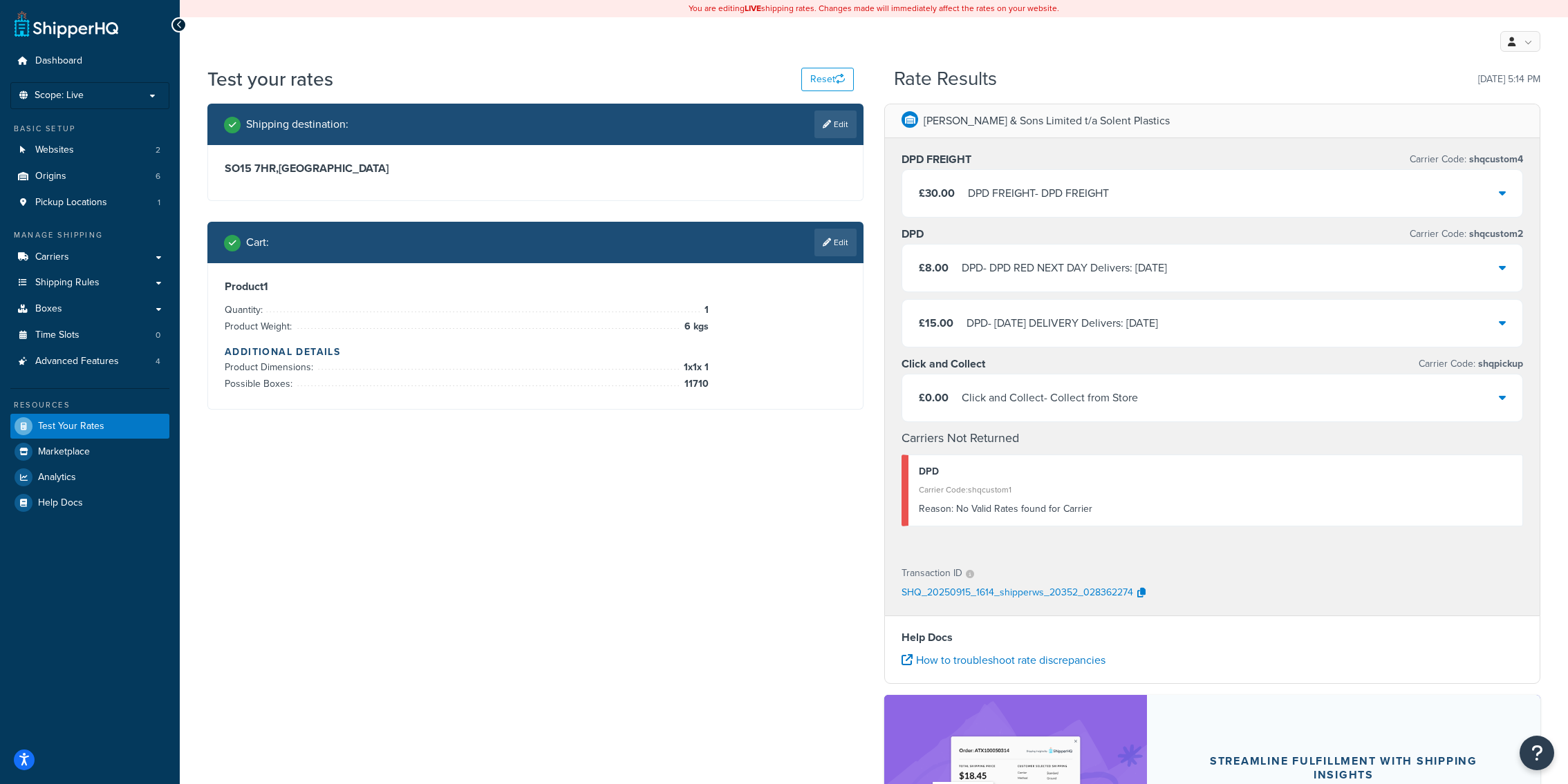
click at [1016, 279] on div "£8.00 DPD - DPD RED NEXT DAY Delivers: Wed, 17 Sep" at bounding box center [1212, 268] width 620 height 47
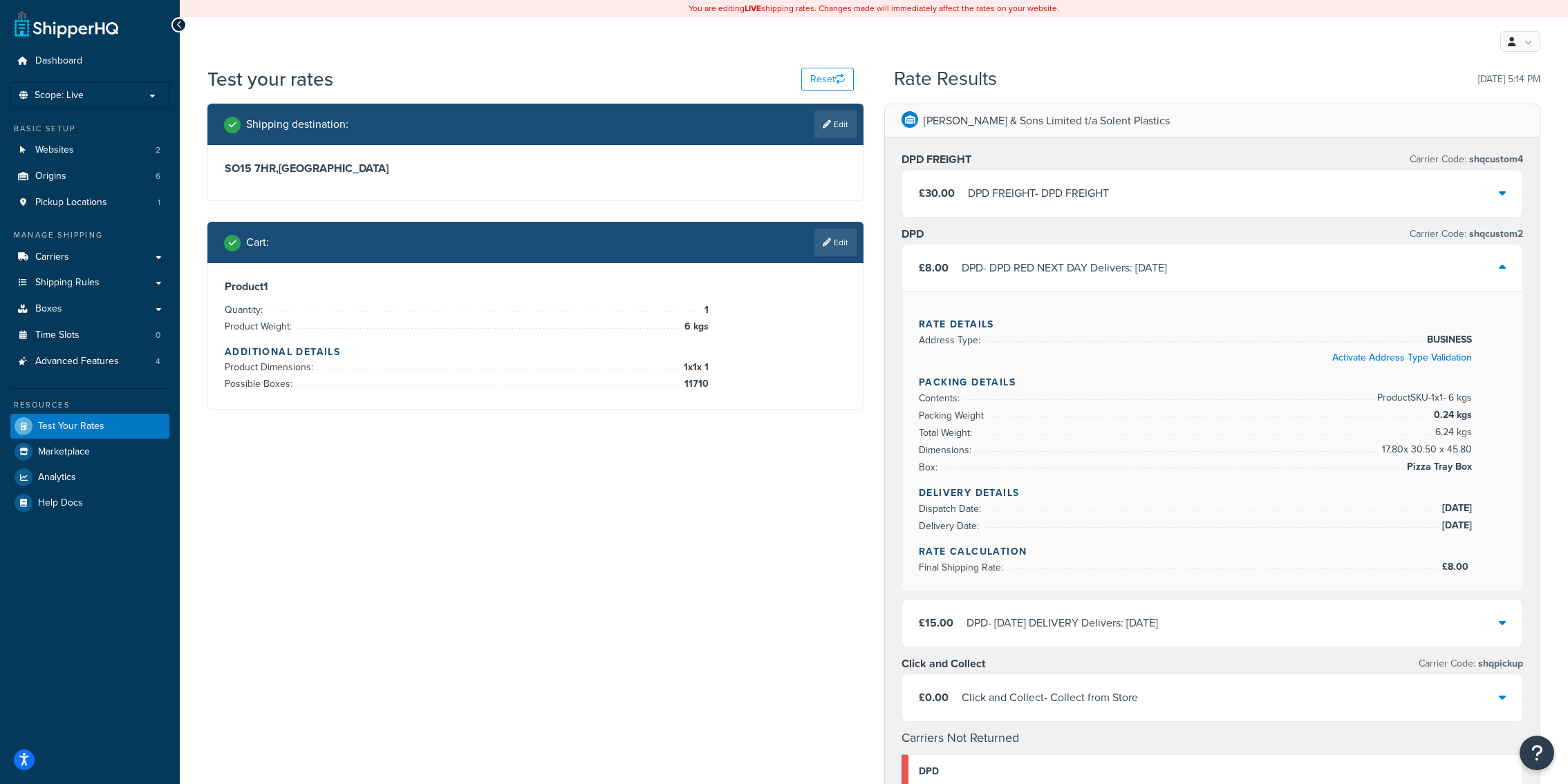
click at [861, 248] on div "Cart : Edit" at bounding box center [535, 242] width 656 height 41
click at [853, 248] on link "Edit" at bounding box center [835, 243] width 42 height 27
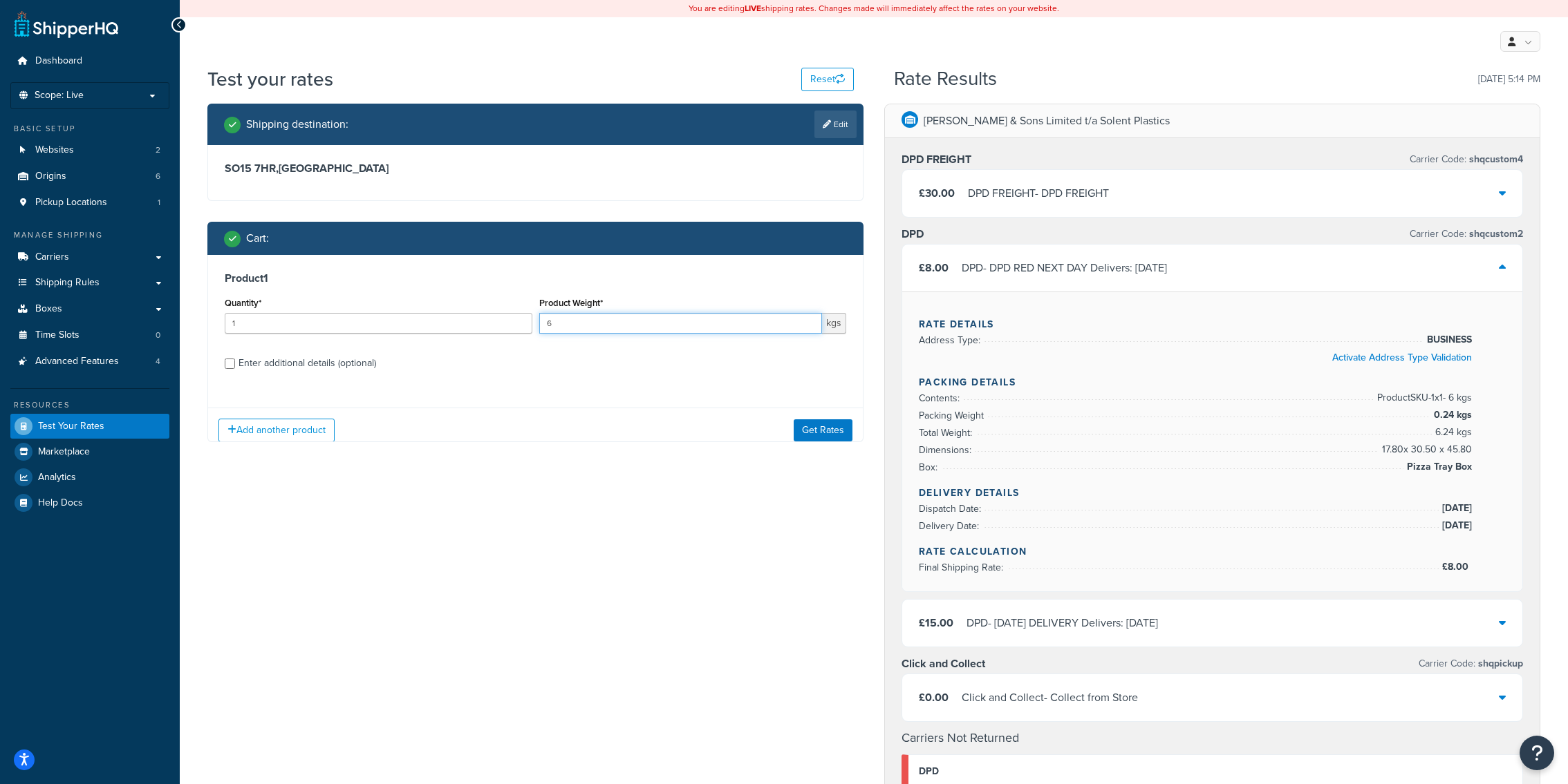
click at [628, 323] on input "6" at bounding box center [681, 323] width 284 height 21
type input "6.5"
click at [844, 444] on div "Add another product Get Rates" at bounding box center [535, 429] width 655 height 45
click at [843, 430] on button "Get Rates" at bounding box center [822, 429] width 59 height 22
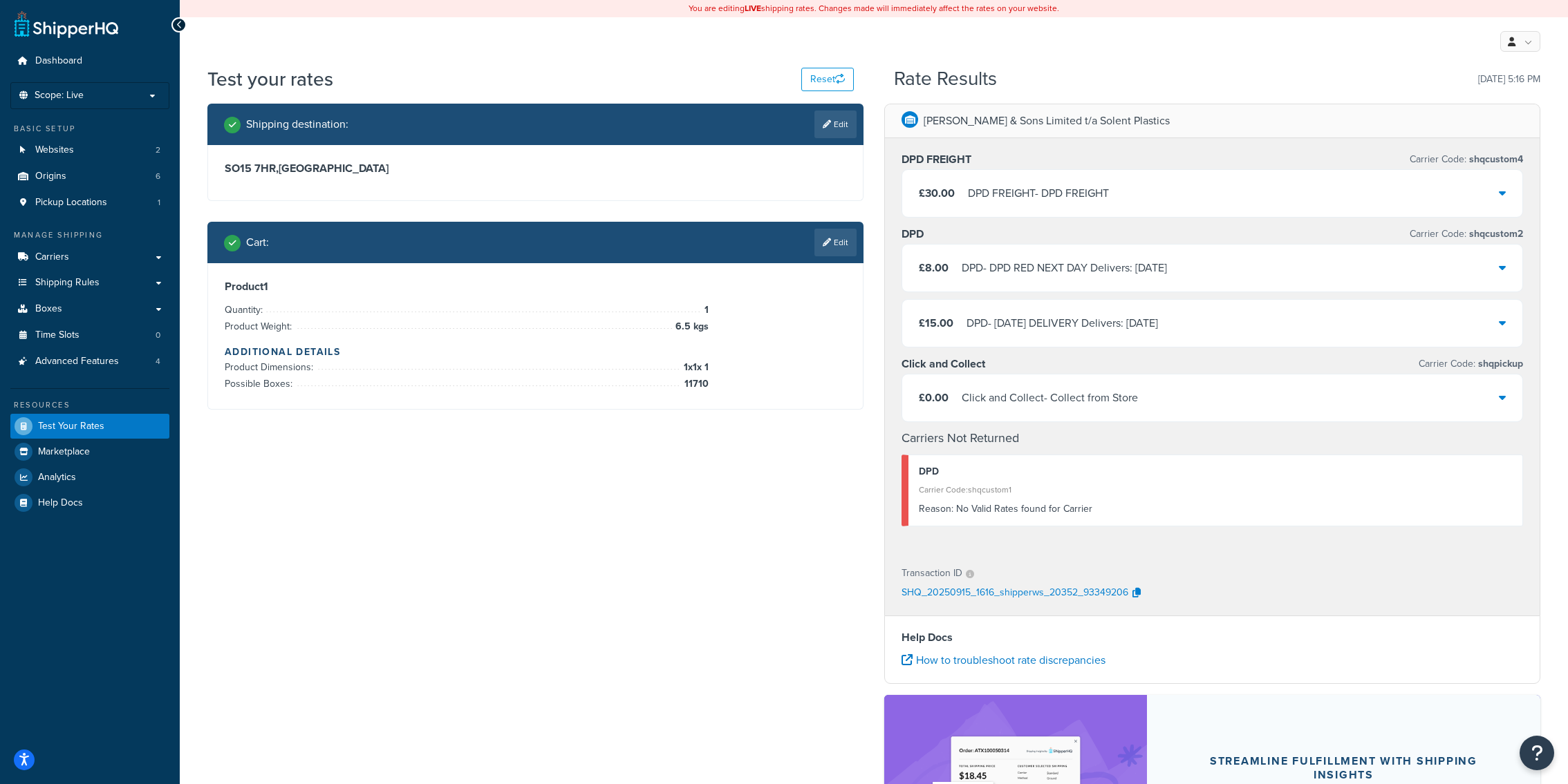
click at [1009, 263] on div "DPD - DPD RED NEXT DAY Delivers: Wed, 17 Sep" at bounding box center [1064, 268] width 206 height 19
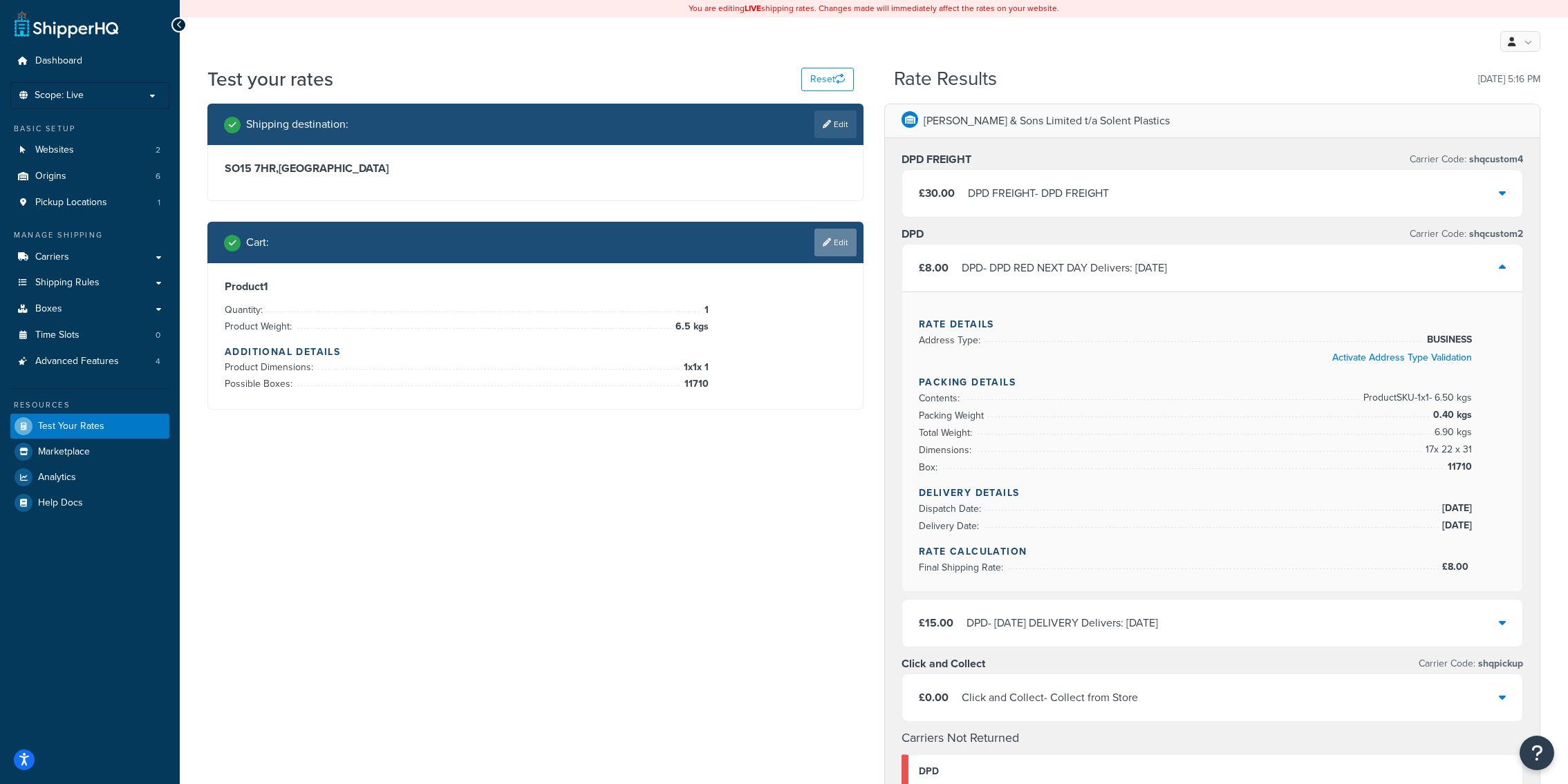
click at [846, 247] on link "Edit" at bounding box center [835, 243] width 42 height 27
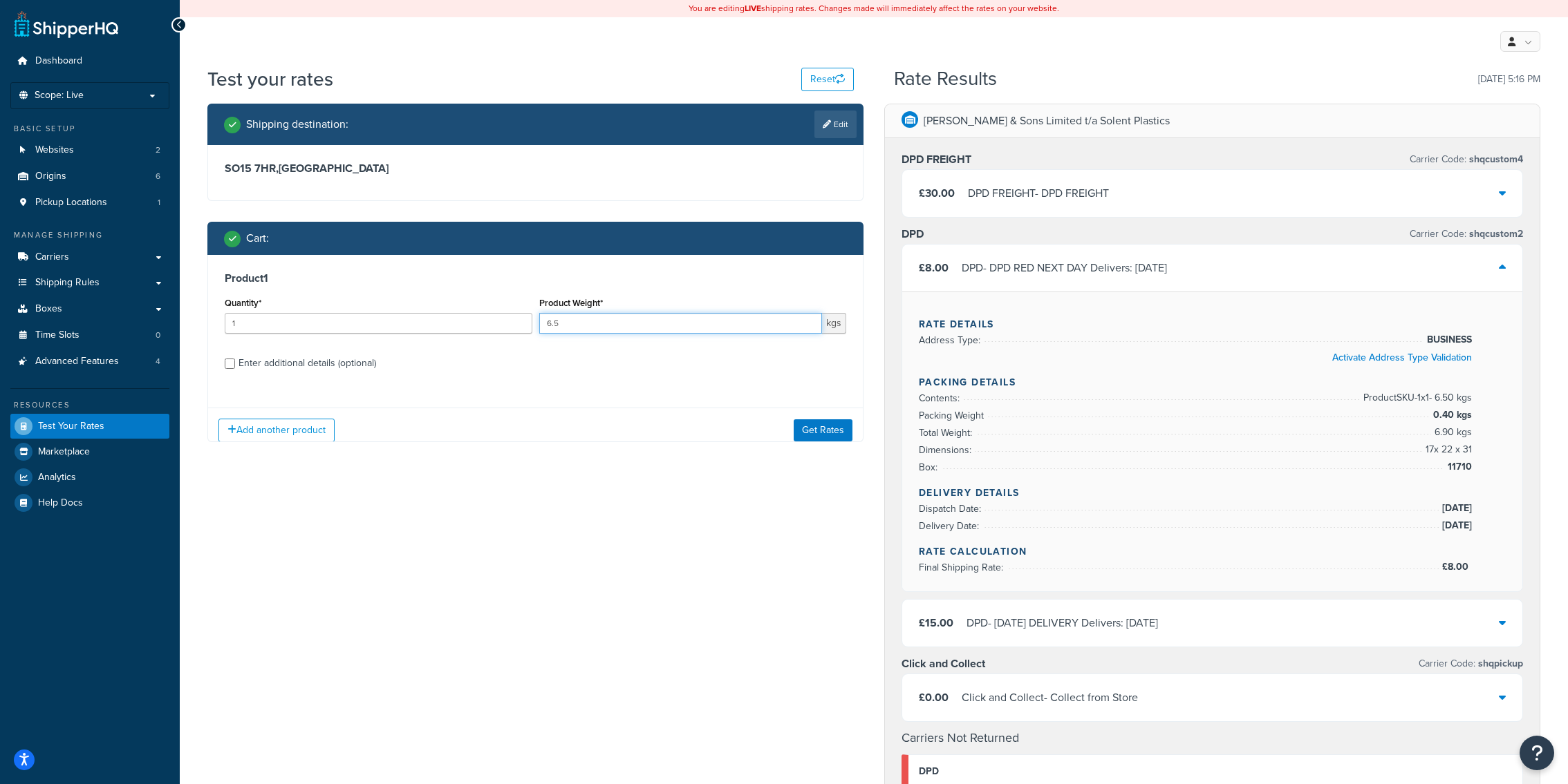
click at [648, 333] on input "6.5" at bounding box center [681, 323] width 284 height 21
type input "6.9"
click at [373, 359] on div "Enter additional details (optional)" at bounding box center [307, 363] width 138 height 19
click at [235, 359] on input "Enter additional details (optional)" at bounding box center [230, 363] width 10 height 10
checkbox input "true"
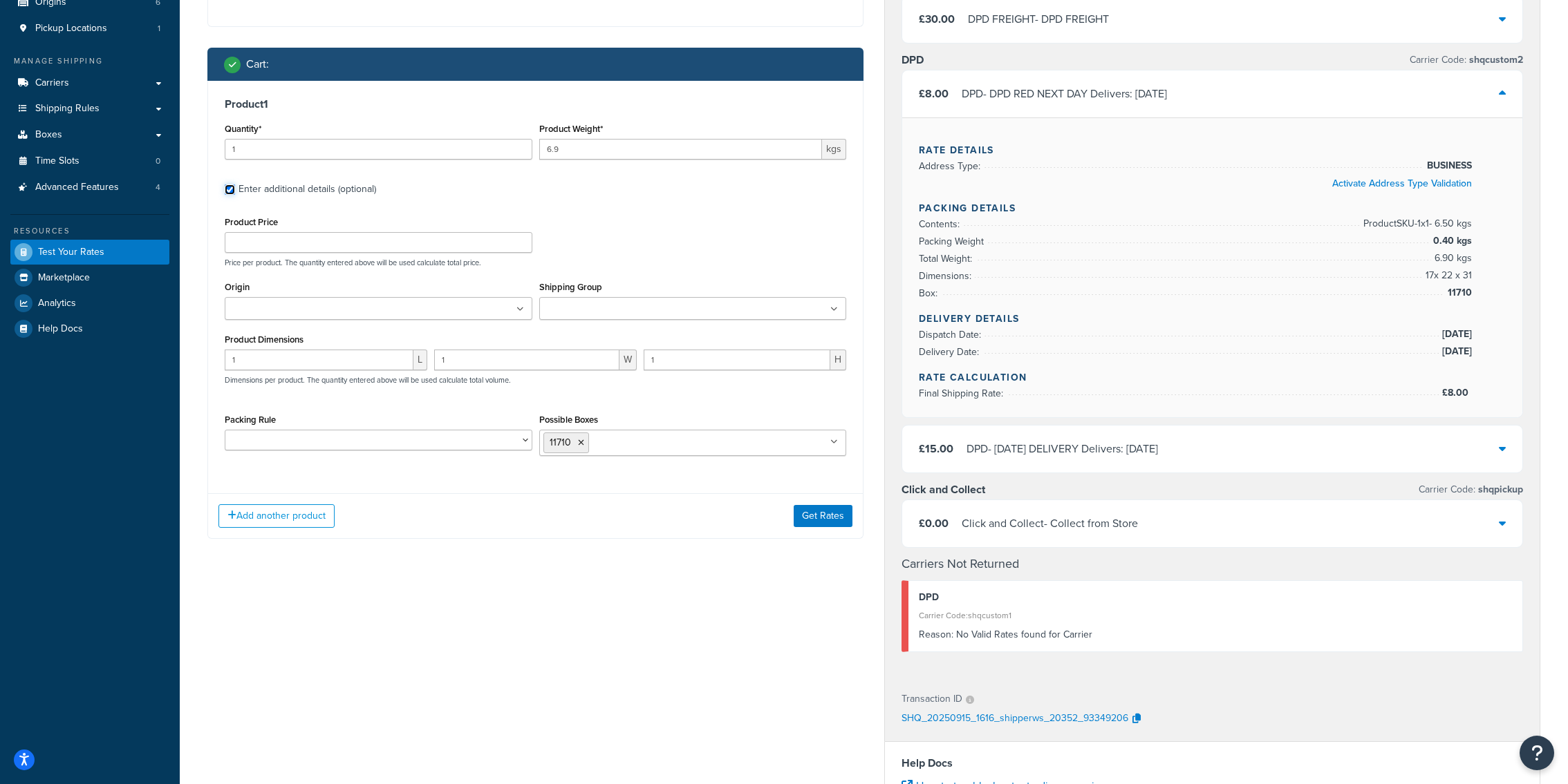
scroll to position [175, 0]
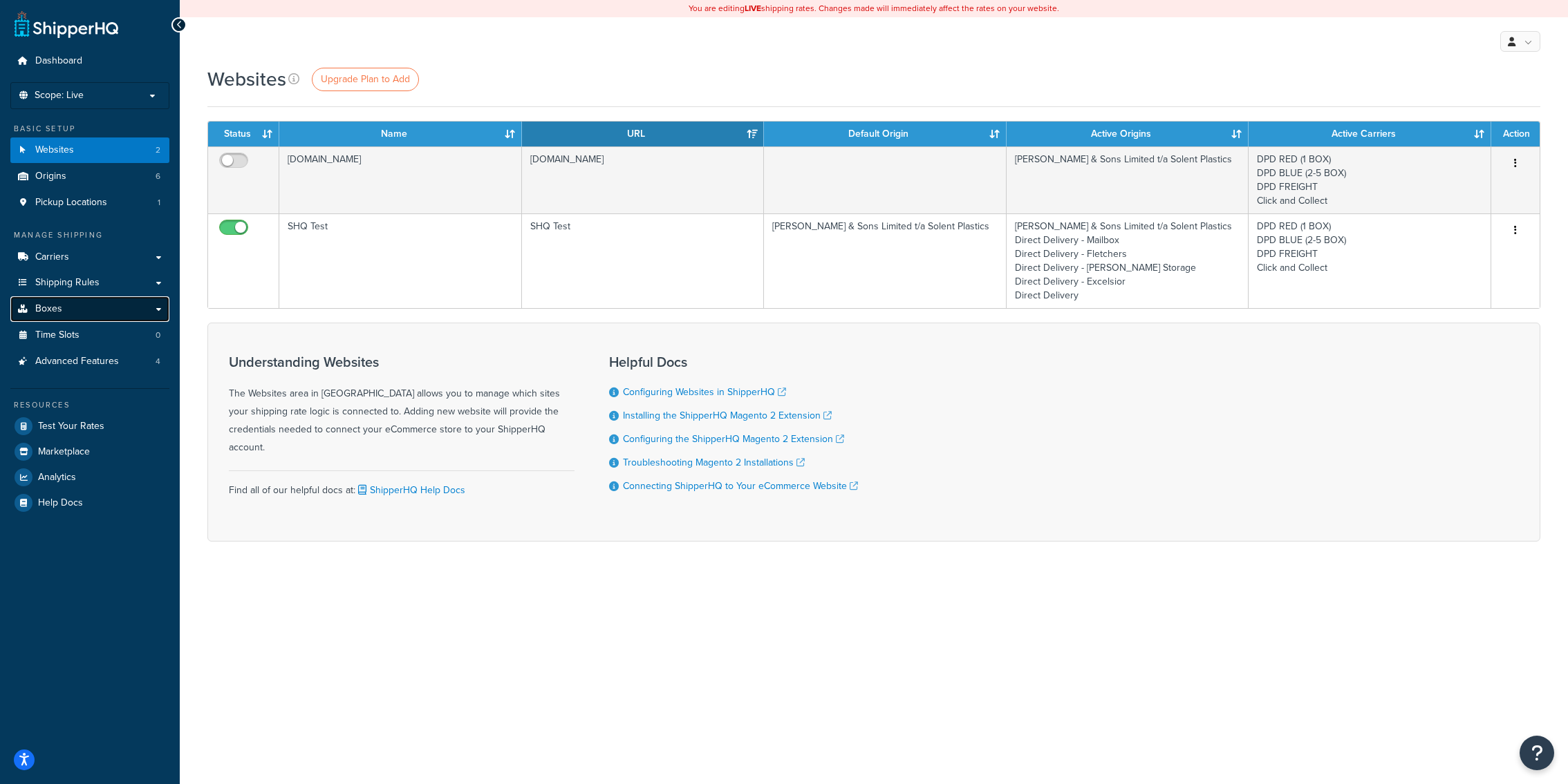
click at [112, 317] on link "Boxes" at bounding box center [89, 309] width 159 height 26
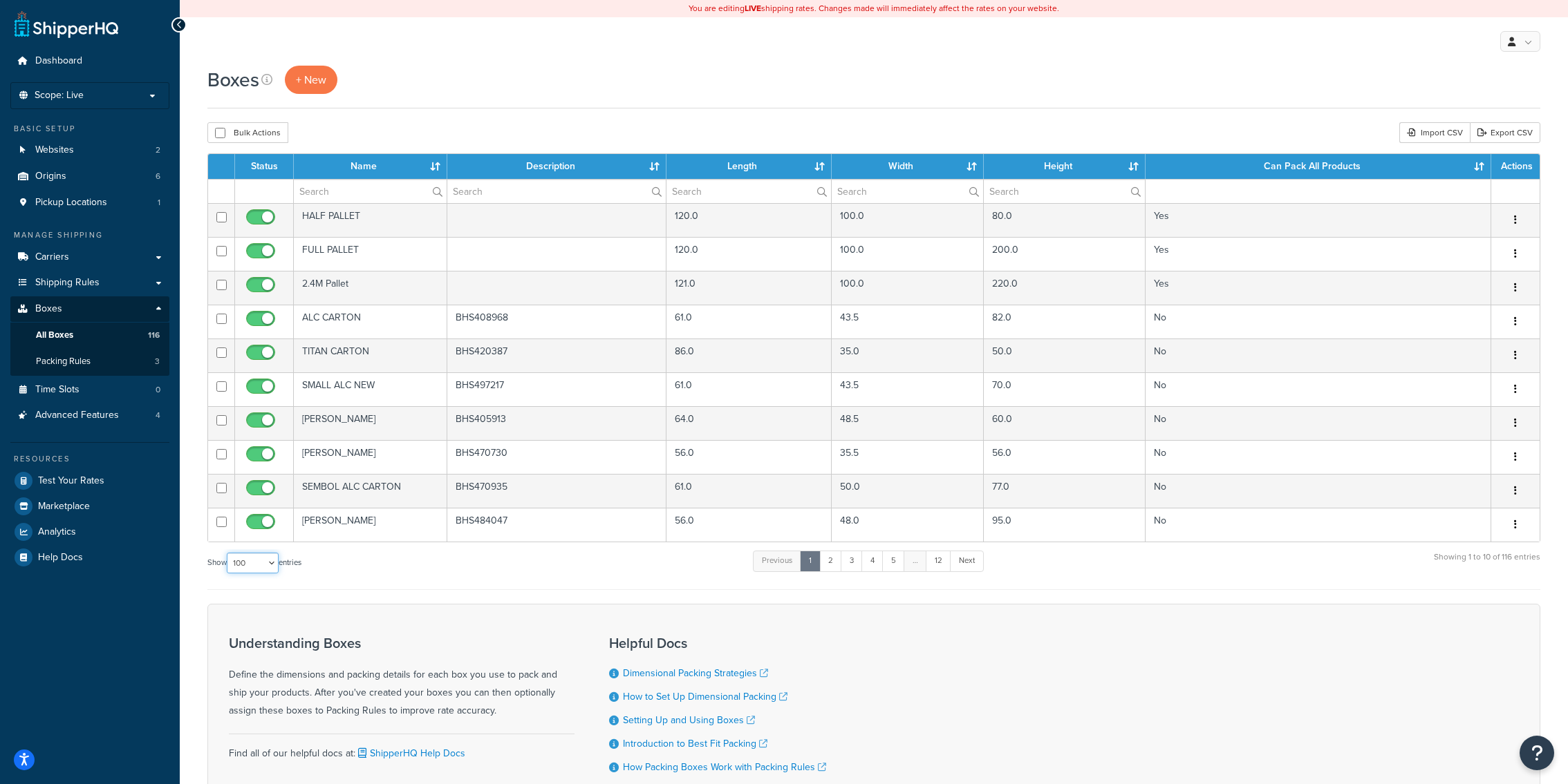
click option "100" at bounding box center [0, 0] width 0 height 0
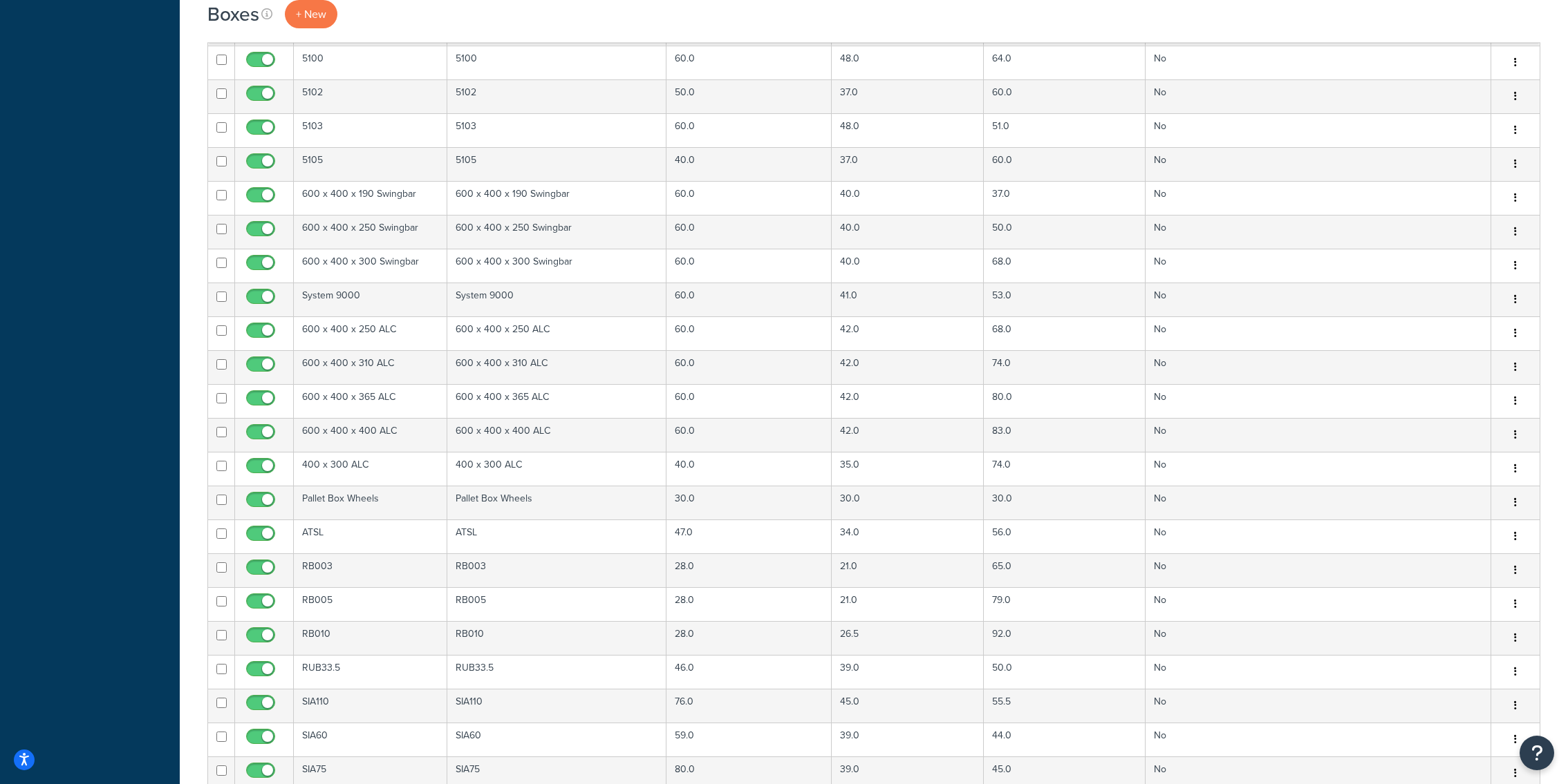
scroll to position [3174, 0]
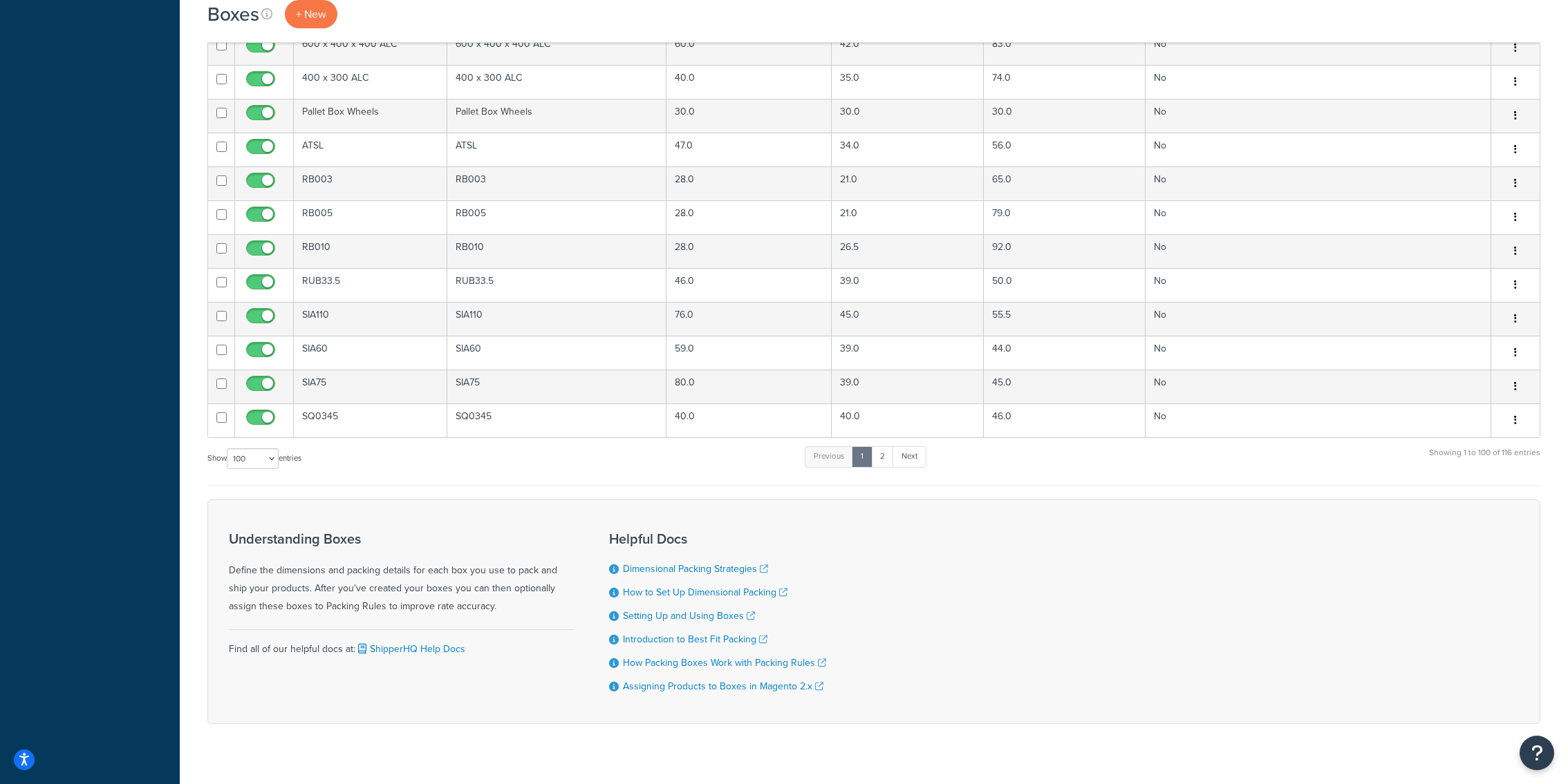
click at [271, 445] on div "Show 10 15 25 50 100 1000 entries" at bounding box center [254, 459] width 94 height 30
select select "1000"
click option "1000" at bounding box center [0, 0] width 0 height 0
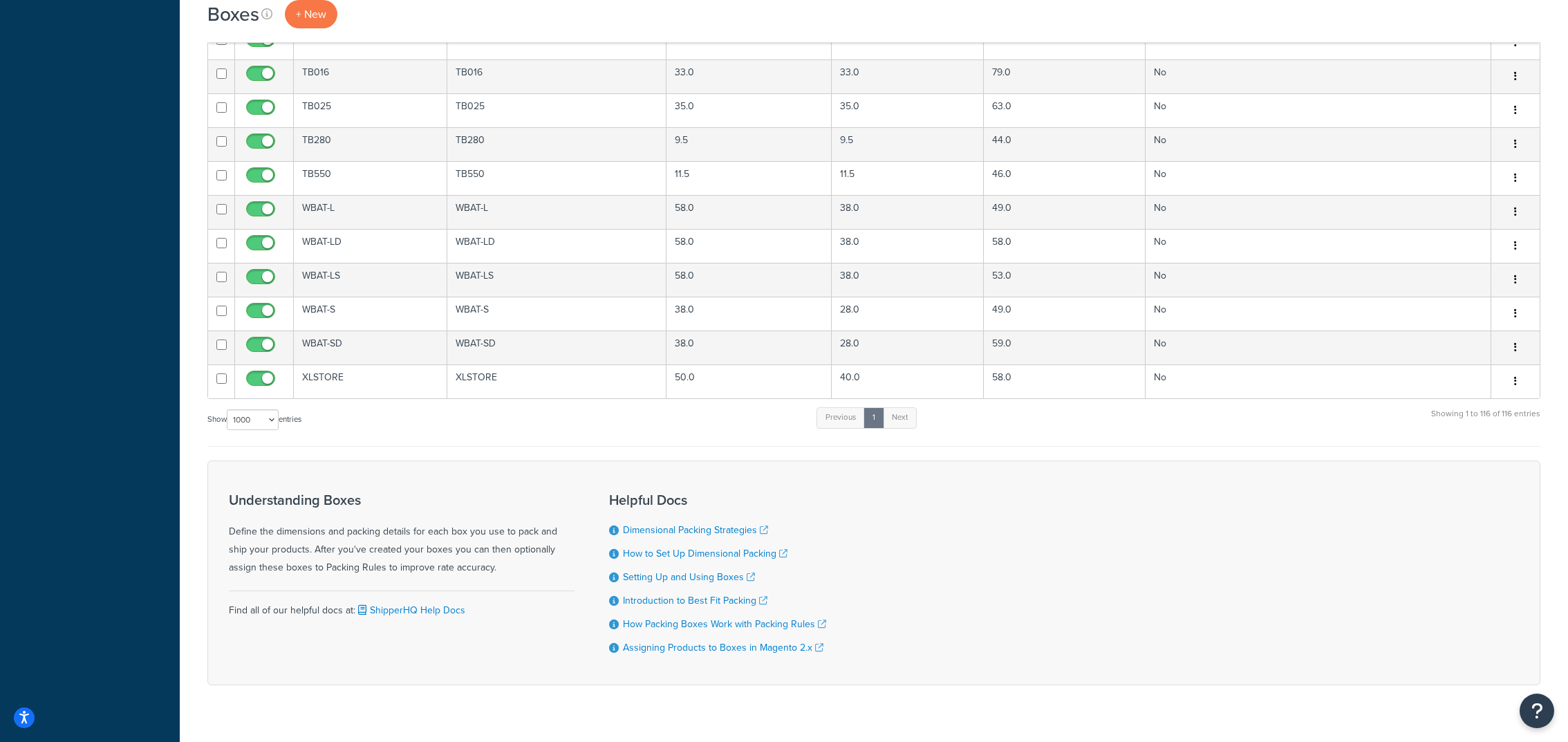
scroll to position [598, 0]
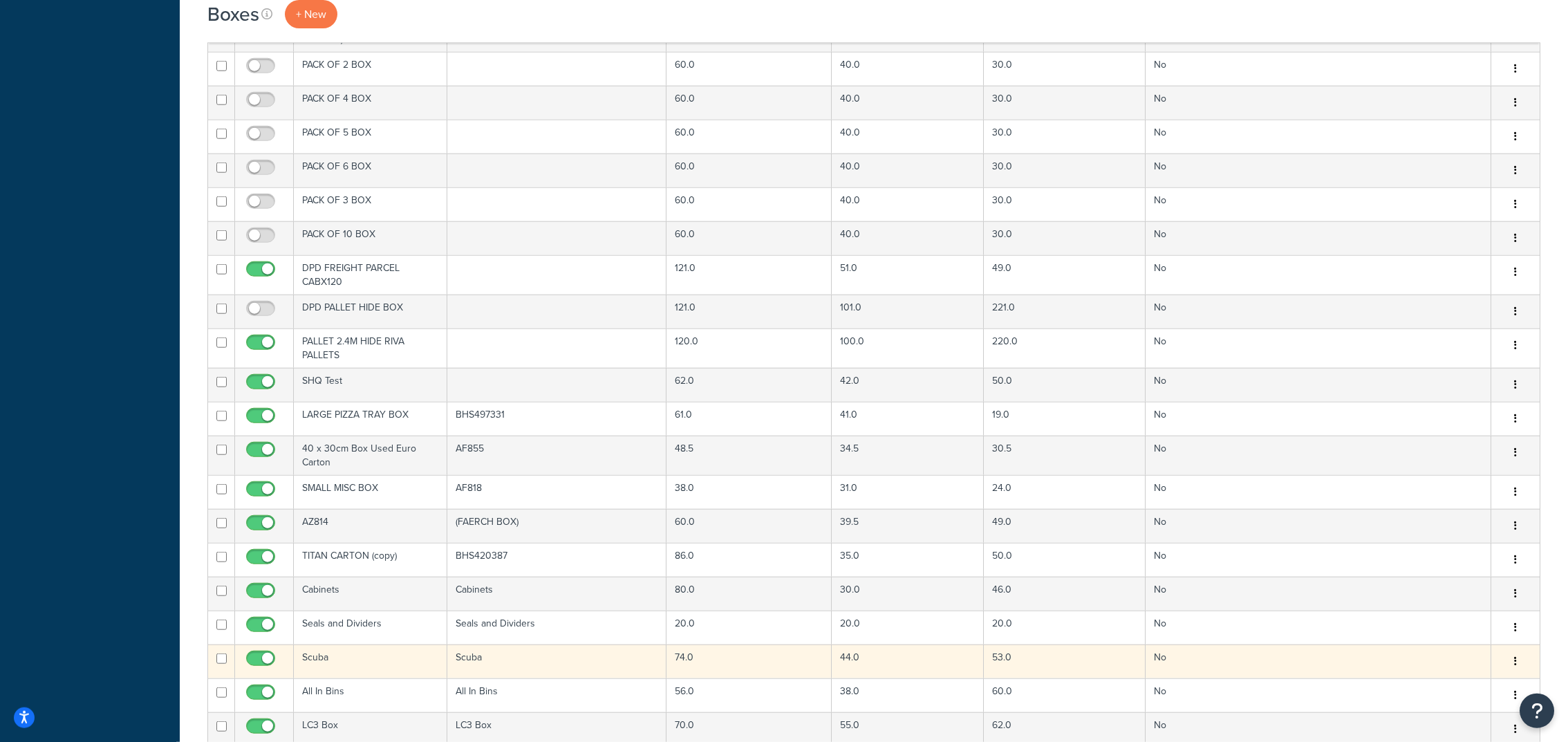
click at [510, 653] on td "Scuba" at bounding box center [557, 661] width 219 height 34
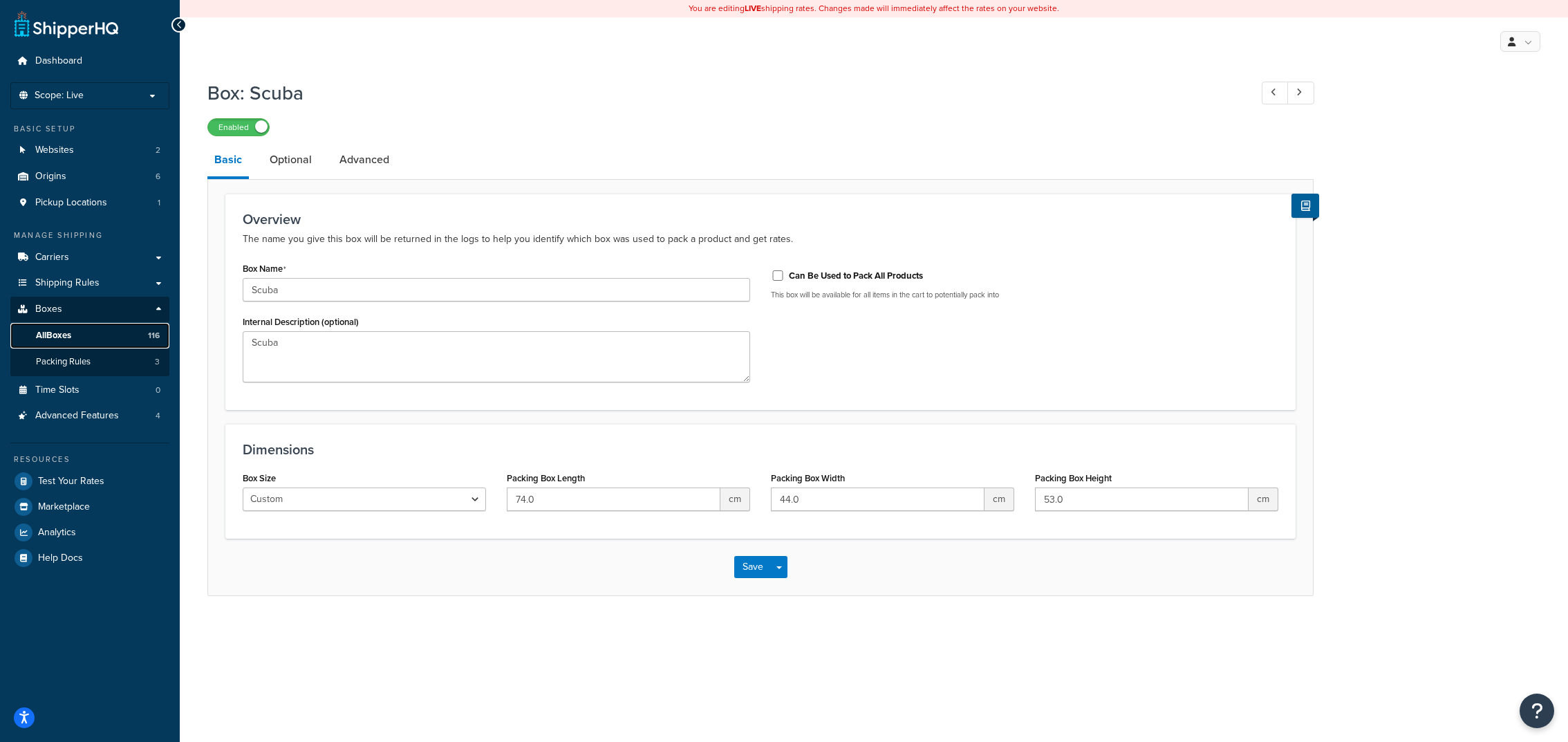
click at [119, 336] on link "All Boxes 116" at bounding box center [89, 336] width 159 height 26
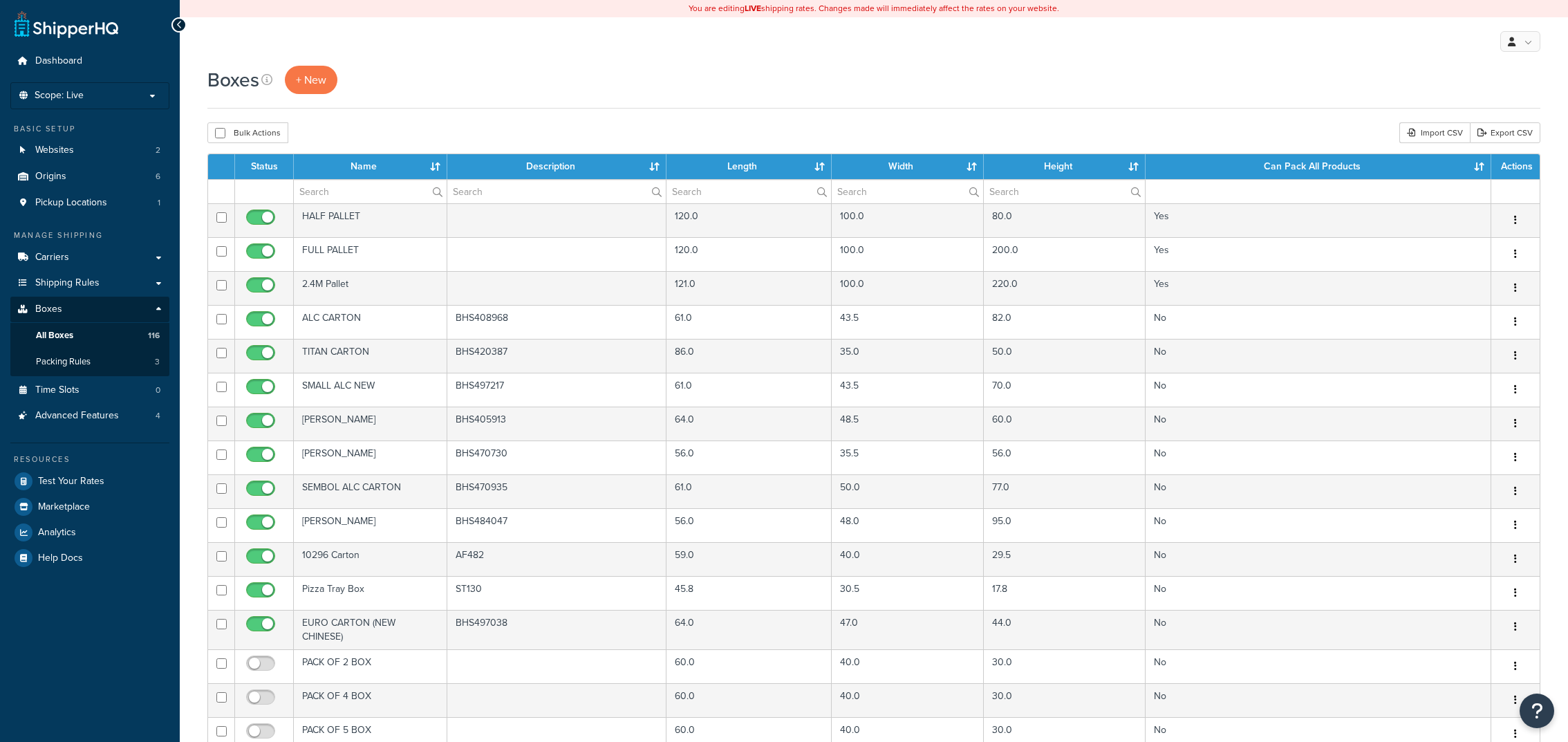
select select "1000"
click at [344, 194] on input "text" at bounding box center [370, 191] width 153 height 23
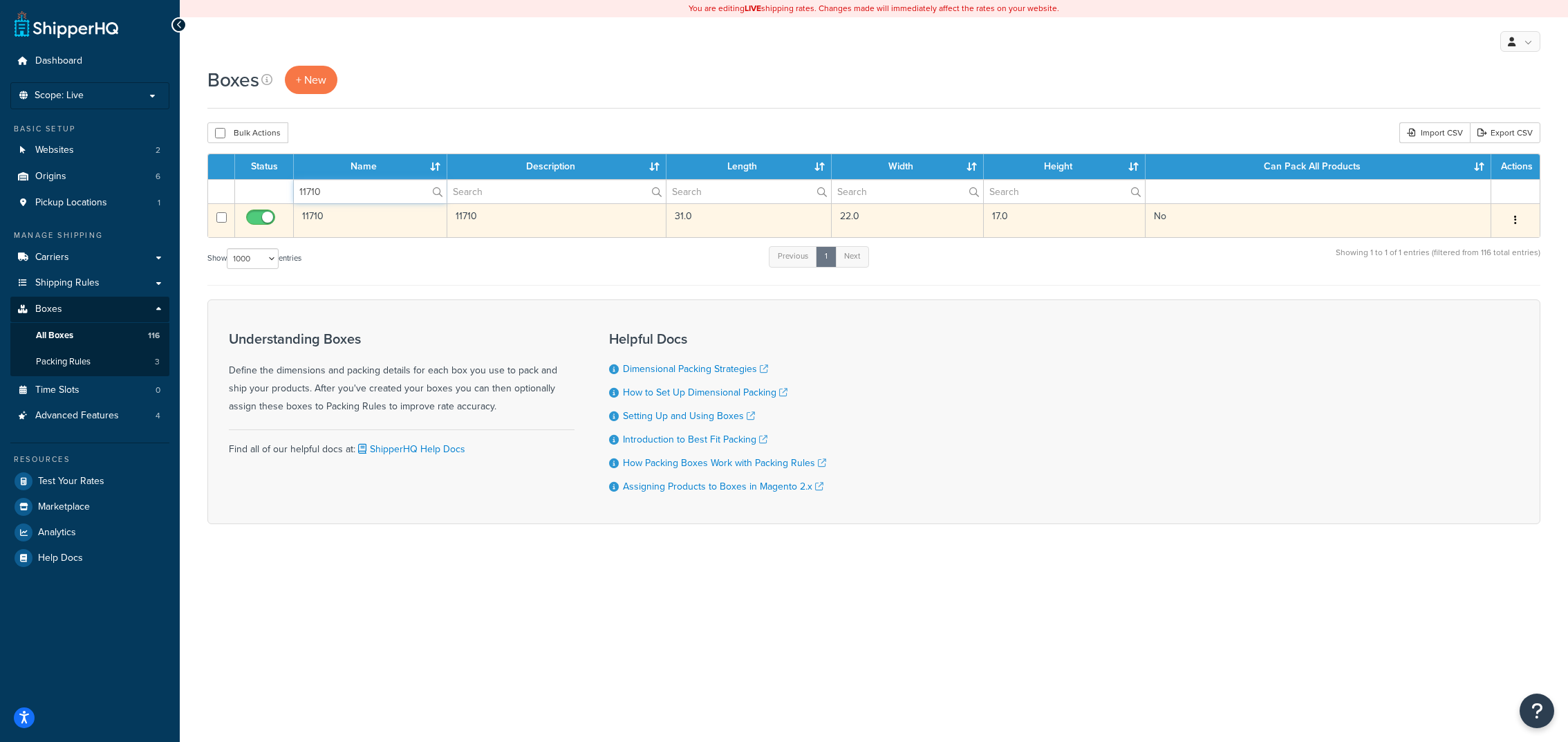
type input "11710"
click at [393, 231] on td "11710" at bounding box center [370, 220] width 153 height 34
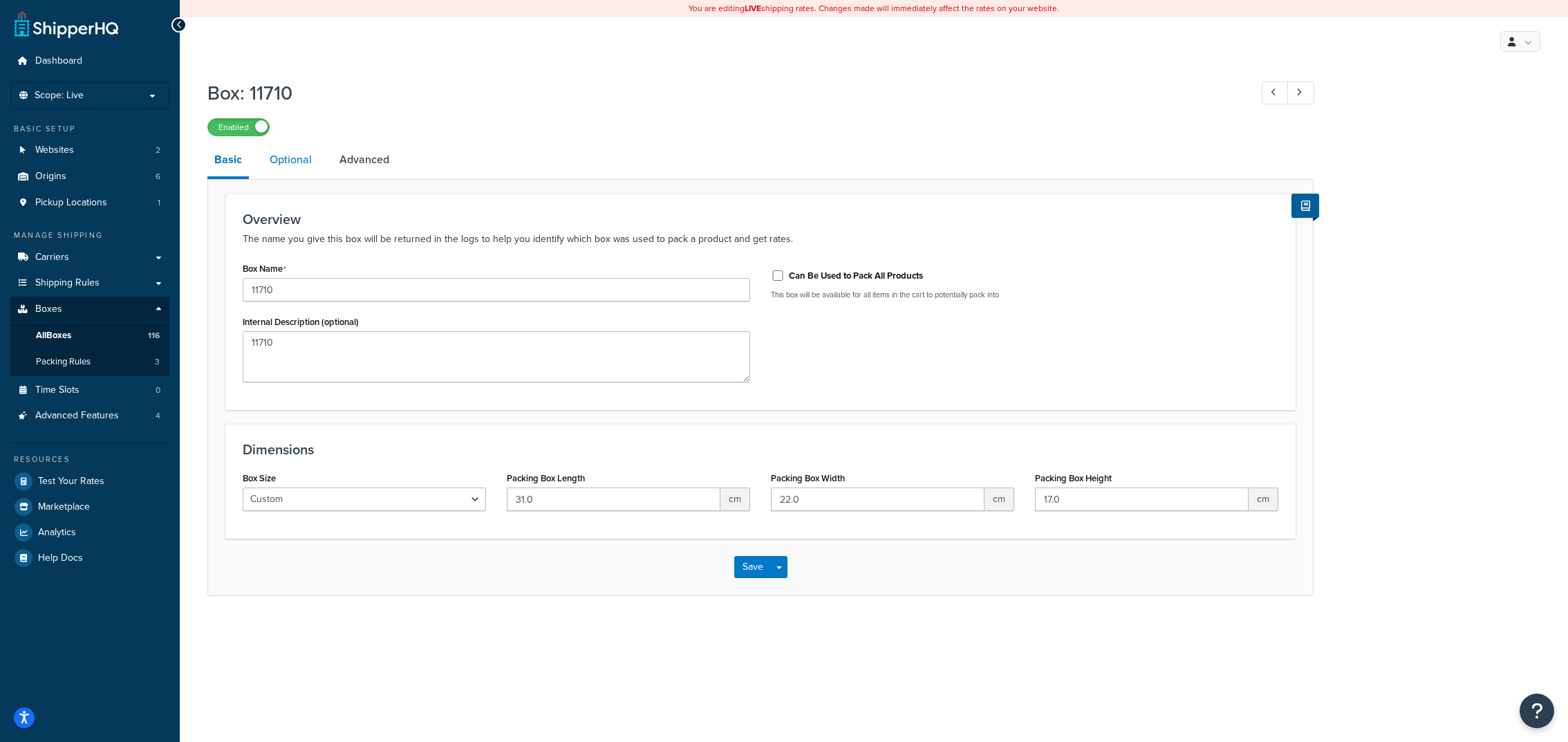
click at [283, 163] on link "Optional" at bounding box center [290, 160] width 56 height 33
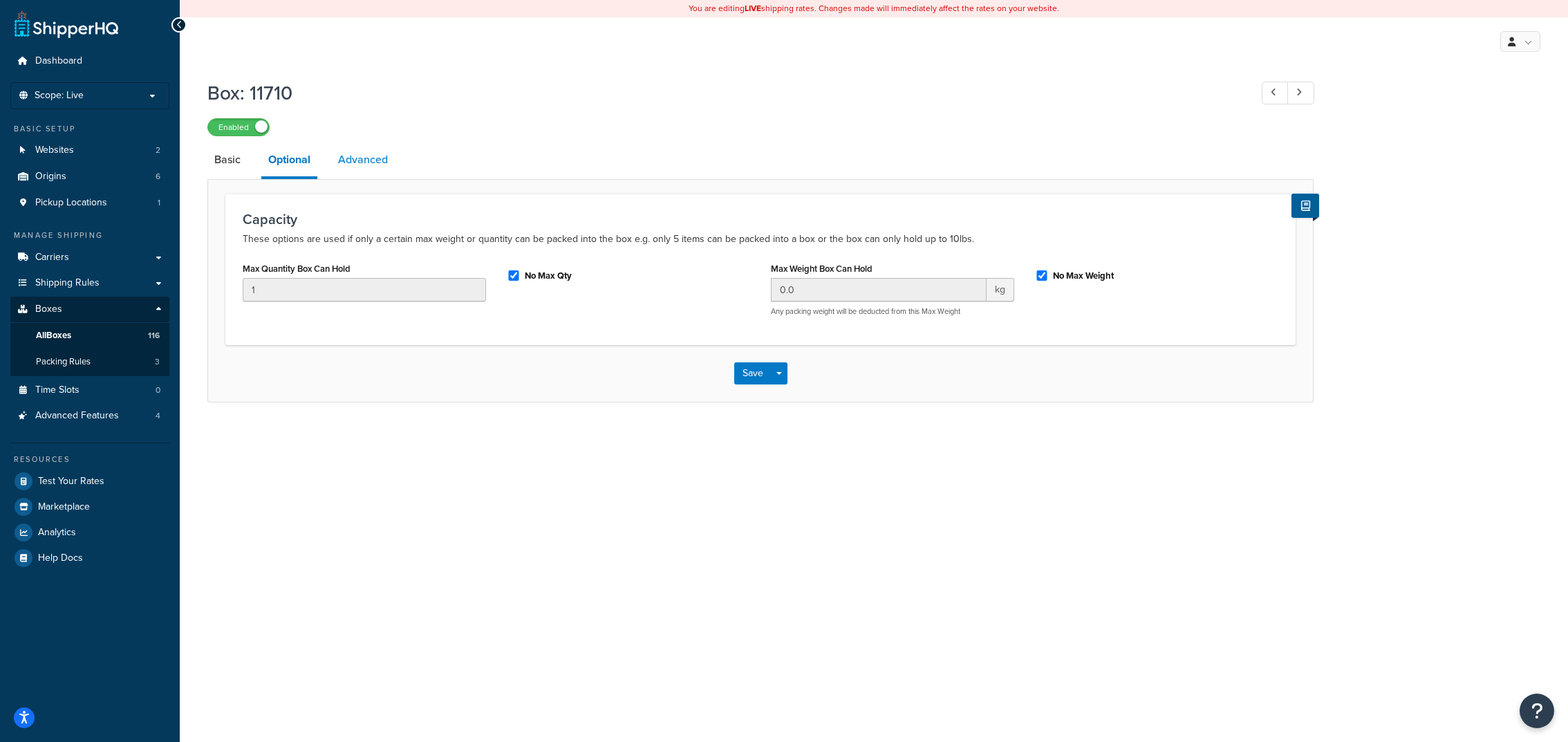
click at [335, 168] on link "Advanced" at bounding box center [363, 160] width 64 height 33
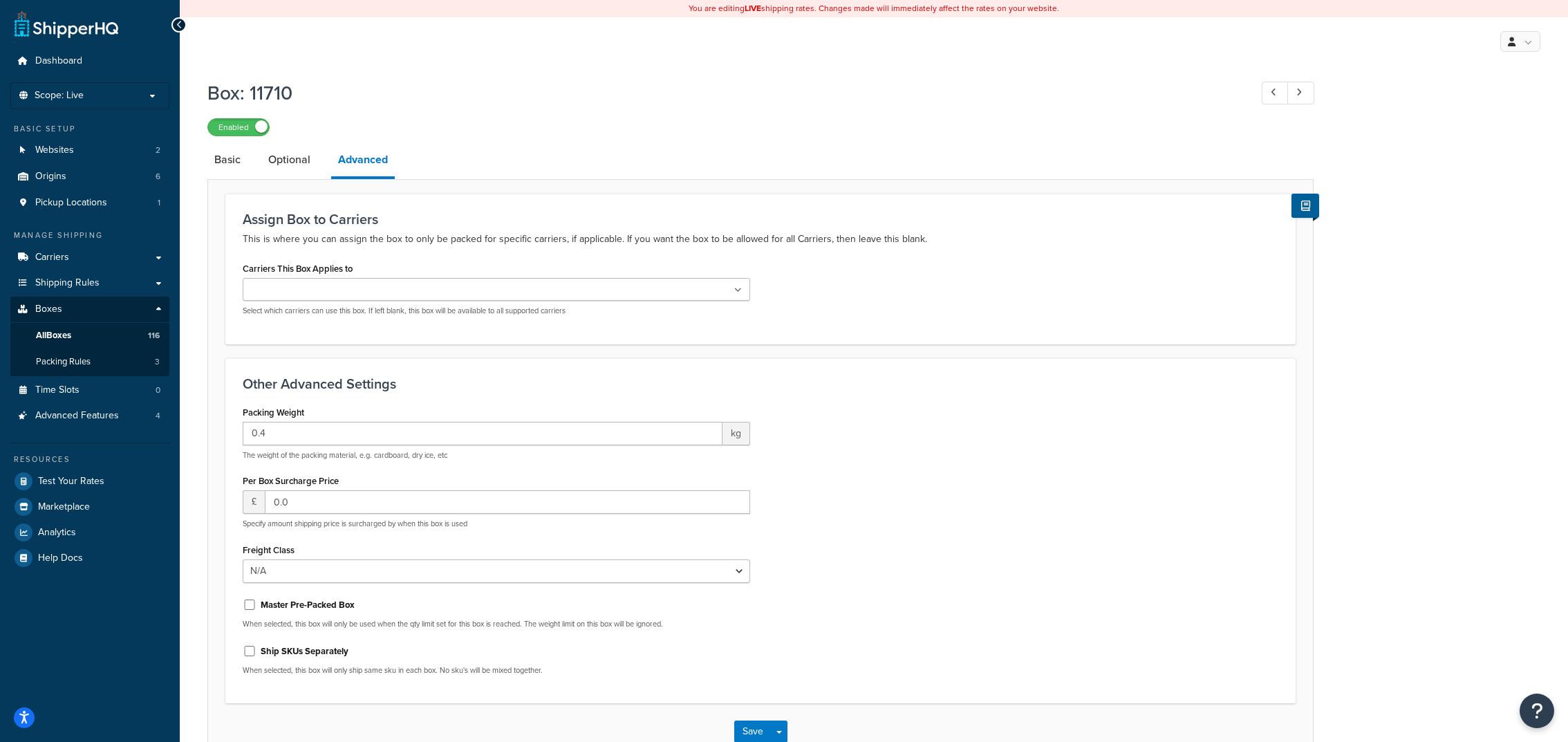
click at [230, 169] on link "Basic" at bounding box center [227, 160] width 40 height 33
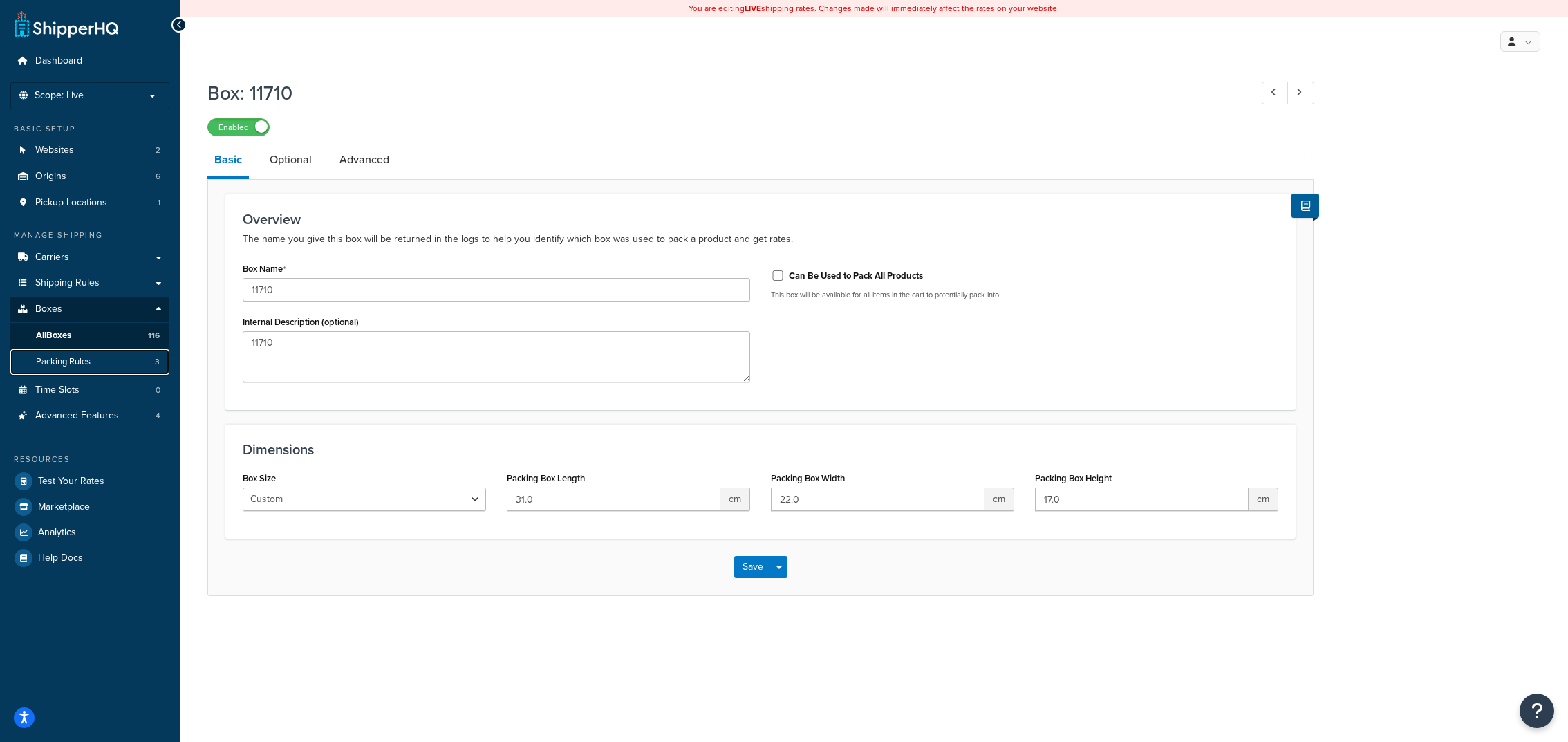
click at [148, 355] on link "Packing Rules 3" at bounding box center [89, 362] width 159 height 26
click at [140, 336] on link "All Boxes 116" at bounding box center [89, 336] width 159 height 26
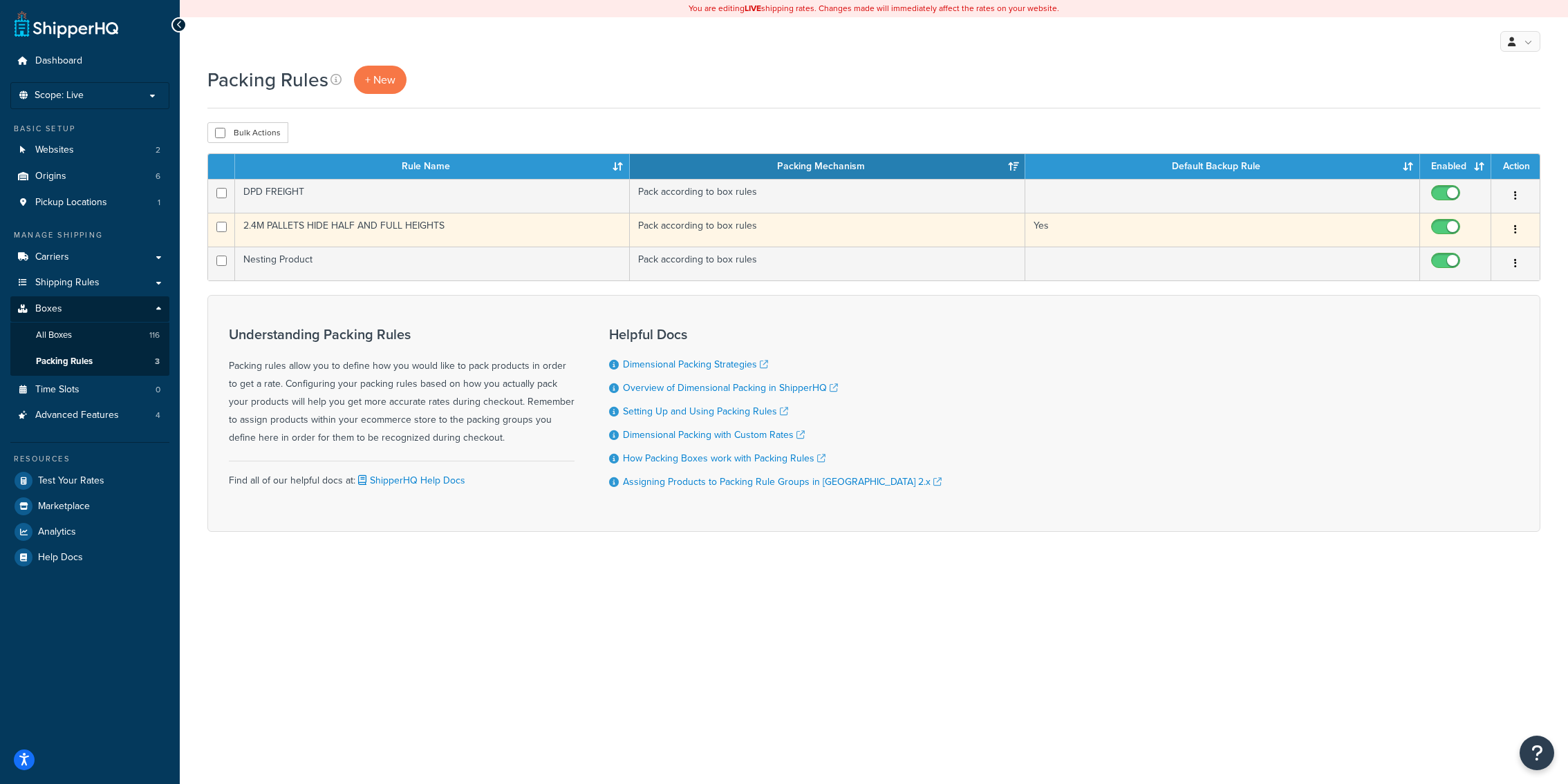
click at [564, 227] on td "2.4M PALLETS HIDE HALF AND FULL HEIGHTS" at bounding box center [433, 230] width 395 height 34
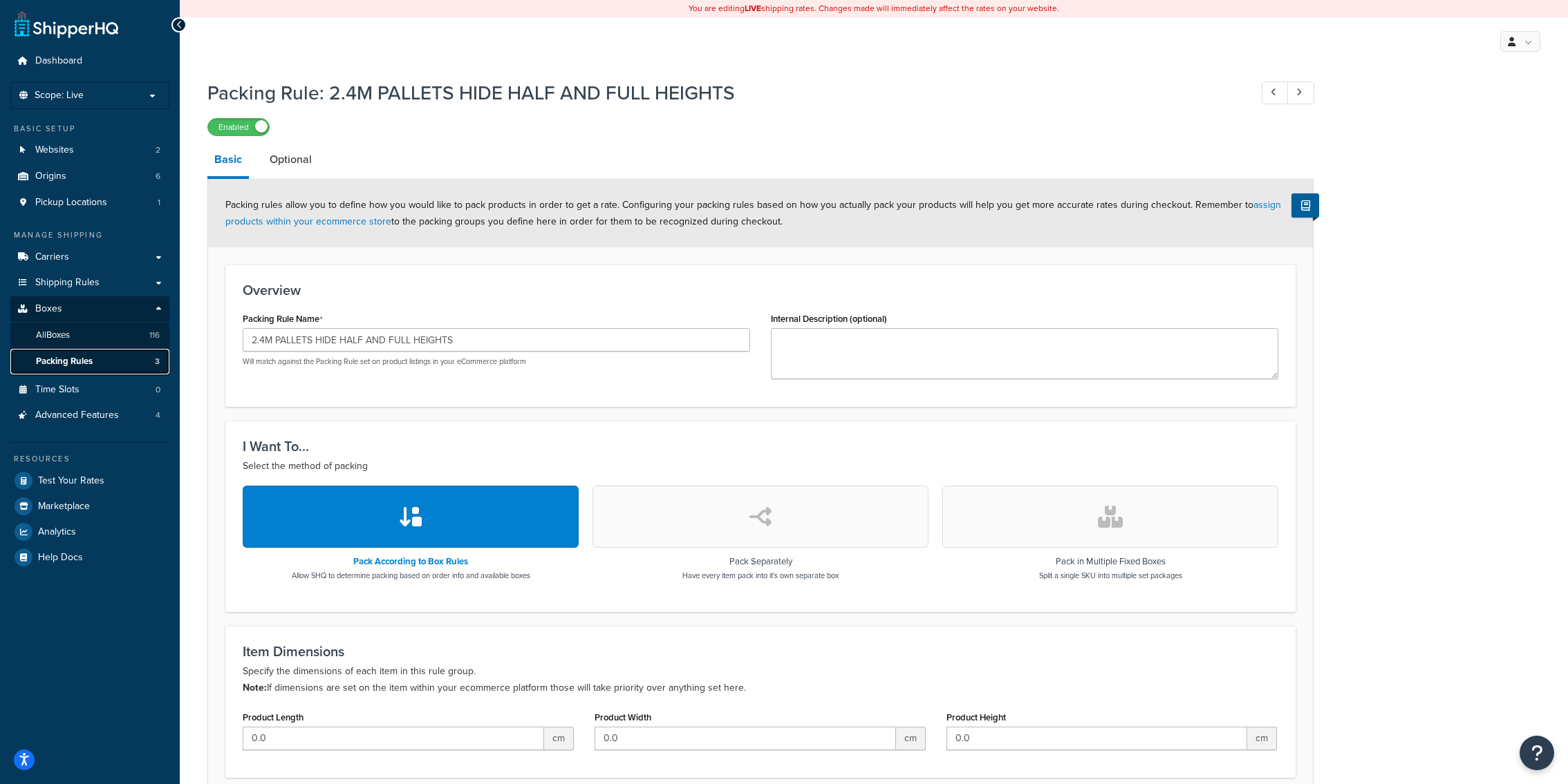
click at [139, 363] on link "Packing Rules 3" at bounding box center [89, 362] width 159 height 26
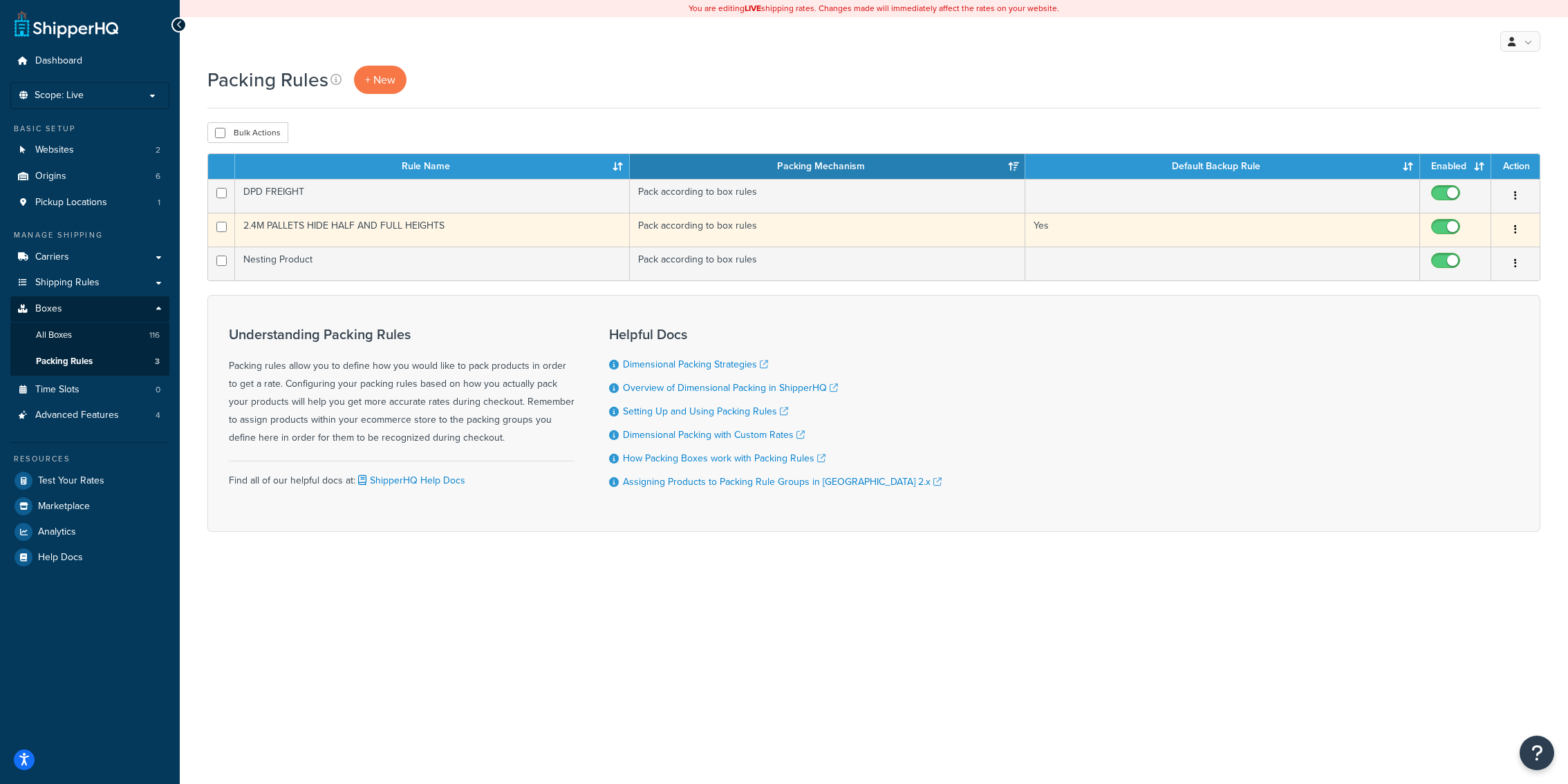
click at [943, 226] on td "Pack according to box rules" at bounding box center [827, 230] width 395 height 34
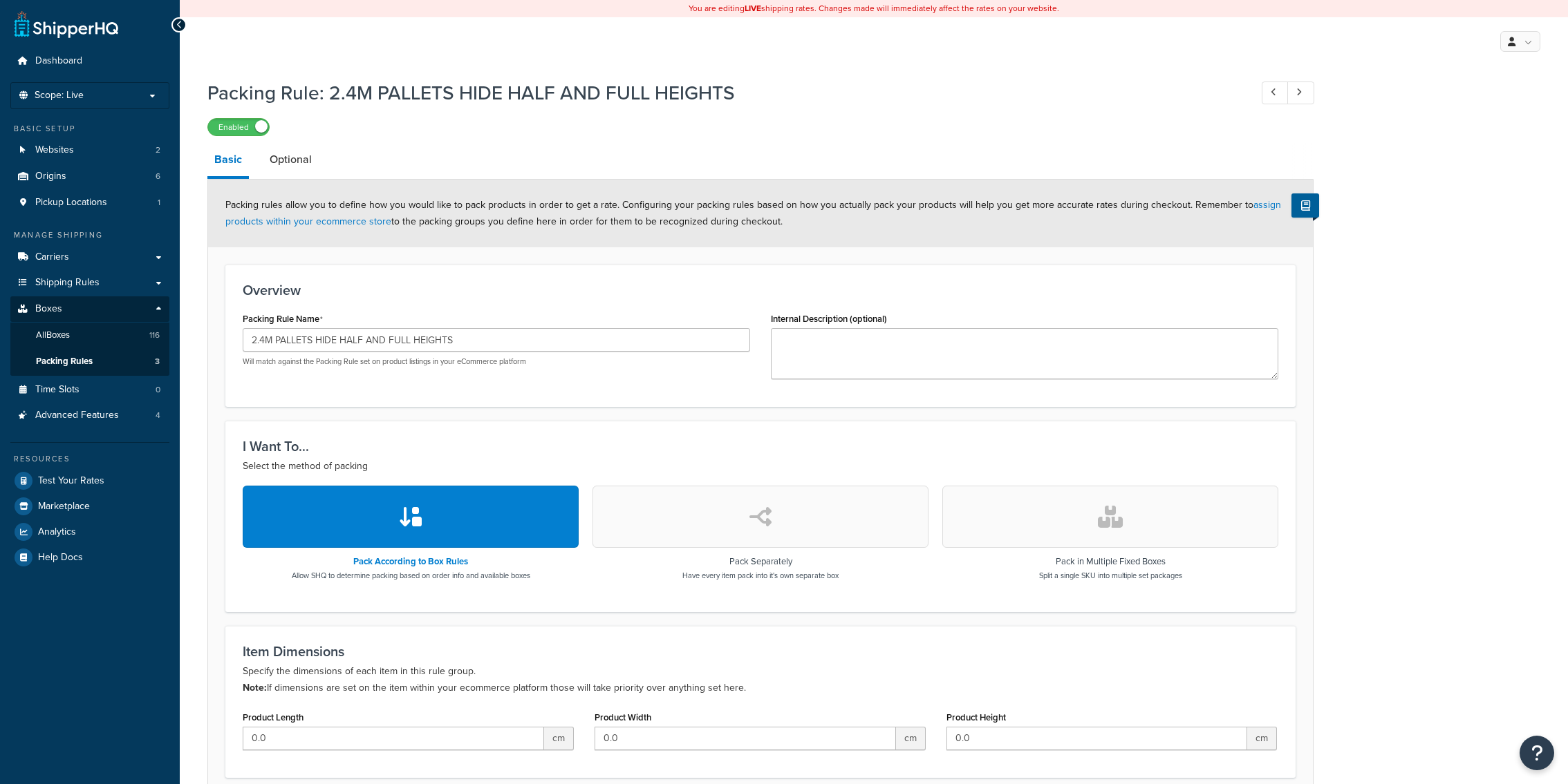
click at [304, 172] on link "Optional" at bounding box center [290, 160] width 56 height 33
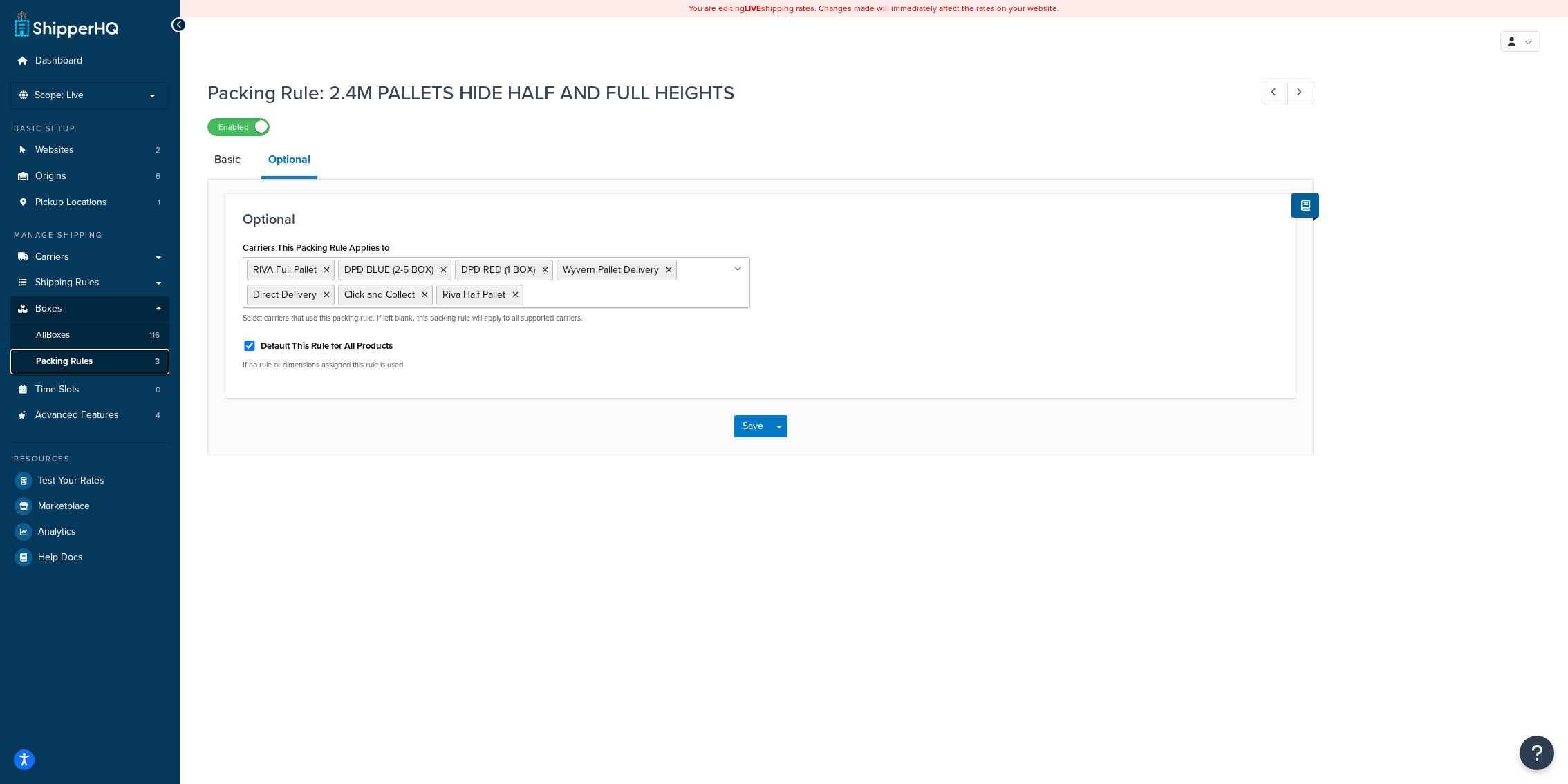
click at [130, 361] on link "Packing Rules 3" at bounding box center [89, 362] width 159 height 26
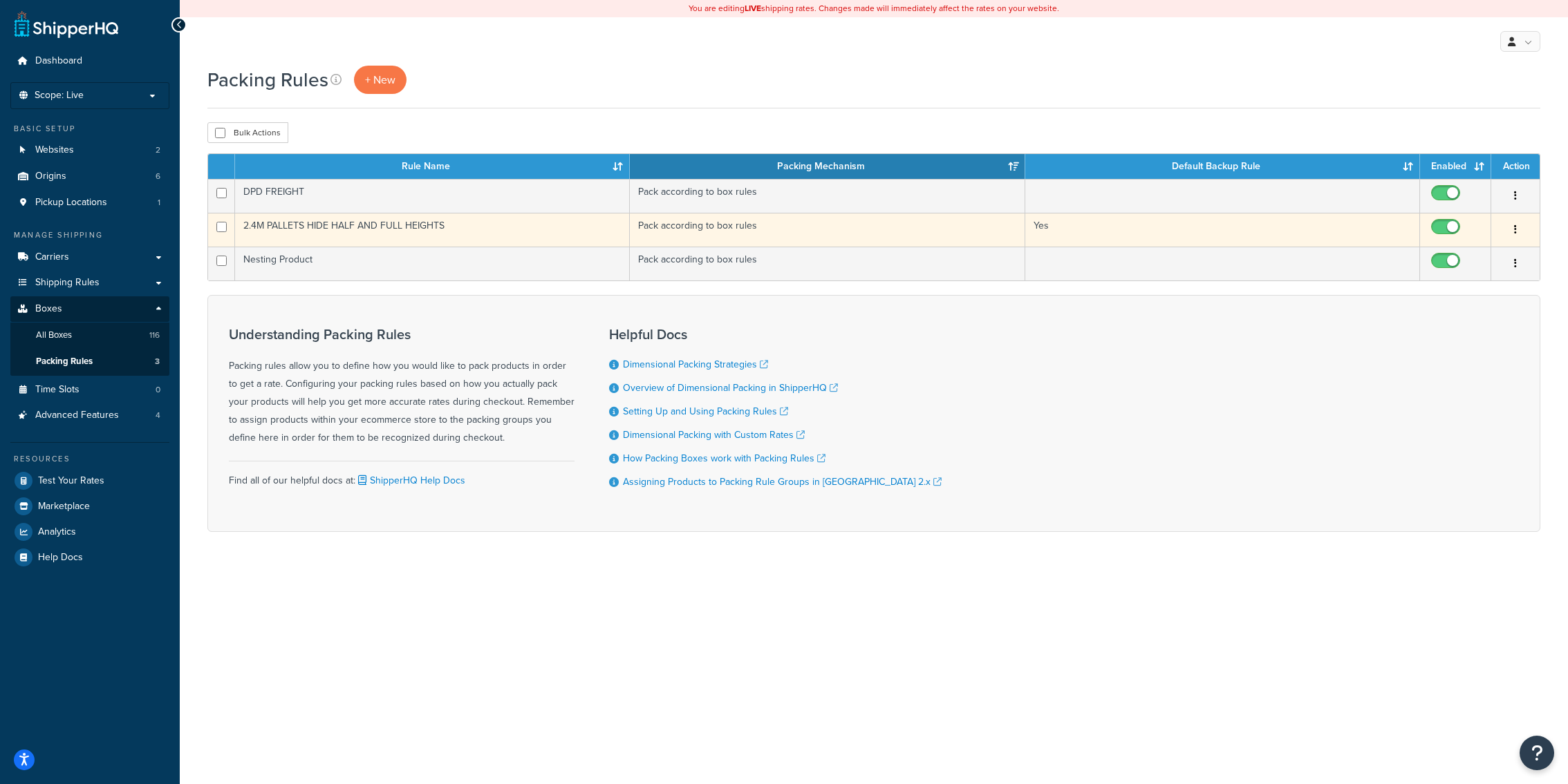
click at [478, 230] on td "2.4M PALLETS HIDE HALF AND FULL HEIGHTS" at bounding box center [433, 230] width 395 height 34
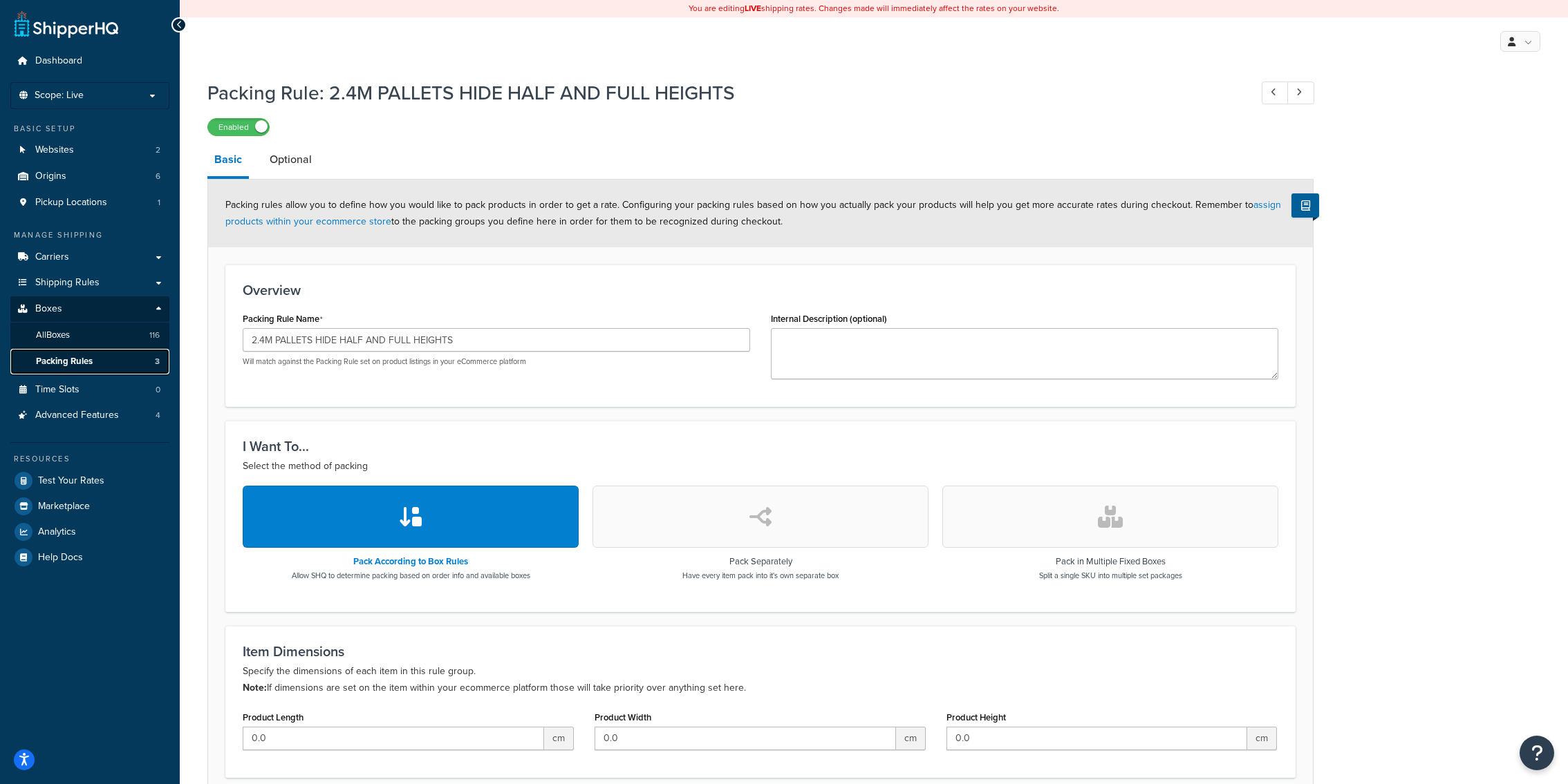
click at [150, 370] on link "Packing Rules 3" at bounding box center [89, 362] width 159 height 26
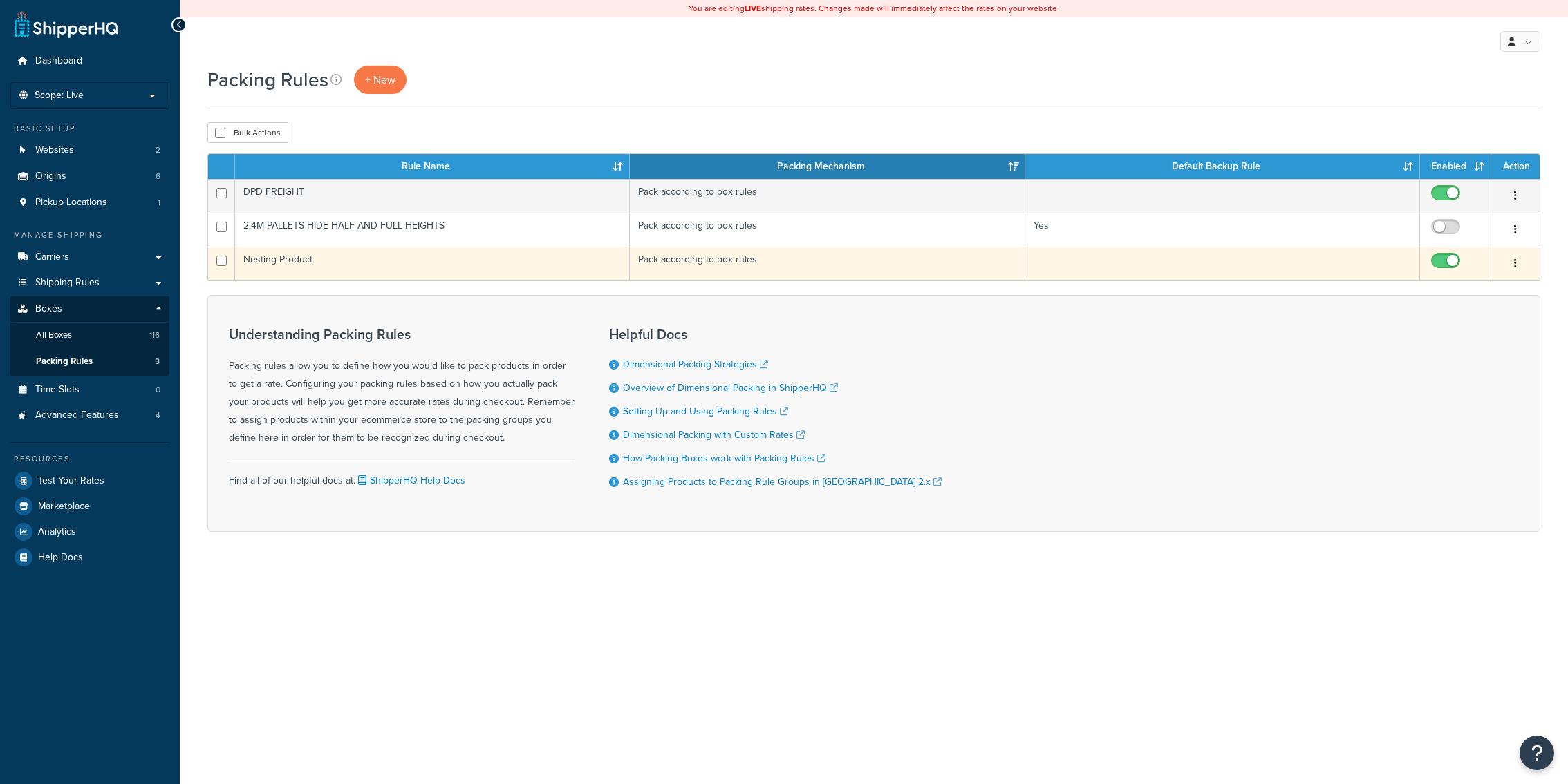
click at [418, 259] on td "Nesting Product" at bounding box center [433, 263] width 395 height 34
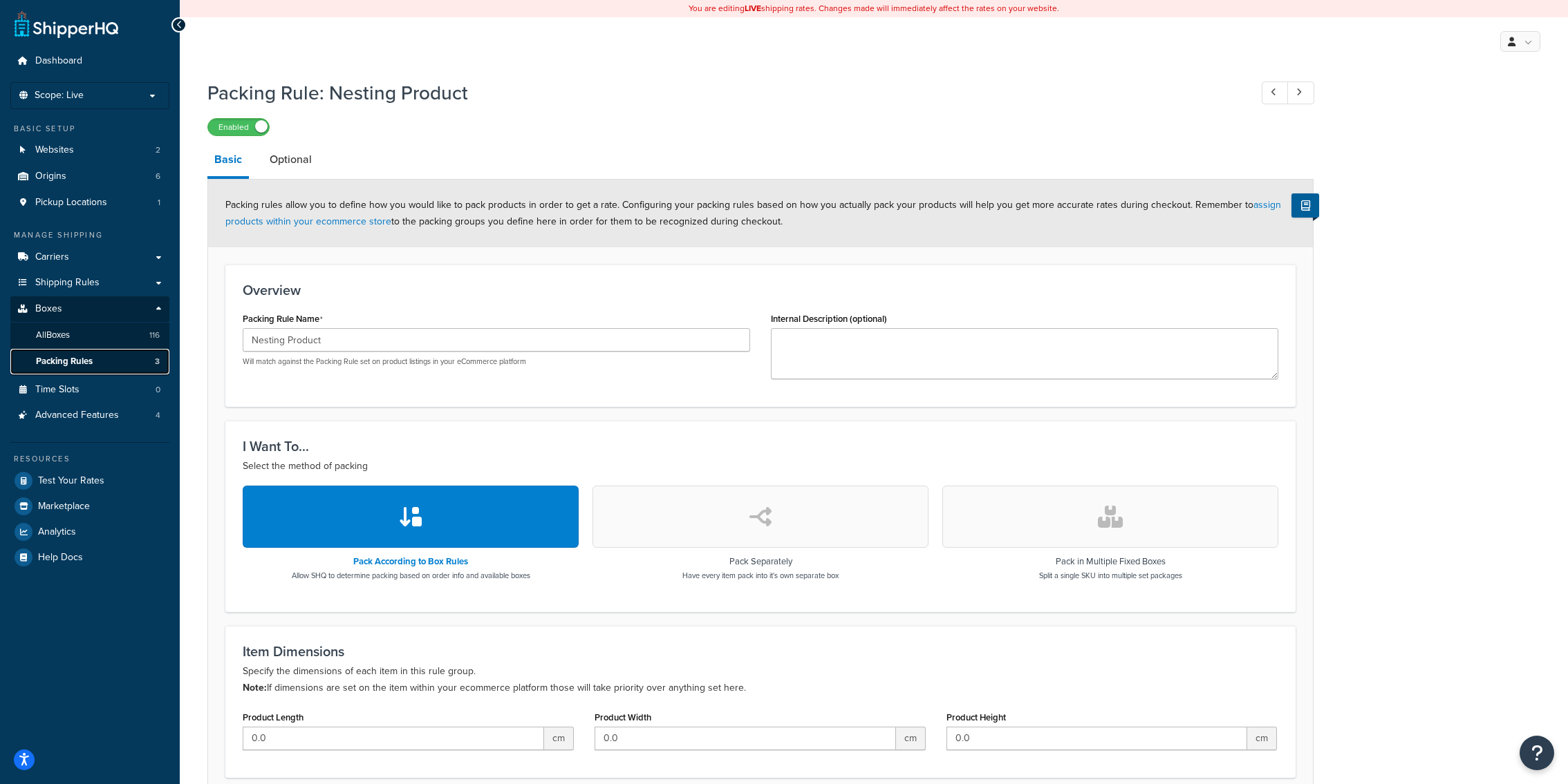
click at [151, 357] on link "Packing Rules 3" at bounding box center [89, 362] width 159 height 26
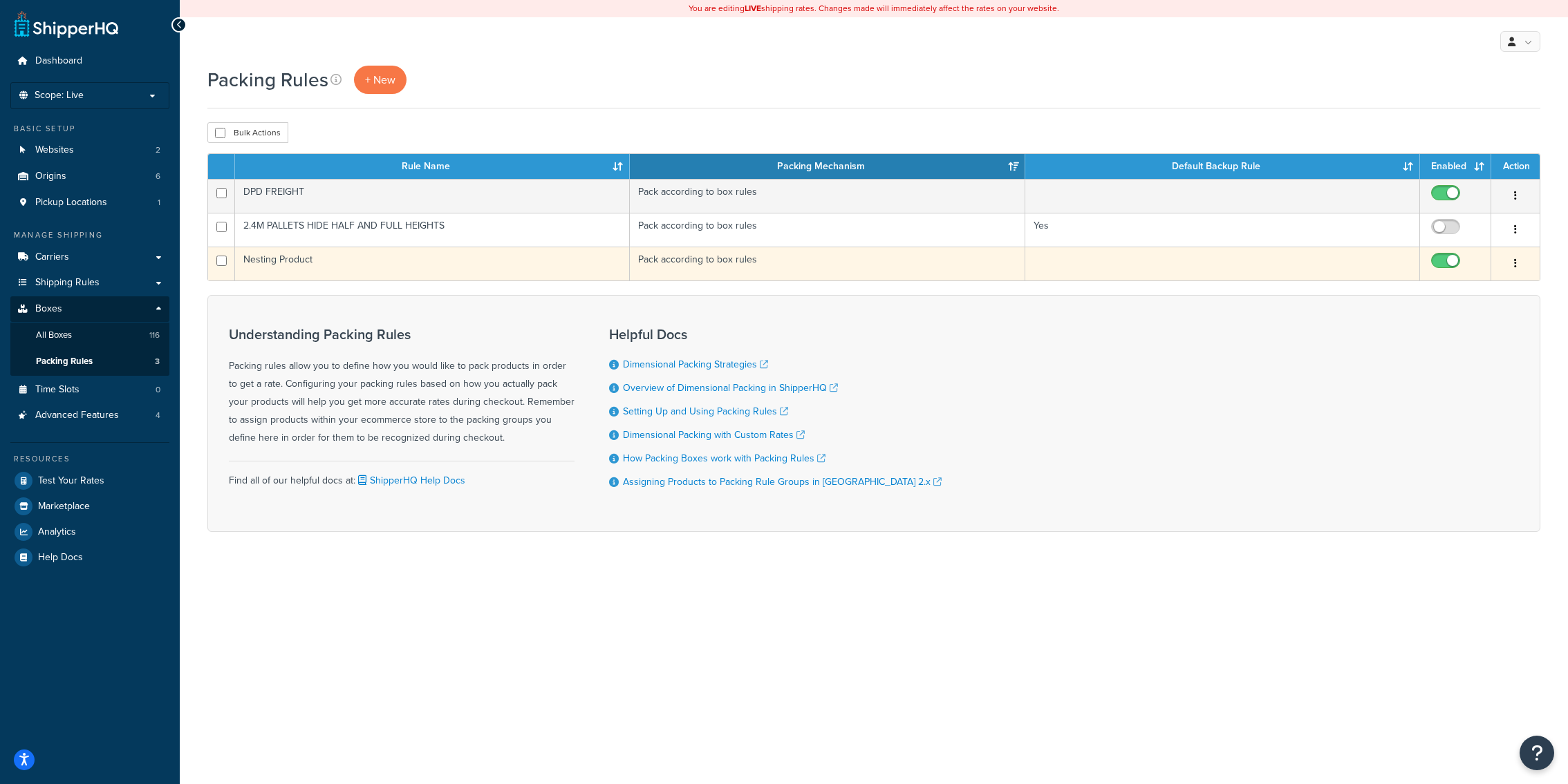
click at [653, 268] on td "Pack according to box rules" at bounding box center [827, 263] width 395 height 34
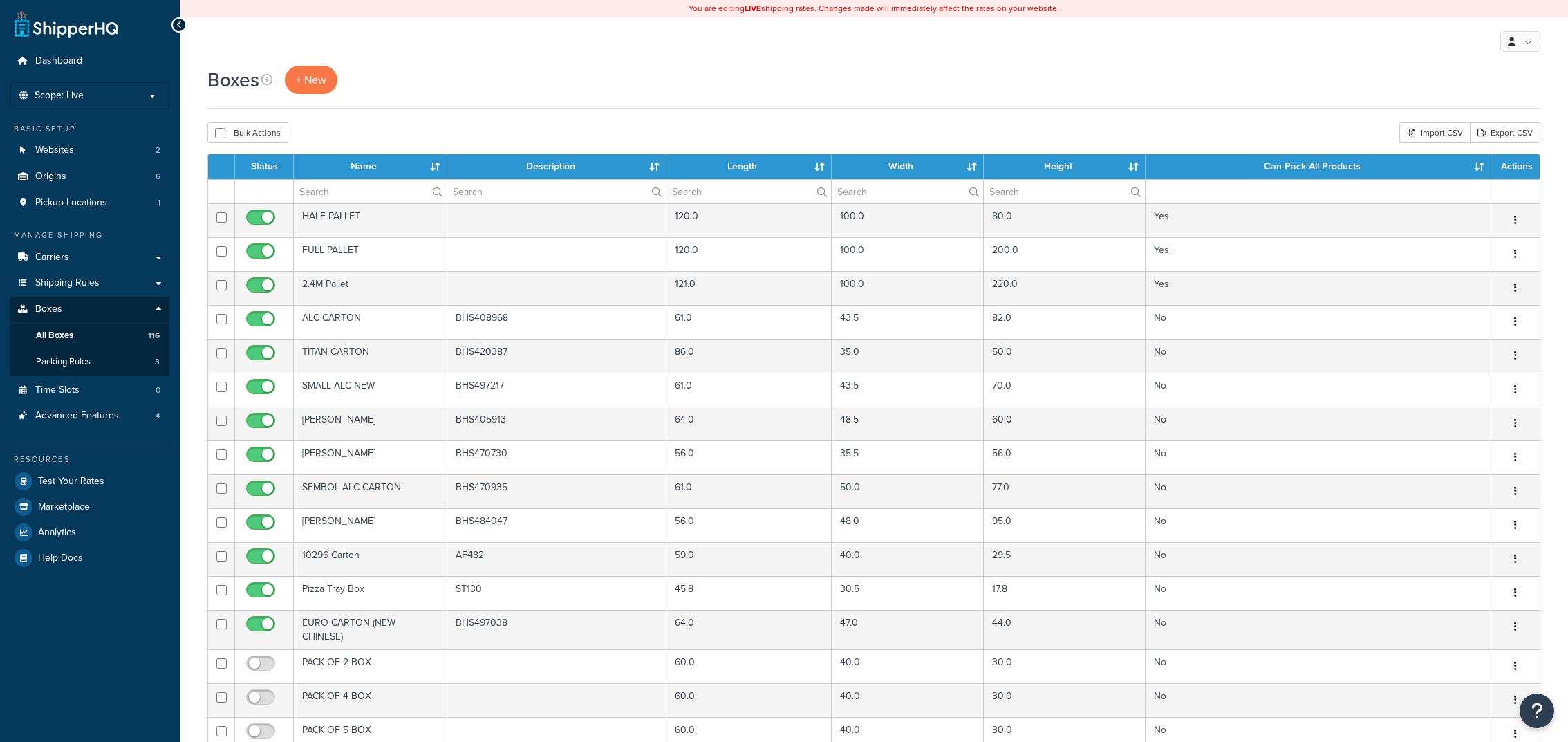
select select "1000"
click at [357, 188] on input "text" at bounding box center [370, 191] width 153 height 23
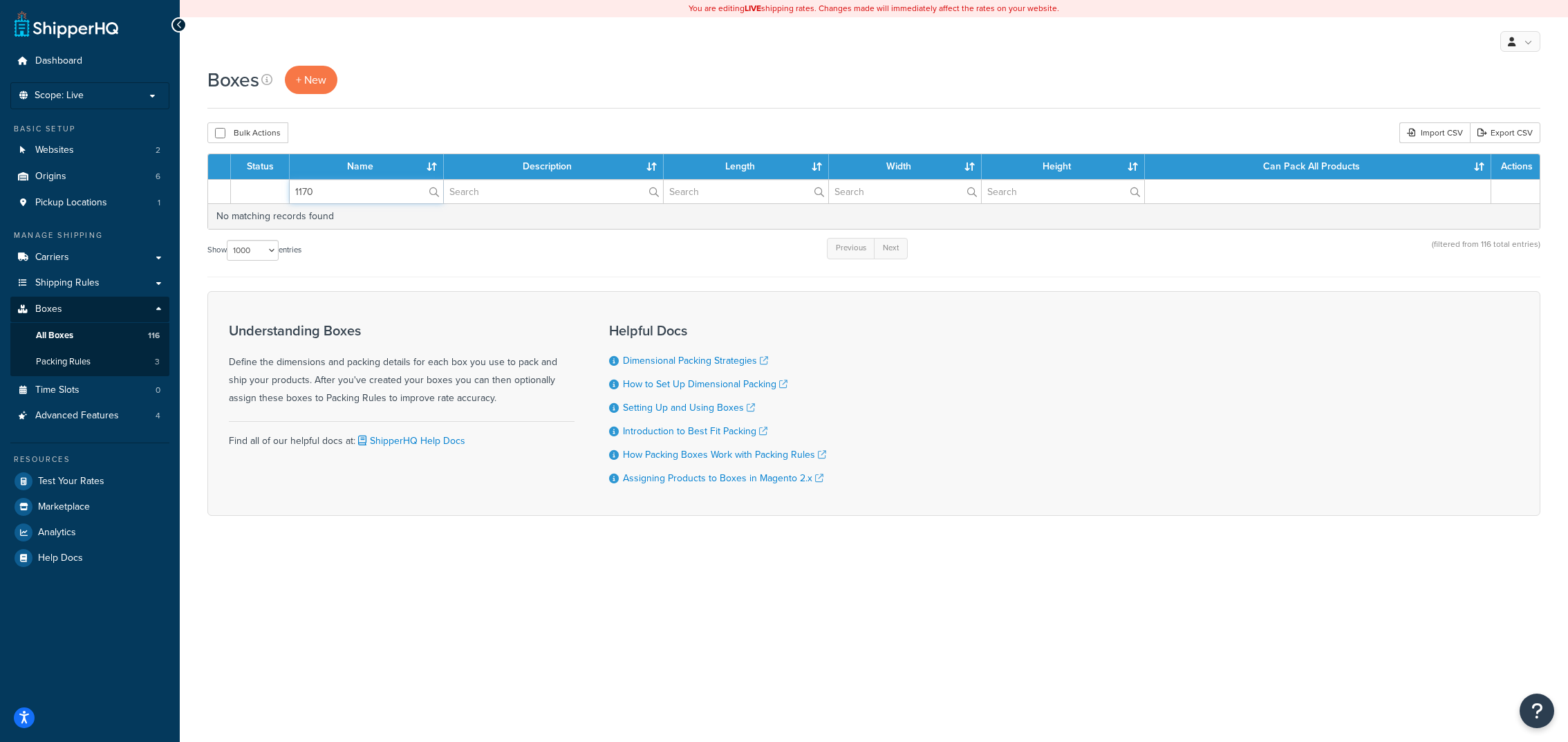
type input "1170"
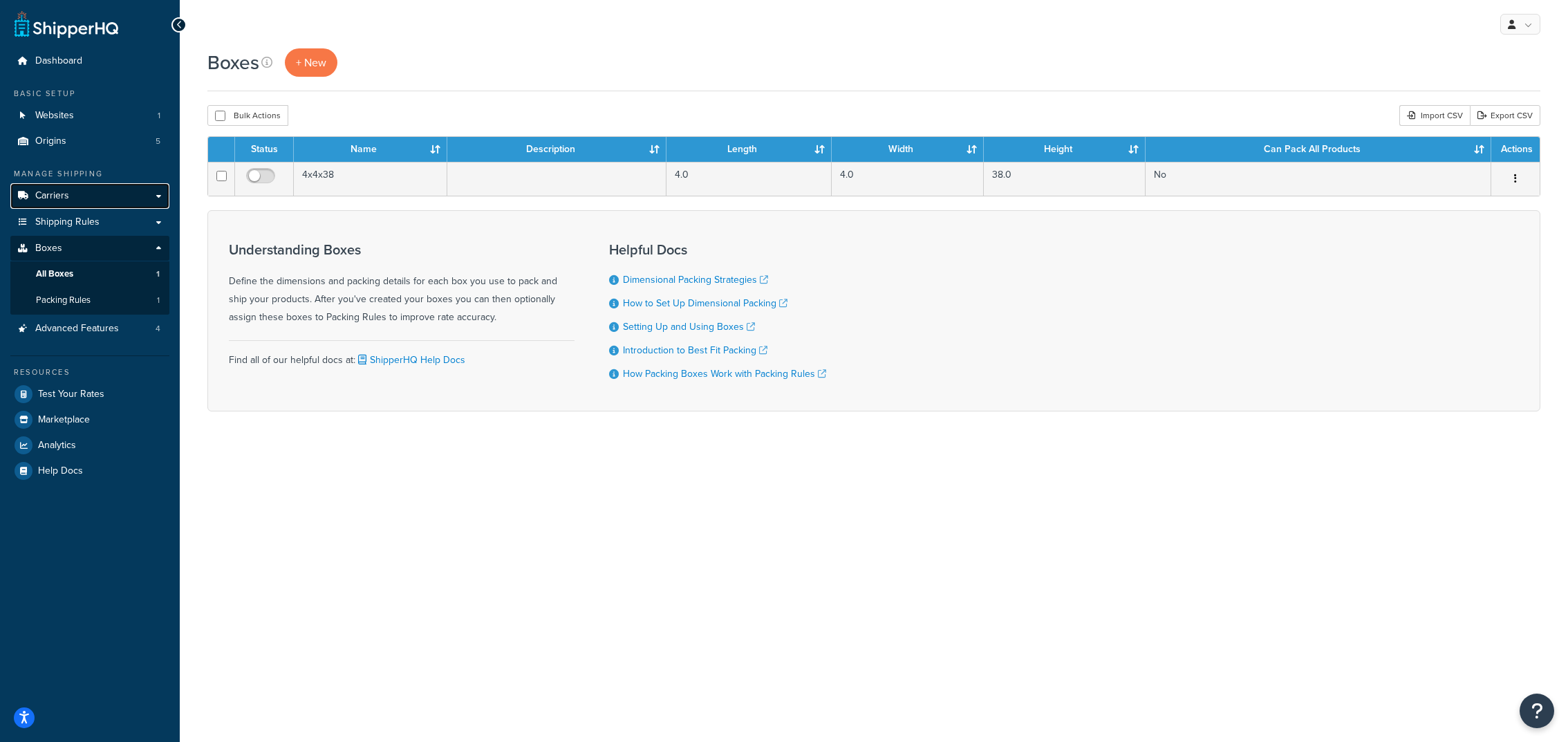
click at [126, 194] on link "Carriers" at bounding box center [89, 196] width 159 height 26
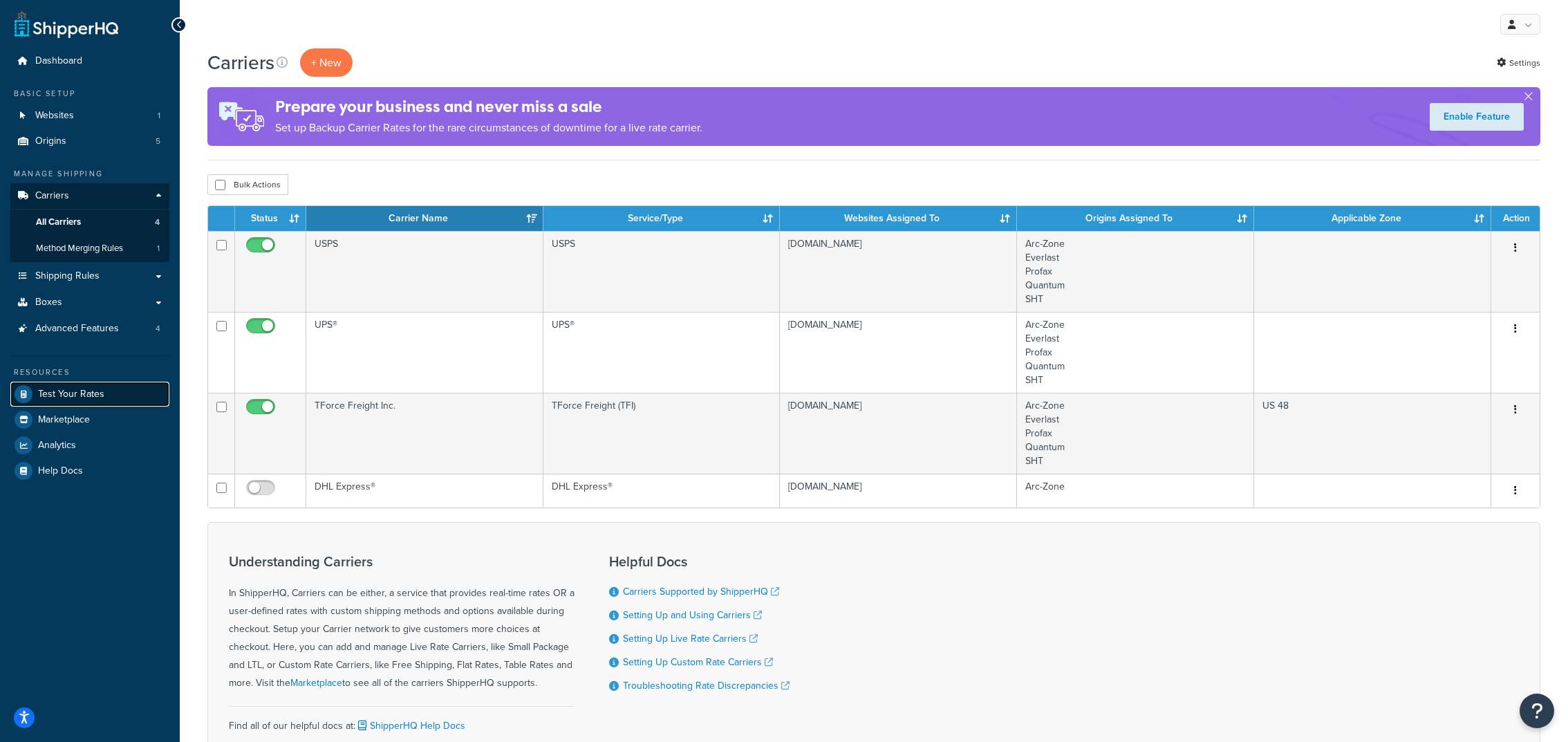
click at [99, 396] on span "Test Your Rates" at bounding box center [71, 394] width 66 height 12
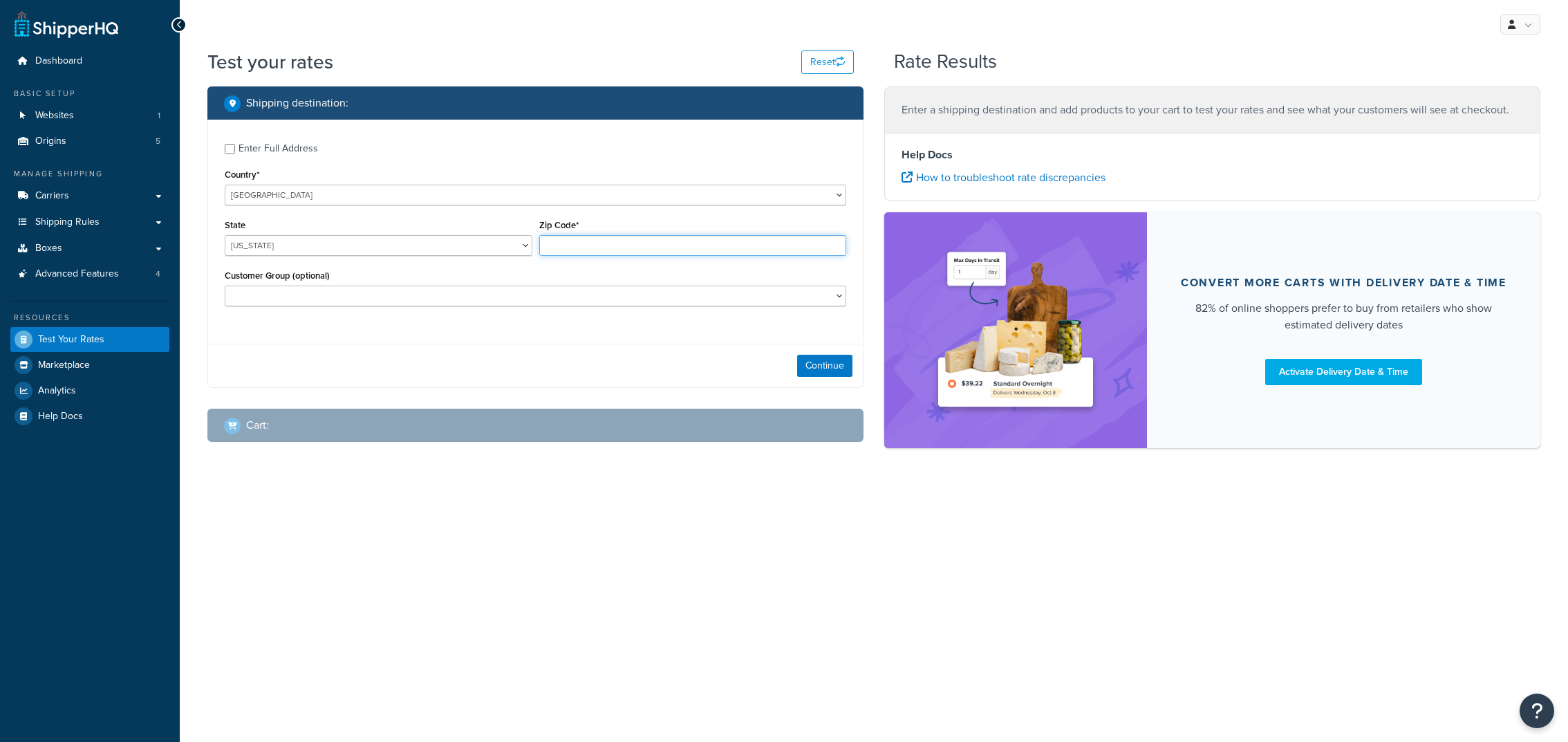
click at [568, 246] on input "Zip Code*" at bounding box center [693, 246] width 308 height 21
type input "35005"
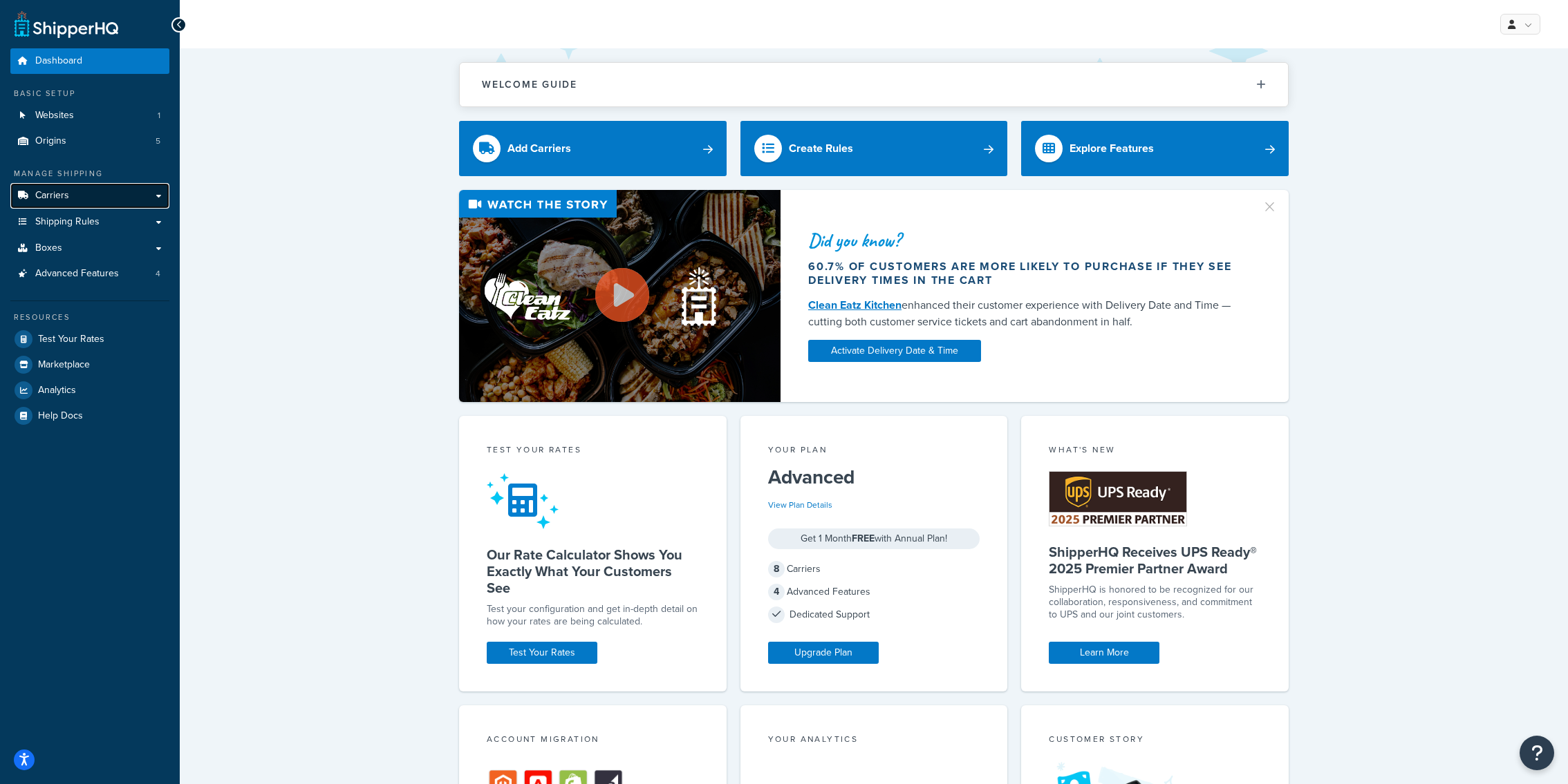
click at [149, 197] on link "Carriers" at bounding box center [89, 196] width 159 height 26
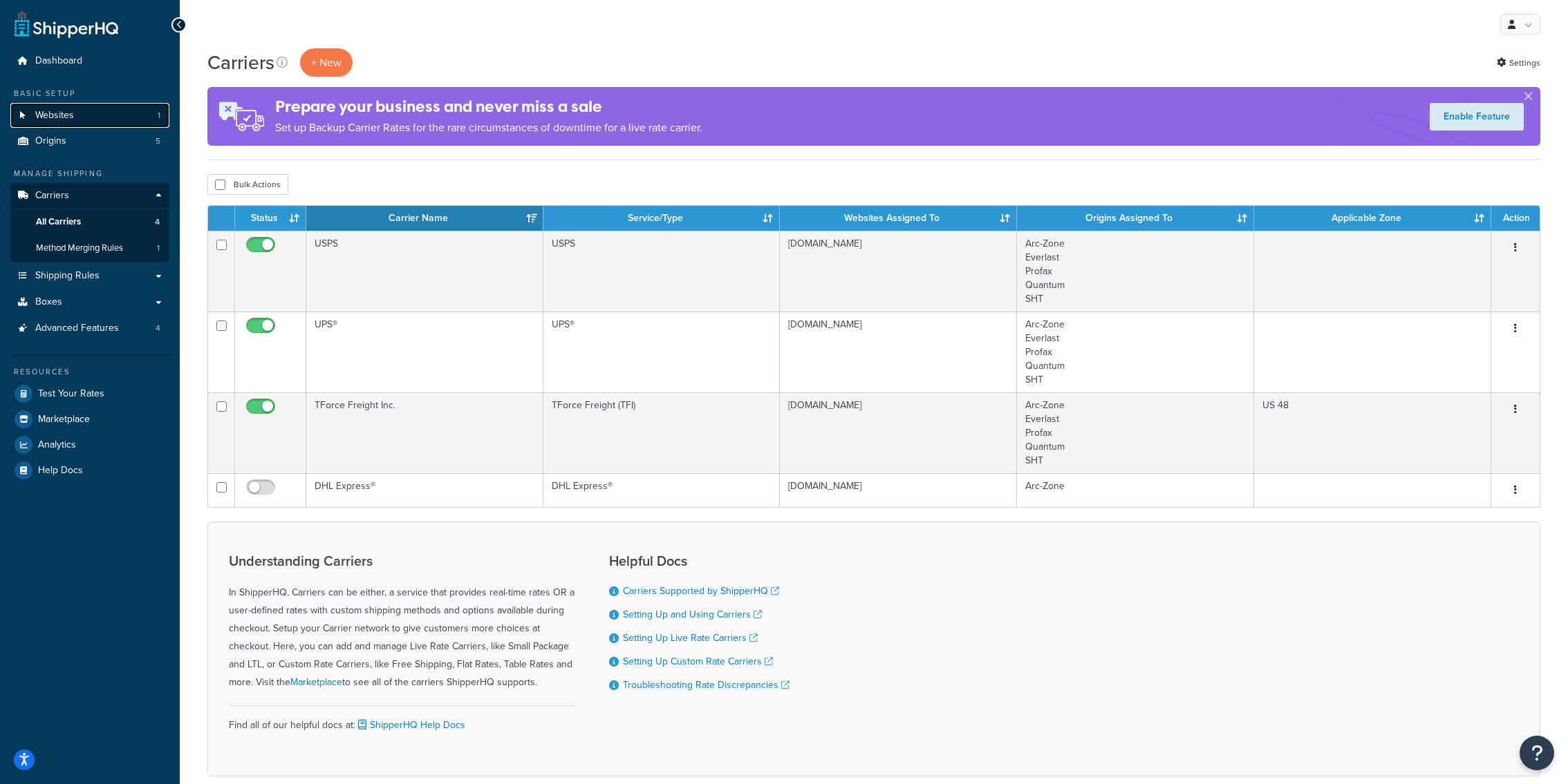
click at [102, 109] on link "Websites 1" at bounding box center [89, 116] width 159 height 26
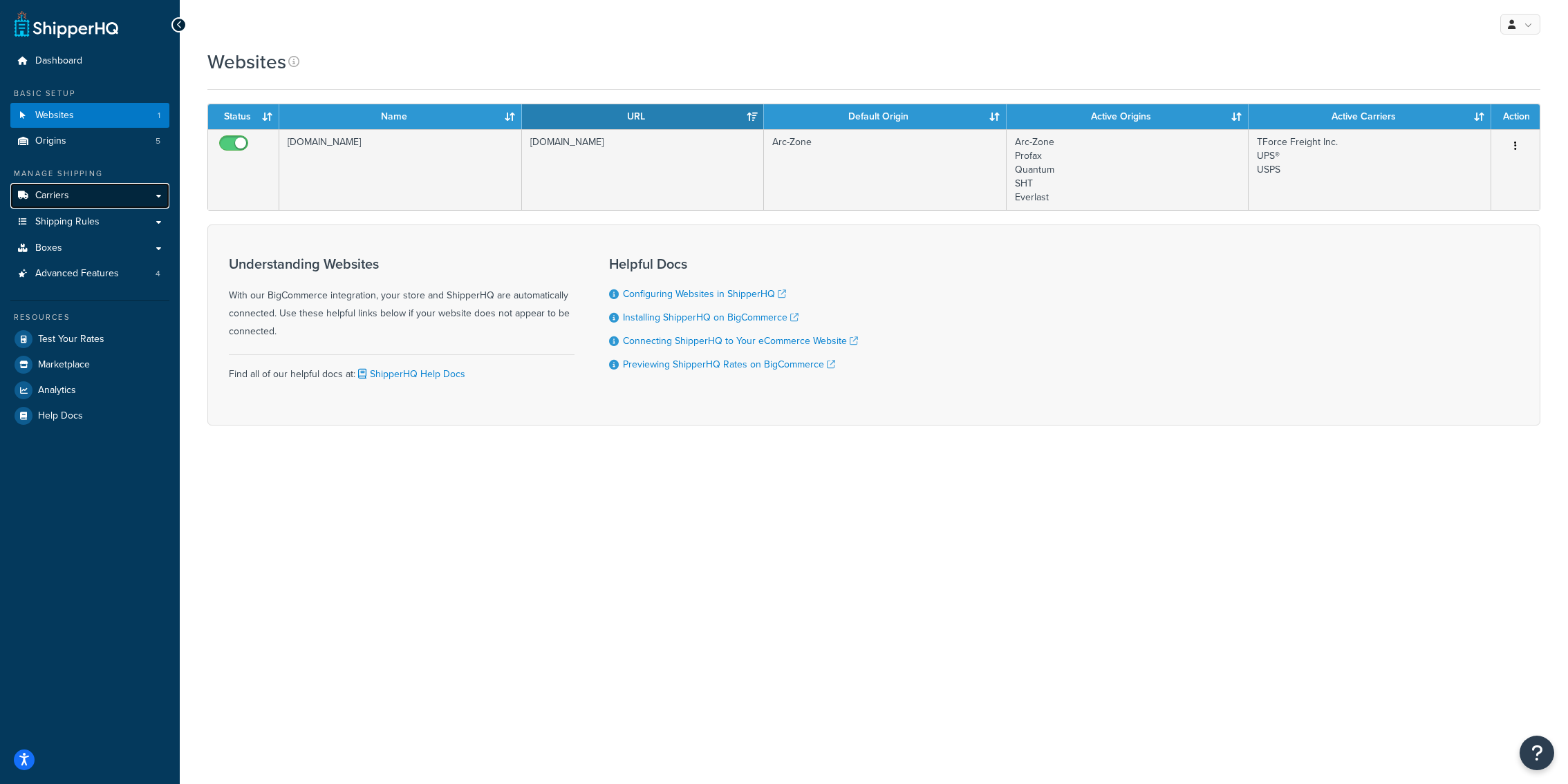
click at [136, 207] on link "Carriers" at bounding box center [89, 196] width 159 height 26
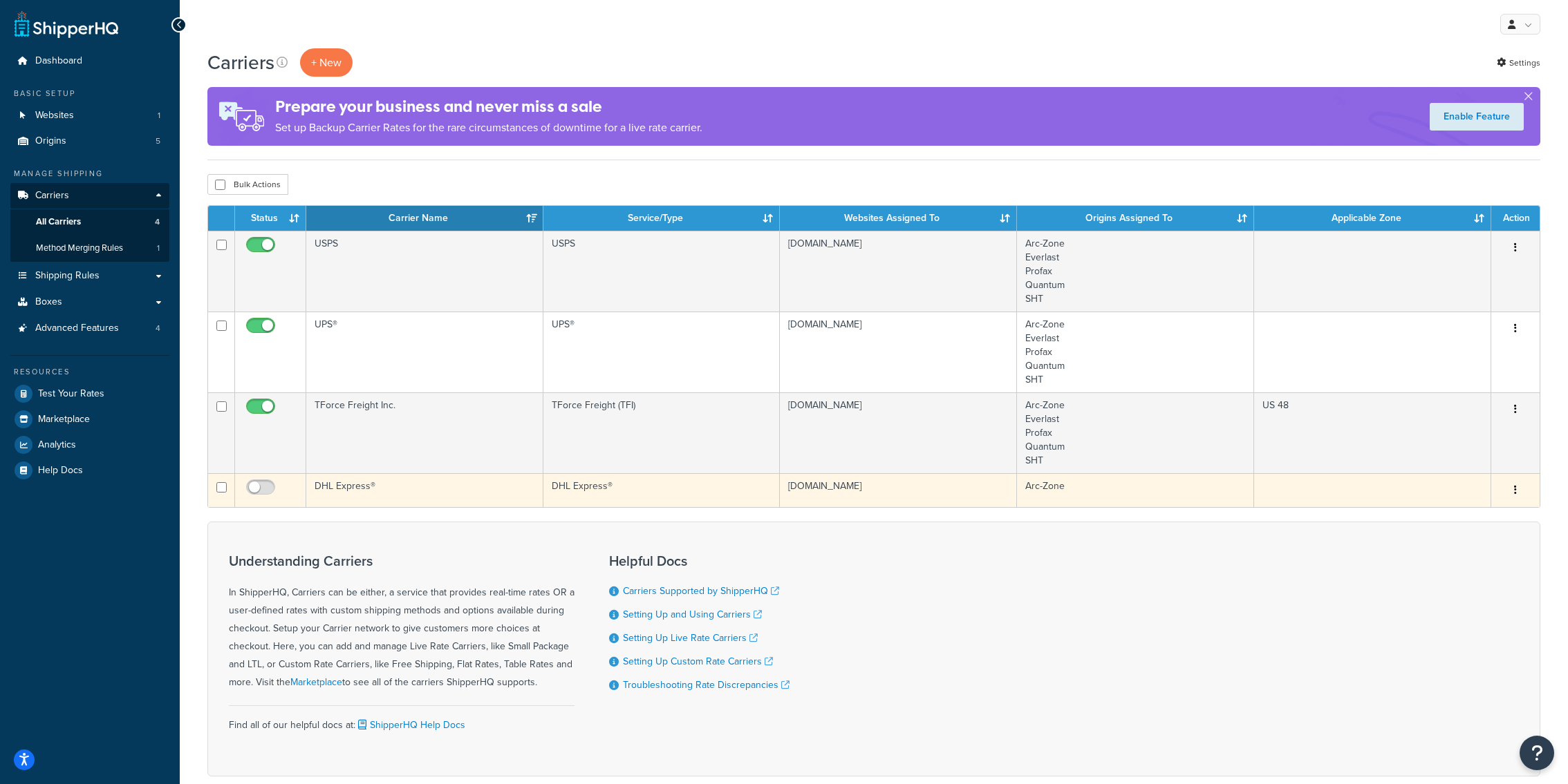
click at [648, 495] on td "DHL Express®" at bounding box center [662, 490] width 237 height 34
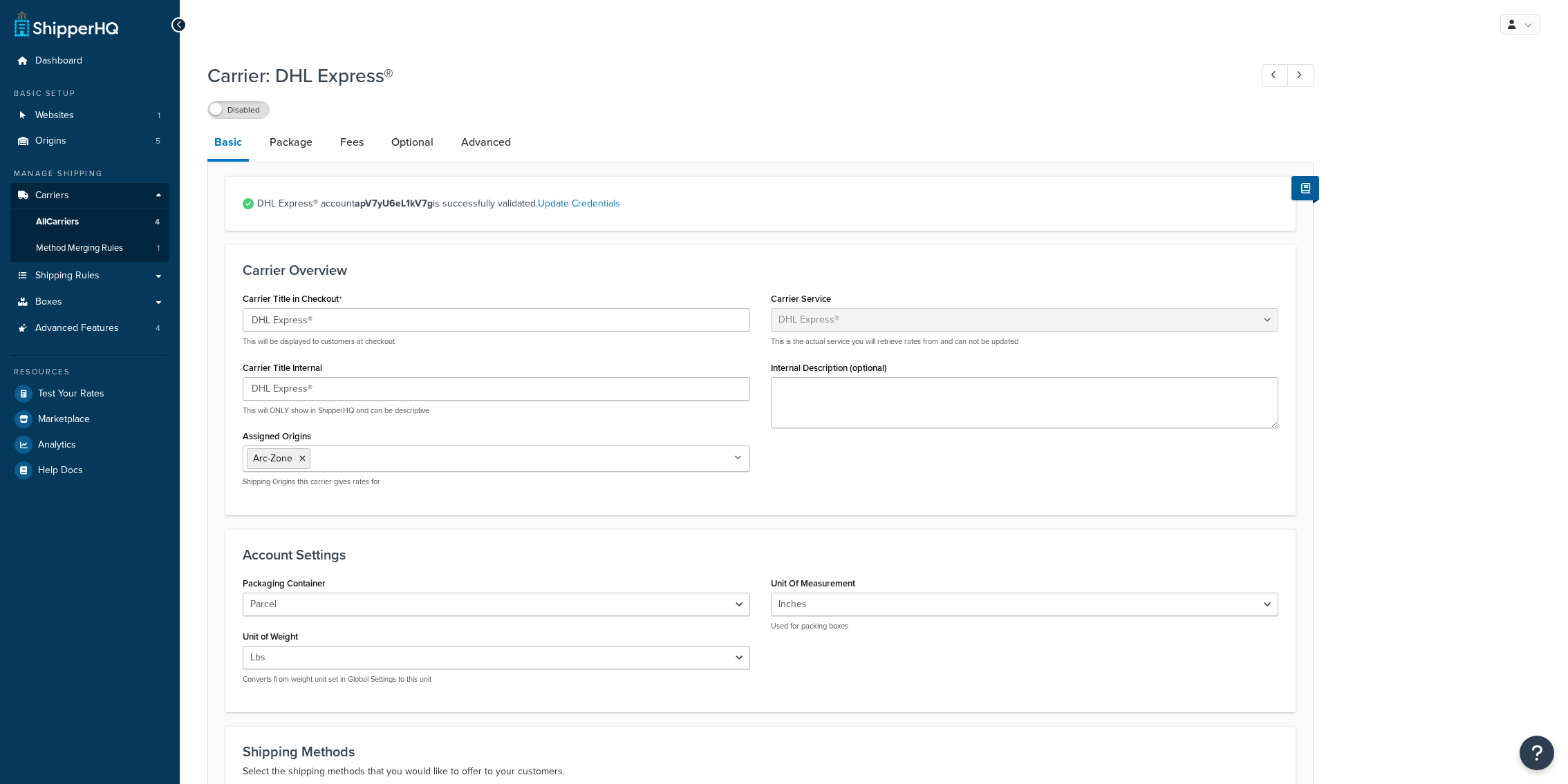
select select "dhl"
click at [111, 213] on link "All Carriers 4" at bounding box center [89, 222] width 159 height 26
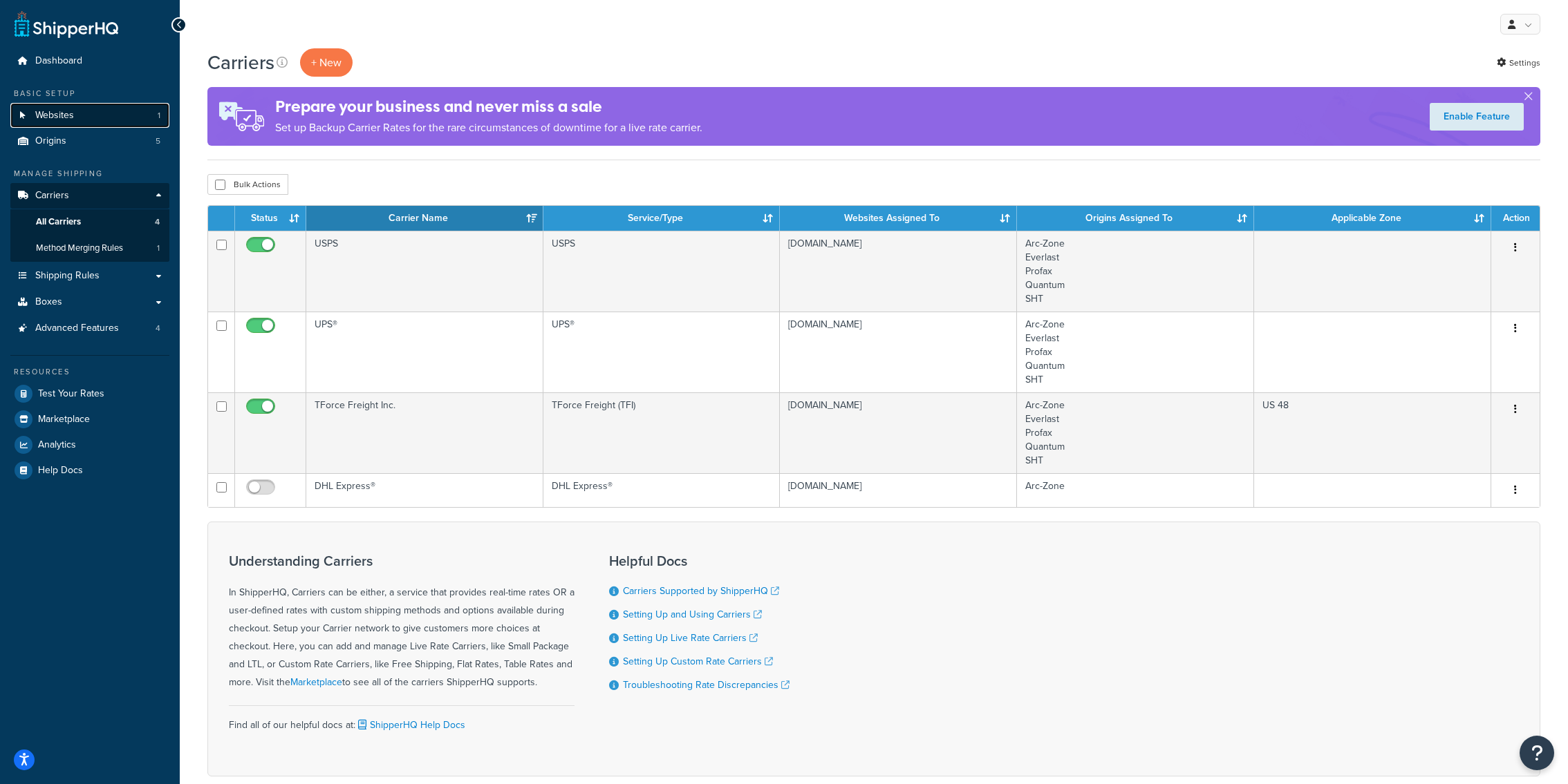
click at [81, 114] on link "Websites 1" at bounding box center [89, 116] width 159 height 26
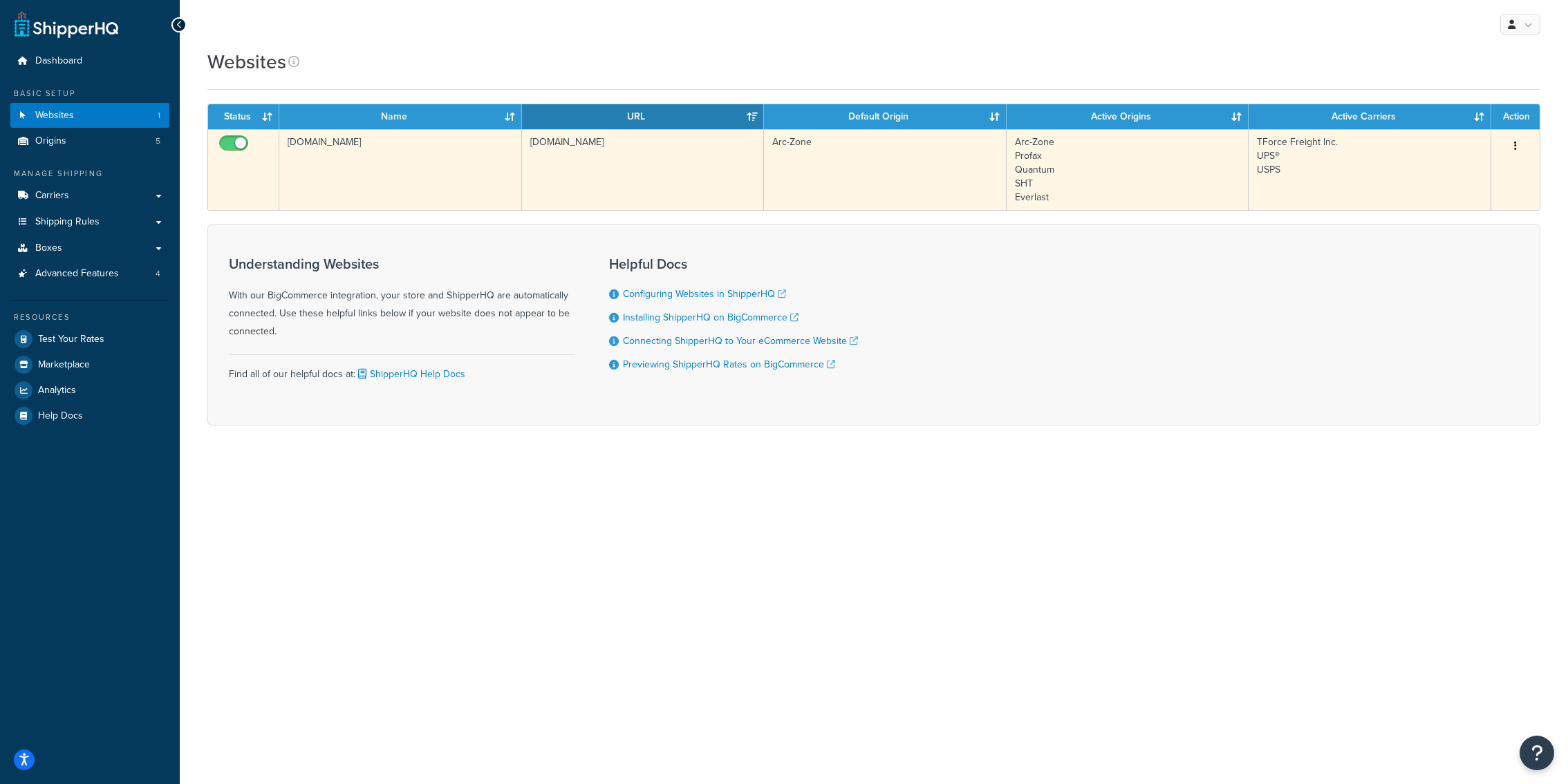
click at [463, 189] on td "arc-zone.com" at bounding box center [400, 169] width 243 height 81
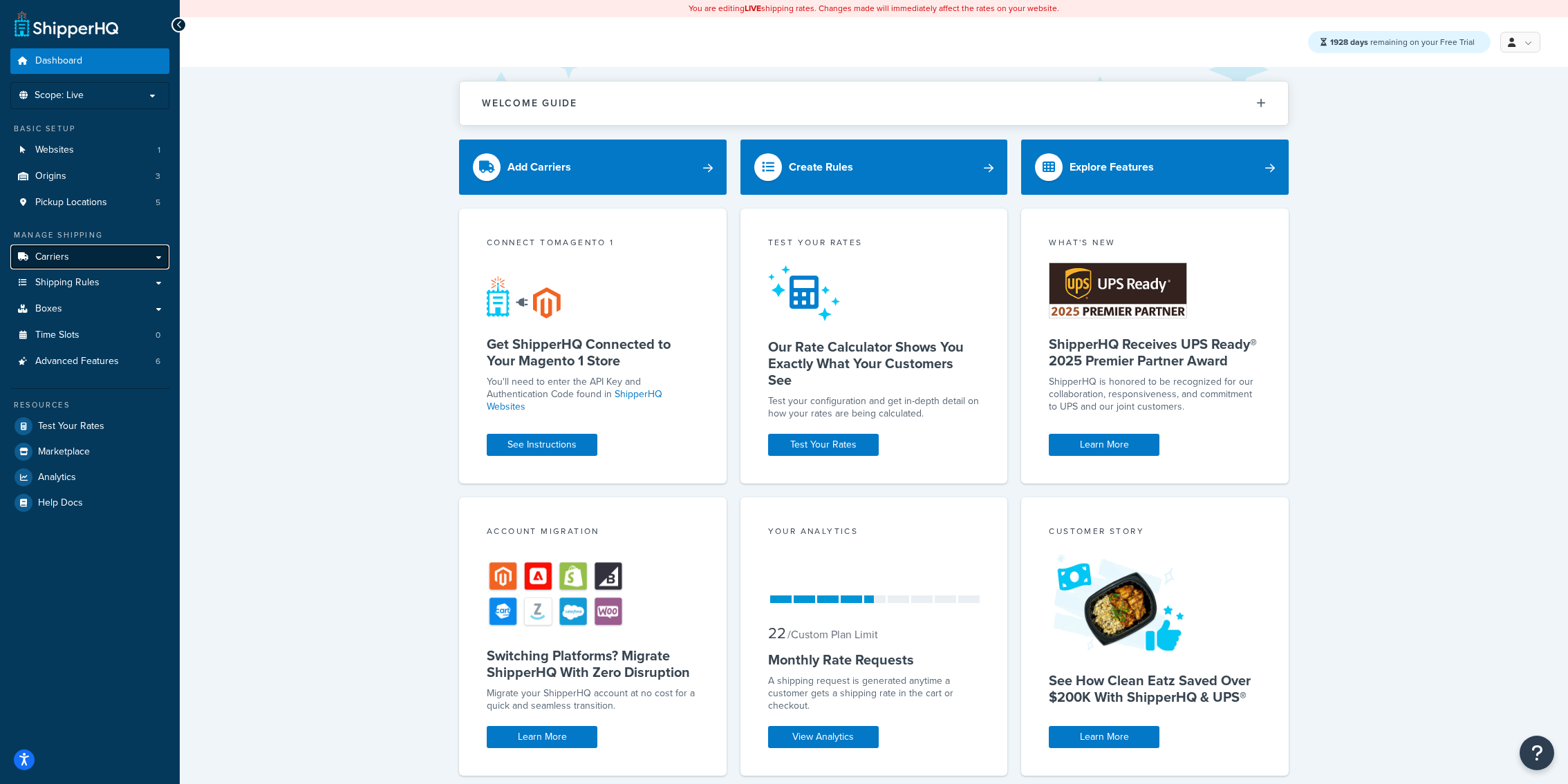
click at [123, 259] on link "Carriers" at bounding box center [89, 258] width 159 height 26
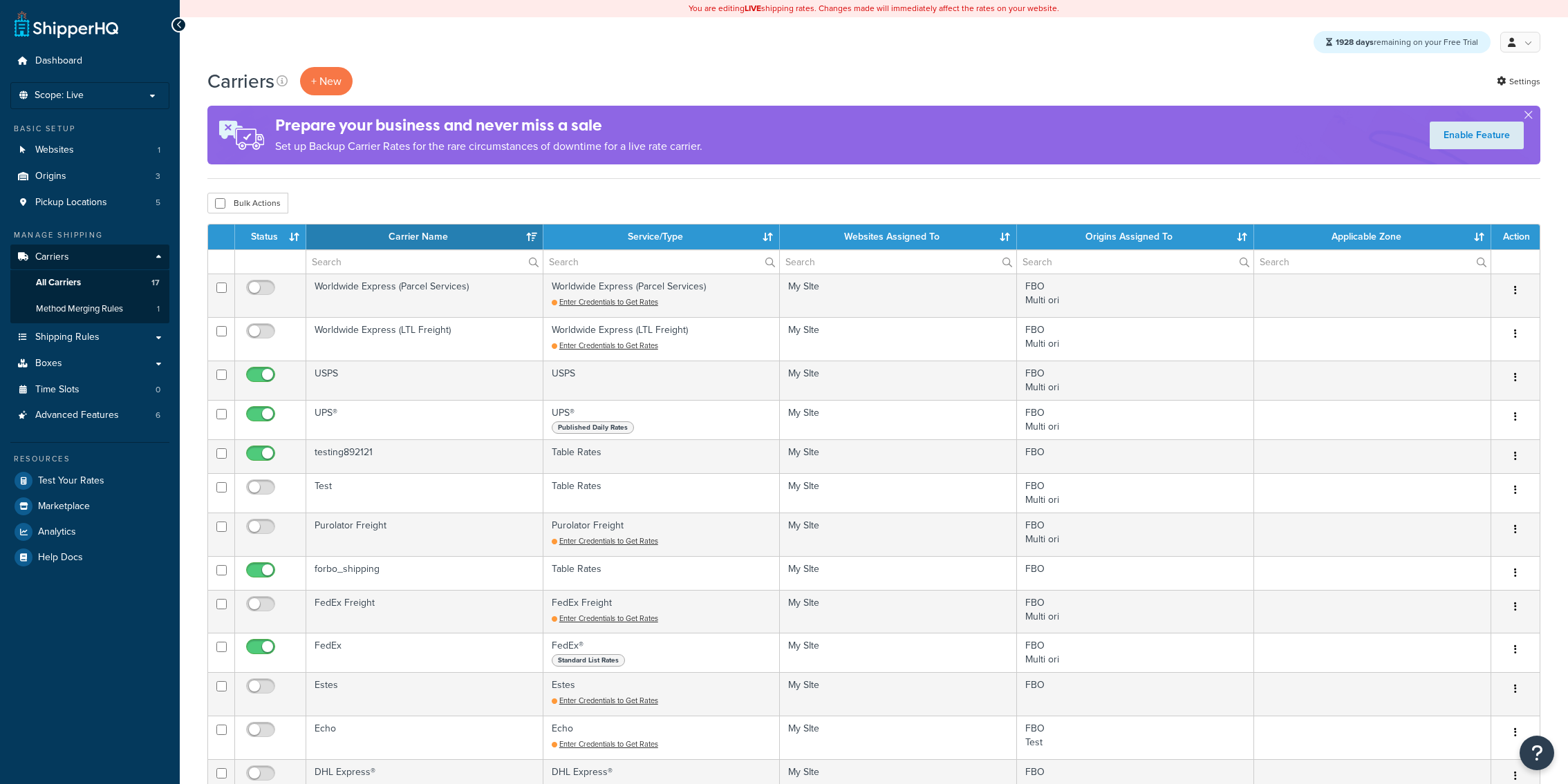
select select "15"
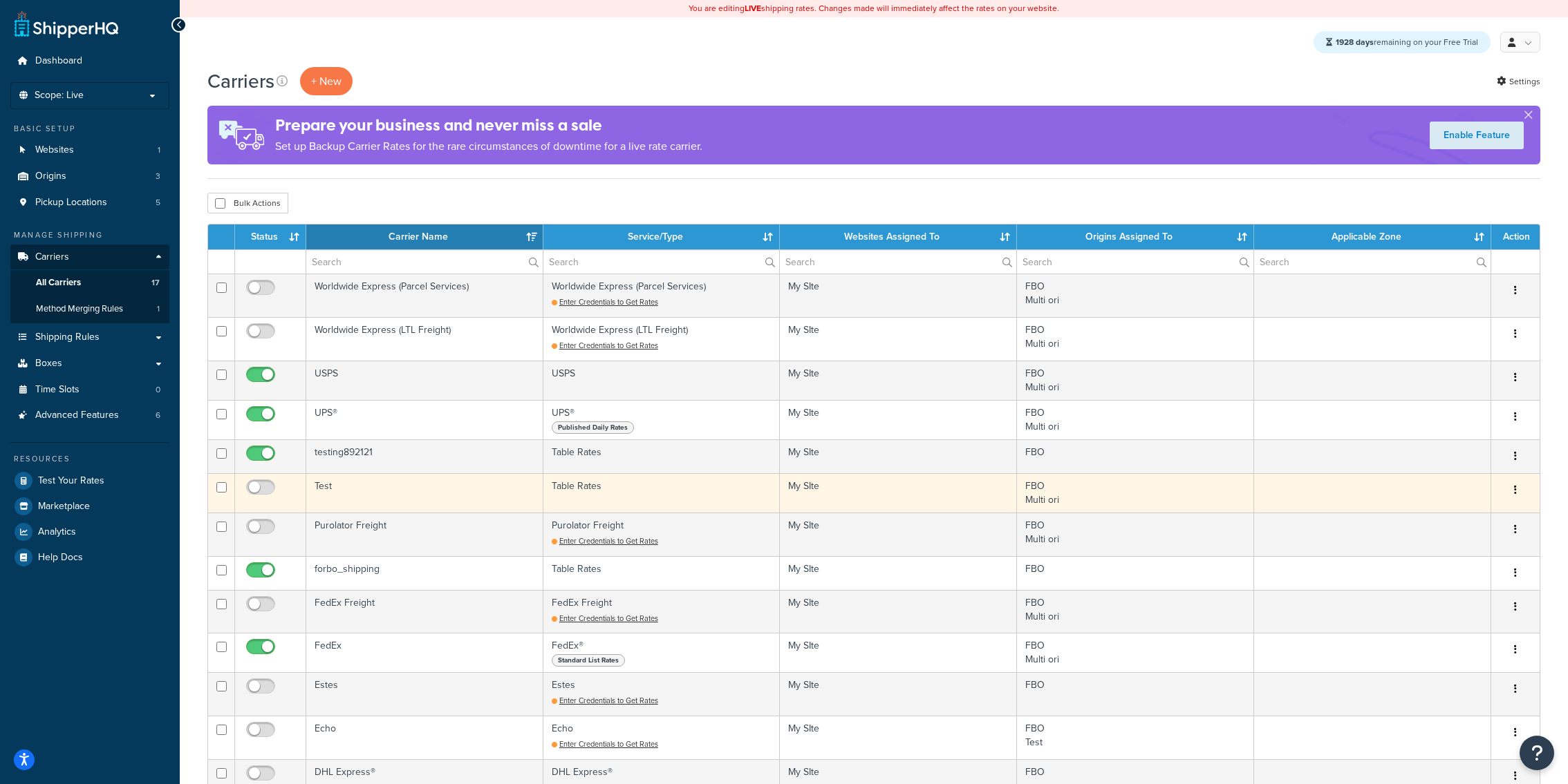
click at [385, 500] on td "Test" at bounding box center [425, 492] width 237 height 39
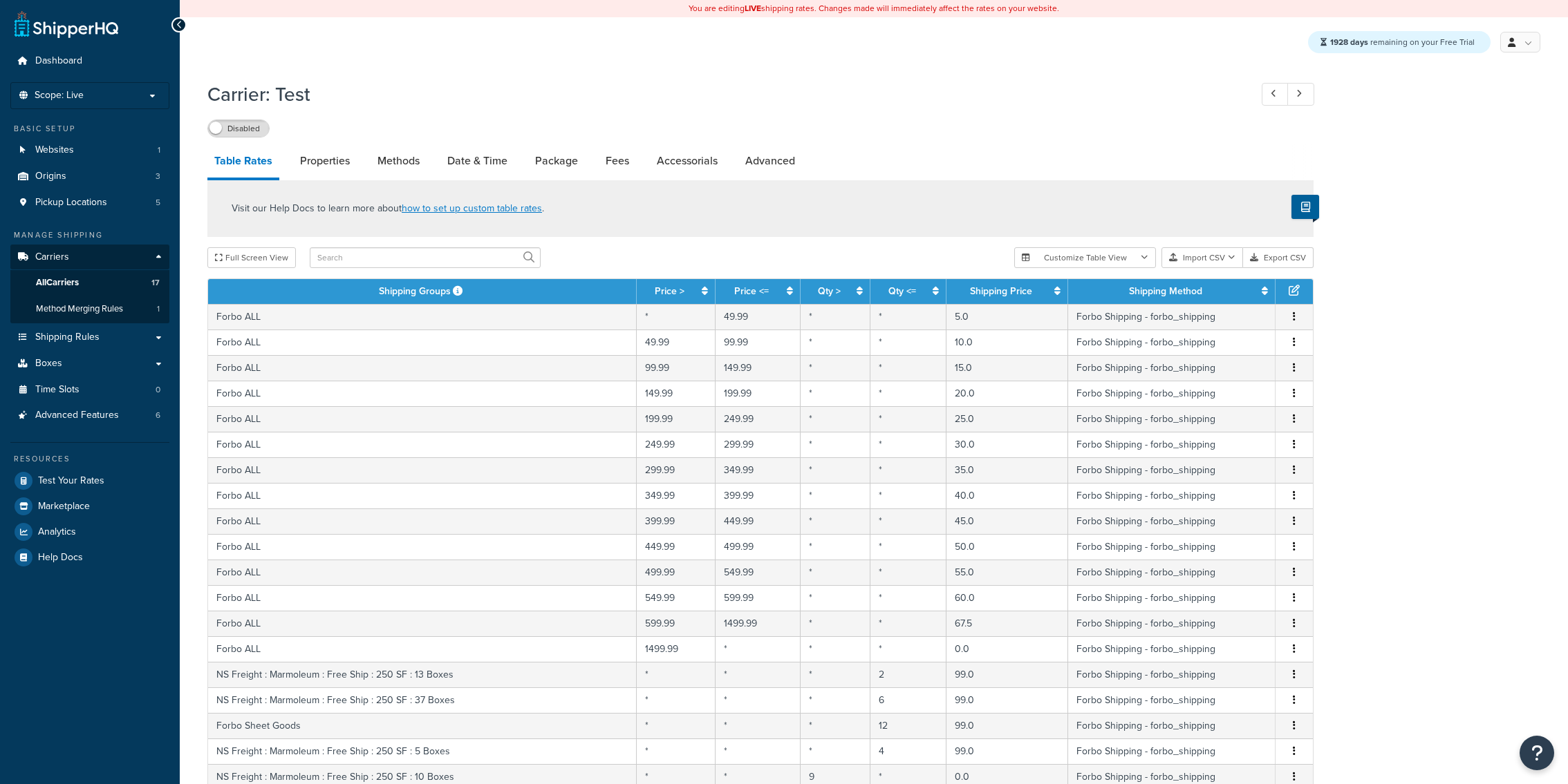
select select "25"
click at [1204, 267] on button "Import CSV" at bounding box center [1202, 258] width 81 height 21
click at [1208, 268] on div "Customize Table View Show all columns Show selected columns Import CSV Import a…" at bounding box center [1163, 258] width 299 height 21
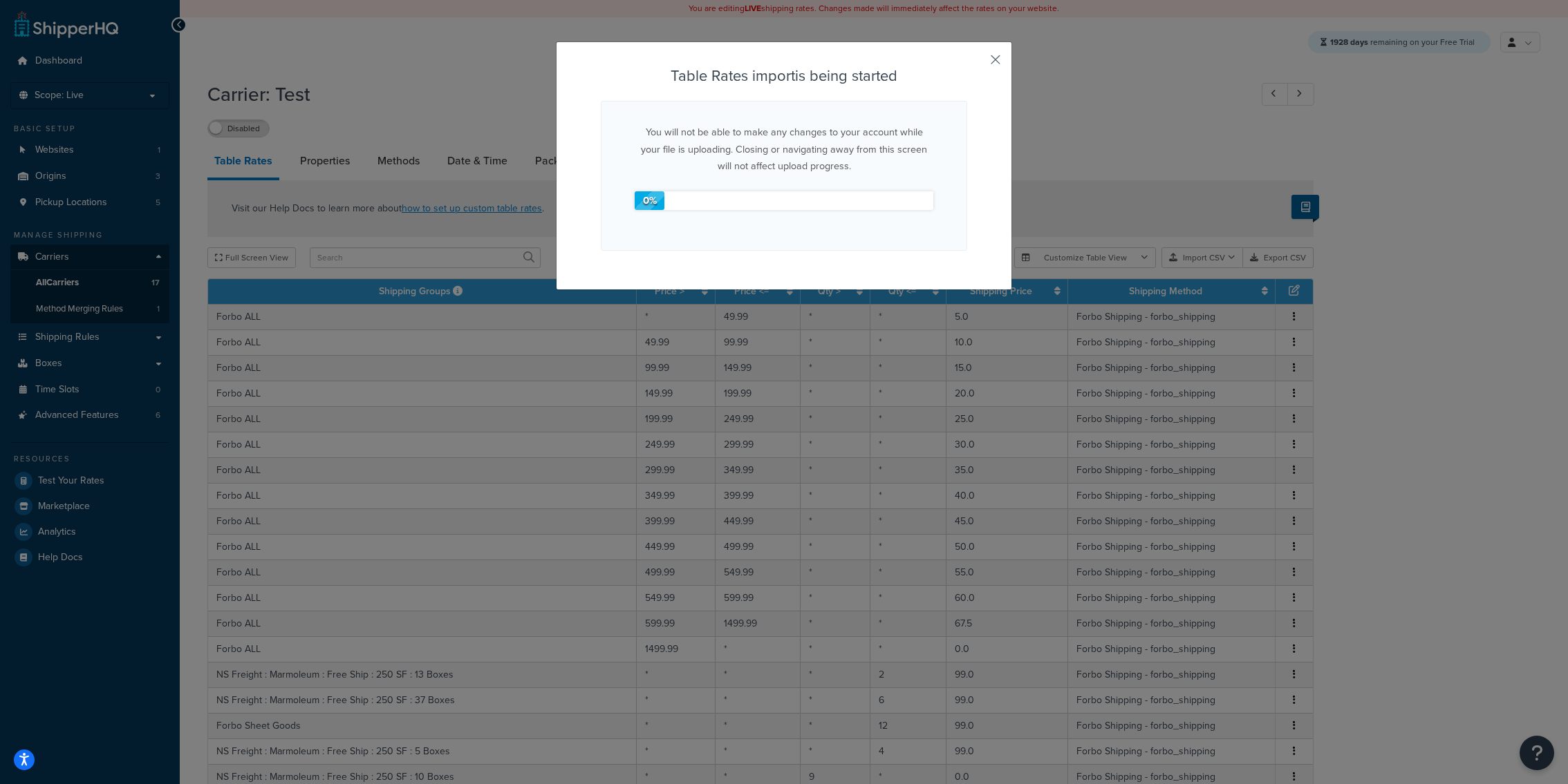
click at [967, 64] on button "button" at bounding box center [965, 66] width 3 height 3
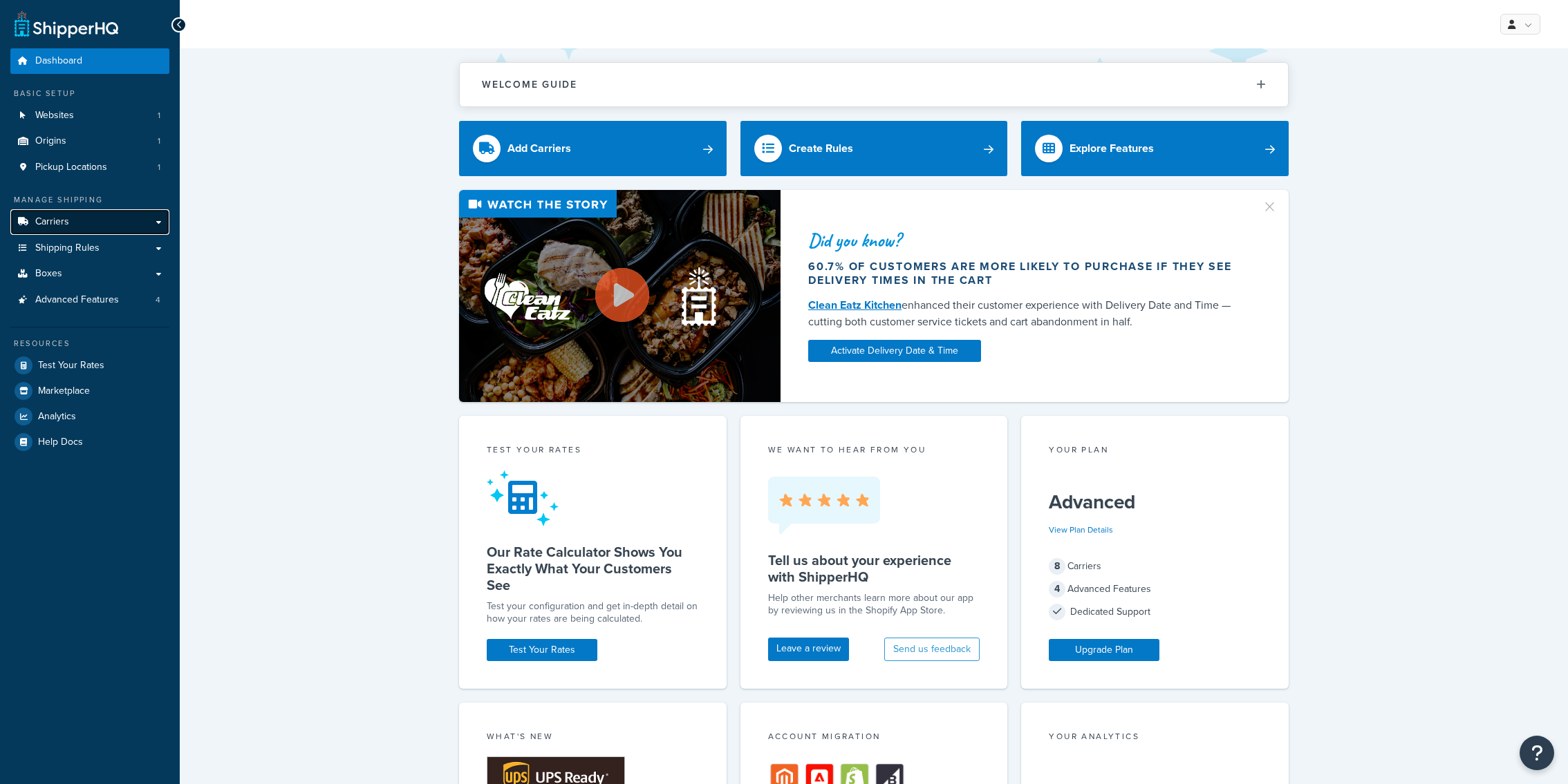
click at [99, 224] on link "Carriers" at bounding box center [89, 222] width 159 height 26
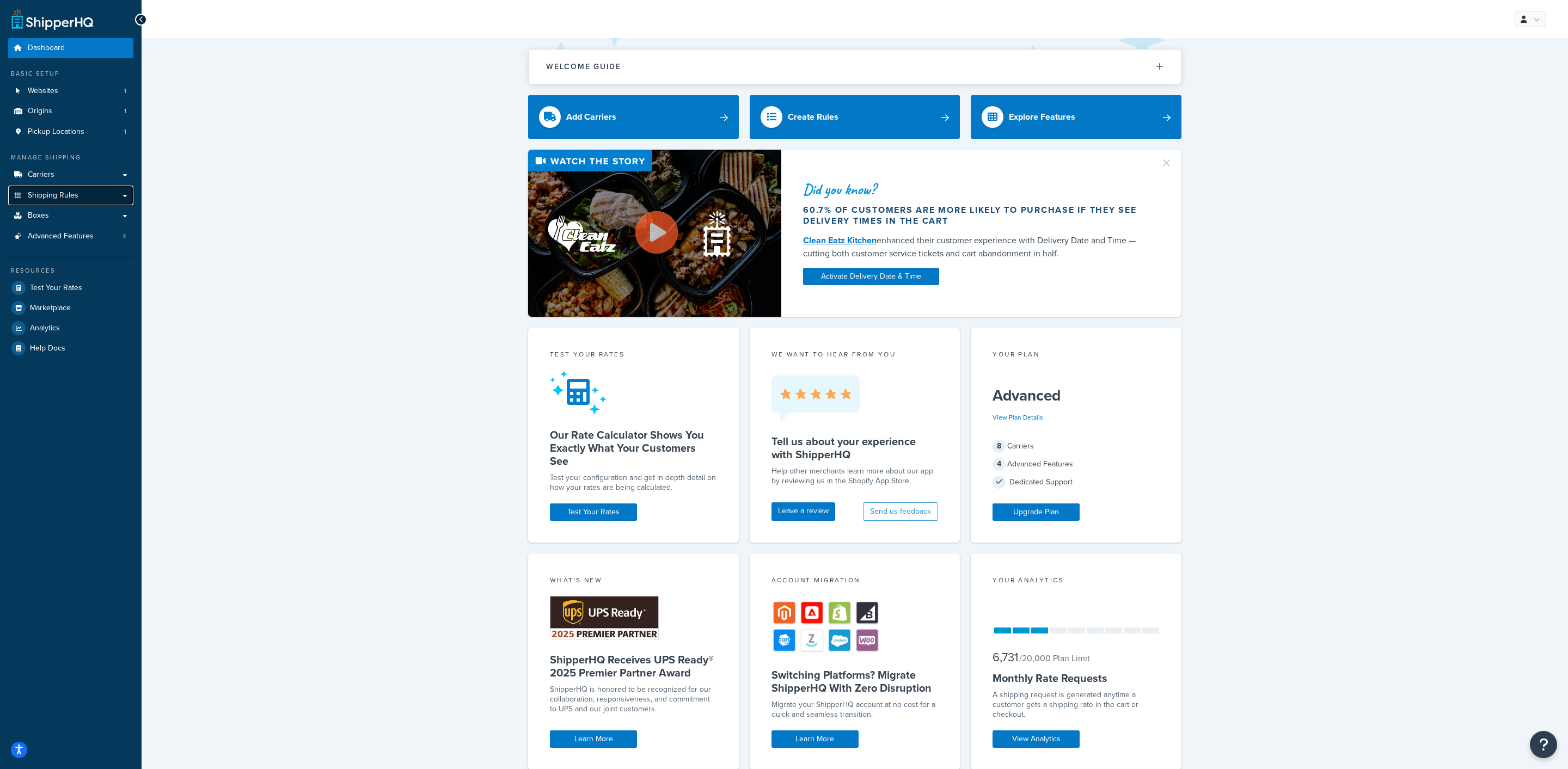
click at [69, 200] on span "Shipping Rules" at bounding box center [53, 195] width 51 height 10
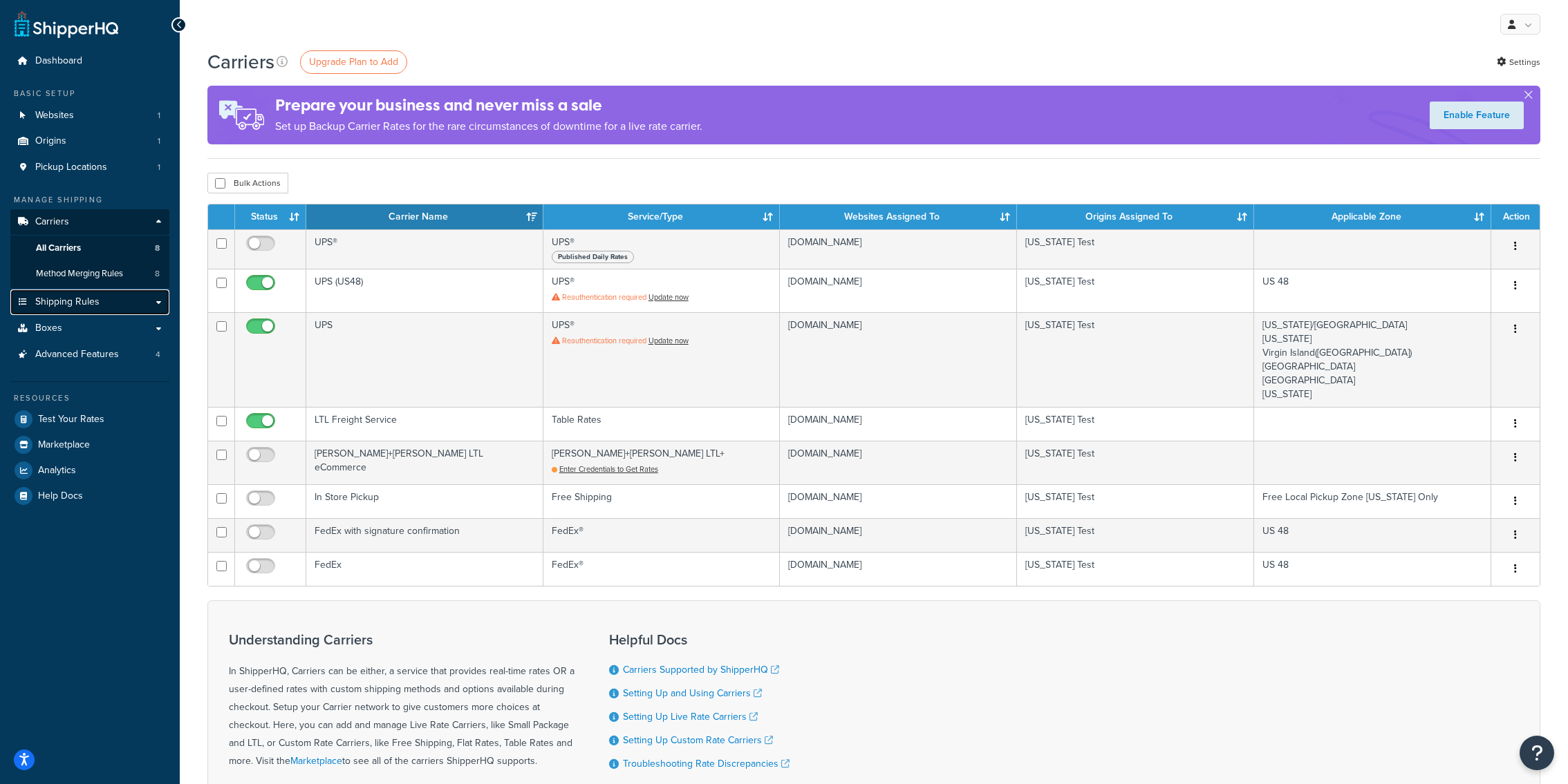
click at [109, 298] on link "Shipping Rules" at bounding box center [89, 302] width 159 height 26
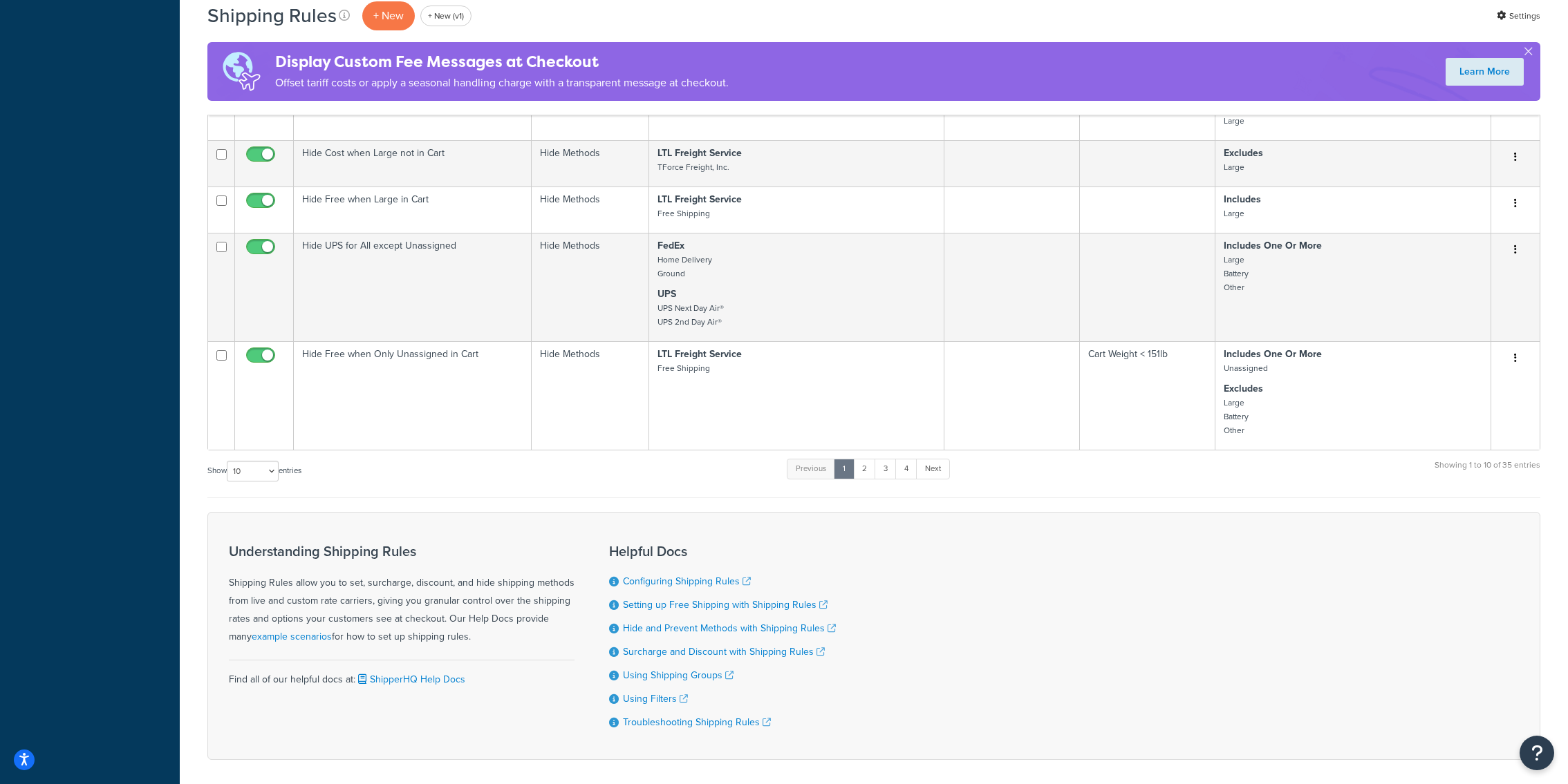
scroll to position [851, 0]
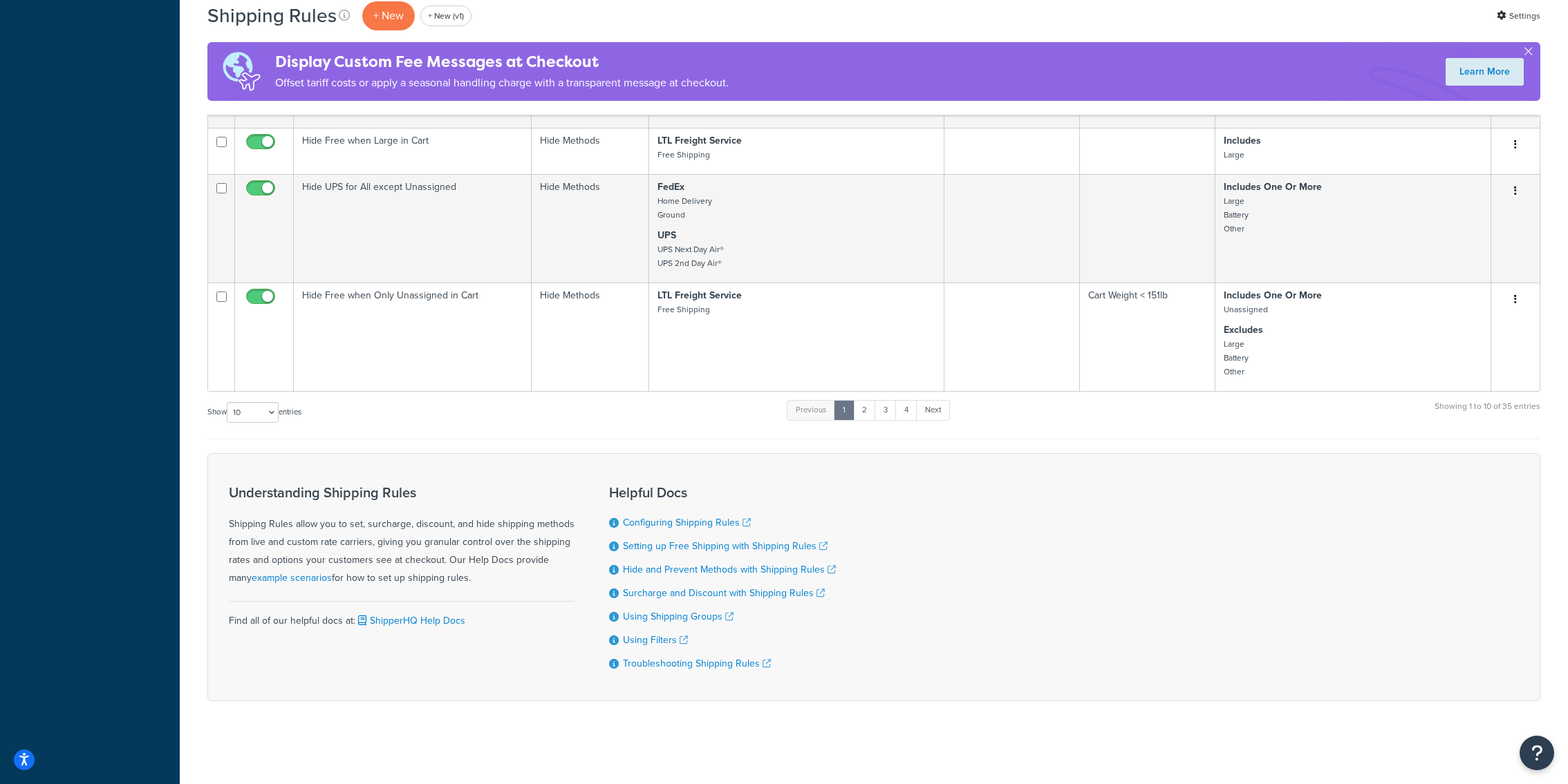
click at [227, 413] on label "Show 10 15 25 50 100 1000 entries" at bounding box center [254, 413] width 94 height 21
click at [227, 413] on select "10 15 25 50 100 1000" at bounding box center [252, 413] width 52 height 21
select select "100"
click option "100" at bounding box center [0, 0] width 0 height 0
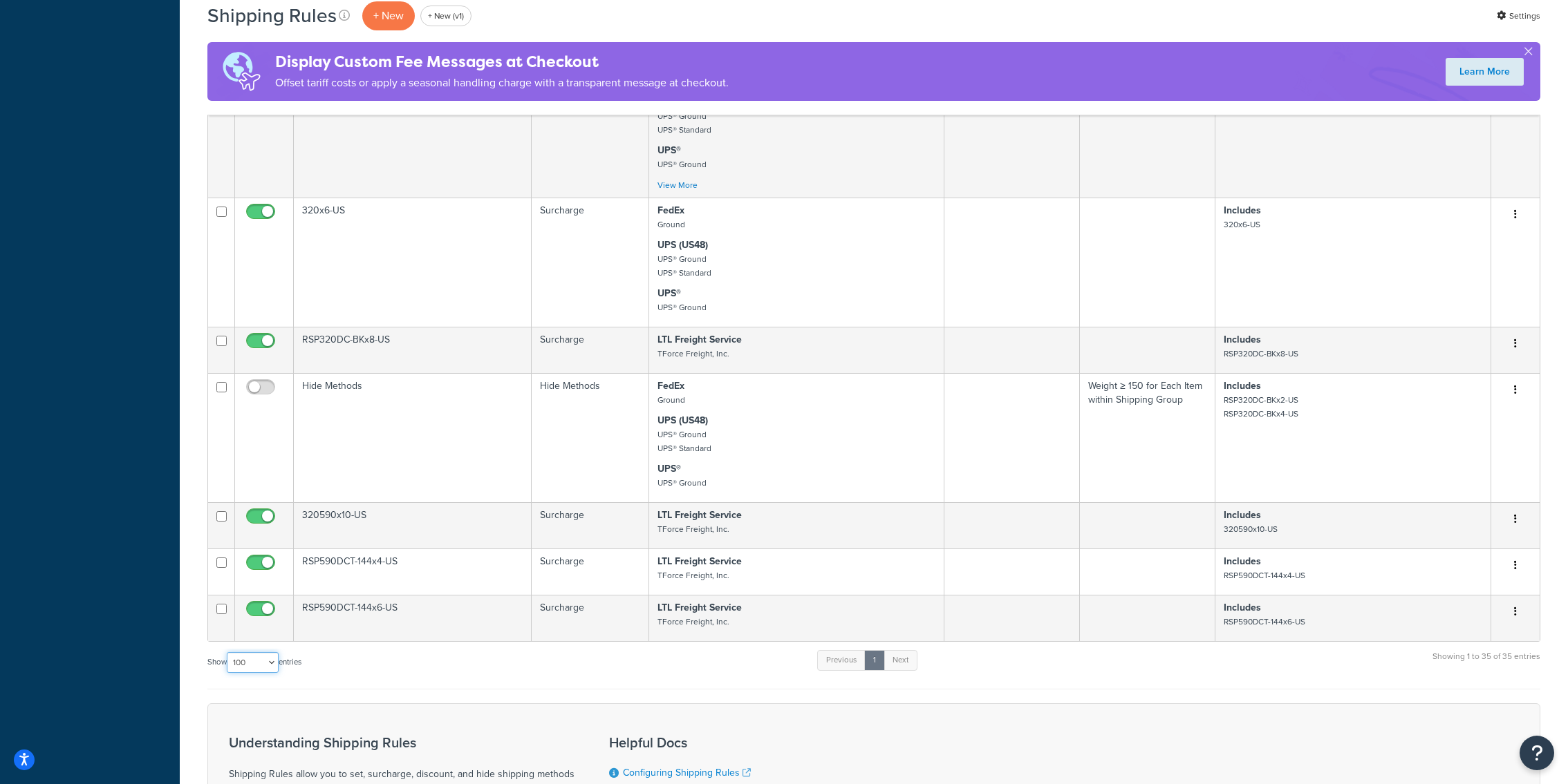
scroll to position [3458, 0]
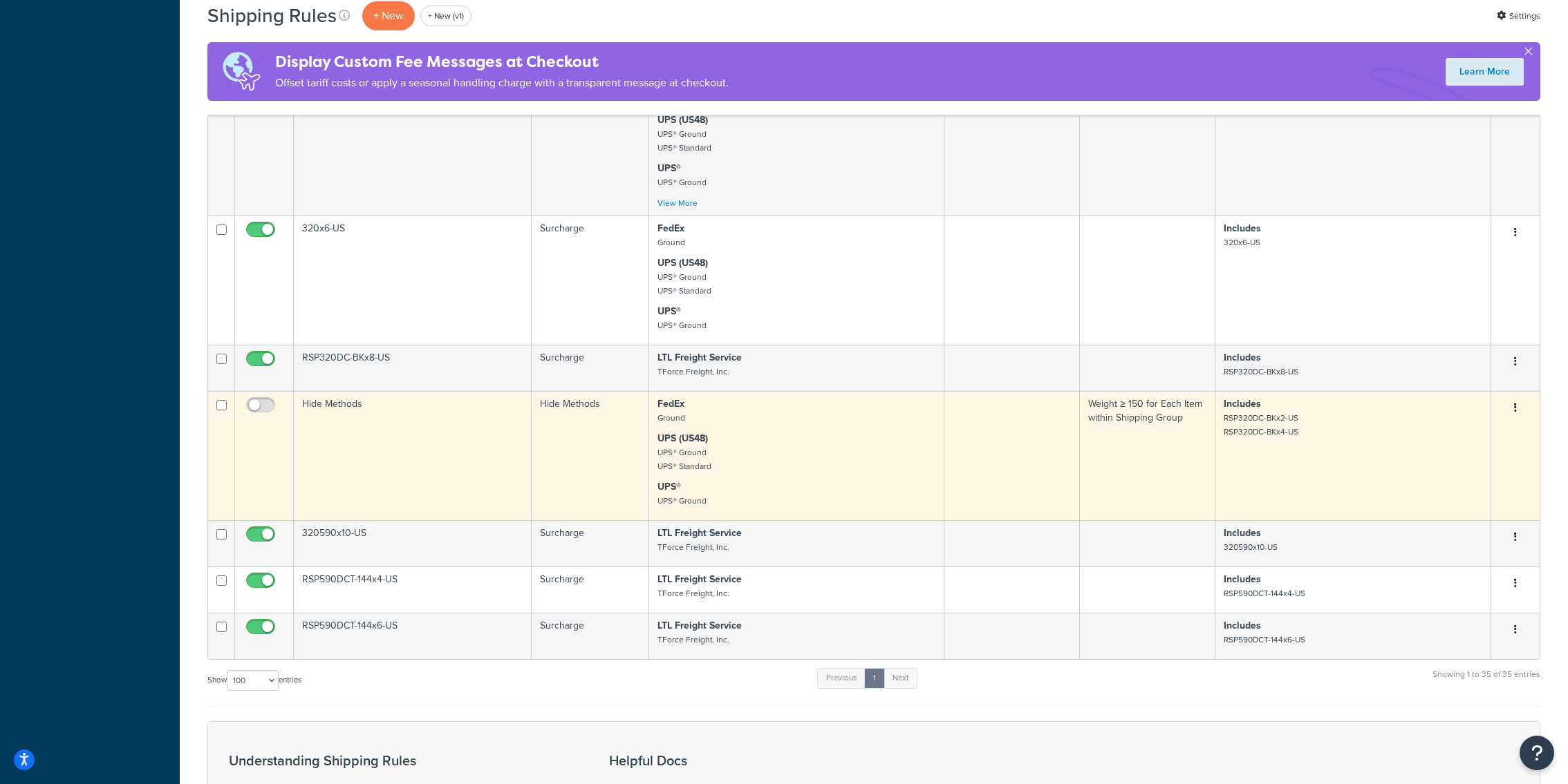
click at [526, 483] on td "Hide Methods" at bounding box center [412, 455] width 238 height 129
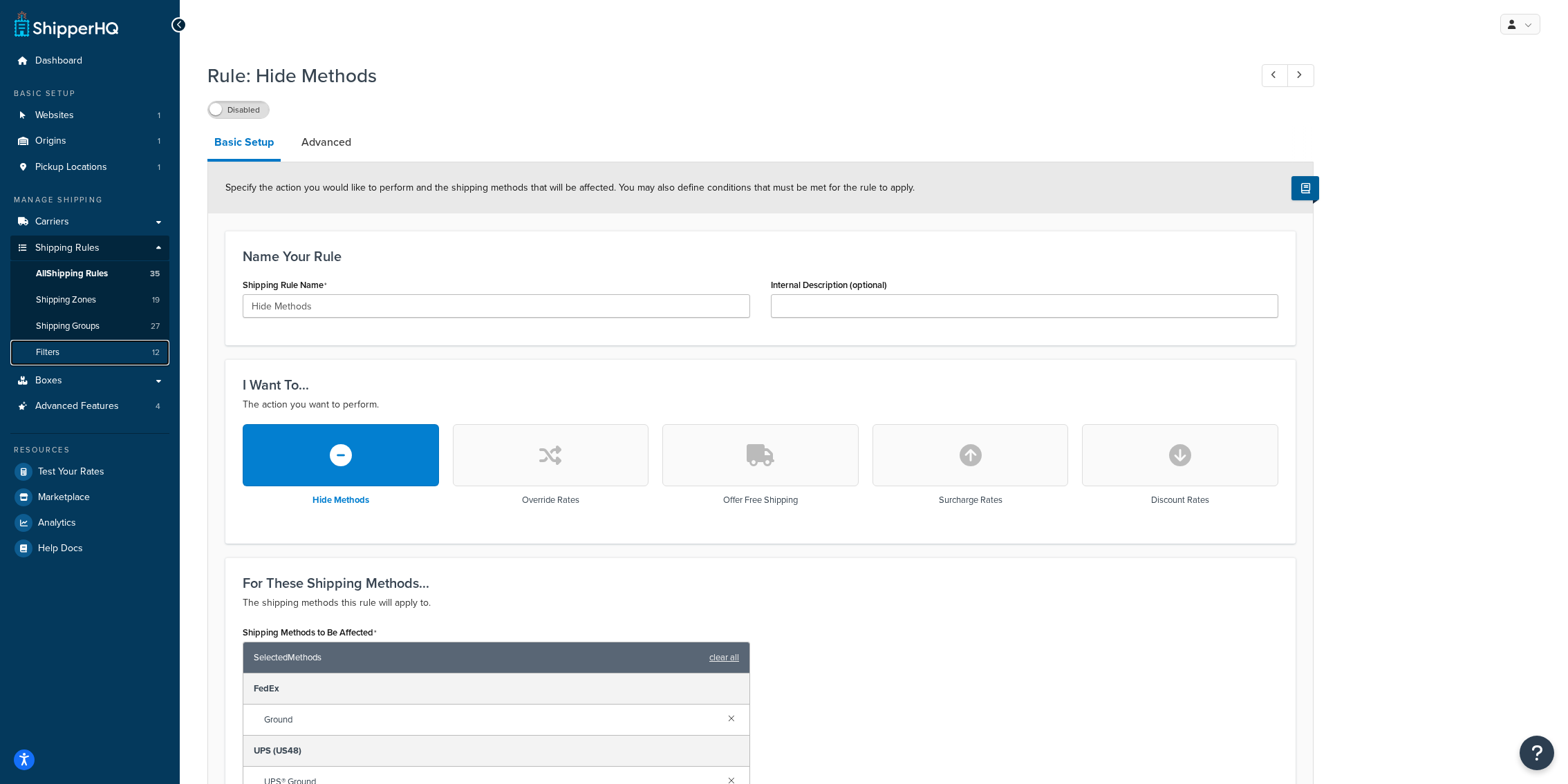
click at [122, 343] on link "Filters 12" at bounding box center [89, 353] width 159 height 26
click at [430, 310] on input "Hide Methods" at bounding box center [496, 305] width 507 height 23
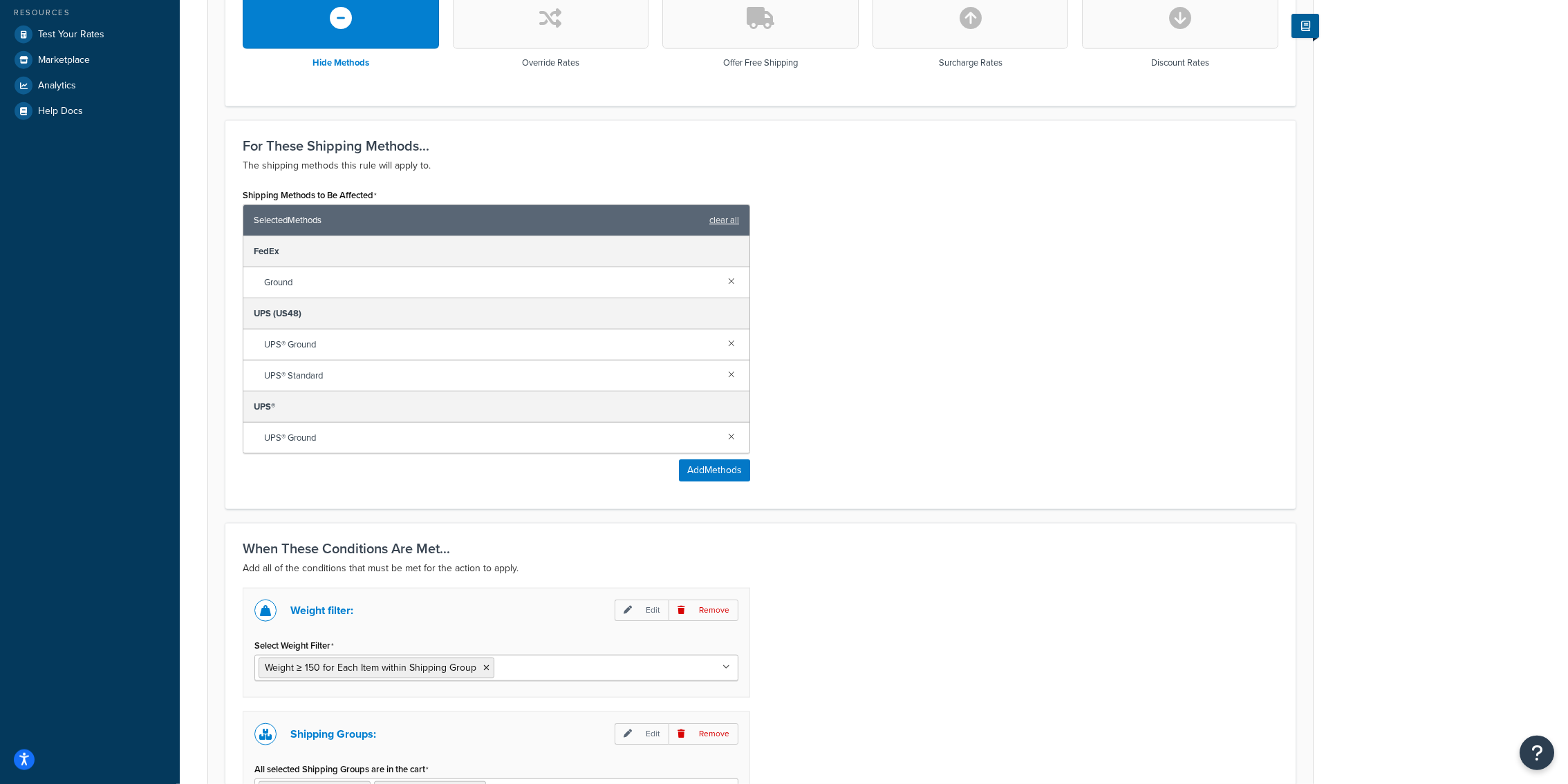
scroll to position [405, 0]
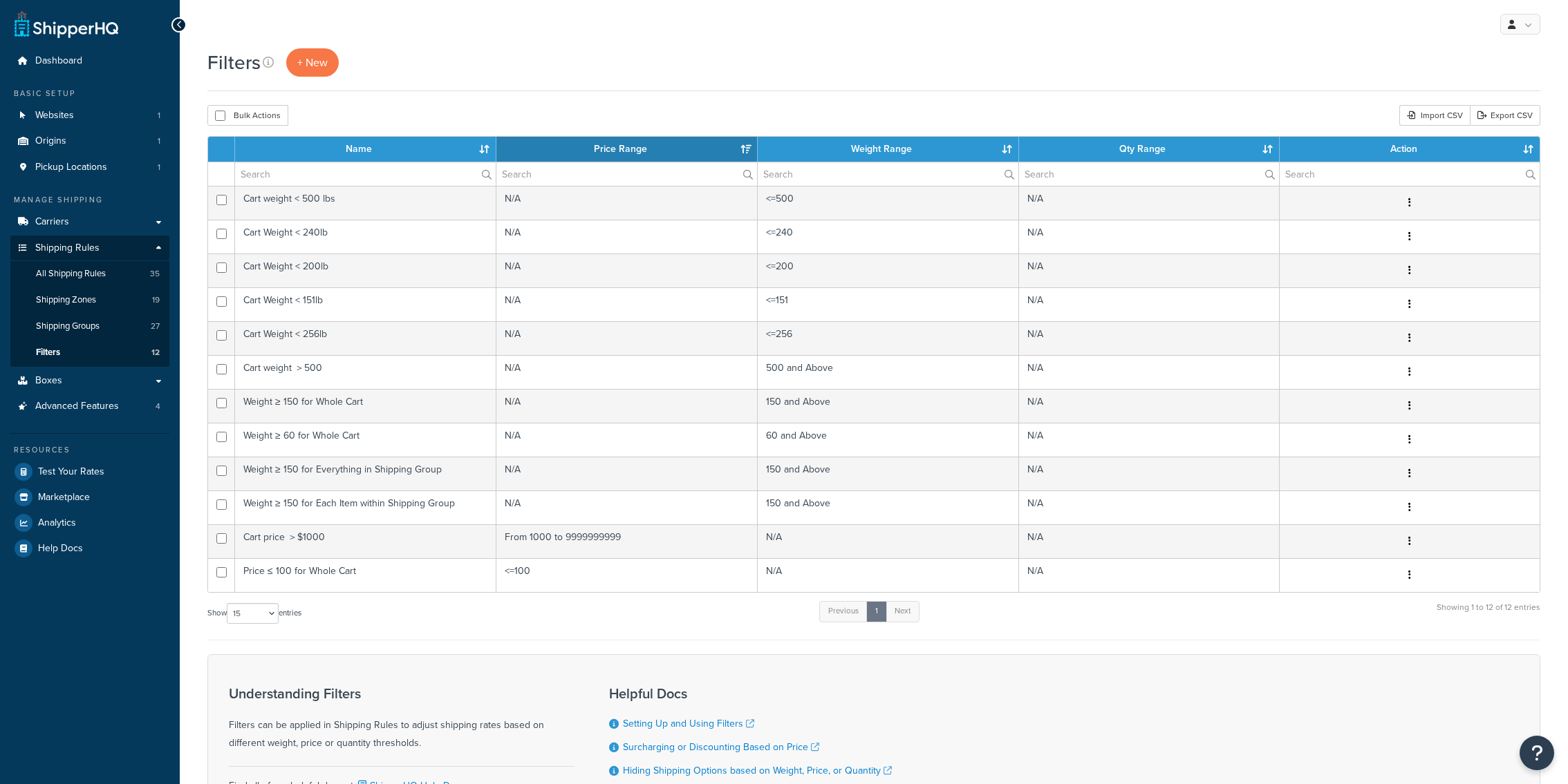
select select "15"
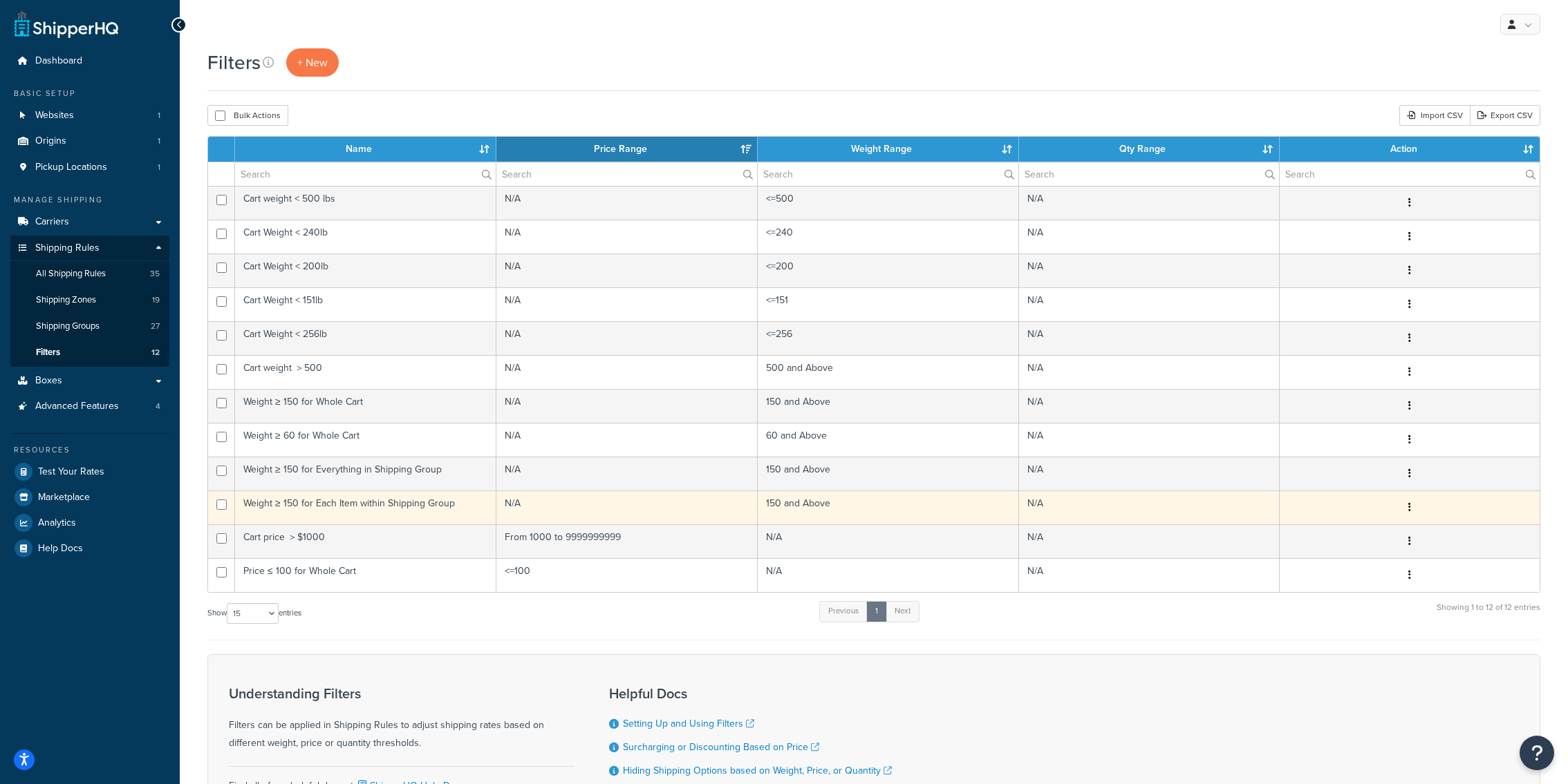
click at [529, 501] on td "N/A" at bounding box center [627, 508] width 261 height 34
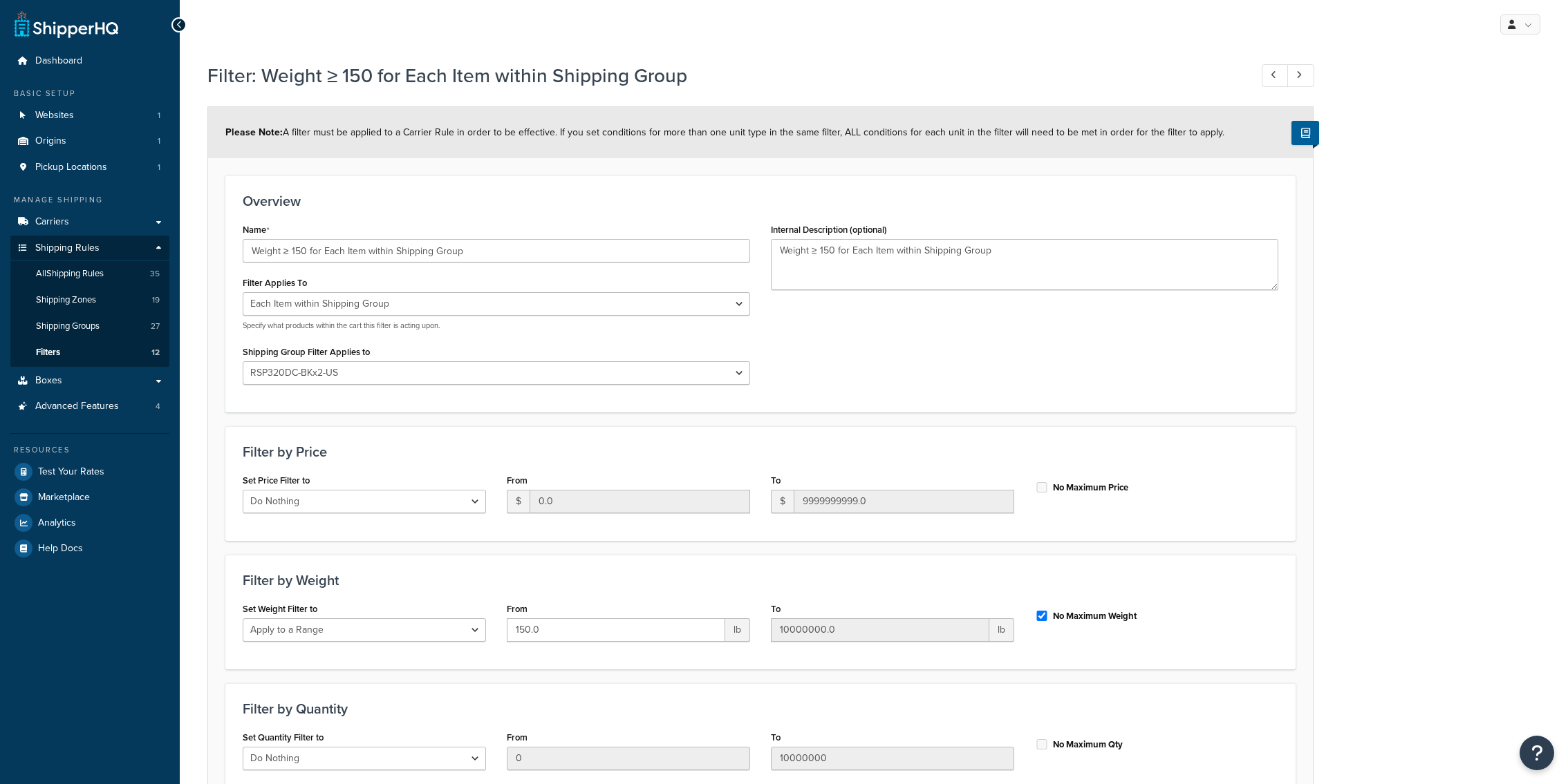
select select "ITEM"
select select "300793"
select select "range"
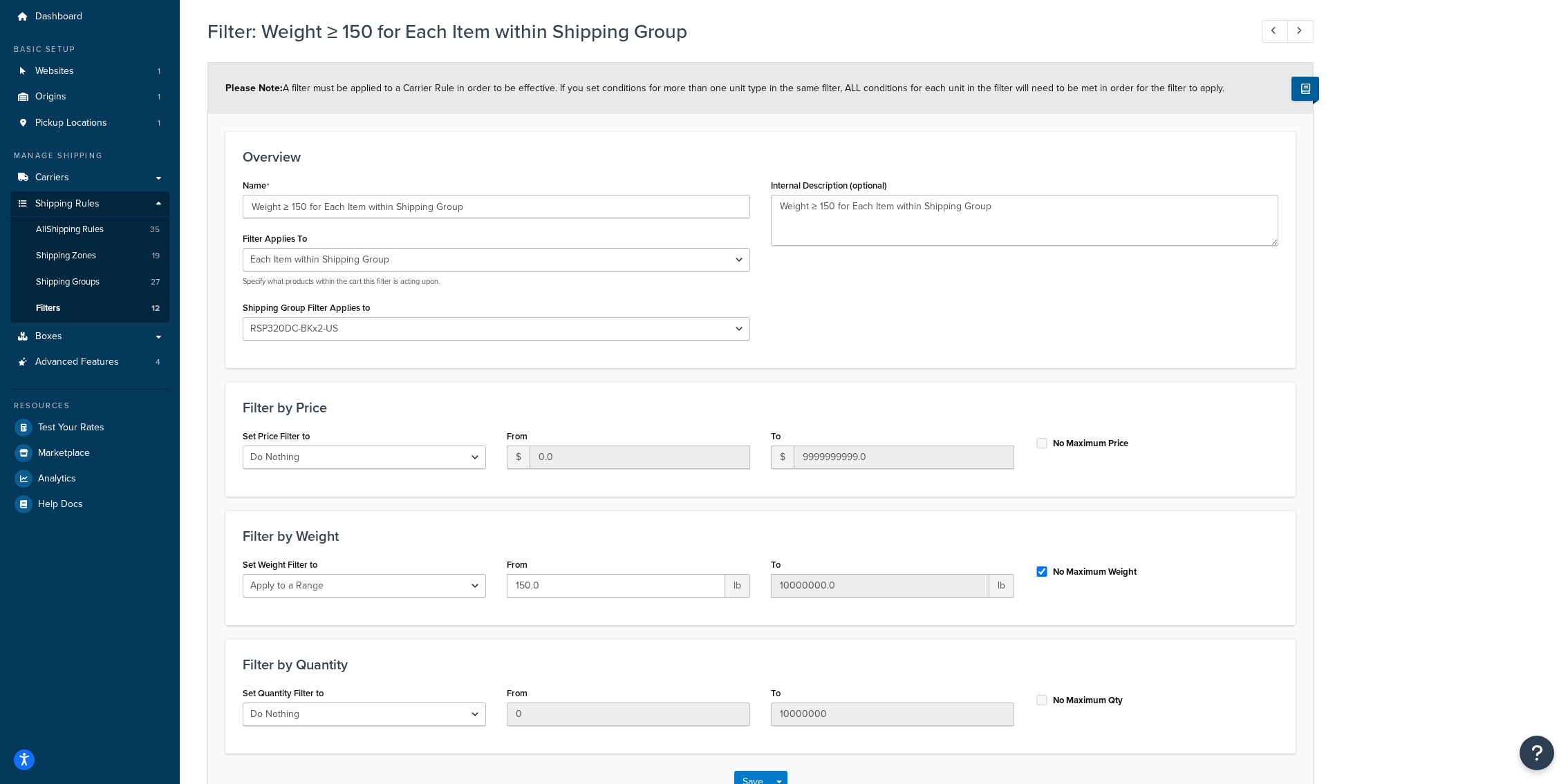
scroll to position [10, 0]
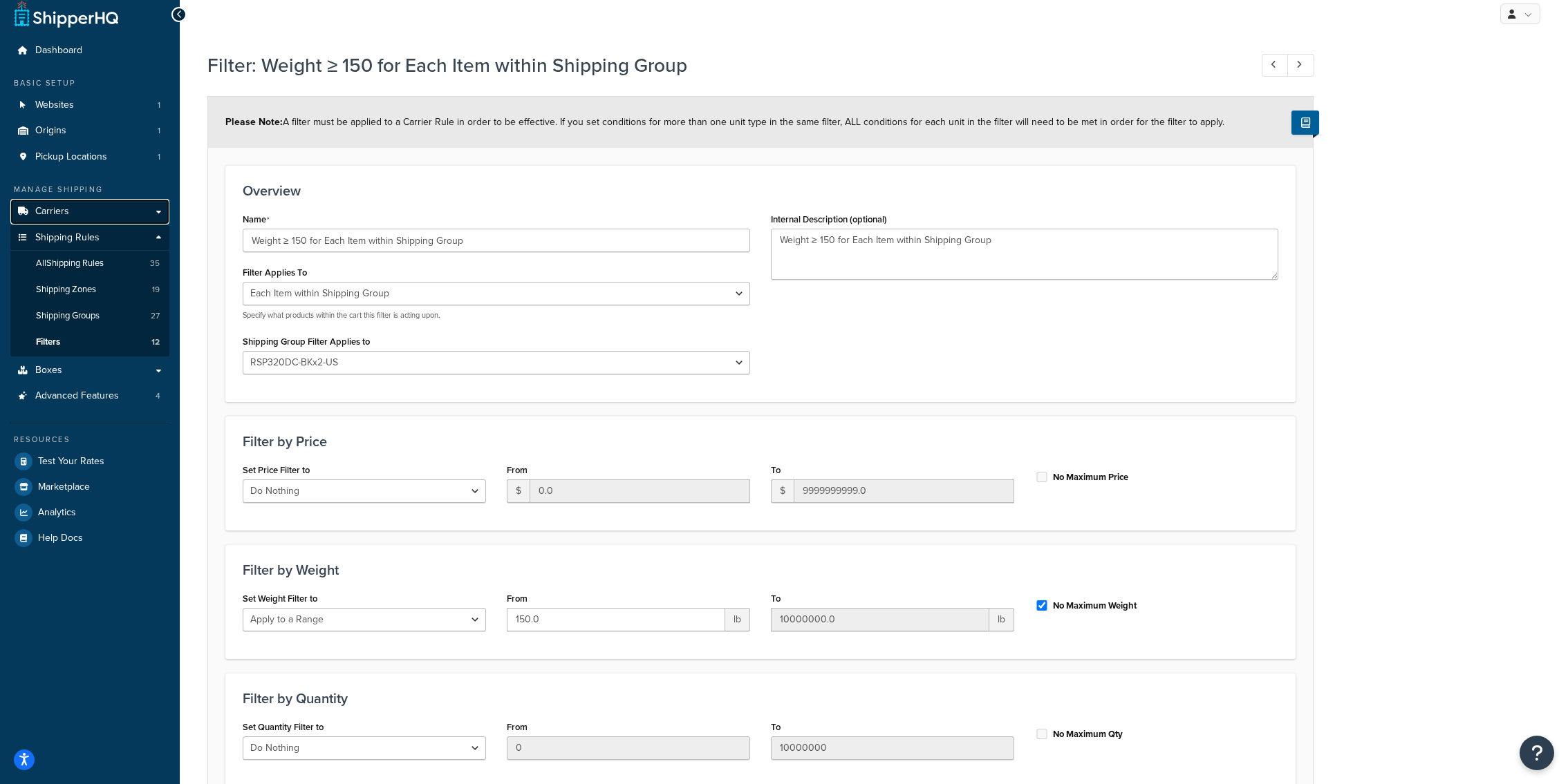
click at [75, 202] on link "Carriers" at bounding box center [89, 212] width 159 height 26
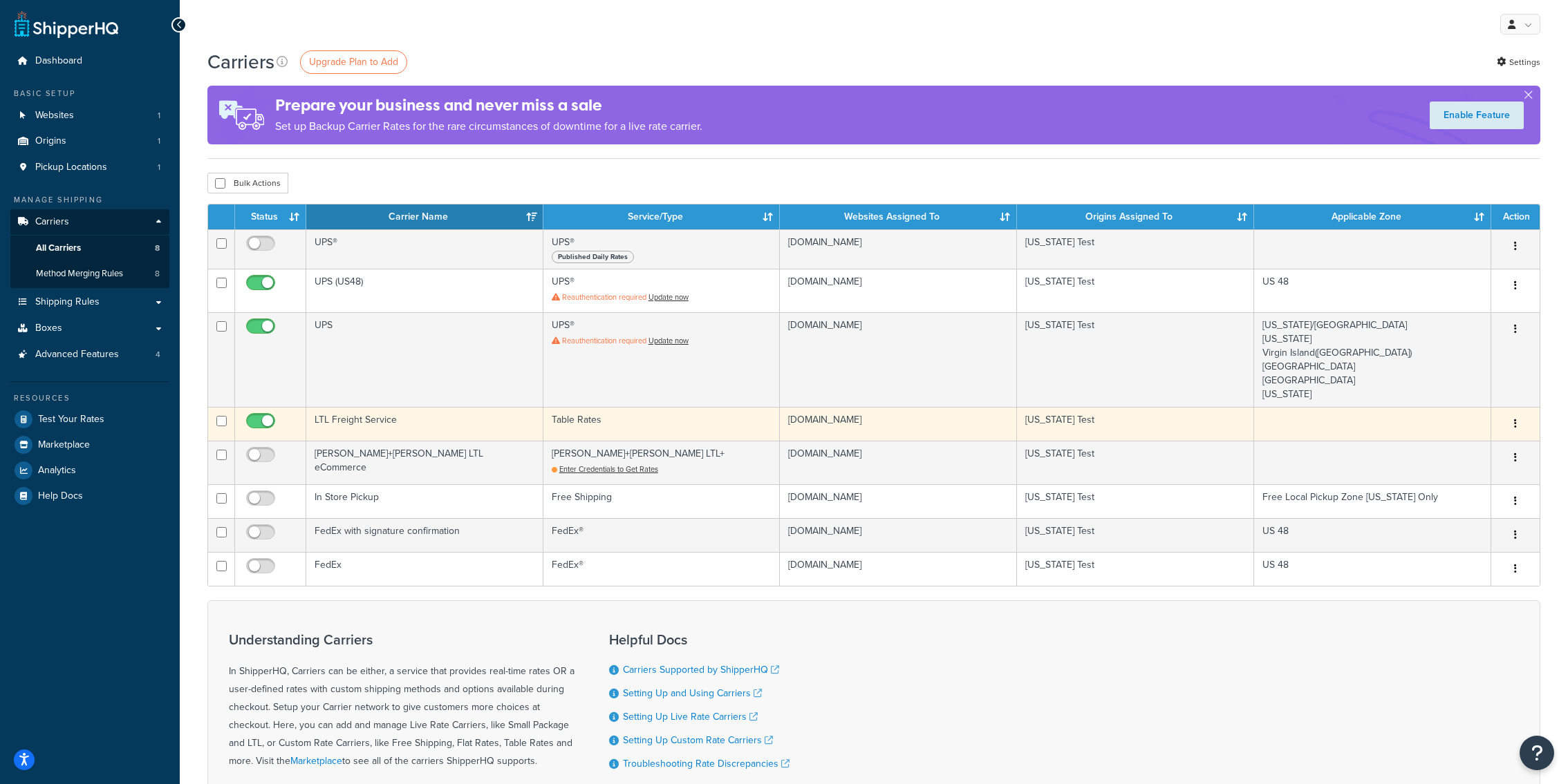
click at [449, 425] on td "LTL Freight Service" at bounding box center [425, 424] width 237 height 34
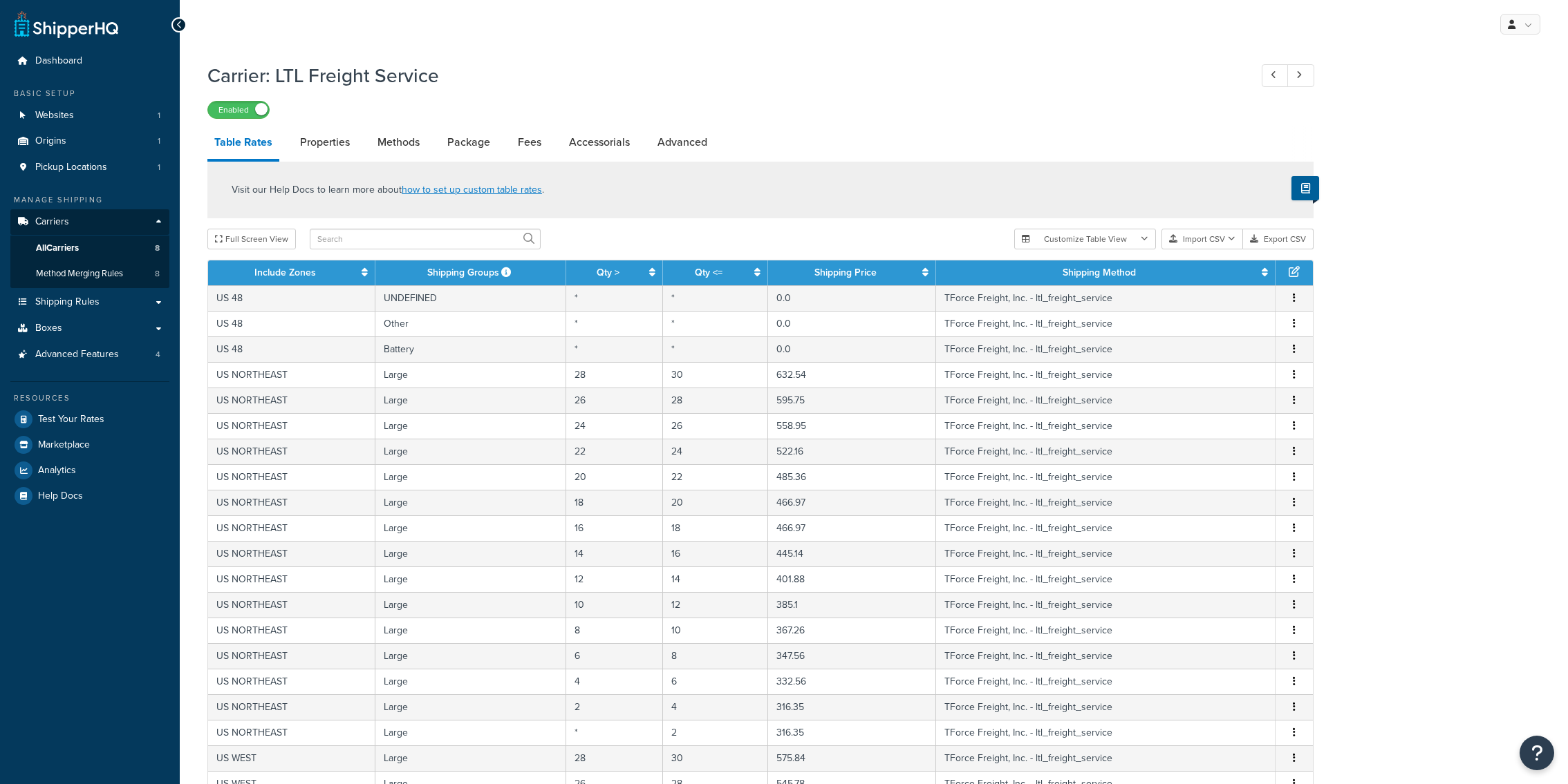
select select "25"
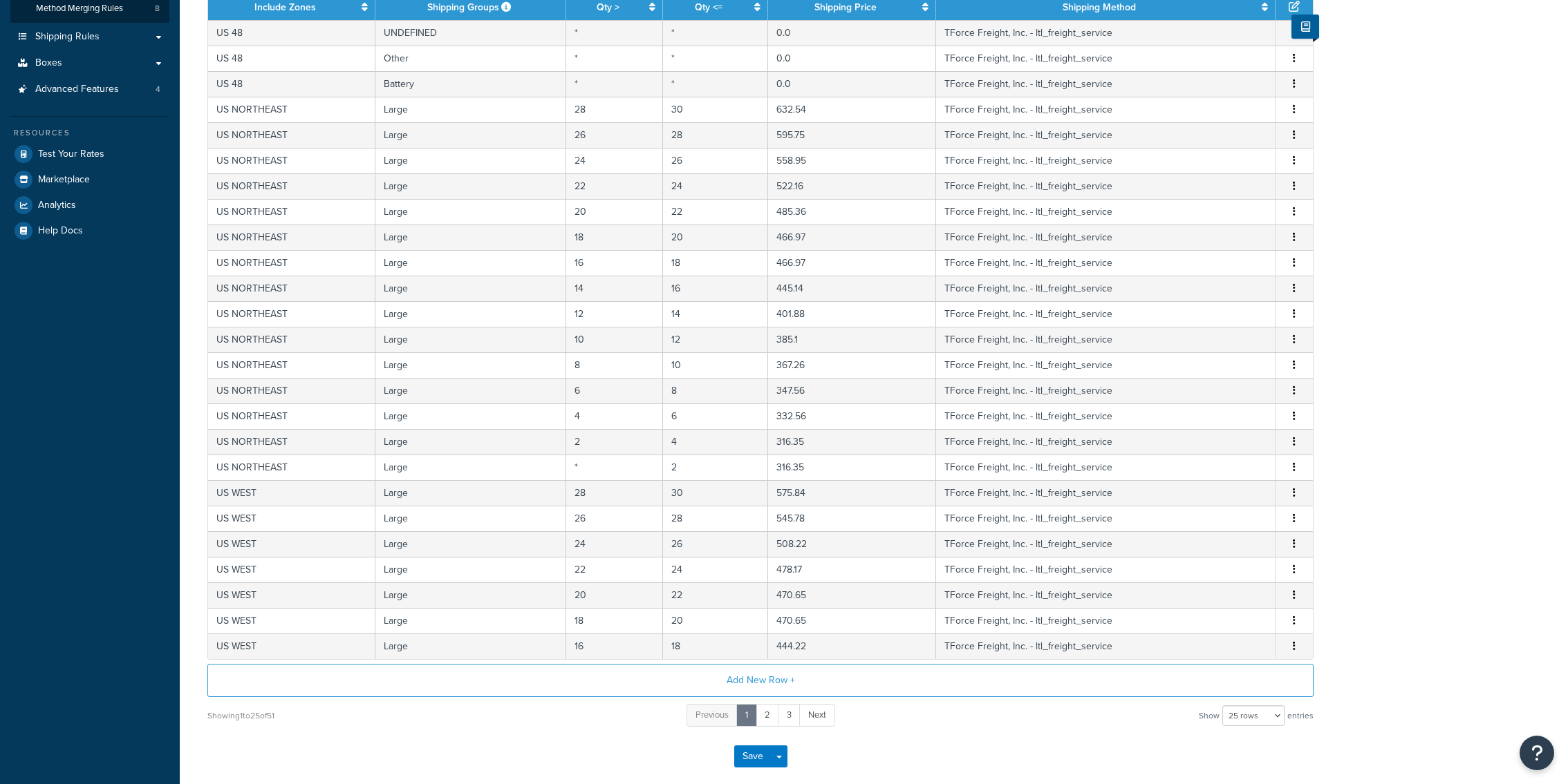
scroll to position [330, 0]
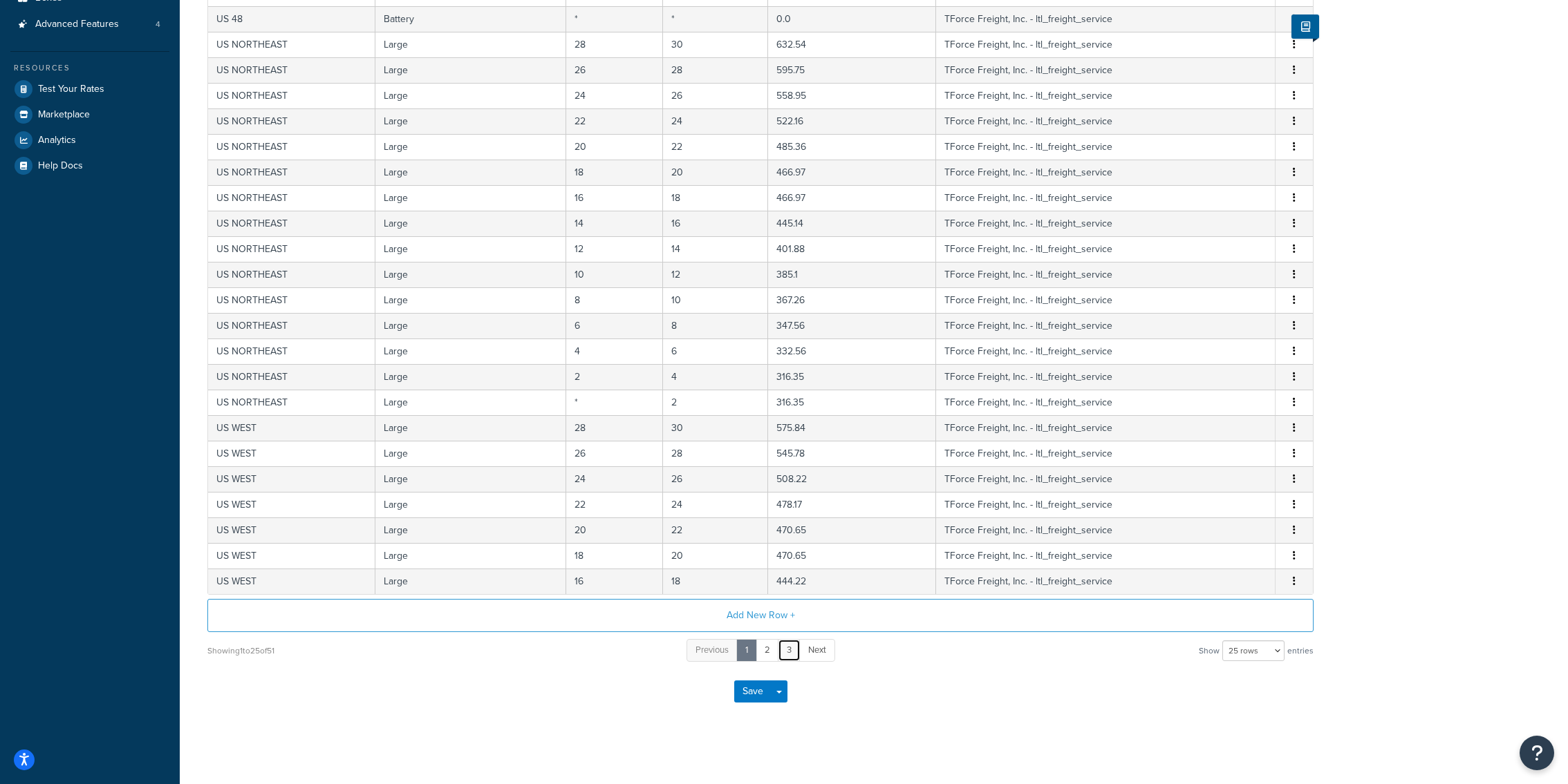
click at [792, 648] on link "3" at bounding box center [789, 650] width 23 height 23
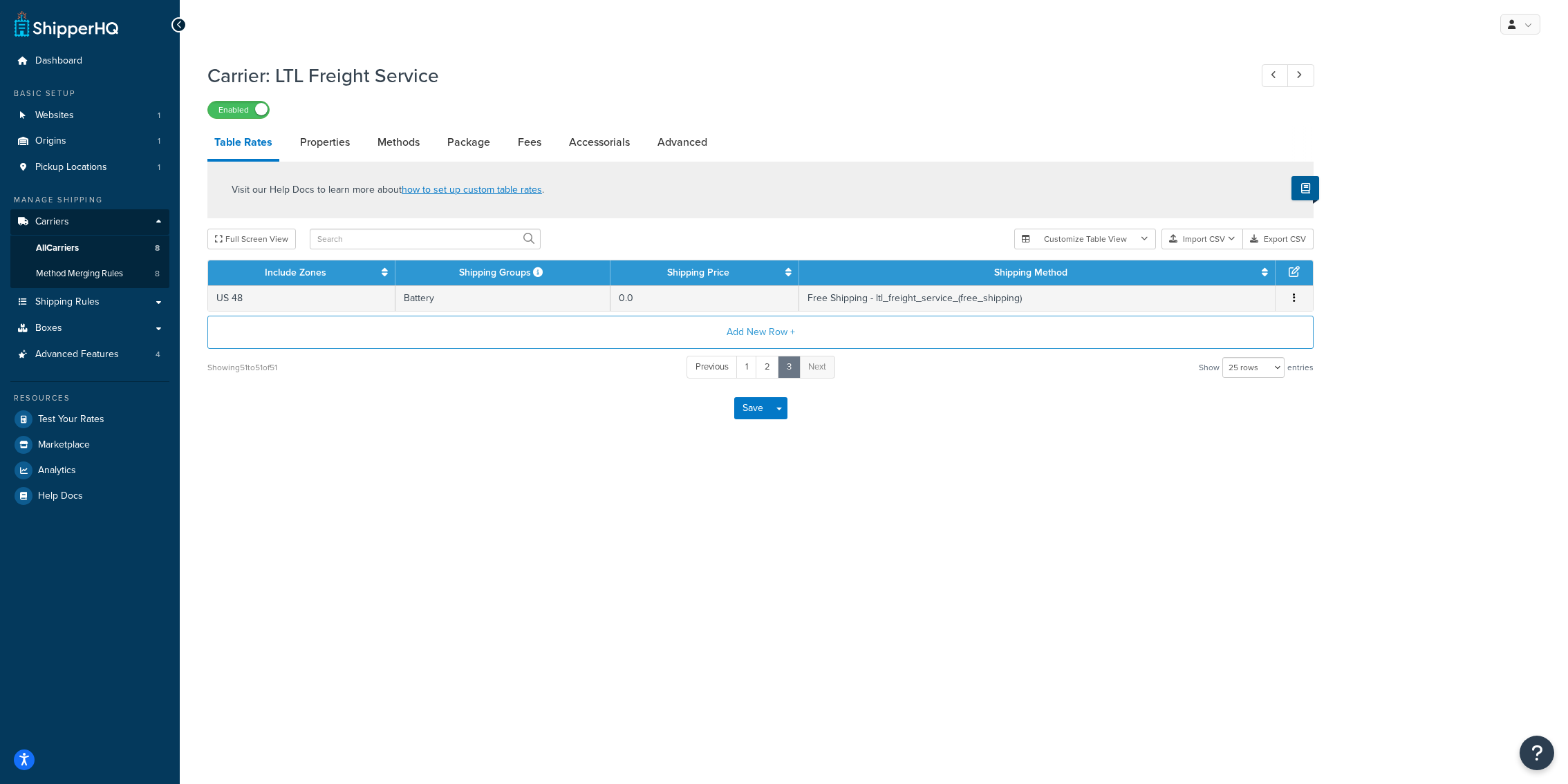
scroll to position [0, 0]
click at [767, 372] on link "2" at bounding box center [767, 367] width 23 height 23
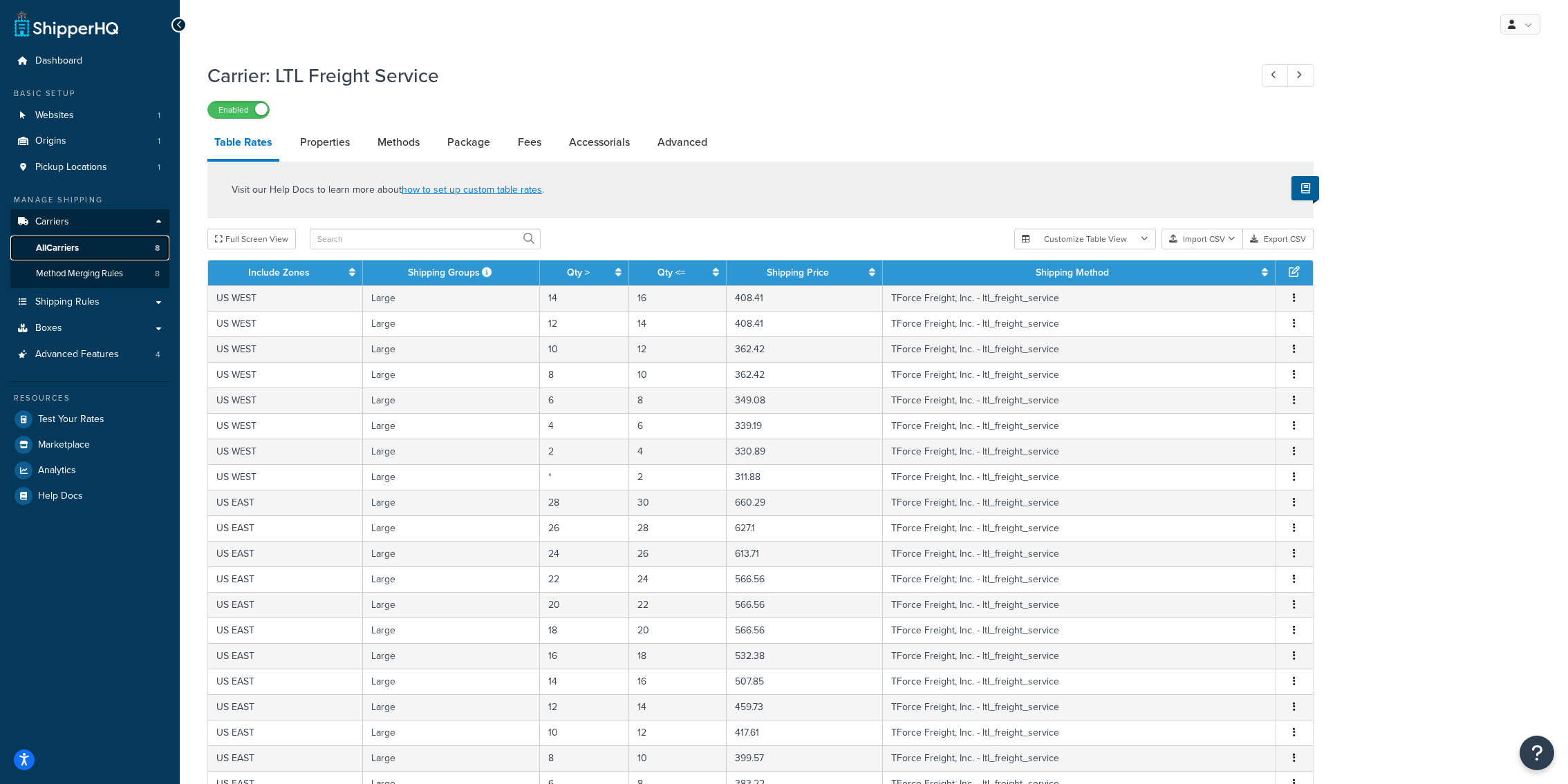
click at [112, 253] on link "All Carriers 8" at bounding box center [89, 248] width 159 height 26
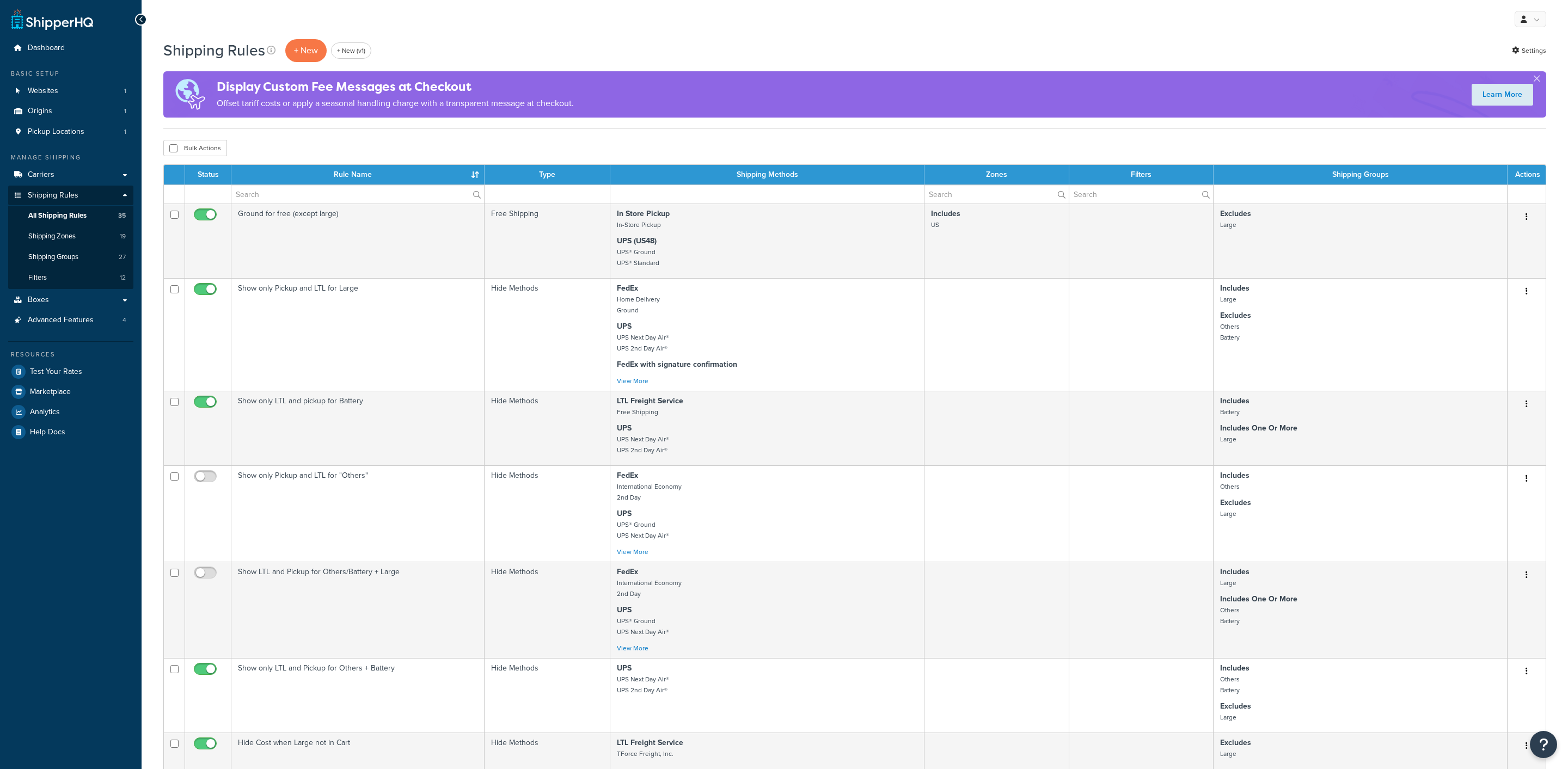
select select "100"
click at [82, 286] on link "Filters 12" at bounding box center [70, 278] width 125 height 20
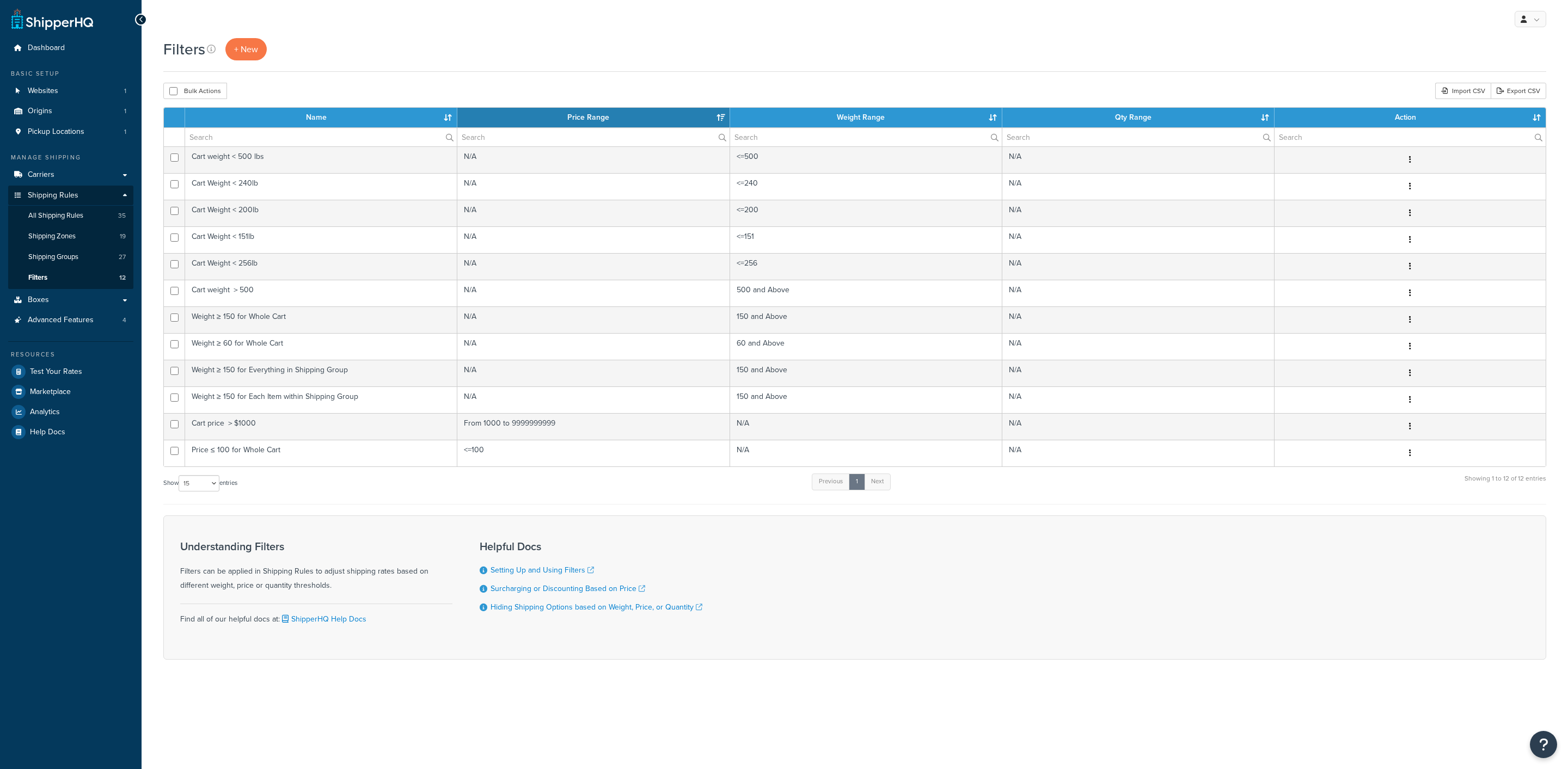
select select "15"
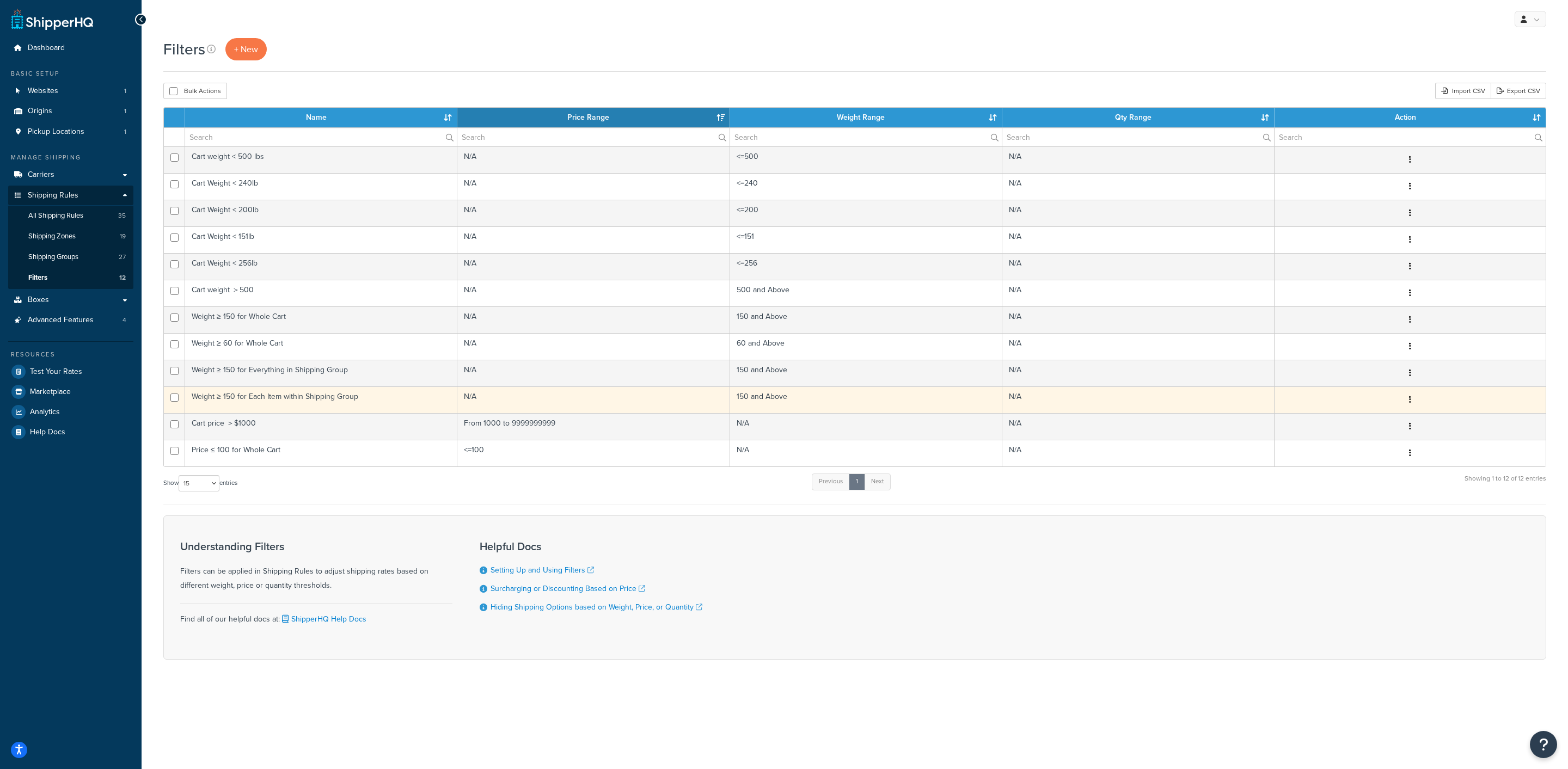
click at [309, 409] on td "Weight ≥ 150 for Each Item within Shipping Group" at bounding box center [321, 400] width 272 height 27
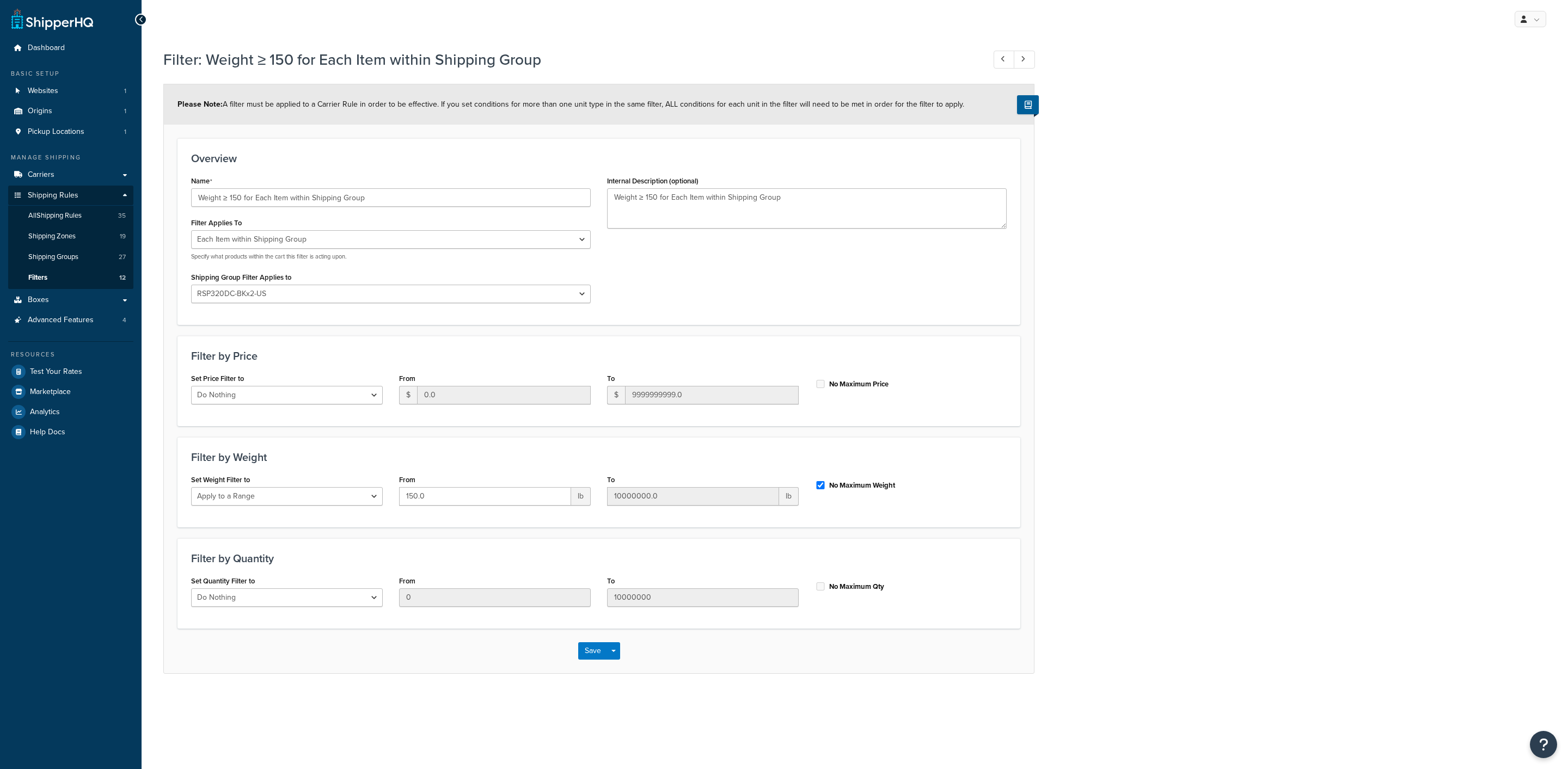
select select "ITEM"
select select "300793"
select select "range"
